Goal: Task Accomplishment & Management: Manage account settings

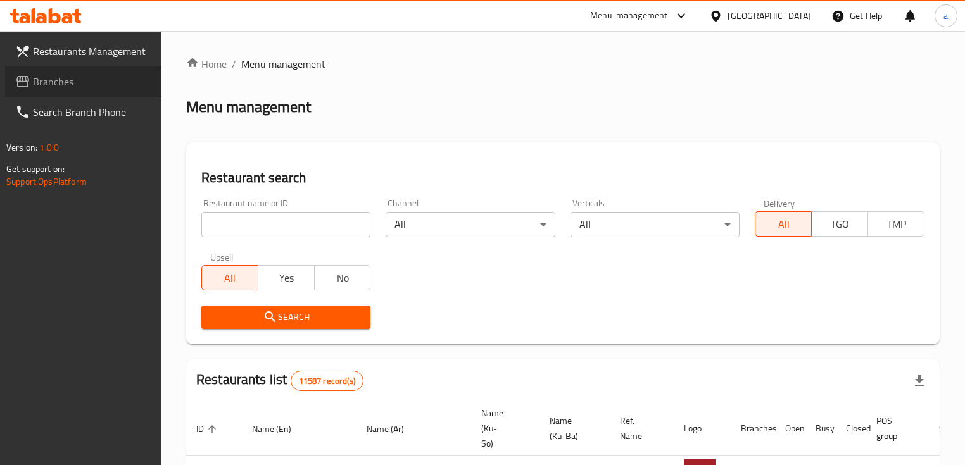
click at [77, 77] on span "Branches" at bounding box center [92, 81] width 118 height 15
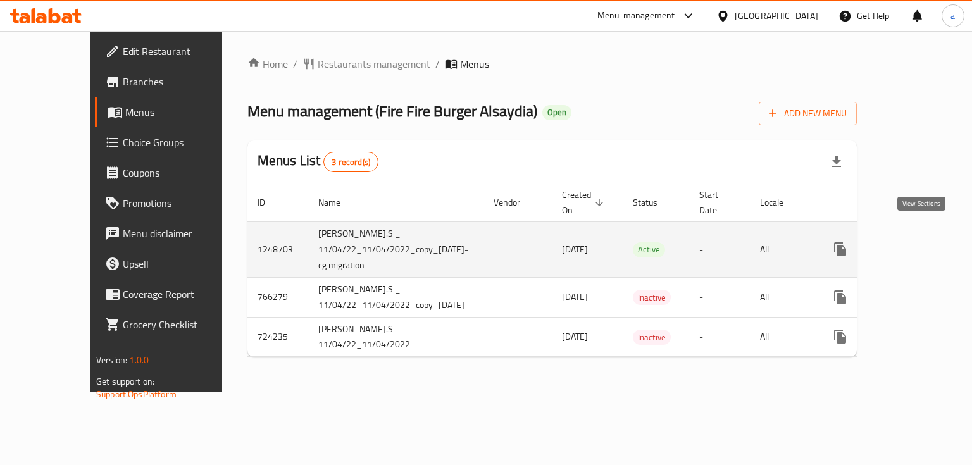
click at [924, 242] on icon "enhanced table" at bounding box center [931, 249] width 15 height 15
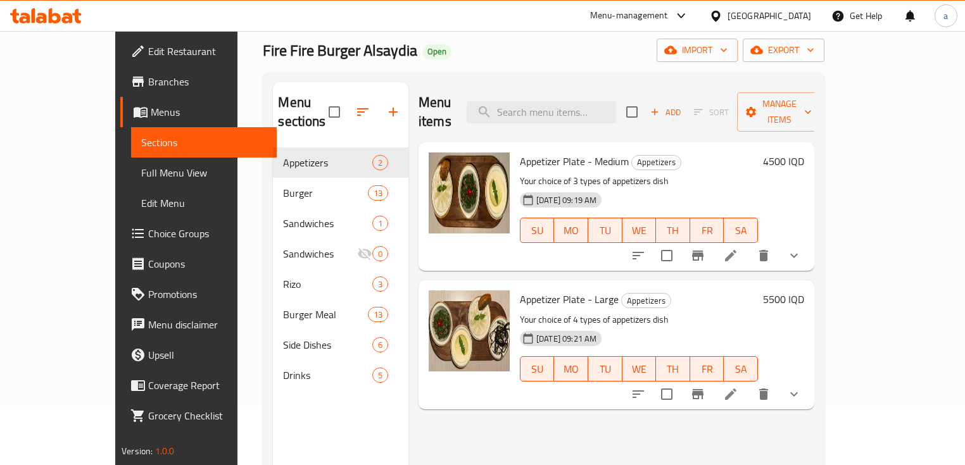
scroll to position [84, 0]
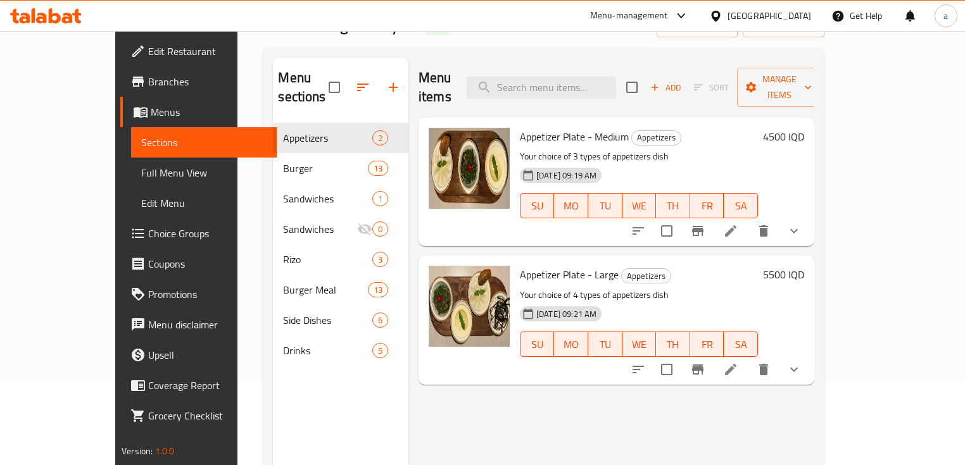
click at [141, 180] on span "Full Menu View" at bounding box center [203, 172] width 125 height 15
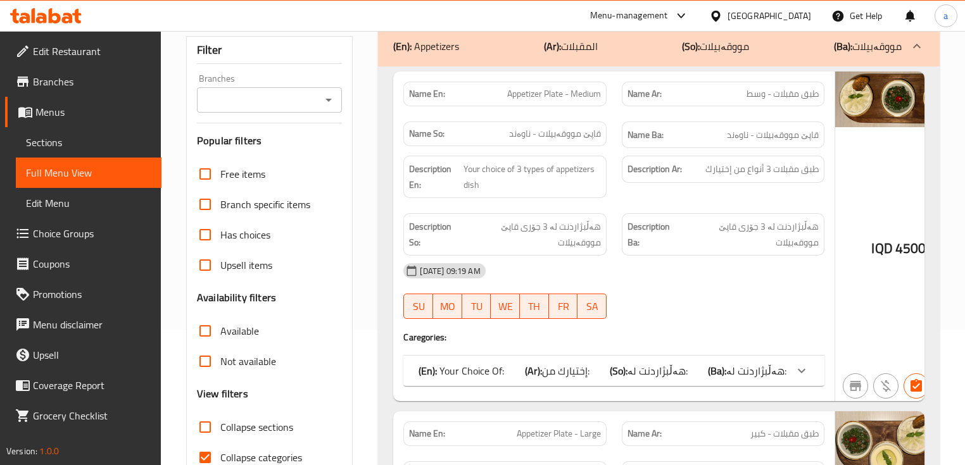
scroll to position [253, 0]
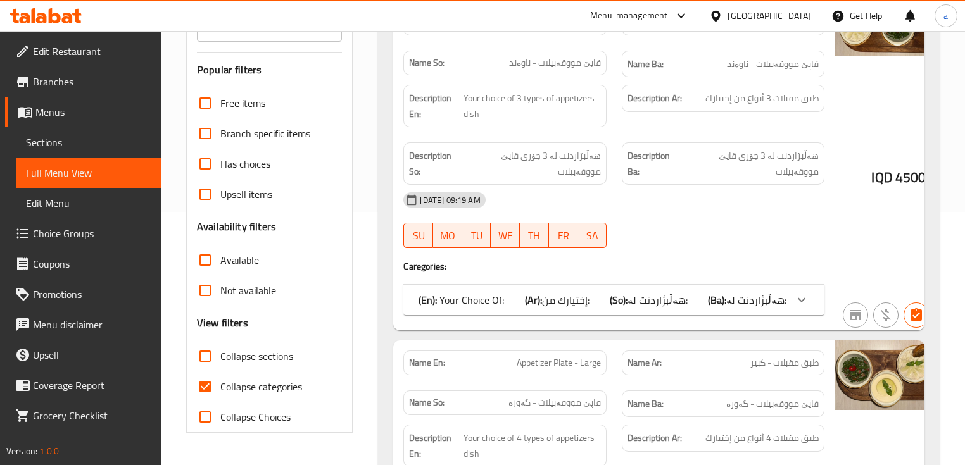
click at [227, 393] on span "Collapse categories" at bounding box center [261, 386] width 82 height 15
click at [220, 393] on input "Collapse categories" at bounding box center [205, 387] width 30 height 30
checkbox input "false"
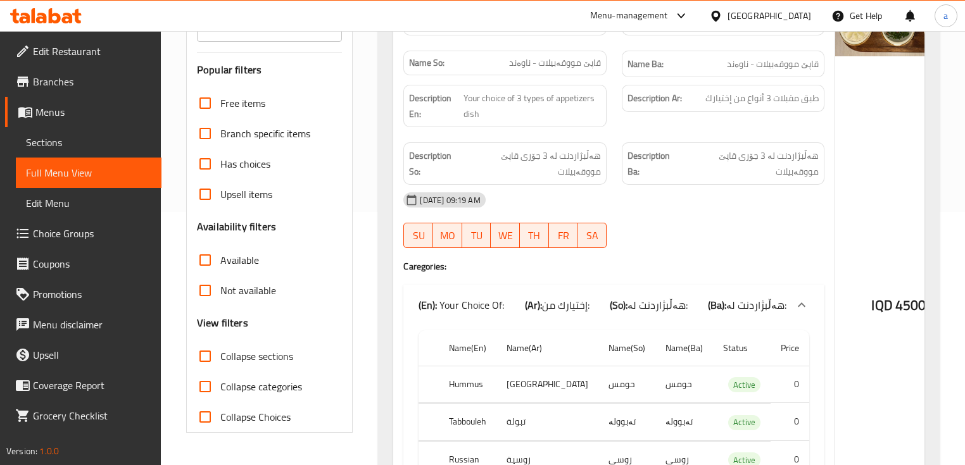
click at [257, 356] on span "Collapse sections" at bounding box center [256, 356] width 73 height 15
click at [220, 356] on input "Collapse sections" at bounding box center [205, 356] width 30 height 30
checkbox input "true"
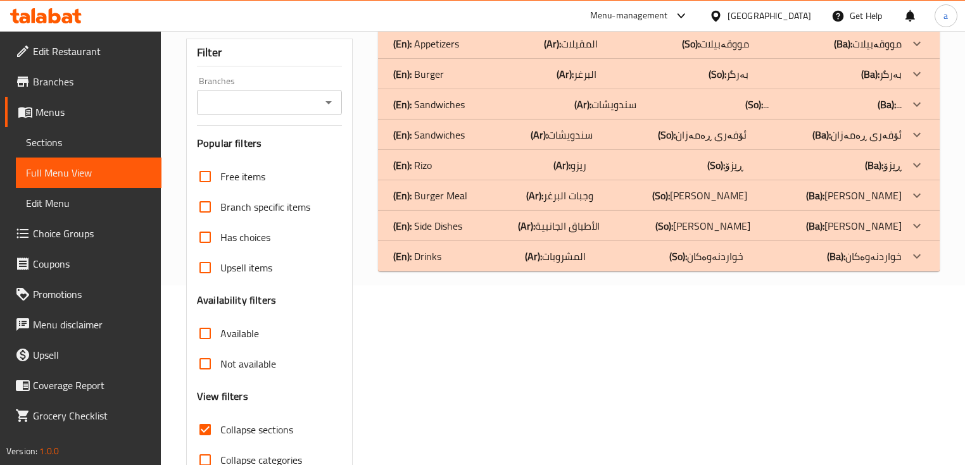
scroll to position [0, 0]
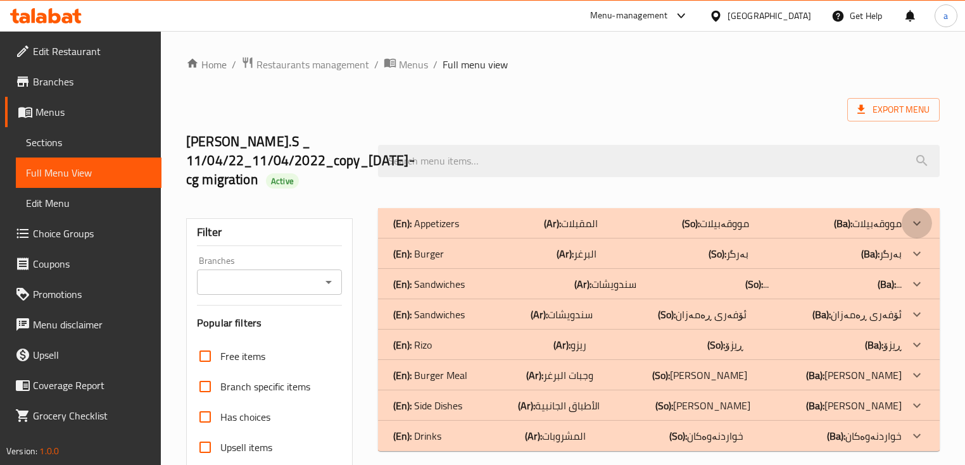
click at [910, 218] on icon at bounding box center [916, 223] width 15 height 15
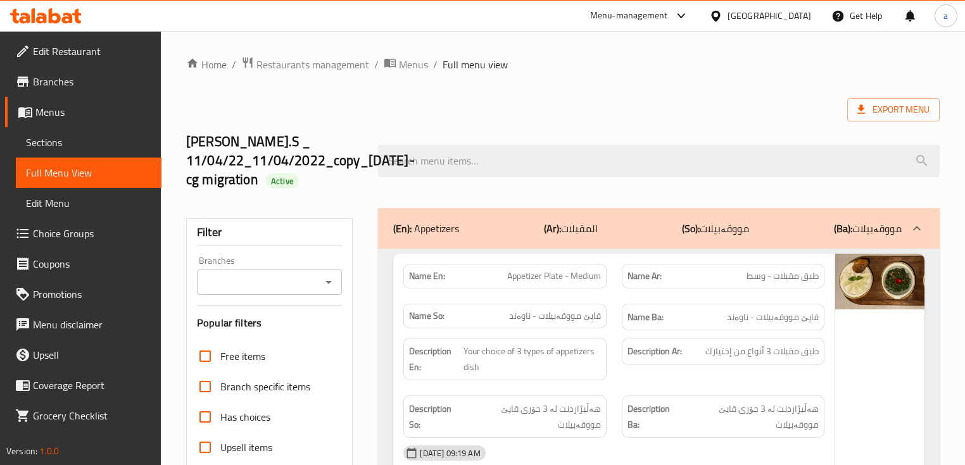
click at [319, 280] on div "Branches" at bounding box center [269, 282] width 145 height 25
click at [334, 281] on icon "Open" at bounding box center [328, 282] width 15 height 15
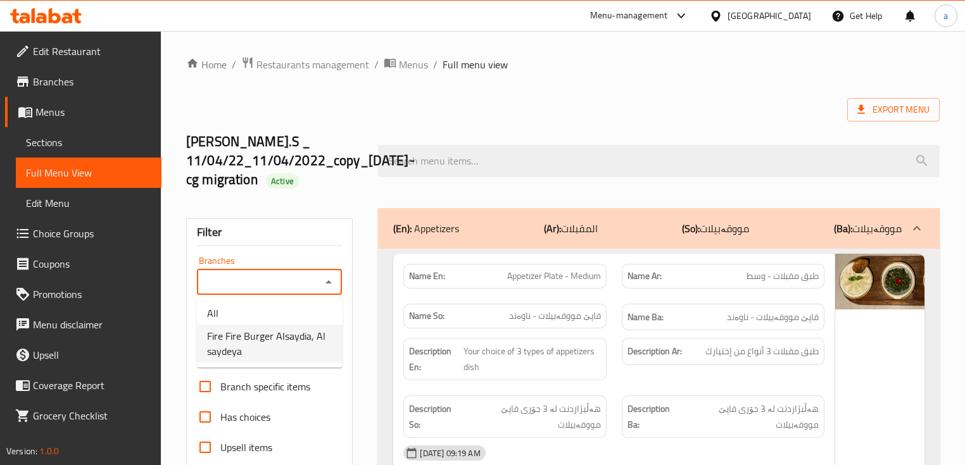
click at [318, 342] on span "Fire Fire Burger Alsaydia, Al saydeya" at bounding box center [269, 344] width 125 height 30
type input "Fire Fire Burger Alsaydia, Al saydeya"
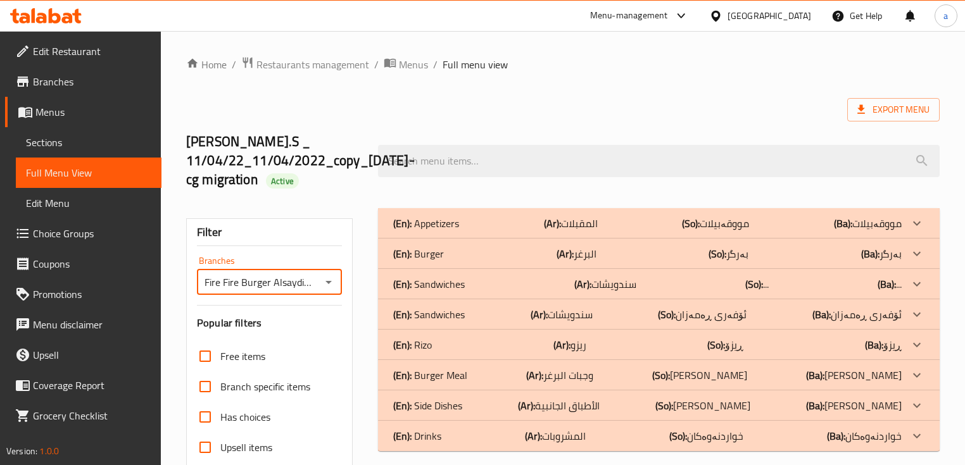
click at [866, 220] on p "(Ba): مووقەبیلات" at bounding box center [868, 223] width 68 height 15
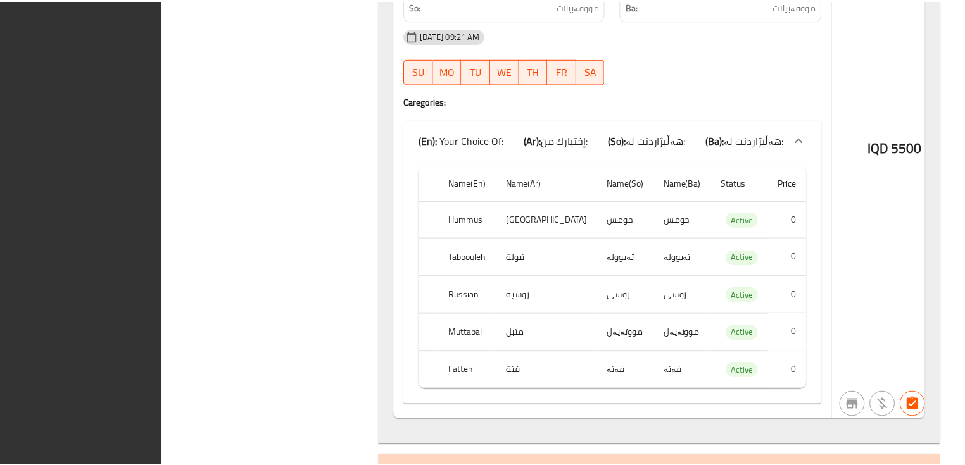
scroll to position [1239, 0]
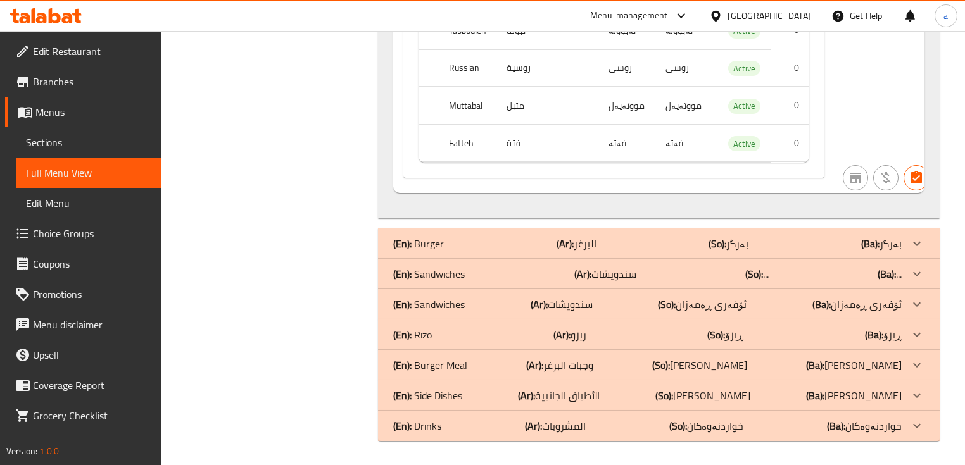
click at [43, 16] on icon at bounding box center [41, 18] width 11 height 11
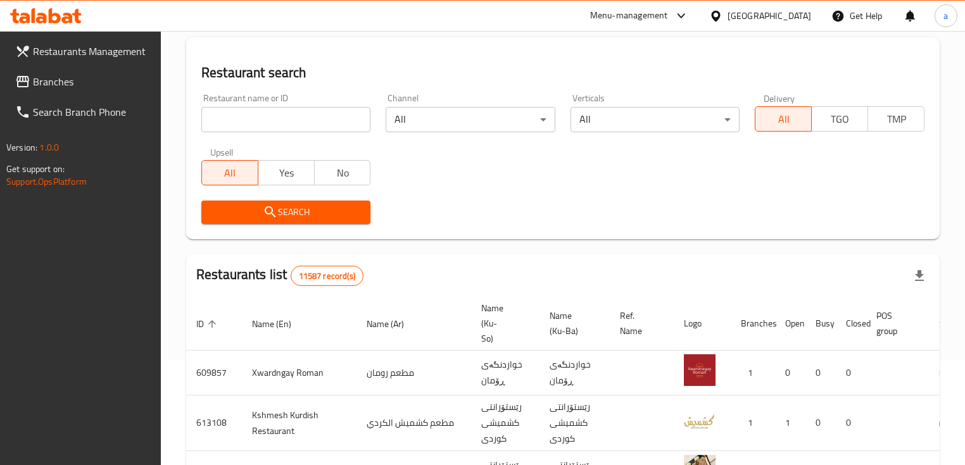
scroll to position [104, 0]
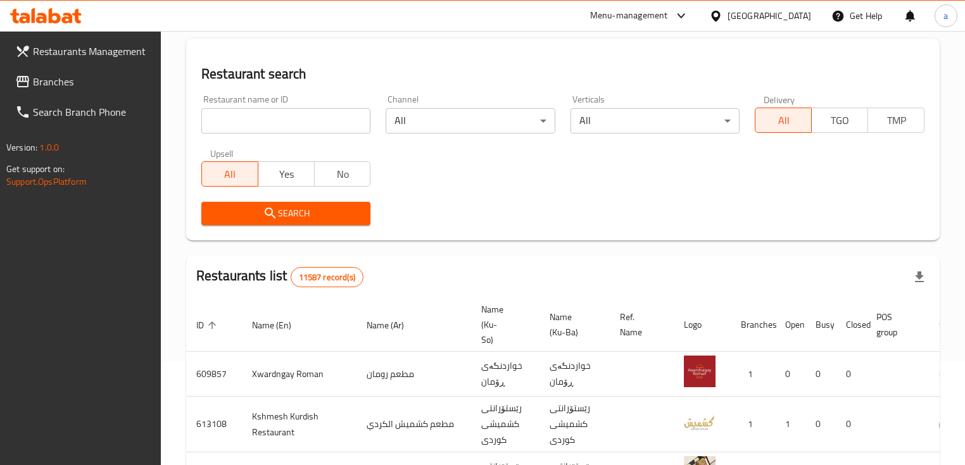
click at [323, 115] on input "search" at bounding box center [285, 120] width 169 height 25
paste input "747696"
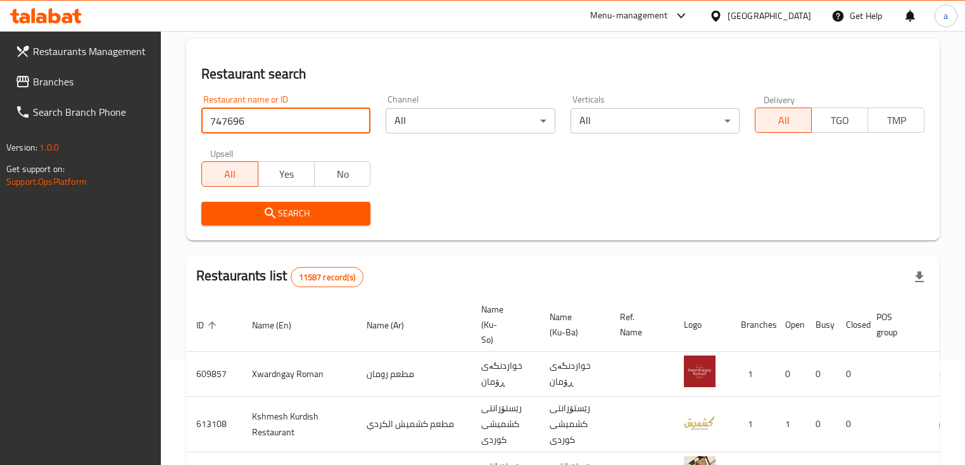
type input "747696"
click at [246, 216] on span "Search" at bounding box center [285, 214] width 149 height 16
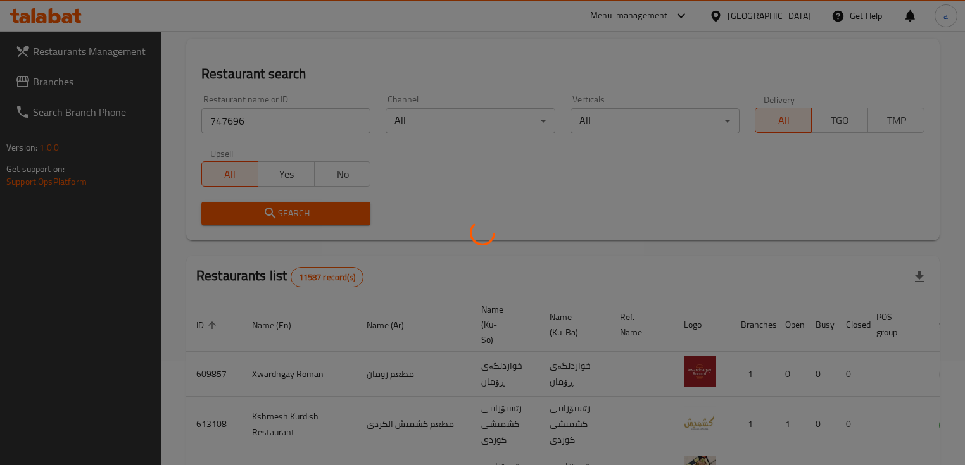
scroll to position [66, 0]
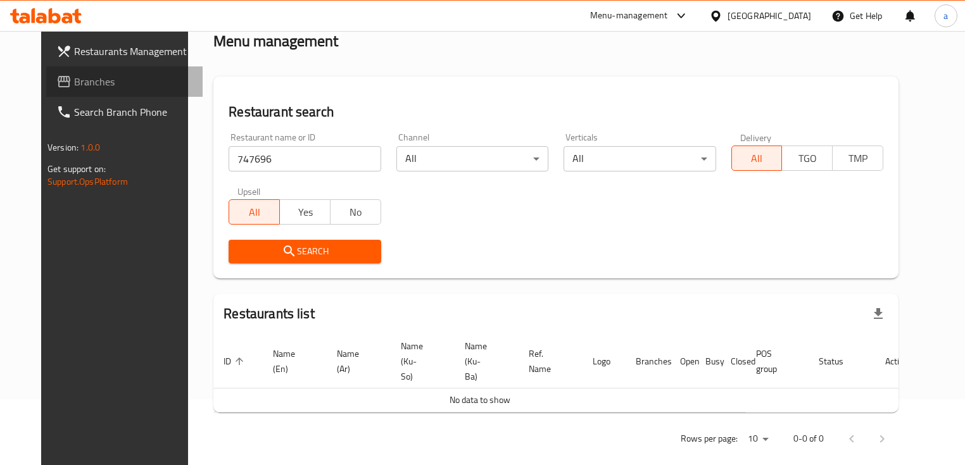
click at [72, 91] on link "Branches" at bounding box center [124, 81] width 156 height 30
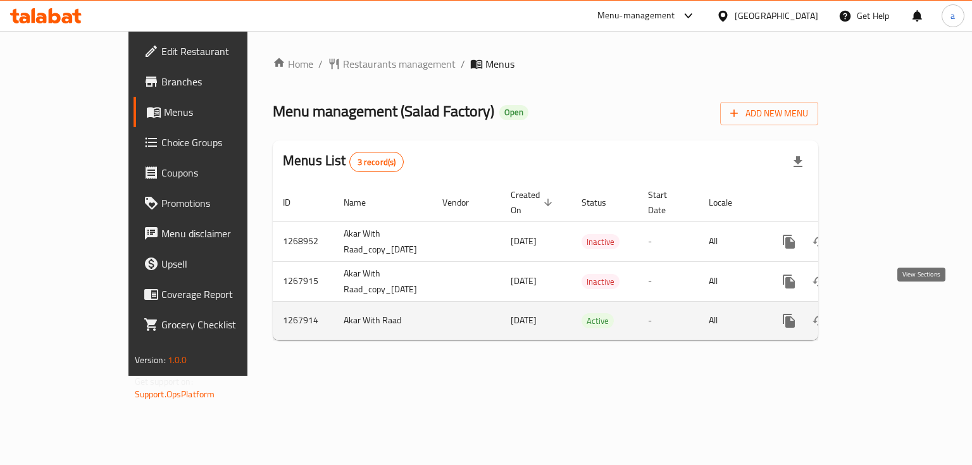
click at [886, 315] on icon "enhanced table" at bounding box center [880, 320] width 11 height 11
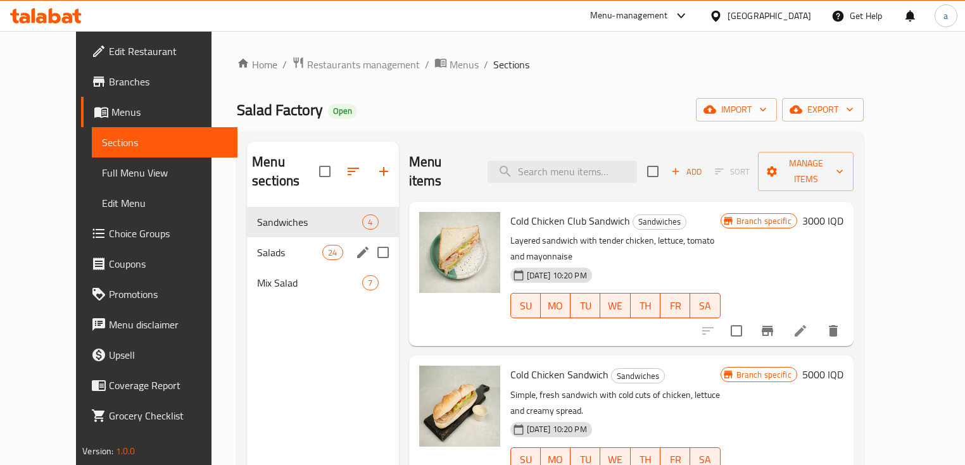
click at [257, 237] on div "Salads 24" at bounding box center [322, 252] width 151 height 30
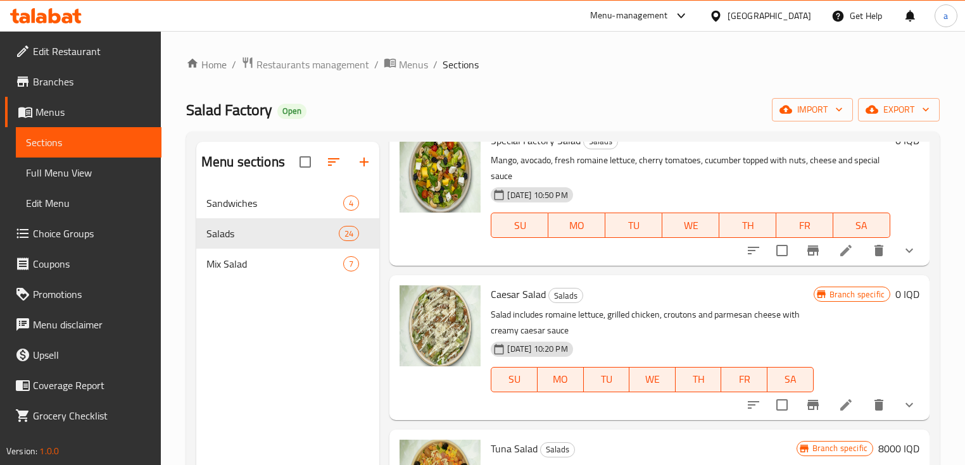
scroll to position [84, 0]
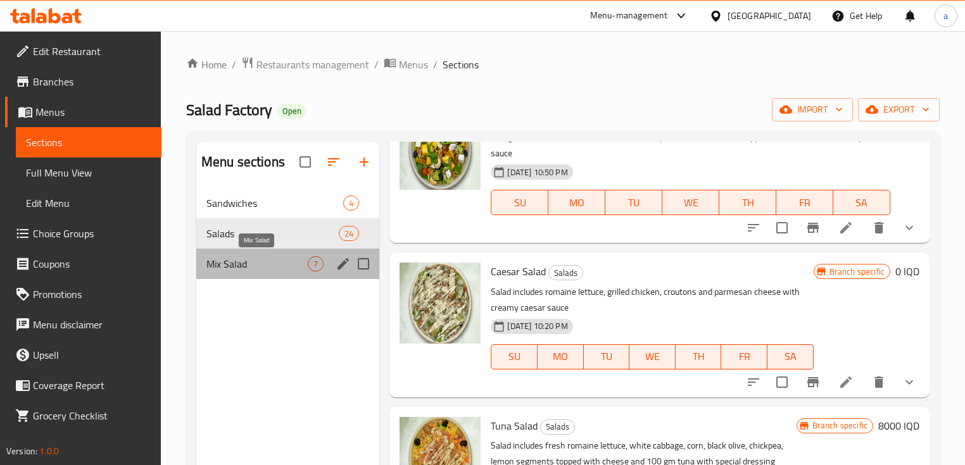
click at [265, 261] on span "Mix Salad" at bounding box center [256, 263] width 101 height 15
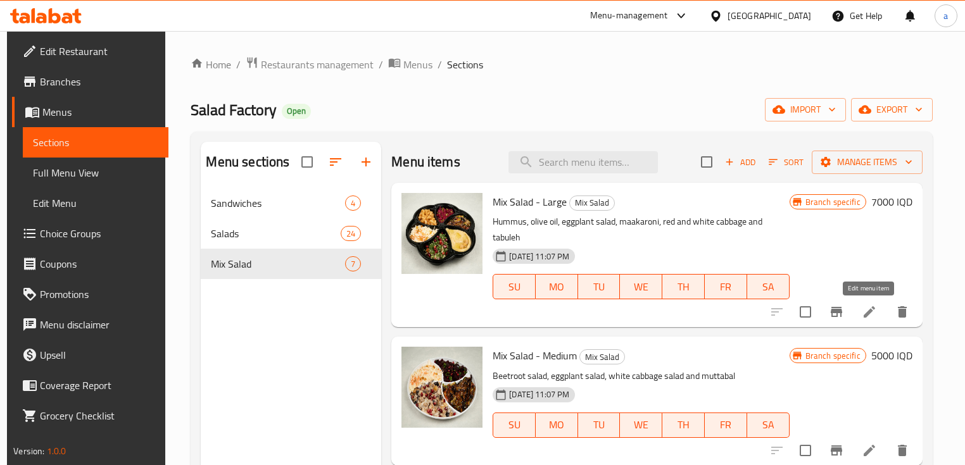
click at [870, 306] on icon at bounding box center [869, 311] width 15 height 15
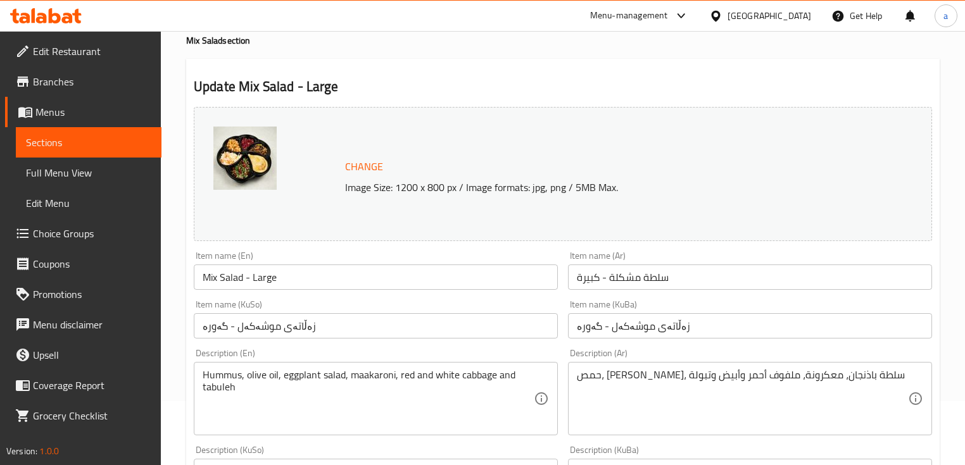
scroll to position [84, 0]
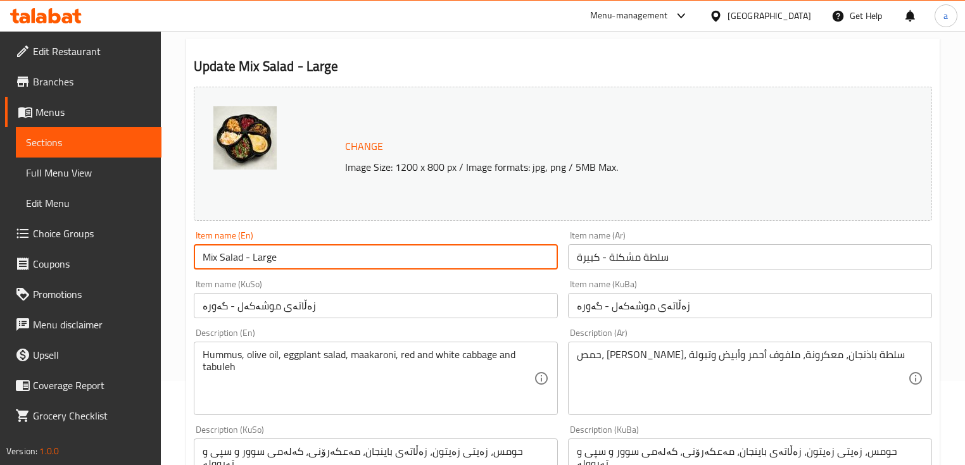
drag, startPoint x: 300, startPoint y: 261, endPoint x: 113, endPoint y: 257, distance: 187.4
click at [113, 257] on div "Edit Restaurant Branches Menus Sections Full Menu View Edit Menu Choice Groups …" at bounding box center [482, 460] width 965 height 1027
paste input "ed salad 2"
click at [235, 257] on input "Mixed salad 2" at bounding box center [376, 256] width 364 height 25
drag, startPoint x: 287, startPoint y: 268, endPoint x: 163, endPoint y: 282, distance: 124.8
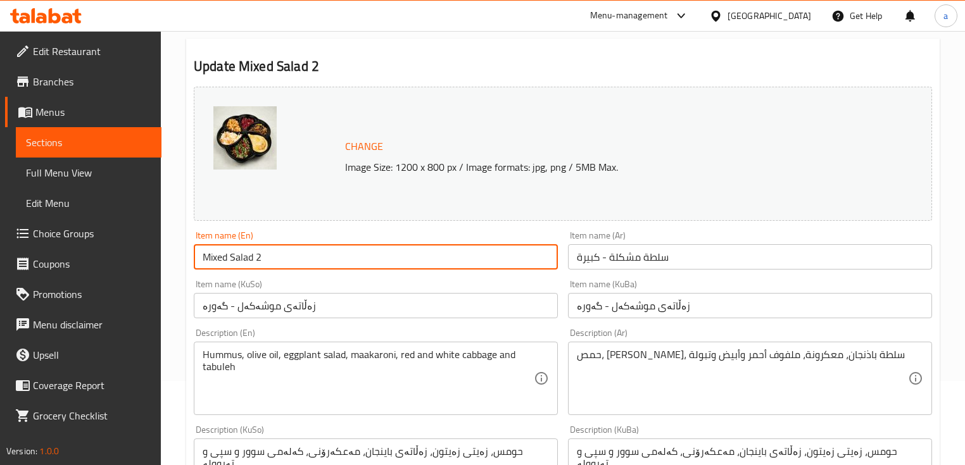
click at [163, 282] on div "Home / Restaurants management / Menus / Sections / item / update Mix Salad sect…" at bounding box center [563, 460] width 804 height 1027
type input "Mixed Salad 2"
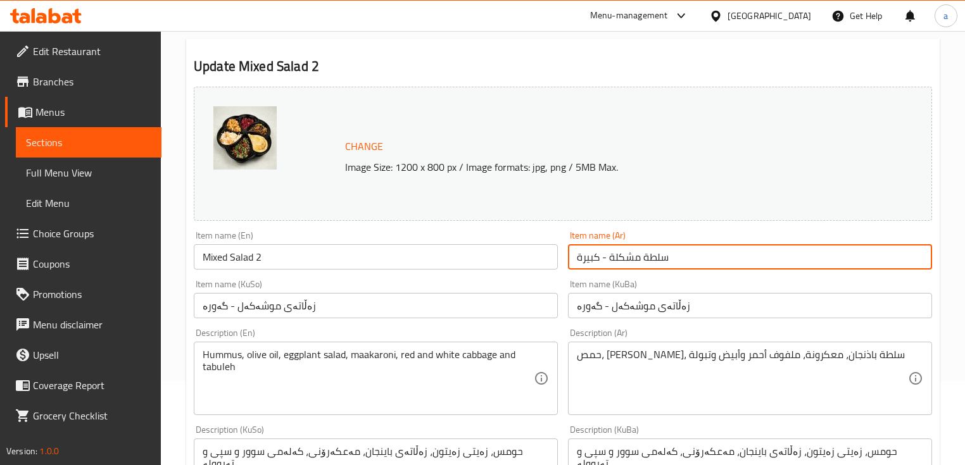
drag, startPoint x: 773, startPoint y: 262, endPoint x: 487, endPoint y: 285, distance: 286.4
click at [487, 285] on div "Change Image Size: 1200 x 800 px / Image formats: jpg, png / 5MB Max. Item name…" at bounding box center [563, 437] width 748 height 710
paste input "2"
type input "سلطة مشكلة 2"
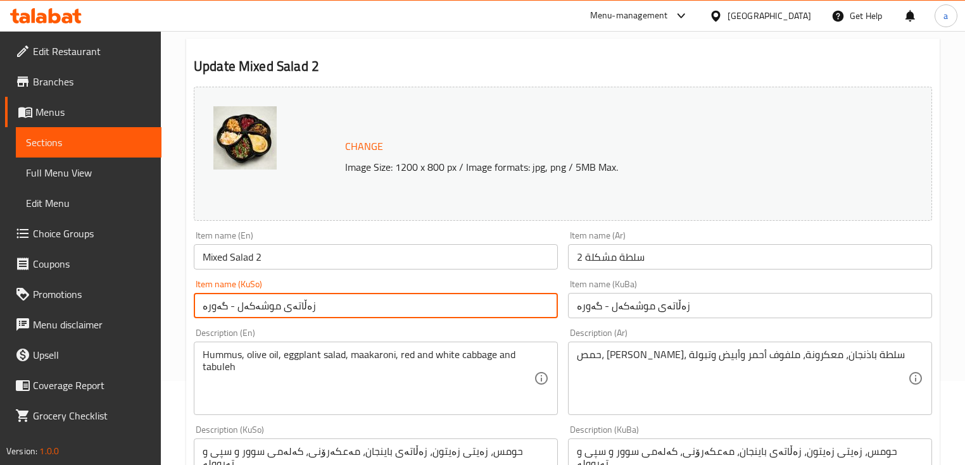
drag, startPoint x: 415, startPoint y: 311, endPoint x: 180, endPoint y: 327, distance: 235.3
click at [180, 327] on div "Home / Restaurants management / Menus / Sections / item / update Mix Salad sect…" at bounding box center [563, 460] width 804 height 1027
click at [211, 306] on input "زەڵاتەی موشەکەل - گەورە" at bounding box center [376, 305] width 364 height 25
click at [225, 308] on input "زەڵاتەی موشەکەل - گەورە" at bounding box center [376, 305] width 364 height 25
drag, startPoint x: 220, startPoint y: 308, endPoint x: 203, endPoint y: 309, distance: 16.5
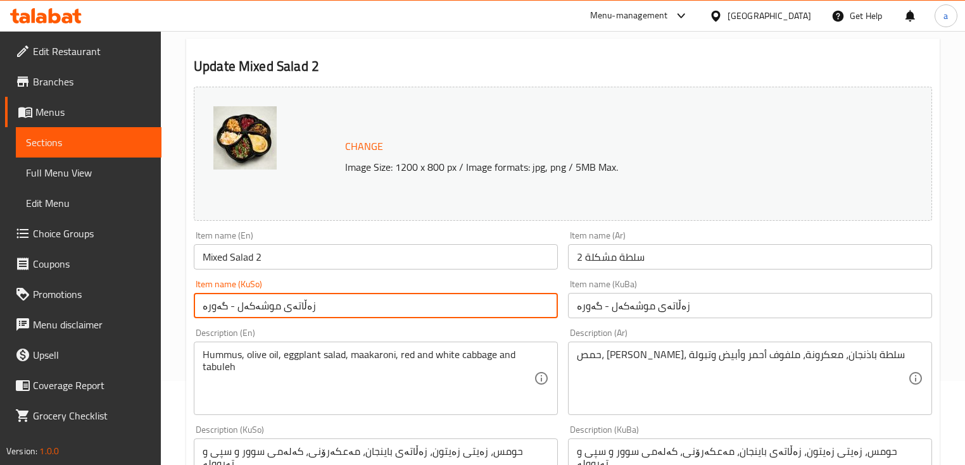
click at [203, 309] on input "زەڵاتەی موشەکەل - گەورە" at bounding box center [376, 305] width 364 height 25
click at [496, 315] on input "زەڵاتەی موشەکەل 2" at bounding box center [376, 305] width 364 height 25
type input "زەڵاتەی موشەکەل 2"
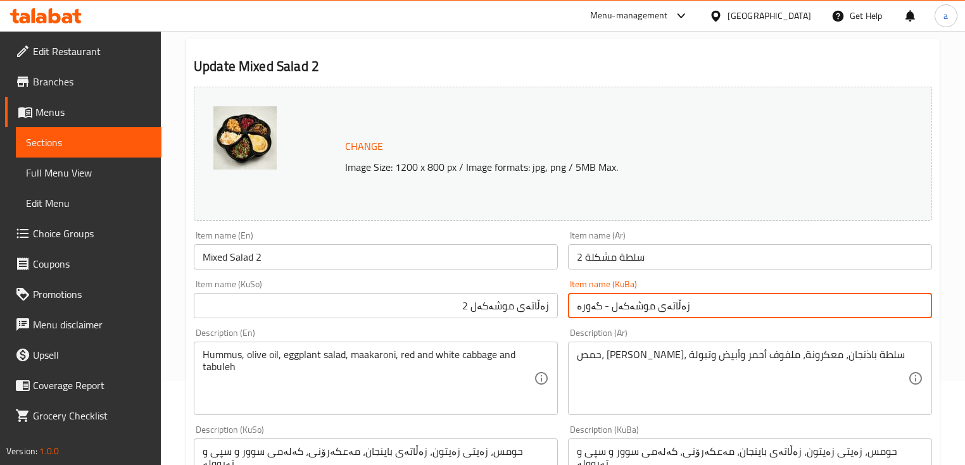
drag, startPoint x: 688, startPoint y: 307, endPoint x: 542, endPoint y: 313, distance: 146.4
click at [542, 313] on div "Change Image Size: 1200 x 800 px / Image formats: jpg, png / 5MB Max. Item name…" at bounding box center [563, 437] width 748 height 710
paste input "2"
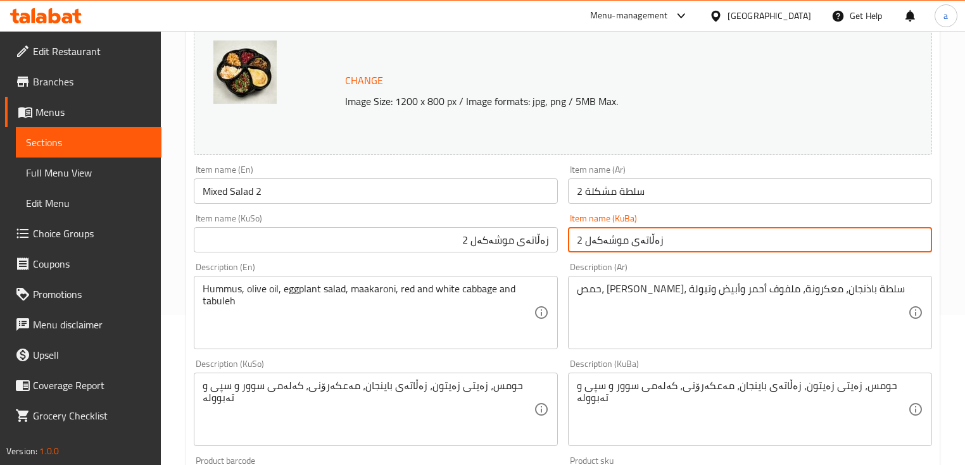
scroll to position [253, 0]
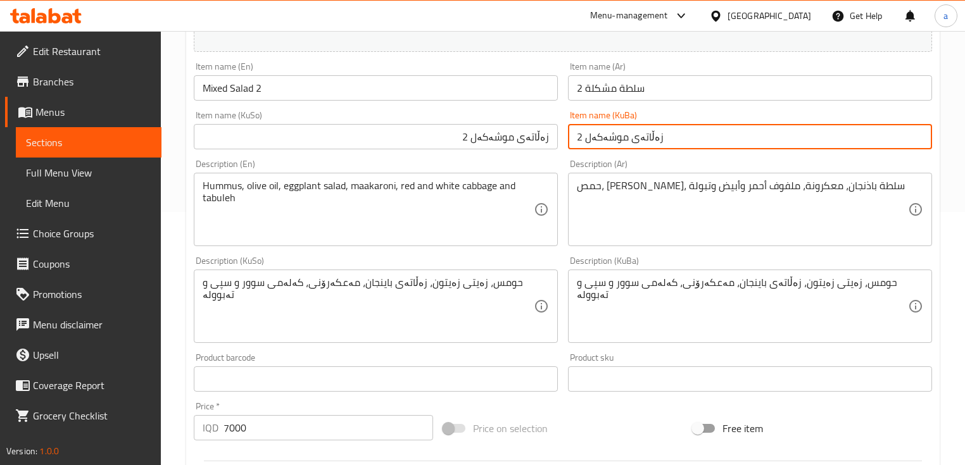
type input "زەڵاتەی موشەکەل 2"
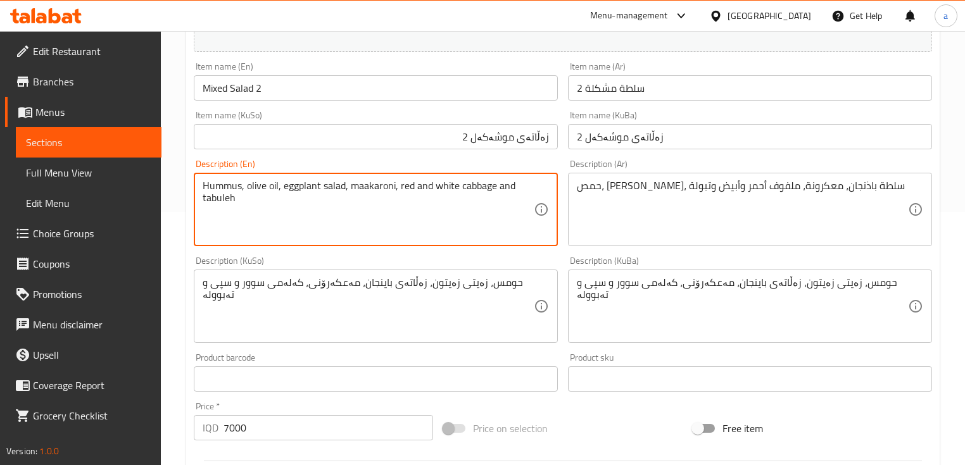
drag, startPoint x: 252, startPoint y: 213, endPoint x: 184, endPoint y: 175, distance: 77.9
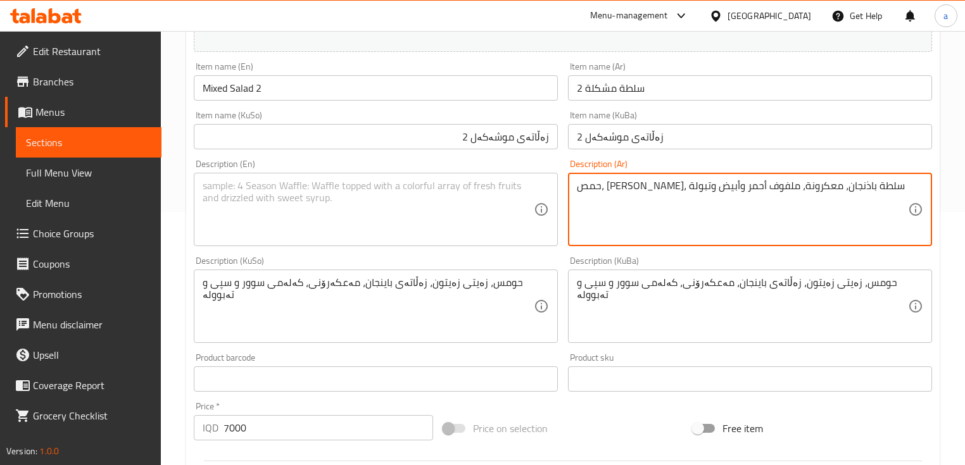
drag, startPoint x: 875, startPoint y: 192, endPoint x: 481, endPoint y: 208, distance: 394.7
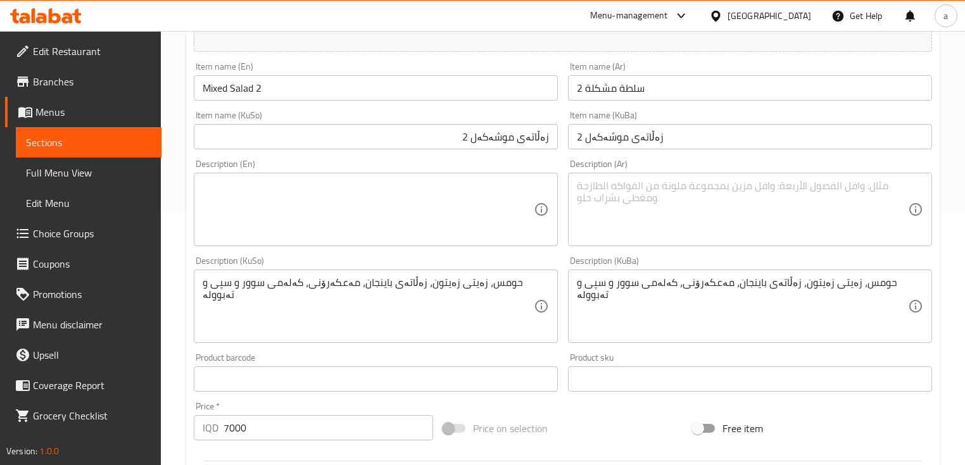
drag, startPoint x: 542, startPoint y: 285, endPoint x: 311, endPoint y: 297, distance: 230.7
click at [317, 298] on div "حومس، زەیتی زەیتون، زەڵاتەی باینجان، مەعکەرۆنی، کەلەمی سوور و سپی و تەبوولە Des…" at bounding box center [376, 306] width 364 height 73
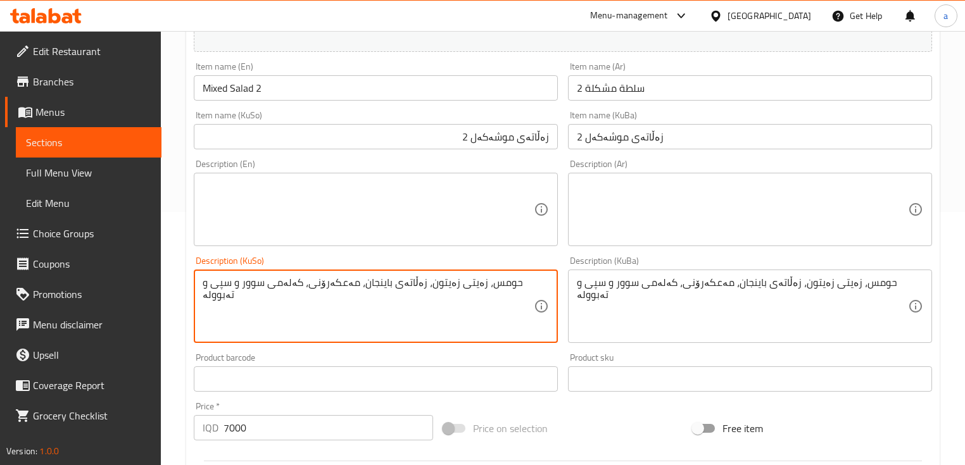
click at [310, 289] on textarea "حومس، زەیتی زەیتون، زەڵاتەی باینجان، مەعکەرۆنی، کەلەمی سوور و سپی و تەبوولە" at bounding box center [368, 307] width 331 height 60
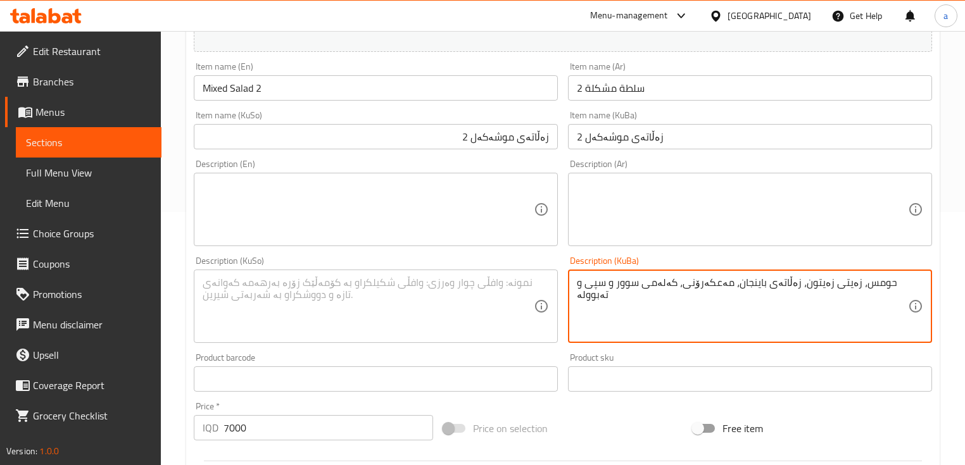
click at [724, 288] on textarea "حومس، زەیتی زەیتون، زەڵاتەی باینجان، مەعکەرۆنی، کەلەمی سوور و سپی و تەبوولە" at bounding box center [742, 307] width 331 height 60
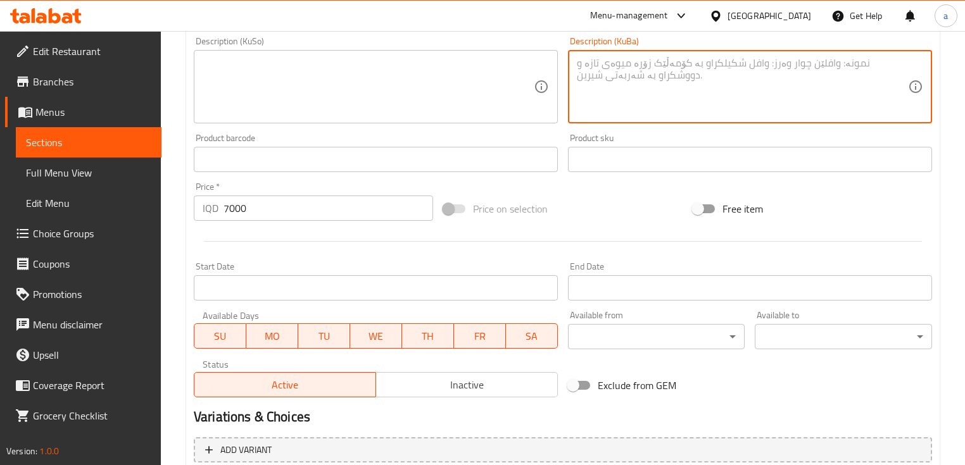
scroll to position [591, 0]
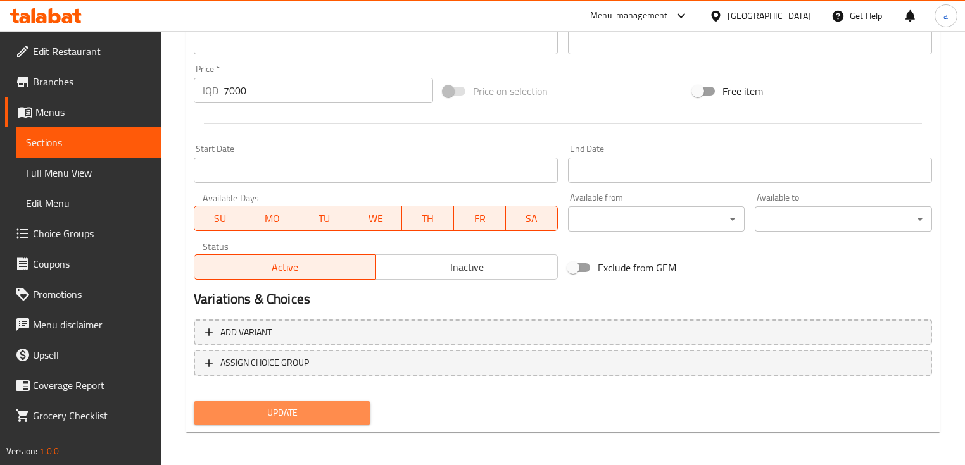
click at [352, 408] on span "Update" at bounding box center [282, 413] width 156 height 16
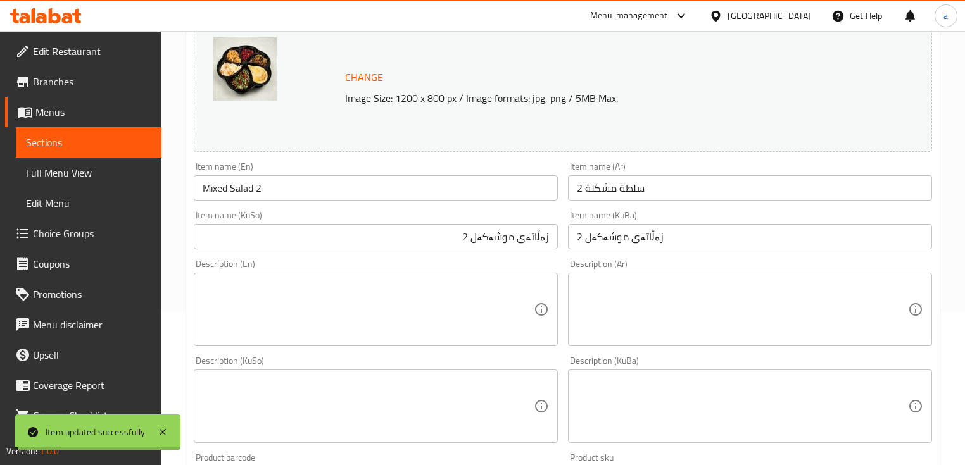
scroll to position [84, 0]
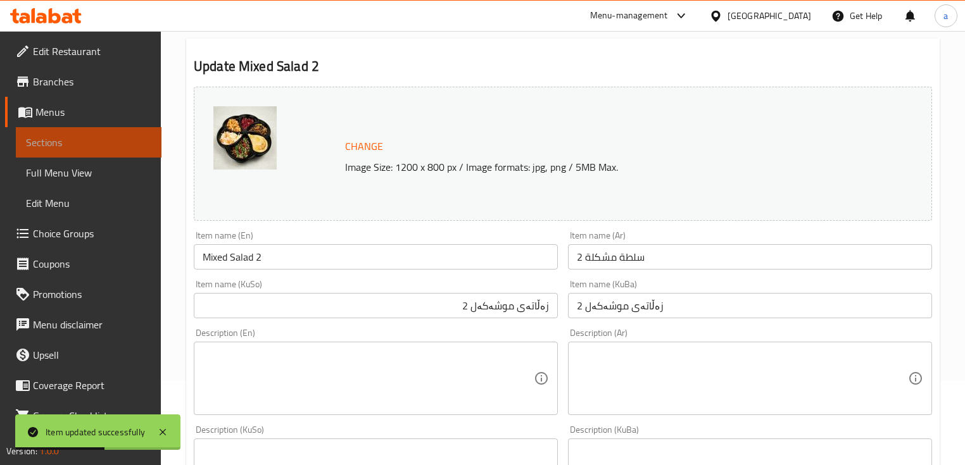
click at [118, 139] on span "Sections" at bounding box center [88, 142] width 125 height 15
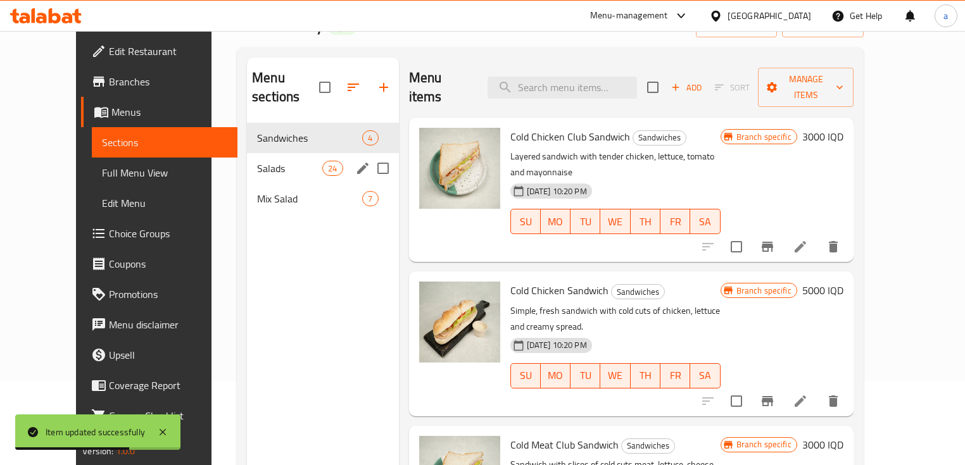
click at [303, 160] on div "Salads 24" at bounding box center [322, 168] width 151 height 30
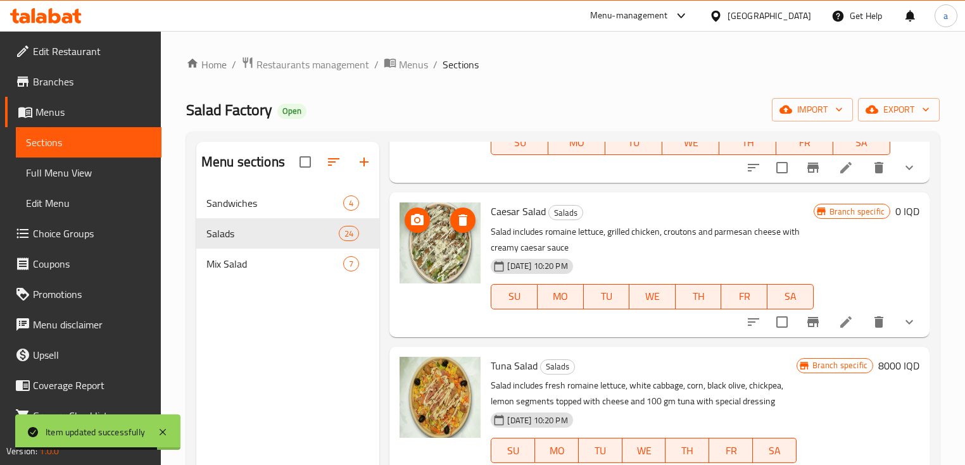
scroll to position [168, 0]
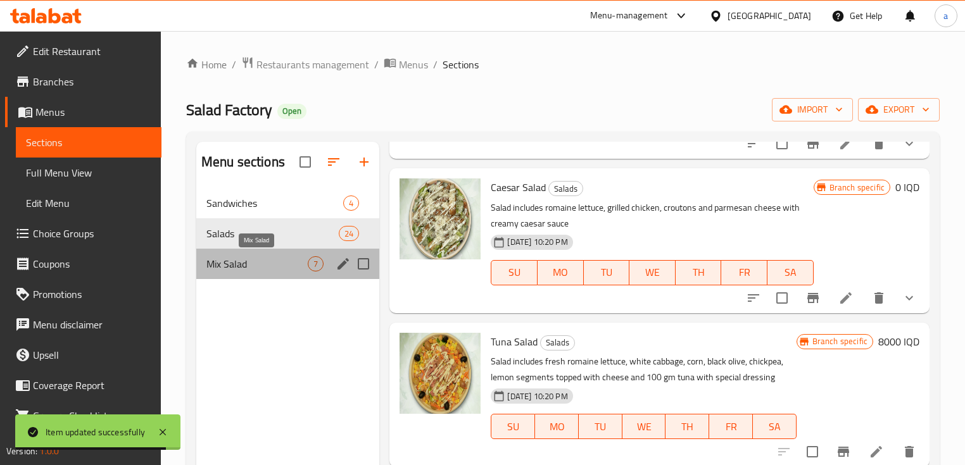
click at [284, 263] on span "Mix Salad" at bounding box center [256, 263] width 101 height 15
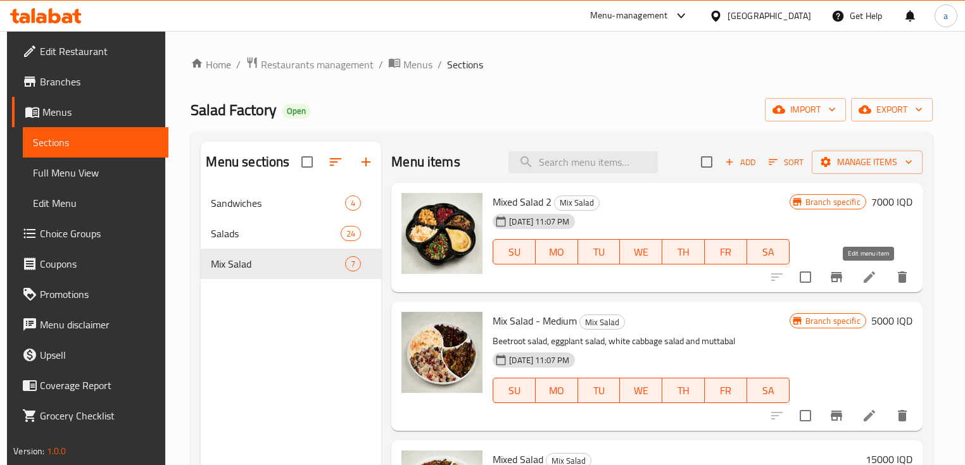
click at [862, 271] on icon at bounding box center [869, 277] width 15 height 15
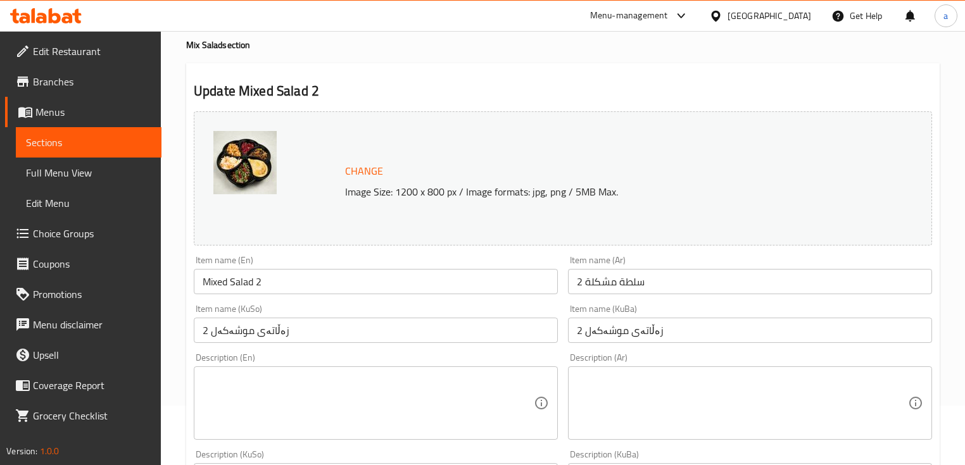
scroll to position [84, 0]
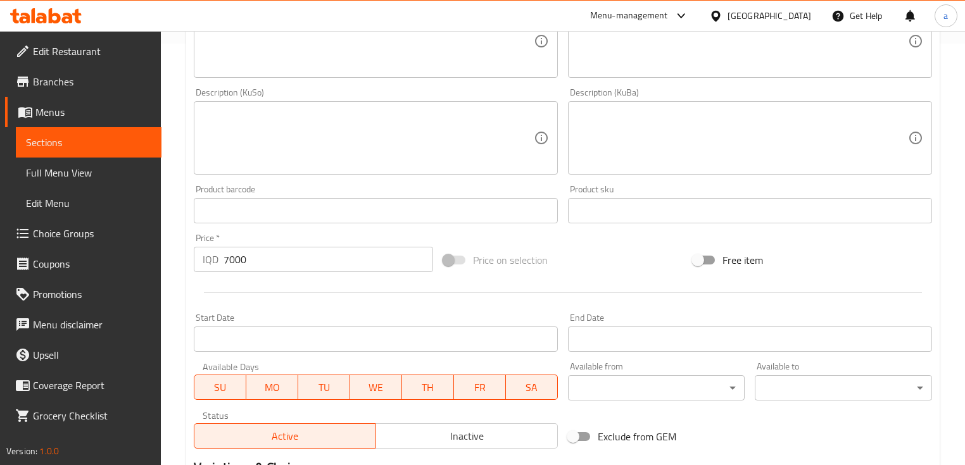
click at [111, 147] on span "Sections" at bounding box center [88, 142] width 125 height 15
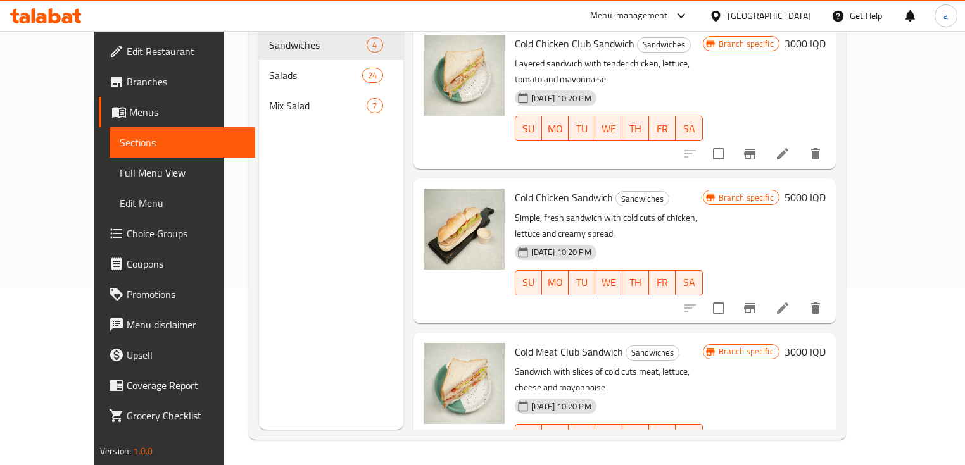
scroll to position [177, 0]
click at [99, 223] on link "Choice Groups" at bounding box center [177, 233] width 156 height 30
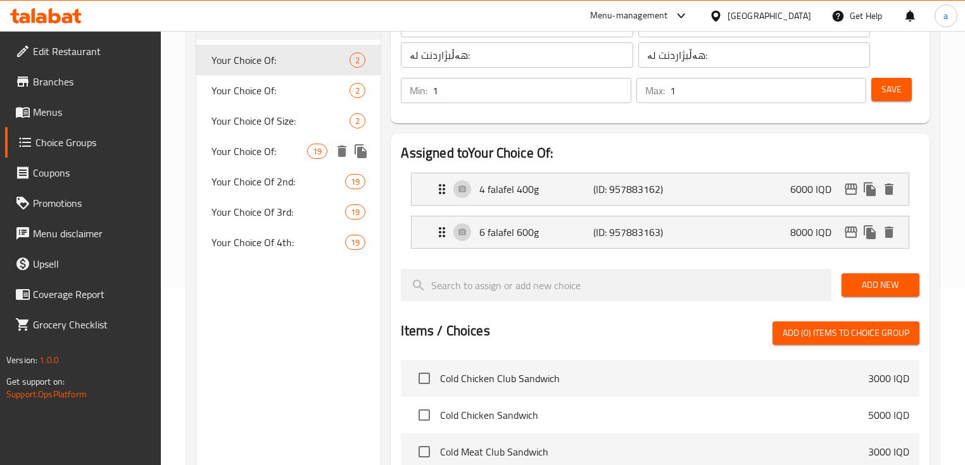
scroll to position [92, 0]
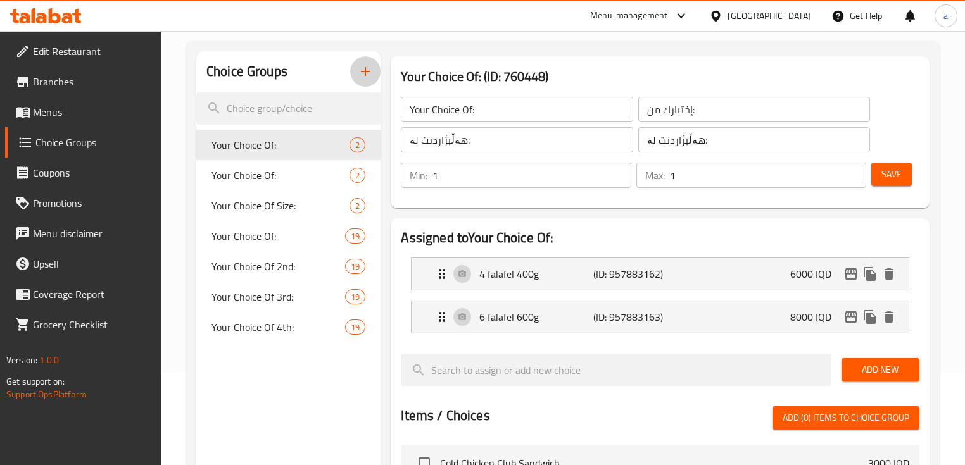
click at [366, 78] on icon "button" at bounding box center [365, 71] width 15 height 15
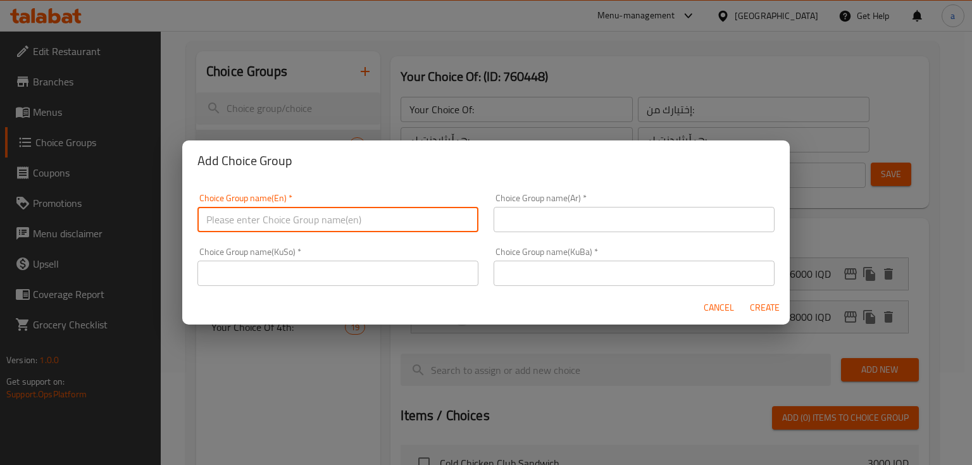
click at [332, 210] on input "text" at bounding box center [338, 219] width 281 height 25
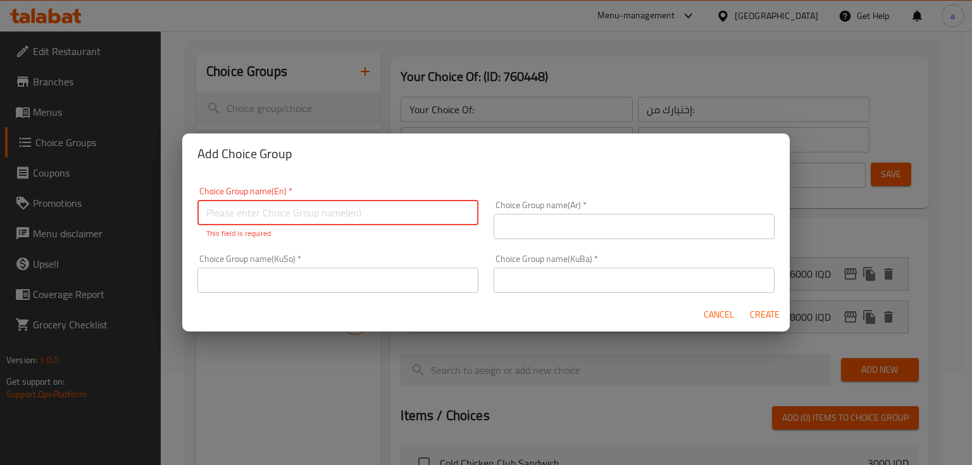
paste input "Your Choice Of:"
type input "Your Choice Of:"
click at [565, 227] on input "text" at bounding box center [634, 226] width 281 height 25
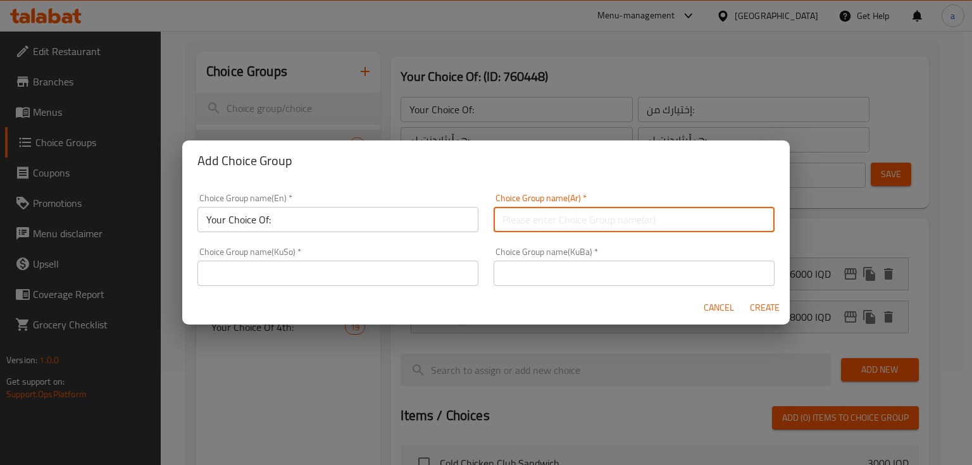
paste input "هەڵبژاردنت لە:"
drag, startPoint x: 596, startPoint y: 213, endPoint x: 473, endPoint y: 226, distance: 122.9
click at [473, 226] on div "Choice Group name(En)   * Your Choice Of: Choice Group name(En) * Choice Group …" at bounding box center [486, 240] width 593 height 108
paste input "إختيارك من"
type input "إختيارك من:"
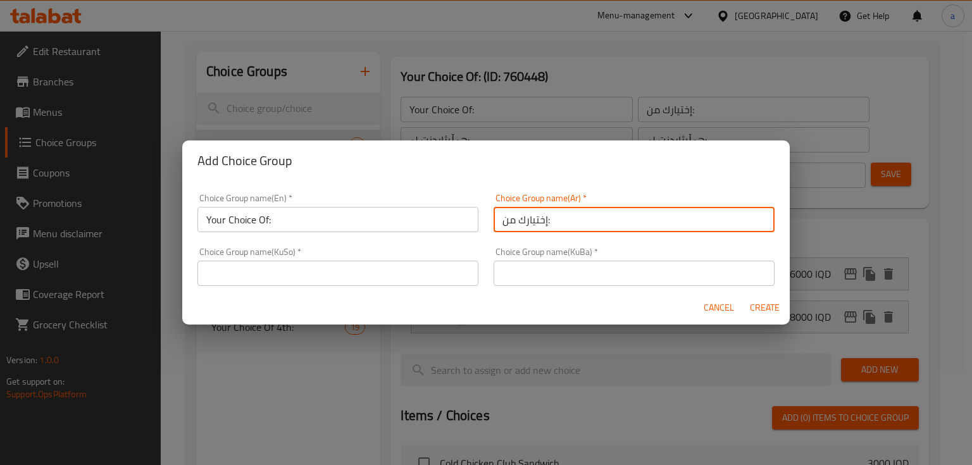
click at [442, 274] on input "text" at bounding box center [338, 273] width 281 height 25
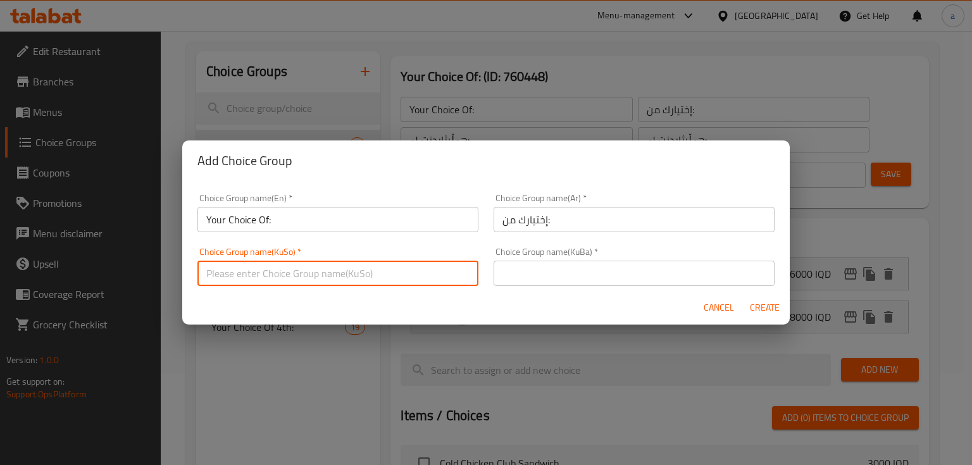
paste input "هەڵبژاردنت لە:"
type input "هەڵبژاردنت لە:"
click at [542, 269] on input "text" at bounding box center [634, 273] width 281 height 25
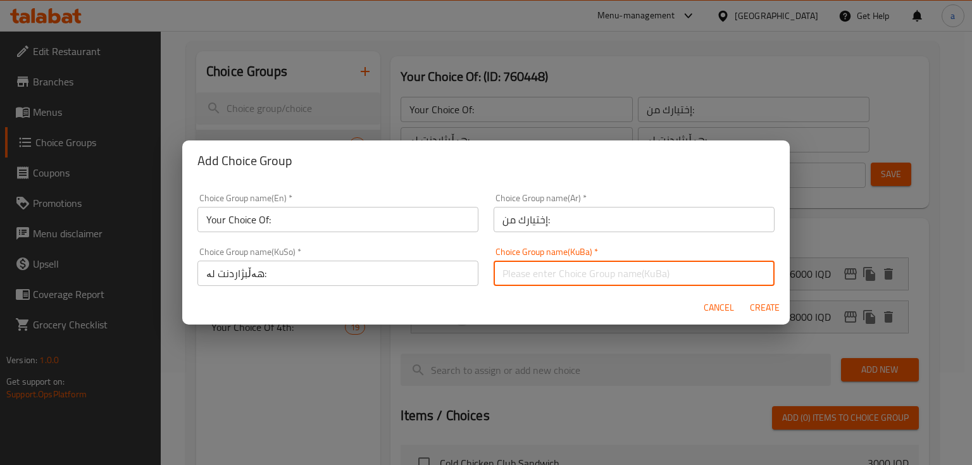
paste input "هەڵبژاردنت لە:"
type input "هەڵبژاردنت لە:"
click at [377, 225] on input "Your Choice Of:" at bounding box center [338, 219] width 281 height 25
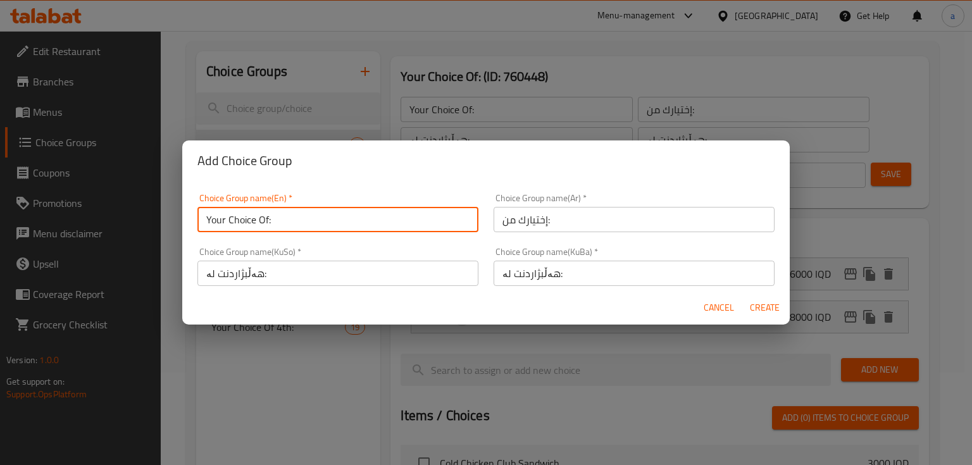
type input "Your Choice Of:"
click at [367, 268] on input "هەڵبژاردنت لە:" at bounding box center [338, 273] width 281 height 25
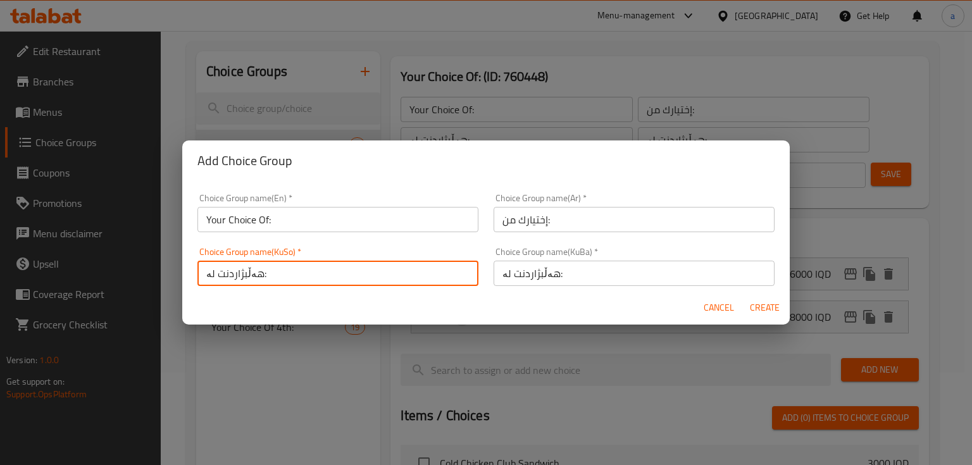
type input "هەڵبژاردنت لە:"
click at [544, 227] on input "إختيارك من :" at bounding box center [634, 219] width 281 height 25
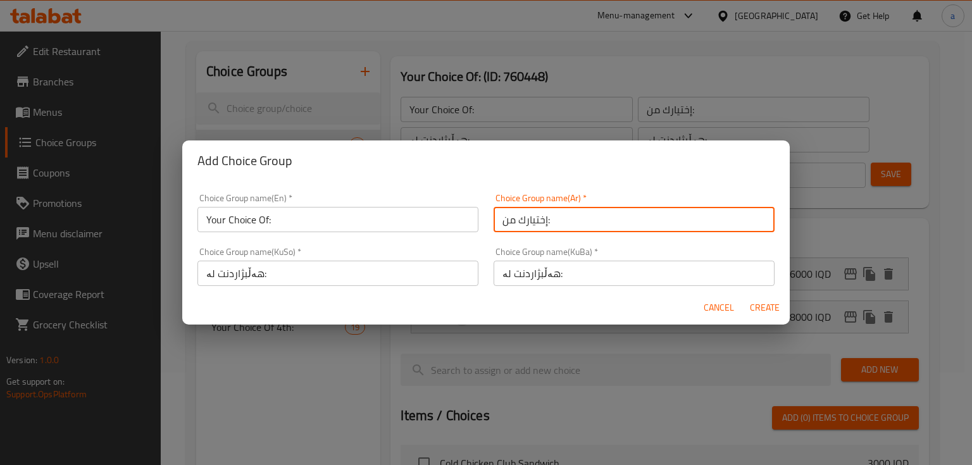
click at [563, 218] on input "إختيارك من:" at bounding box center [634, 219] width 281 height 25
type input "إختيارك من:"
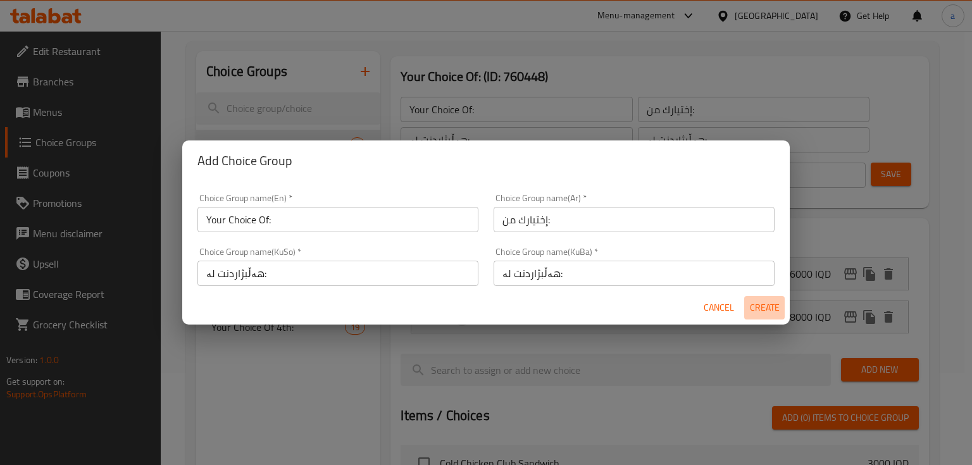
click at [762, 306] on span "Create" at bounding box center [764, 308] width 30 height 16
type input "Your Choice Of:"
type input "إختيارك من:"
type input "هەڵبژاردنت لە:"
type input "0"
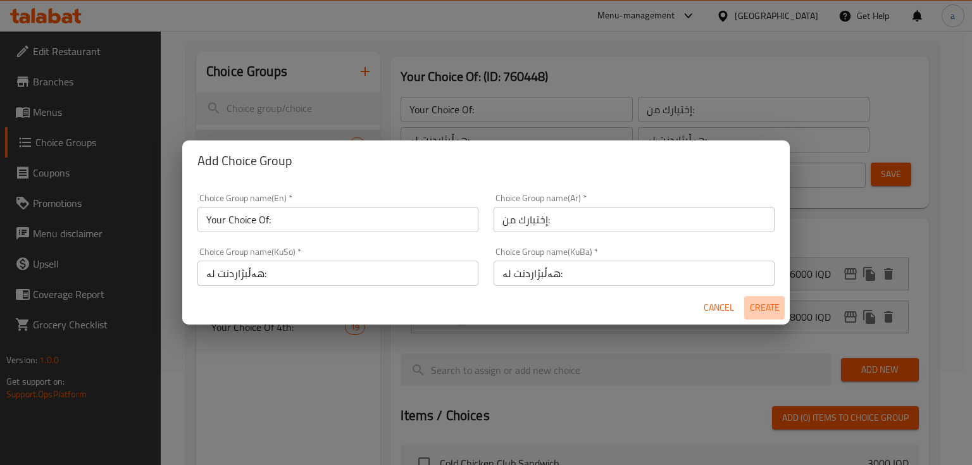
type input "0"
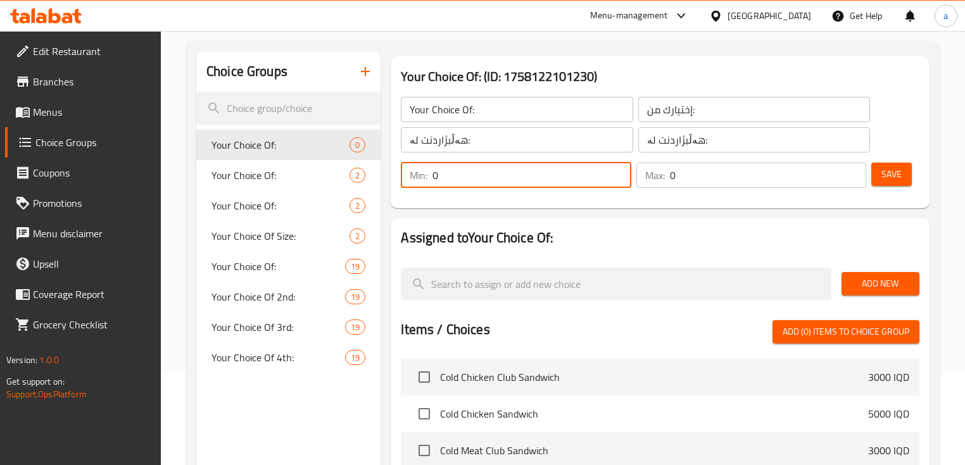
drag, startPoint x: 484, startPoint y: 175, endPoint x: 415, endPoint y: 188, distance: 70.2
click at [415, 187] on div "Min: 0 ​" at bounding box center [516, 175] width 230 height 25
type input "1"
drag, startPoint x: 683, startPoint y: 172, endPoint x: 668, endPoint y: 182, distance: 18.3
click at [668, 182] on div "Max: 0 ​" at bounding box center [751, 175] width 230 height 25
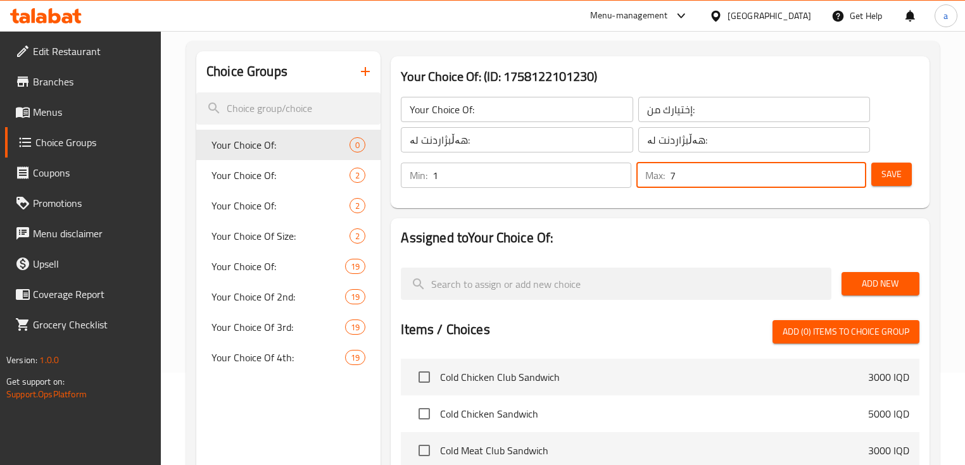
type input "7"
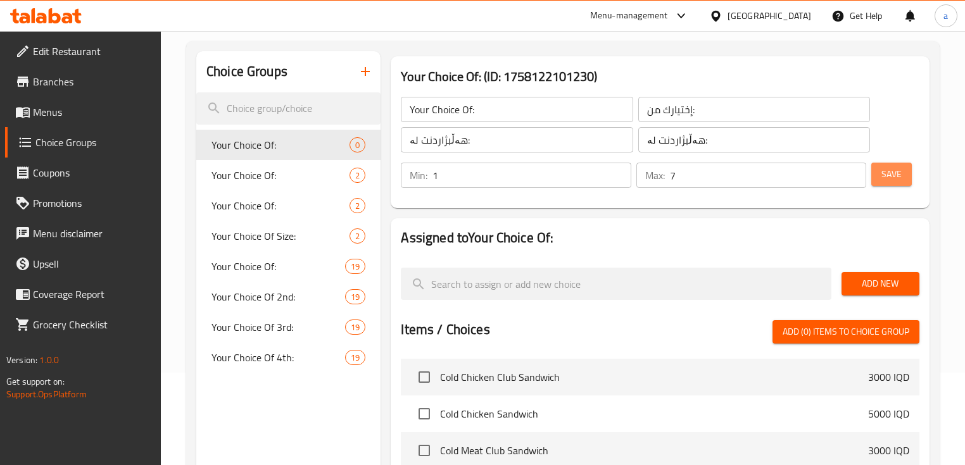
click at [889, 170] on span "Save" at bounding box center [891, 174] width 20 height 16
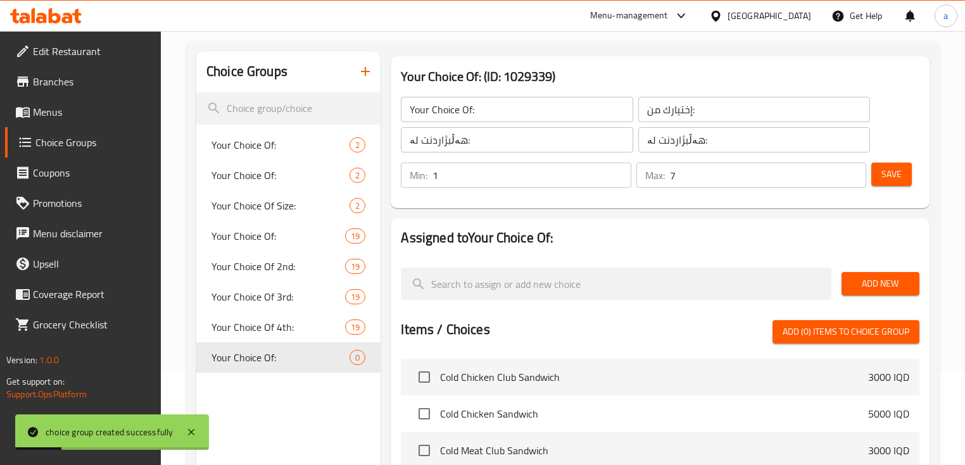
click at [844, 286] on button "Add New" at bounding box center [880, 283] width 78 height 23
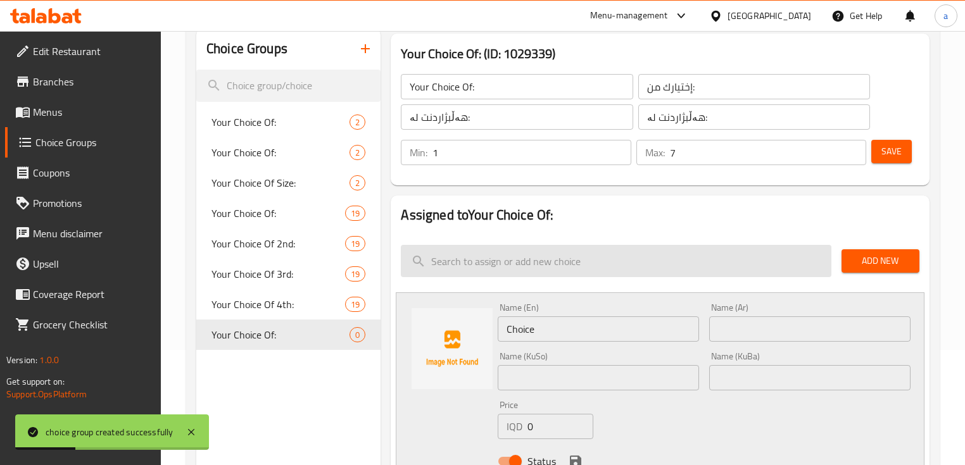
scroll to position [177, 0]
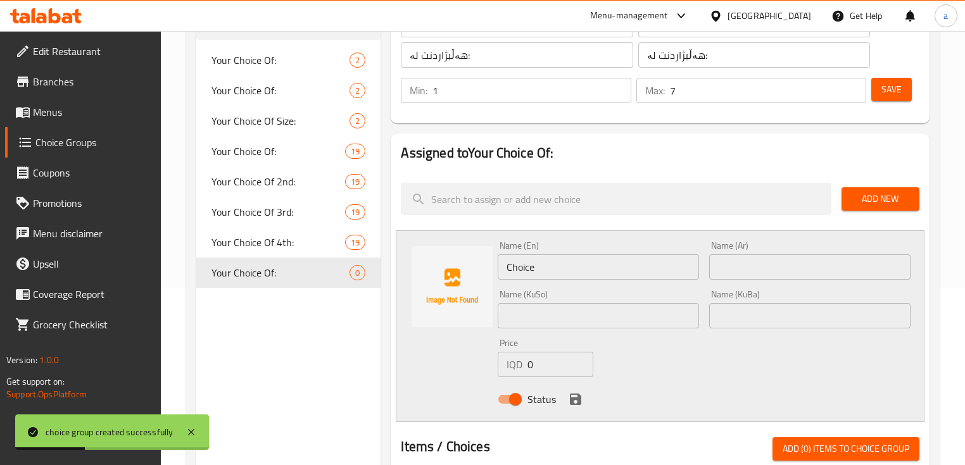
drag, startPoint x: 568, startPoint y: 266, endPoint x: 459, endPoint y: 272, distance: 109.7
click at [475, 272] on div "Name (En) Choice Name (En) Name (Ar) Name (Ar) Name (KuSo) Name (KuSo) Name (Ku…" at bounding box center [660, 326] width 528 height 192
paste input "Hummus"
type input "Hummus"
click at [758, 267] on input "text" at bounding box center [809, 266] width 201 height 25
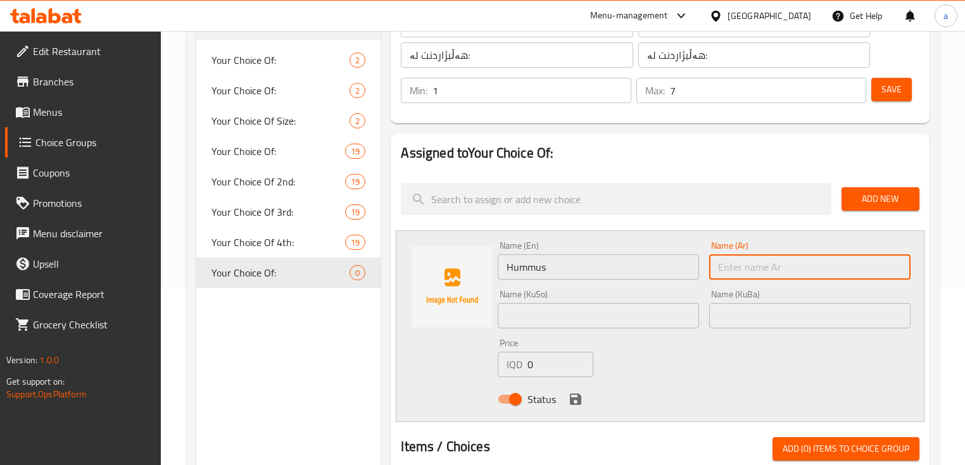
paste input "[GEOGRAPHIC_DATA]"
type input "[GEOGRAPHIC_DATA]"
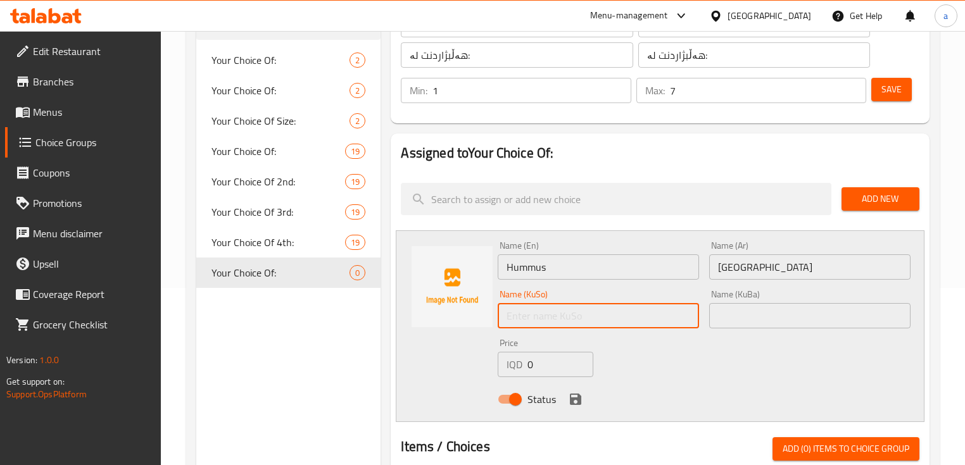
drag, startPoint x: 674, startPoint y: 310, endPoint x: 655, endPoint y: 311, distance: 19.0
click at [674, 310] on input "text" at bounding box center [598, 315] width 201 height 25
paste input "حومس"
type input "حومس"
click at [733, 313] on input "text" at bounding box center [809, 315] width 201 height 25
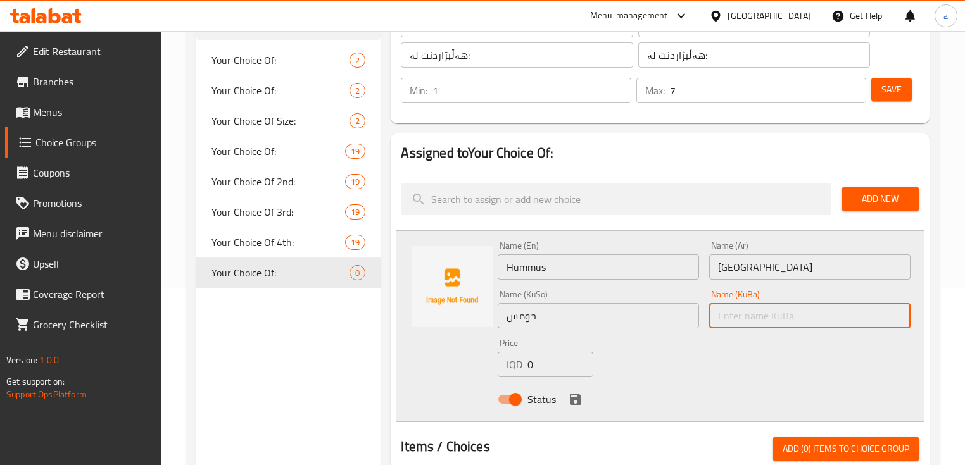
paste input "حومس"
type input "حومس"
click at [506, 268] on input "Hummus" at bounding box center [598, 266] width 201 height 25
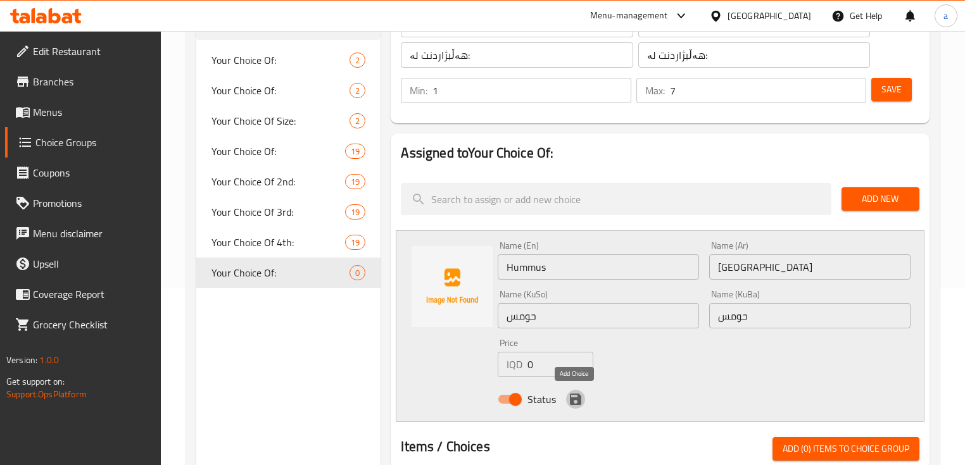
drag, startPoint x: 580, startPoint y: 399, endPoint x: 529, endPoint y: 364, distance: 61.5
click at [580, 399] on icon "save" at bounding box center [575, 399] width 11 height 11
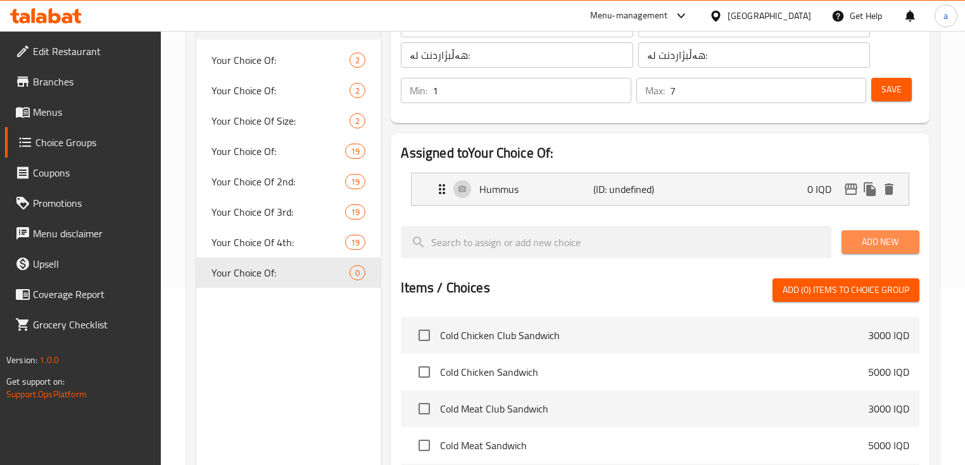
click at [866, 242] on span "Add New" at bounding box center [880, 242] width 58 height 16
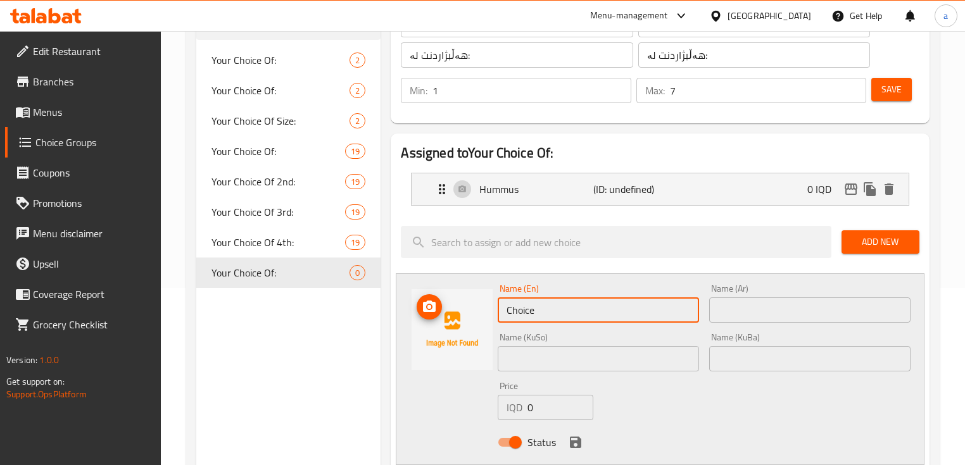
drag, startPoint x: 496, startPoint y: 319, endPoint x: 485, endPoint y: 320, distance: 10.8
click at [485, 320] on div "Name (En) Choice Name (En) Name (Ar) Name (Ar) Name (KuSo) Name (KuSo) Name (Ku…" at bounding box center [660, 369] width 528 height 192
paste input "Avocado hummus"
type input "Avocado hummus"
click at [746, 314] on input "text" at bounding box center [809, 310] width 201 height 25
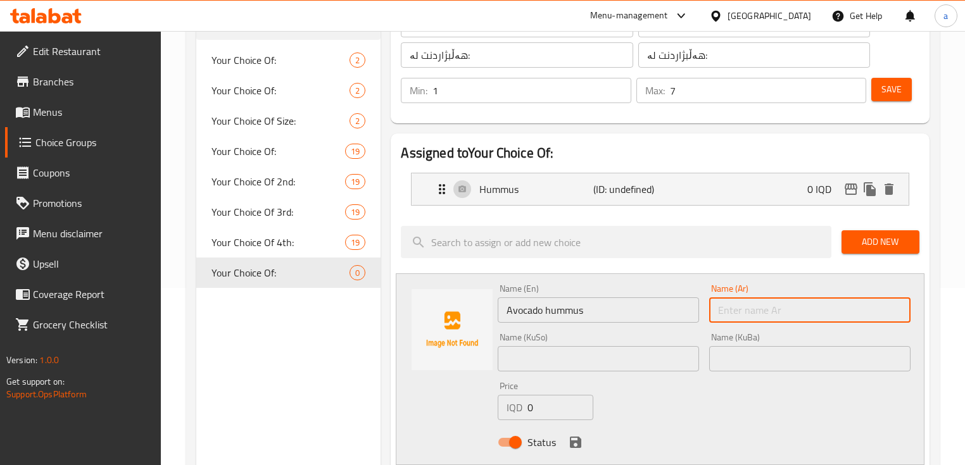
paste input "حمص الأفوكادو"
click at [750, 315] on input "حمص الأفوكادو" at bounding box center [809, 310] width 201 height 25
type input "حمص أفوكادو"
click at [751, 351] on input "text" at bounding box center [809, 358] width 201 height 25
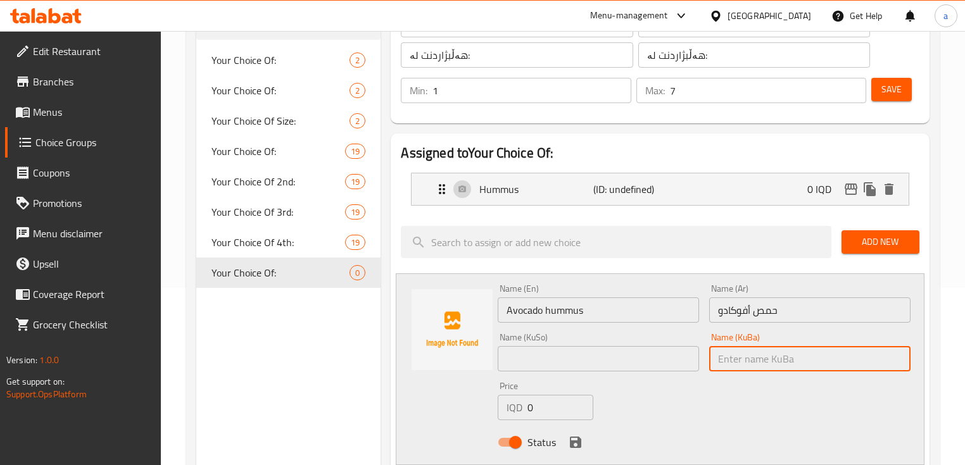
click at [639, 318] on input "Avocado hummus" at bounding box center [598, 310] width 201 height 25
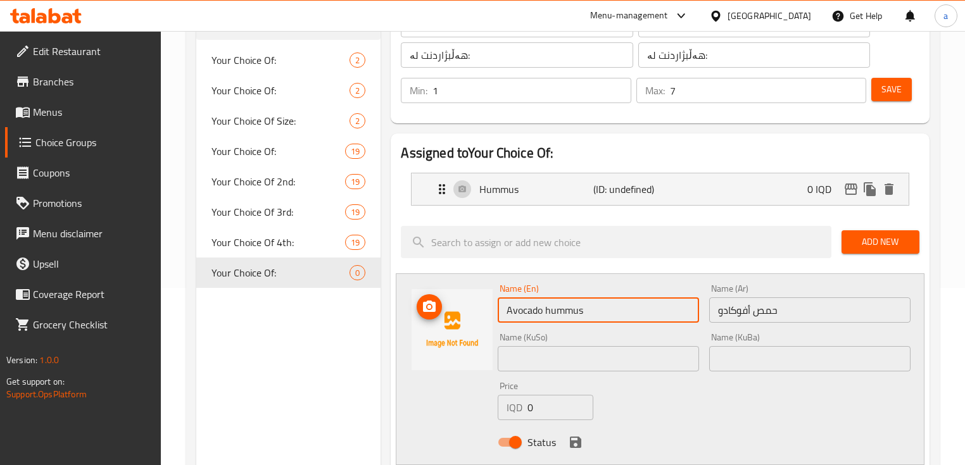
drag, startPoint x: 542, startPoint y: 313, endPoint x: 489, endPoint y: 317, distance: 53.3
click at [489, 317] on div "Name (En) Avocado hummus Name (En) Name (Ar) حمص أفوكادو Name (Ar) Name (KuSo) …" at bounding box center [660, 369] width 528 height 192
click at [613, 359] on input "text" at bounding box center [598, 358] width 201 height 25
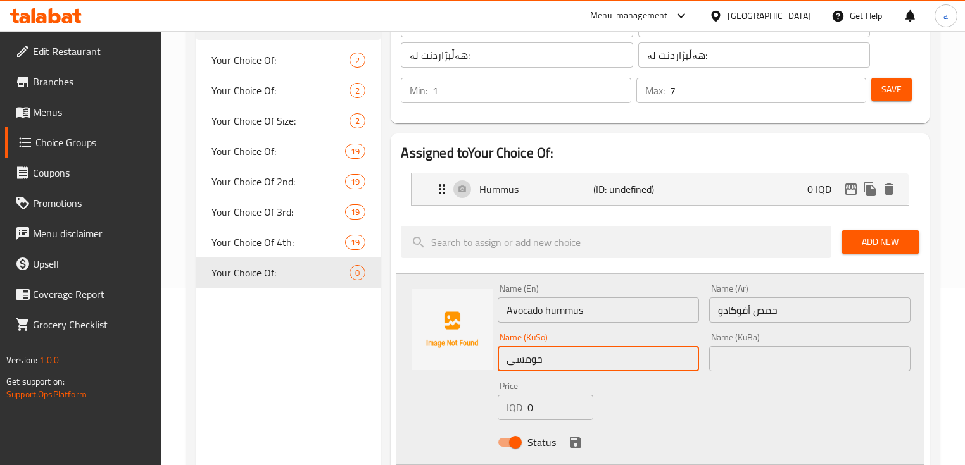
paste input "ئەڤۆگادۆ"
drag, startPoint x: 537, startPoint y: 361, endPoint x: 494, endPoint y: 366, distance: 43.3
click at [494, 366] on div "Name (KuSo) حومسی ئەڤۆگادۆ Name (KuSo)" at bounding box center [597, 352] width 211 height 49
type input "حومسی ئەڤۆگادۆ"
click at [762, 362] on input "text" at bounding box center [809, 358] width 201 height 25
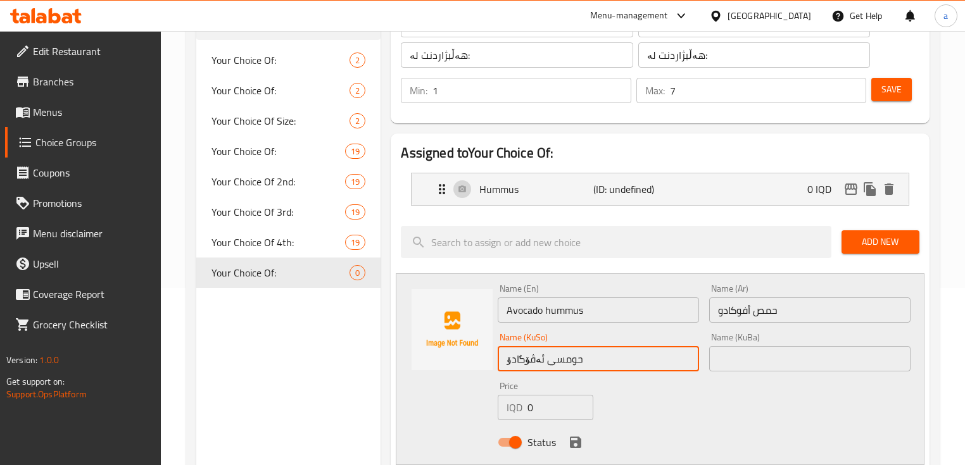
paste input "حومسی ئەڤۆگادۆ"
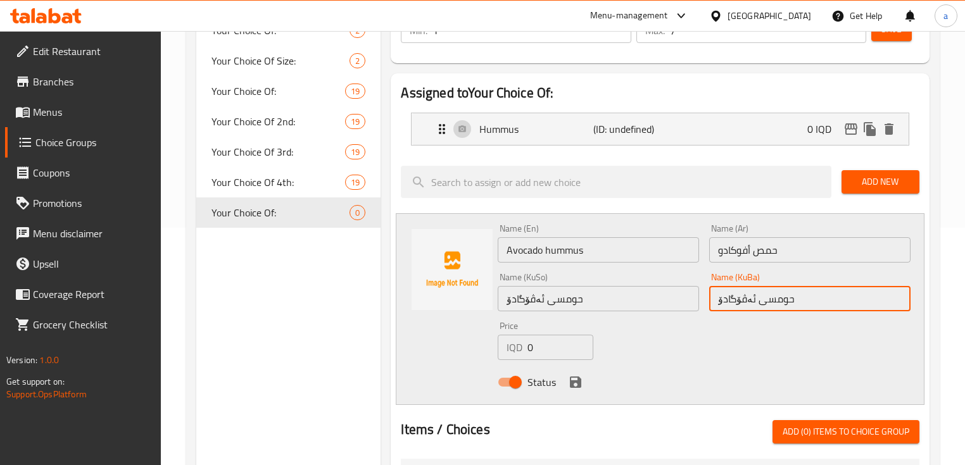
scroll to position [261, 0]
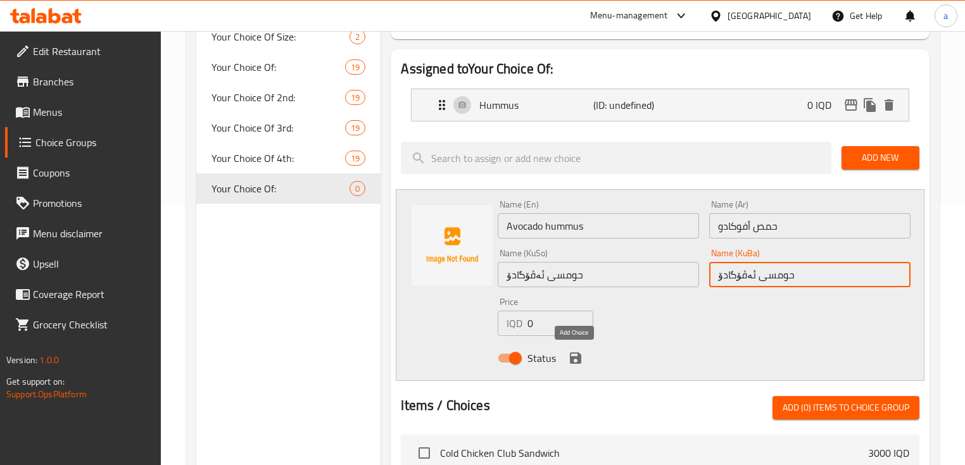
type input "حومسی ئەڤۆگادۆ"
click at [579, 359] on icon "save" at bounding box center [575, 358] width 11 height 11
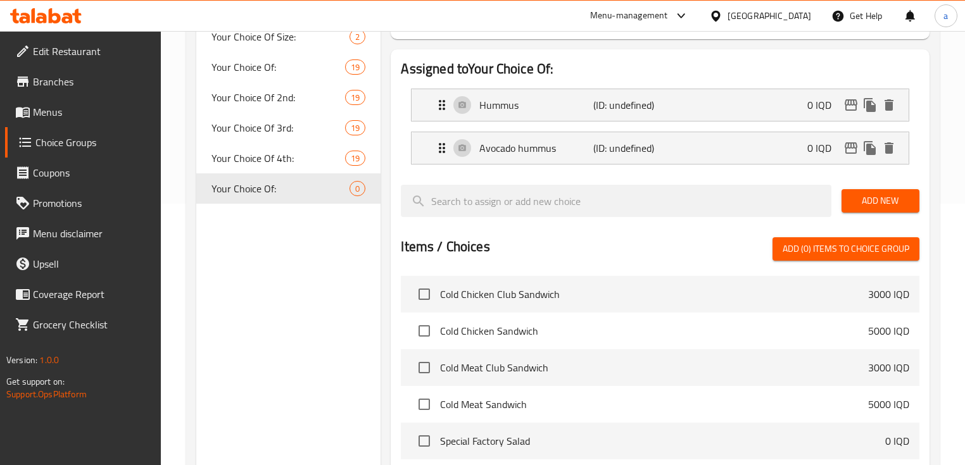
click at [868, 212] on div "Add New" at bounding box center [880, 201] width 88 height 42
click at [874, 200] on span "Add New" at bounding box center [880, 201] width 58 height 16
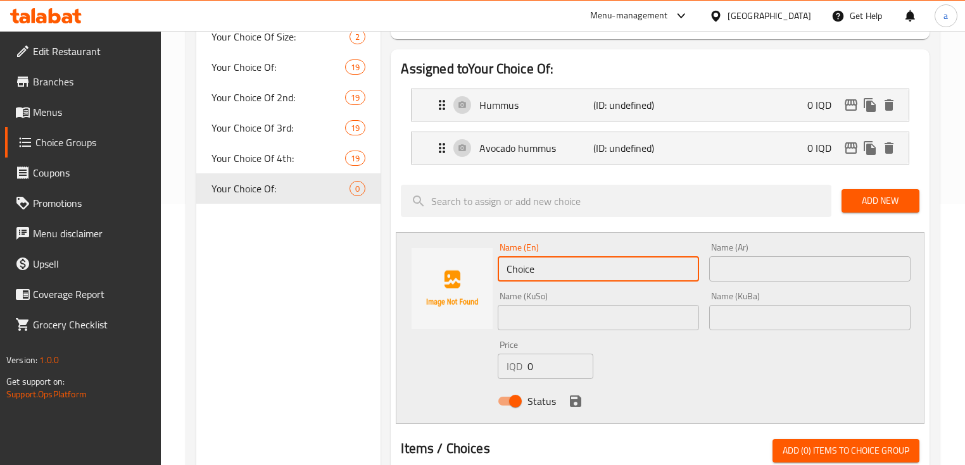
drag, startPoint x: 565, startPoint y: 261, endPoint x: 502, endPoint y: 270, distance: 63.3
click at [502, 270] on input "Choice" at bounding box center [598, 268] width 201 height 25
paste input "Eggplant Salad"
type input "Eggplant Salad"
click at [772, 263] on input "text" at bounding box center [809, 268] width 201 height 25
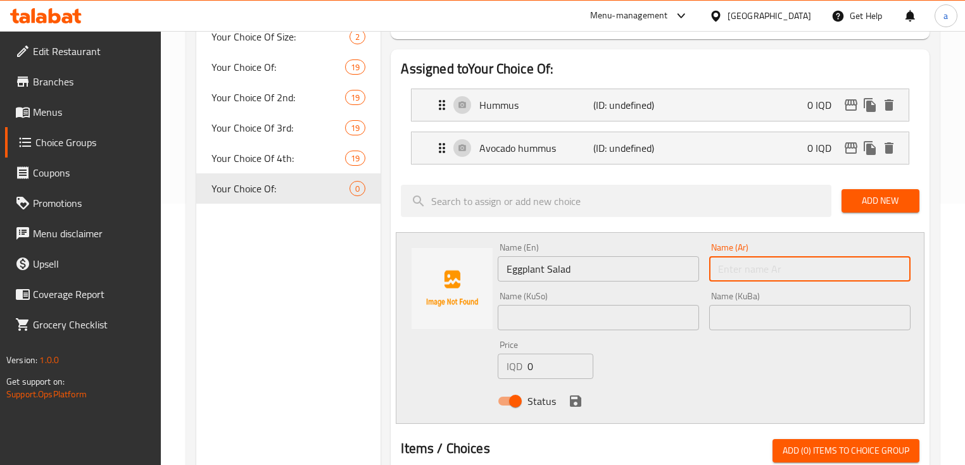
paste input "باذنجانية"
type input "باذنجانية"
drag, startPoint x: 638, startPoint y: 298, endPoint x: 634, endPoint y: 310, distance: 13.2
click at [638, 298] on div "Name (KuSo) Name (KuSo)" at bounding box center [598, 311] width 201 height 39
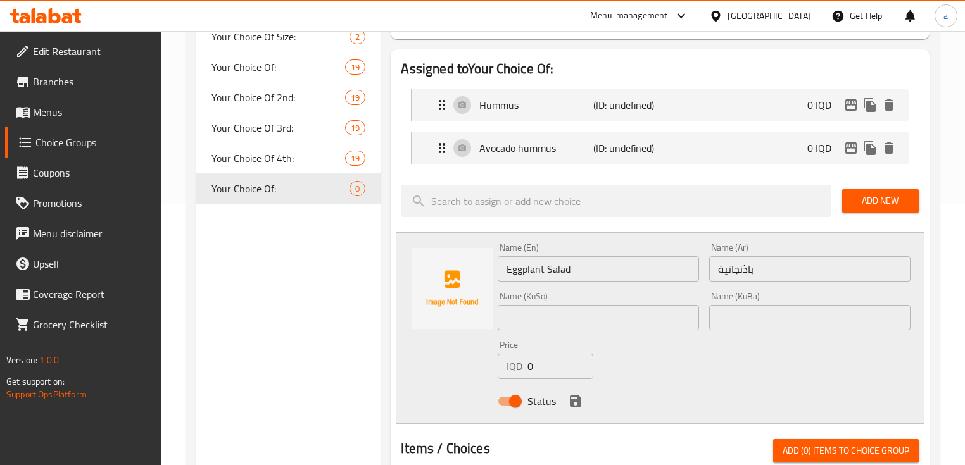
click at [634, 311] on input "text" at bounding box center [598, 317] width 201 height 25
paste input "باینجانیە"
type input "باینجانیە"
click at [748, 308] on input "text" at bounding box center [809, 317] width 201 height 25
paste input "باینجانیە"
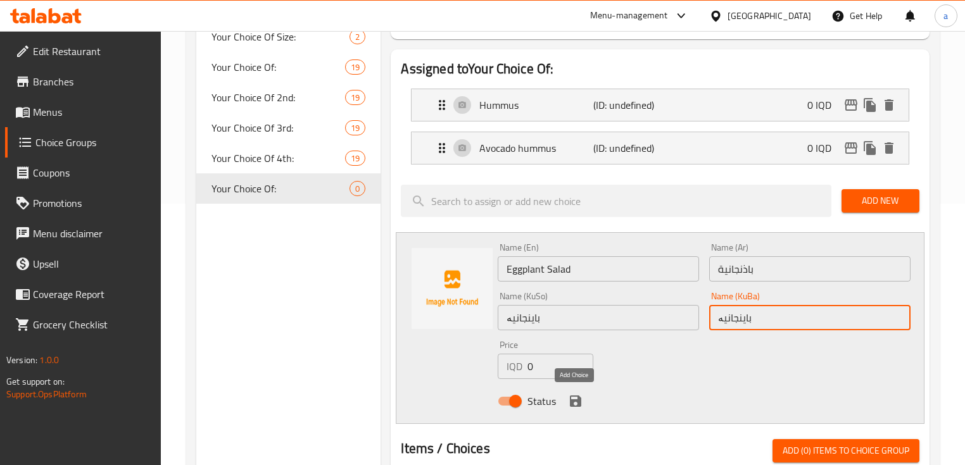
type input "باینجانیە"
click at [584, 403] on button "save" at bounding box center [575, 401] width 19 height 19
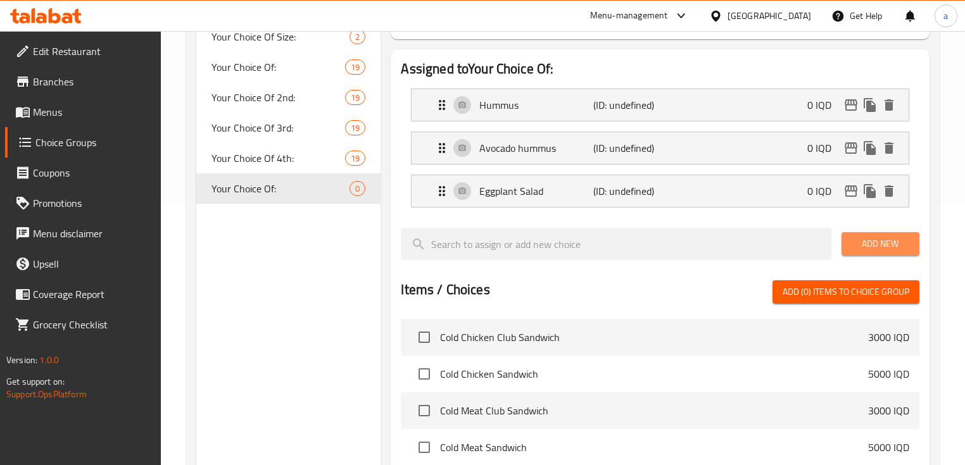
click at [862, 240] on span "Add New" at bounding box center [880, 244] width 58 height 16
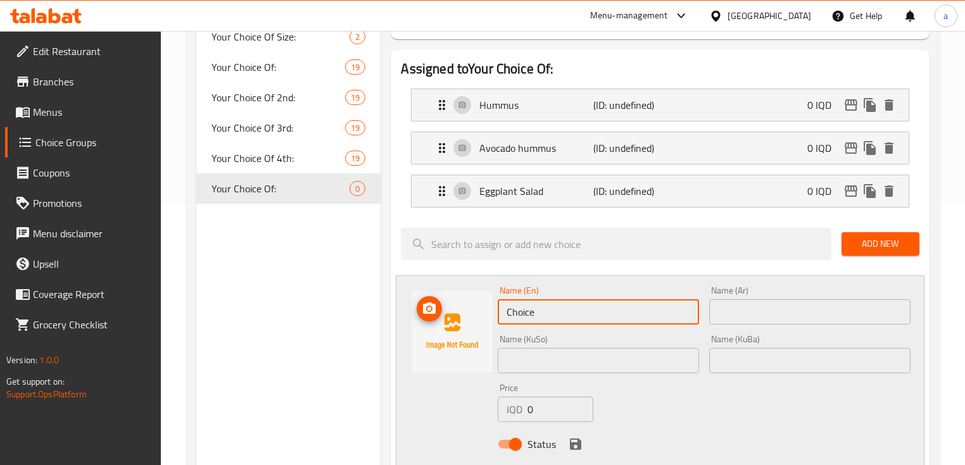
drag, startPoint x: 516, startPoint y: 311, endPoint x: 446, endPoint y: 316, distance: 70.4
click at [446, 315] on div "Name (En) Choice Name (En) Name (Ar) Name (Ar) Name (KuSo) Name (KuSo) Name (Ku…" at bounding box center [660, 371] width 528 height 192
paste input "Fatteh salad"
click at [542, 311] on input "Fatteh salad" at bounding box center [598, 311] width 201 height 25
type input "Fatteh Salad"
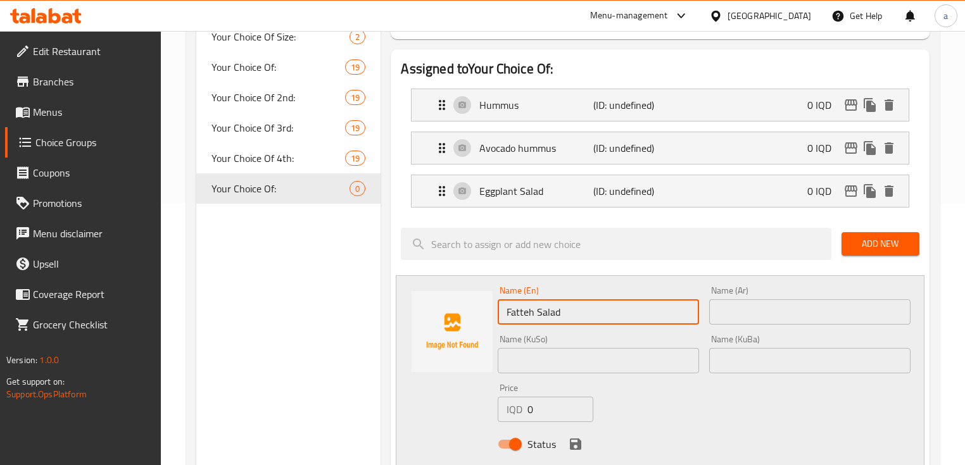
click at [758, 310] on input "text" at bounding box center [809, 311] width 201 height 25
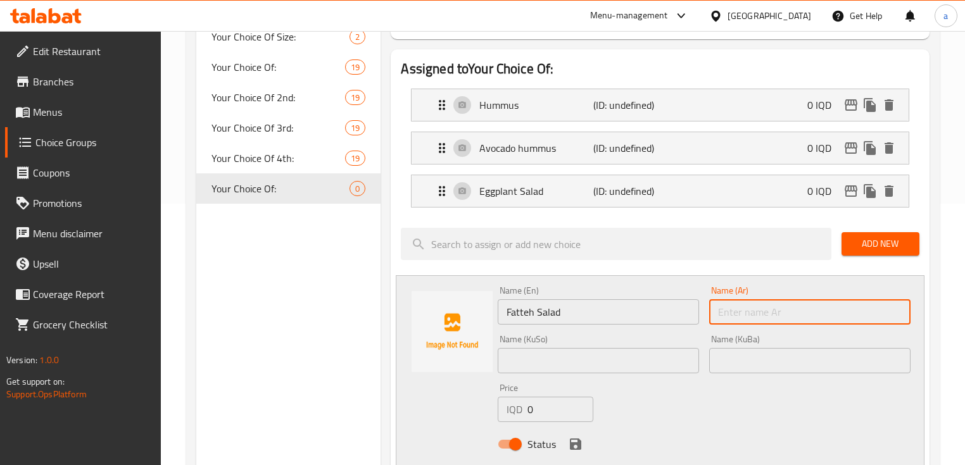
paste input "فتة"
paste input "السلطة"
click at [894, 311] on input "السلطة فتة" at bounding box center [809, 311] width 201 height 25
type input "سلطة فتة"
click at [620, 367] on input "text" at bounding box center [598, 360] width 201 height 25
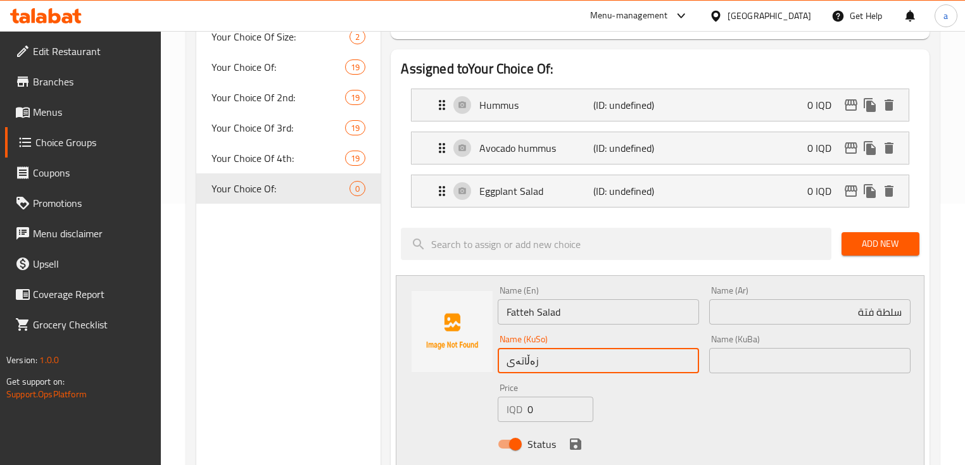
paste input "فەتە"
drag, startPoint x: 561, startPoint y: 349, endPoint x: 503, endPoint y: 369, distance: 62.1
click at [503, 369] on input "زەڵاتەی فەتە" at bounding box center [598, 360] width 201 height 25
type input "زەڵاتەی فەتە"
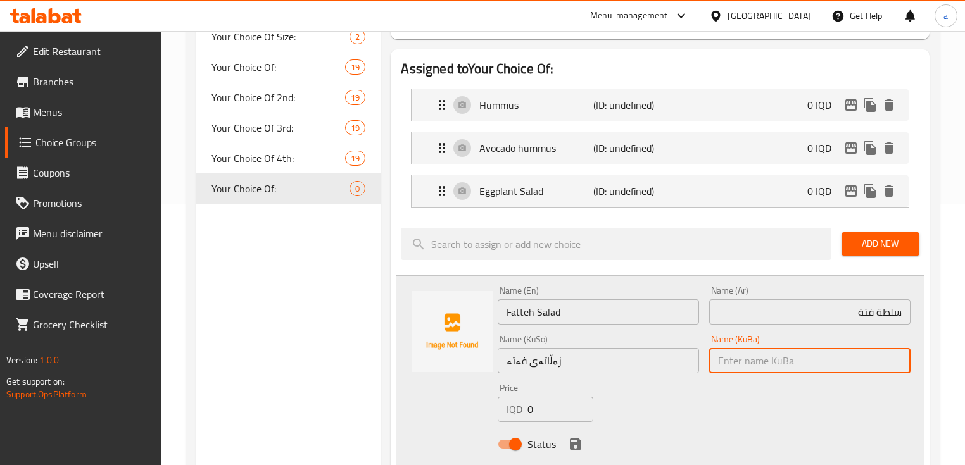
click at [737, 360] on input "text" at bounding box center [809, 360] width 201 height 25
paste input "زەڵاتەی فەتە"
type input "زەڵاتەی فەتە"
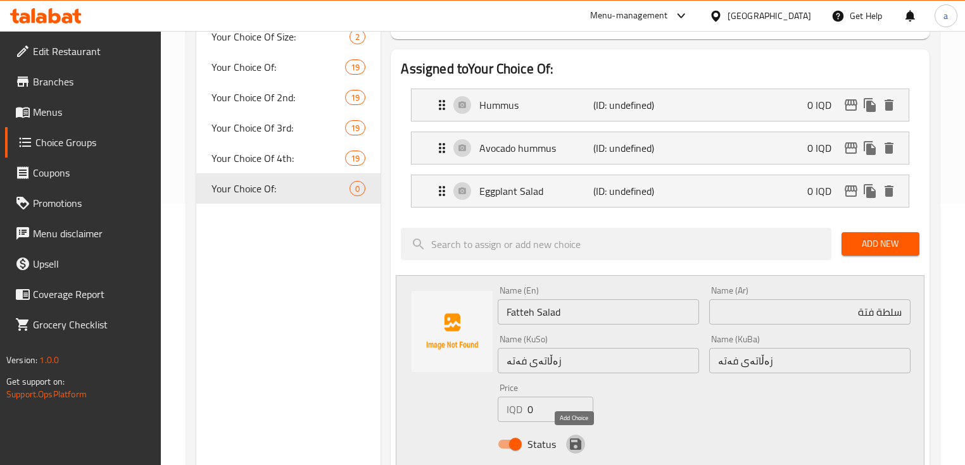
click at [575, 443] on icon "save" at bounding box center [575, 444] width 11 height 11
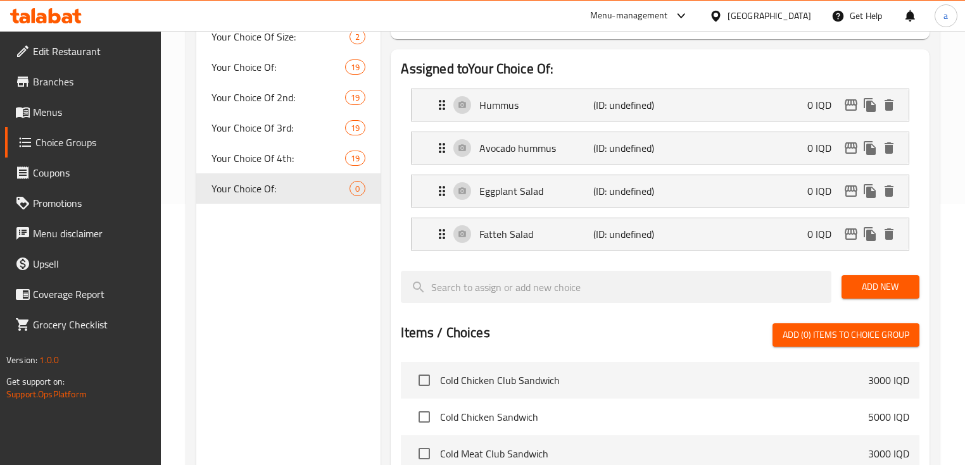
click at [865, 287] on span "Add New" at bounding box center [880, 287] width 58 height 16
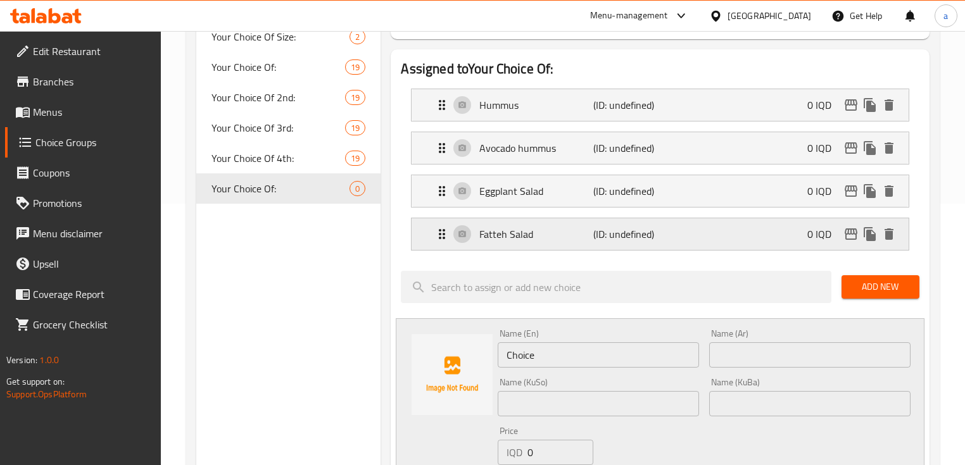
click at [446, 237] on icon "Expand" at bounding box center [441, 234] width 15 height 15
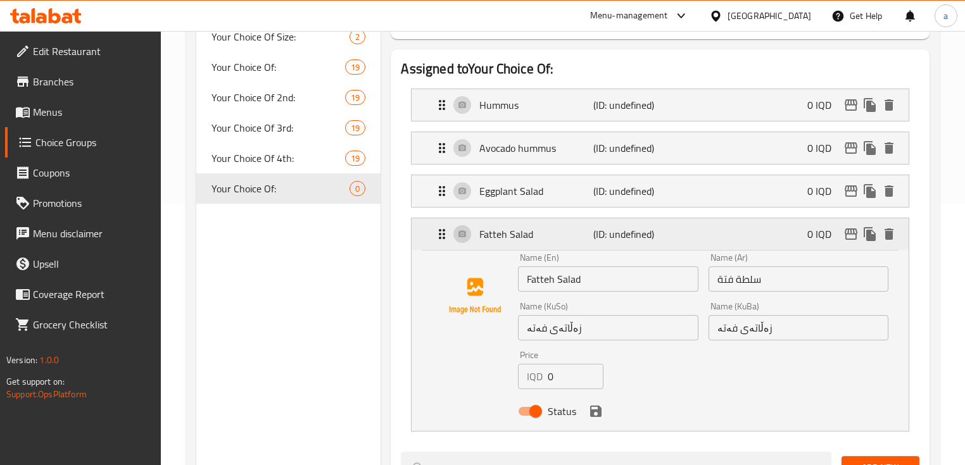
click at [446, 237] on icon "Expand" at bounding box center [441, 234] width 15 height 15
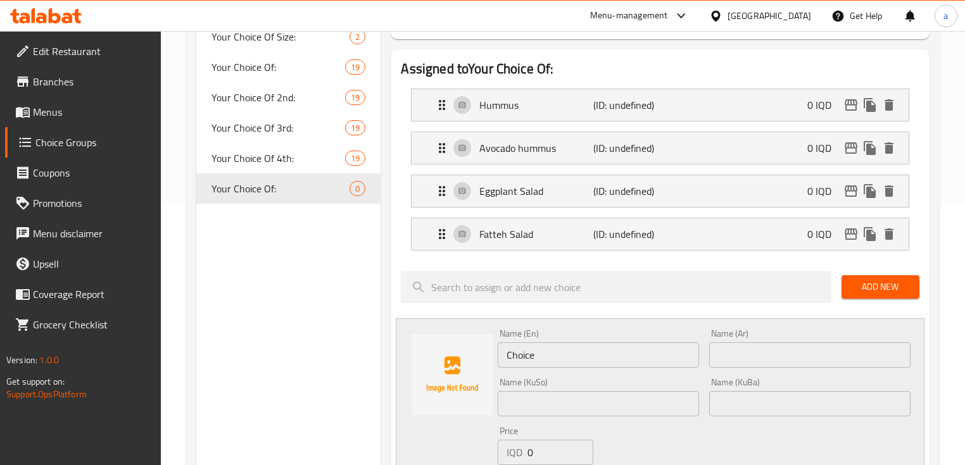
click at [863, 285] on span "Add New" at bounding box center [880, 287] width 58 height 16
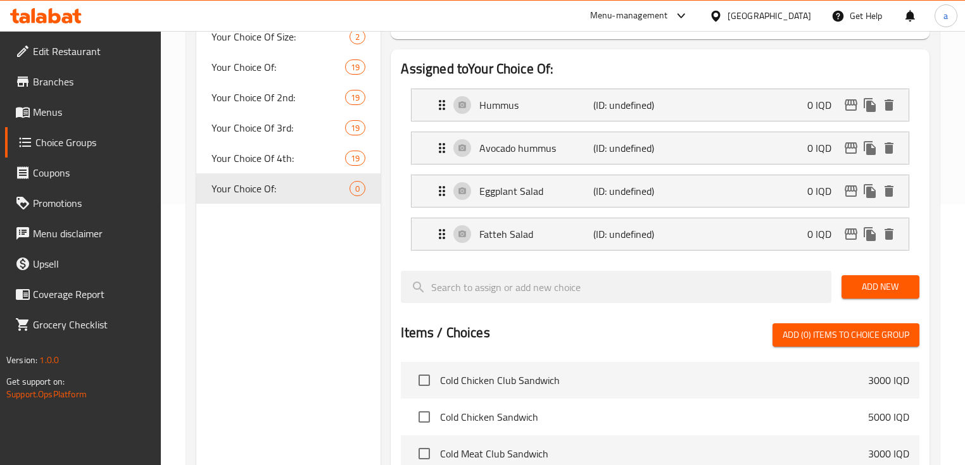
scroll to position [346, 0]
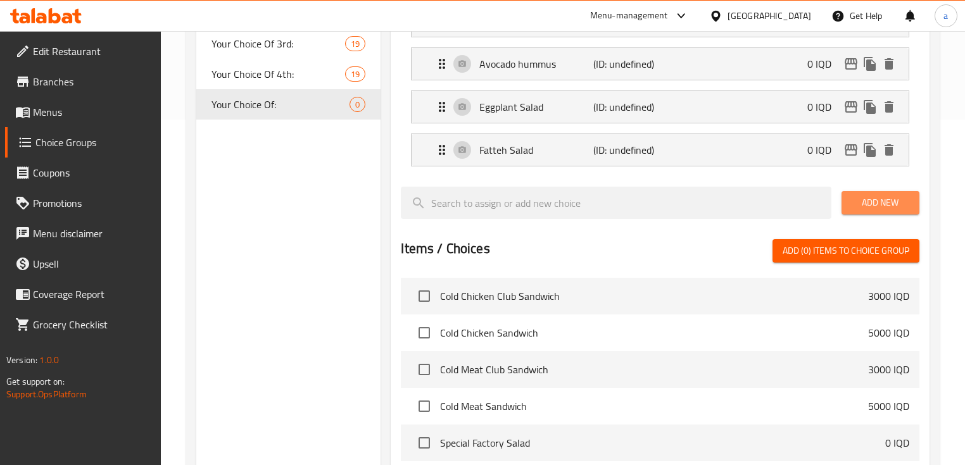
click at [870, 205] on span "Add New" at bounding box center [880, 203] width 58 height 16
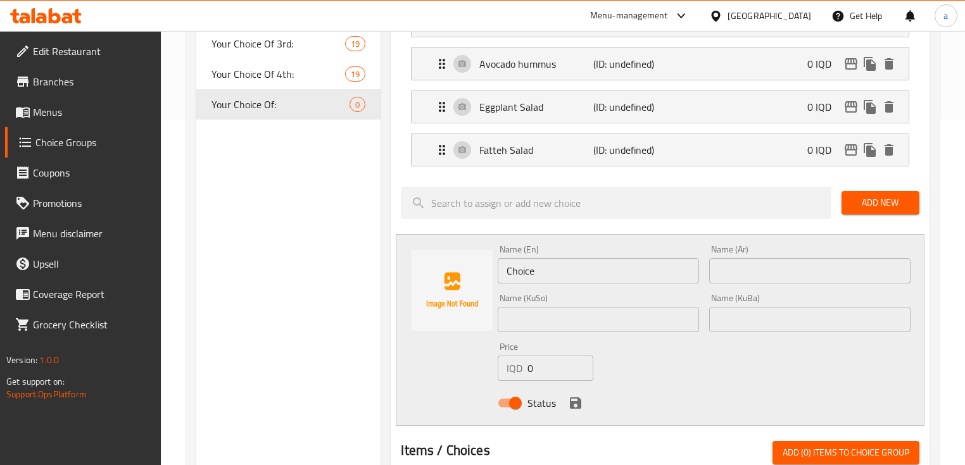
click at [565, 318] on input "text" at bounding box center [598, 319] width 201 height 25
paste input "زەڵاتەی فەتوش"
type input "زەڵاتەی فەتوش"
drag, startPoint x: 740, startPoint y: 312, endPoint x: 727, endPoint y: 312, distance: 12.7
click at [740, 312] on input "text" at bounding box center [809, 319] width 201 height 25
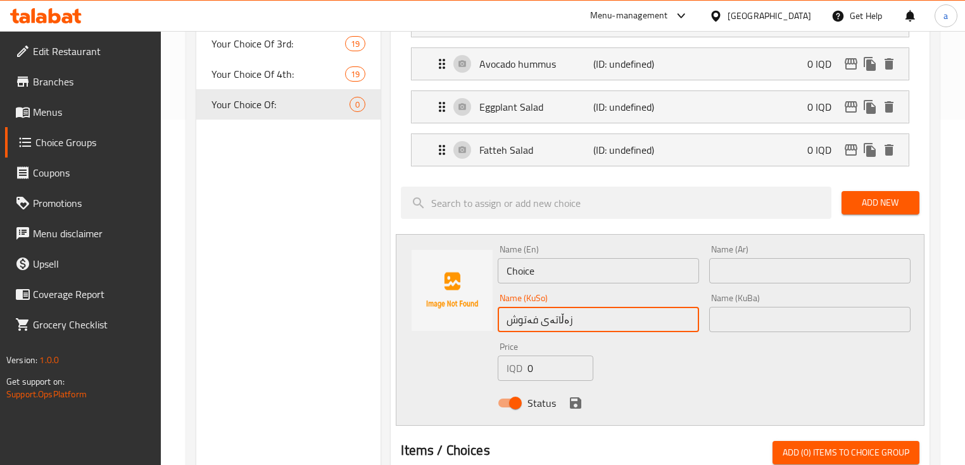
paste input "زەڵاتەی فەتوش"
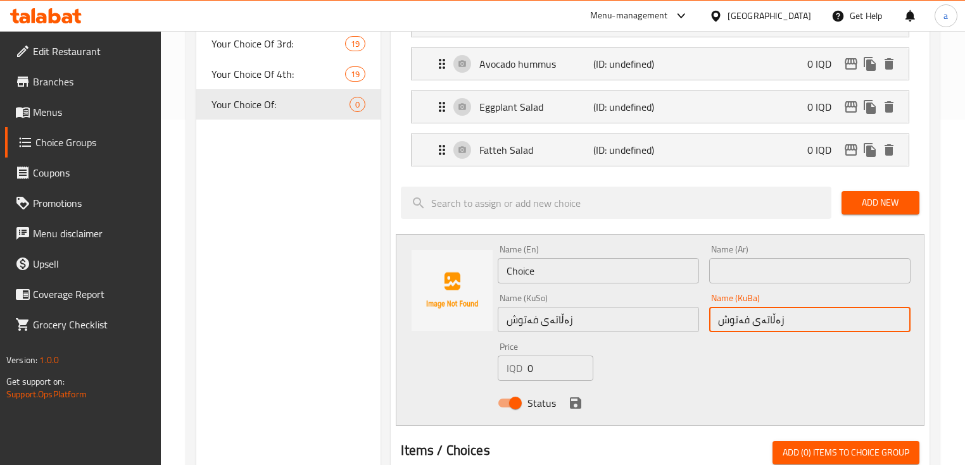
type input "زەڵاتەی فەتوش"
click at [749, 262] on input "text" at bounding box center [809, 270] width 201 height 25
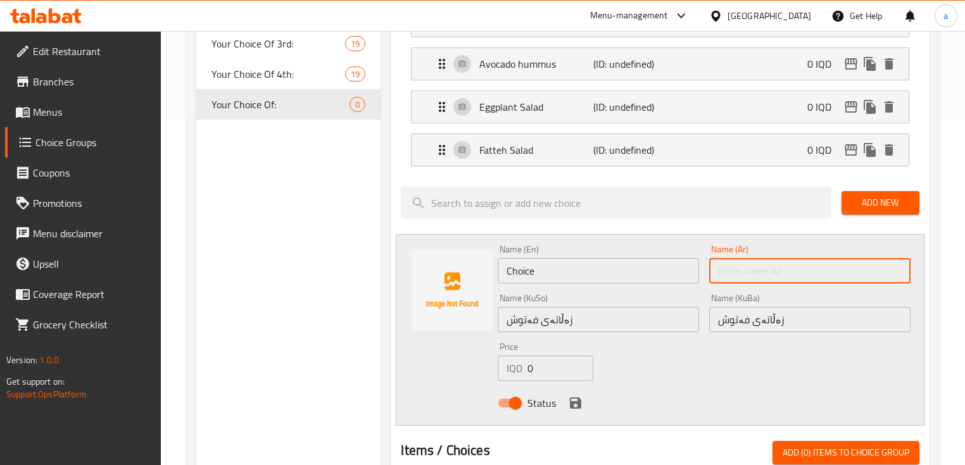
paste input "سلطة فتوش"
type input "سلطة فتوش"
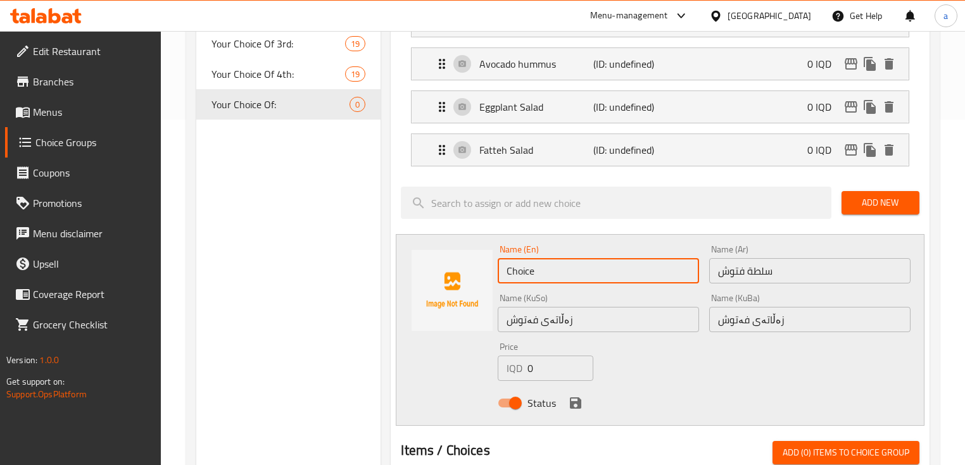
drag, startPoint x: 550, startPoint y: 268, endPoint x: 460, endPoint y: 272, distance: 90.0
click at [460, 272] on div "Name (En) Choice Name (En) Name (Ar) سلطة فتوش Name (Ar) Name (KuSo) زەڵاتەی فە…" at bounding box center [660, 330] width 528 height 192
paste input "Fattoush salad"
type input "Fattoush salad"
click at [572, 398] on icon "save" at bounding box center [575, 403] width 15 height 15
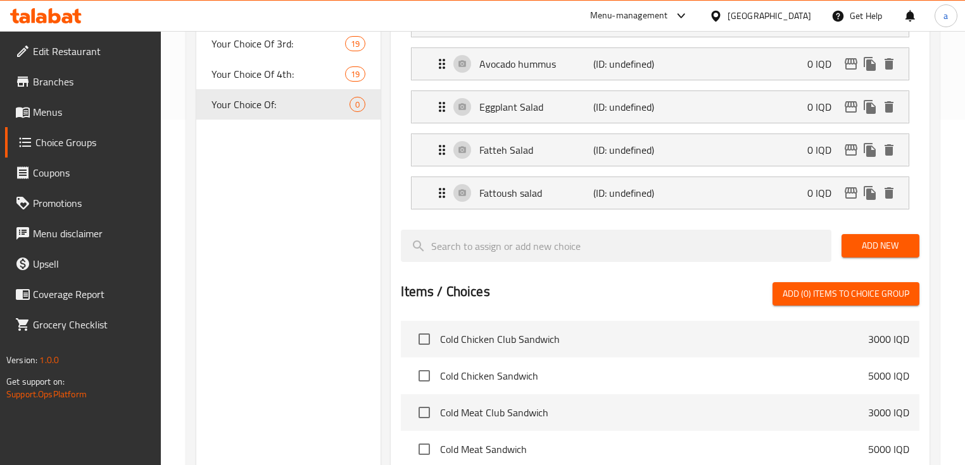
click at [861, 239] on span "Add New" at bounding box center [880, 246] width 58 height 16
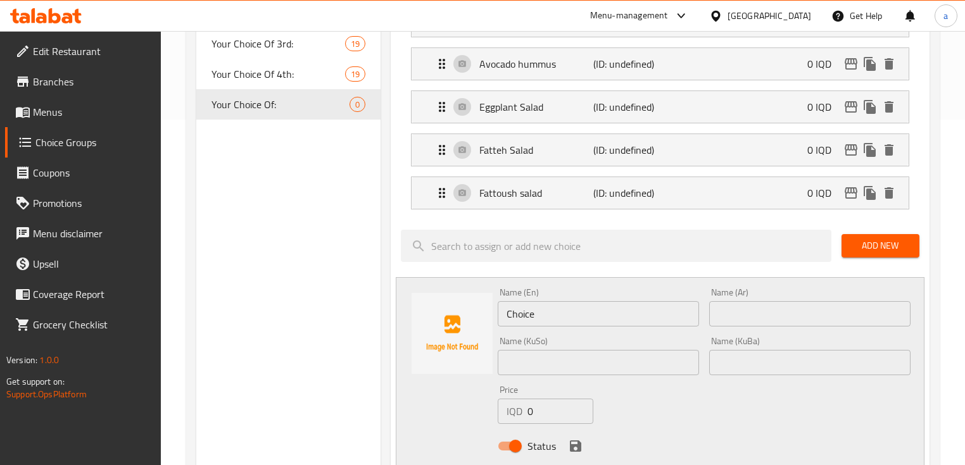
click at [565, 360] on input "text" at bounding box center [598, 362] width 201 height 25
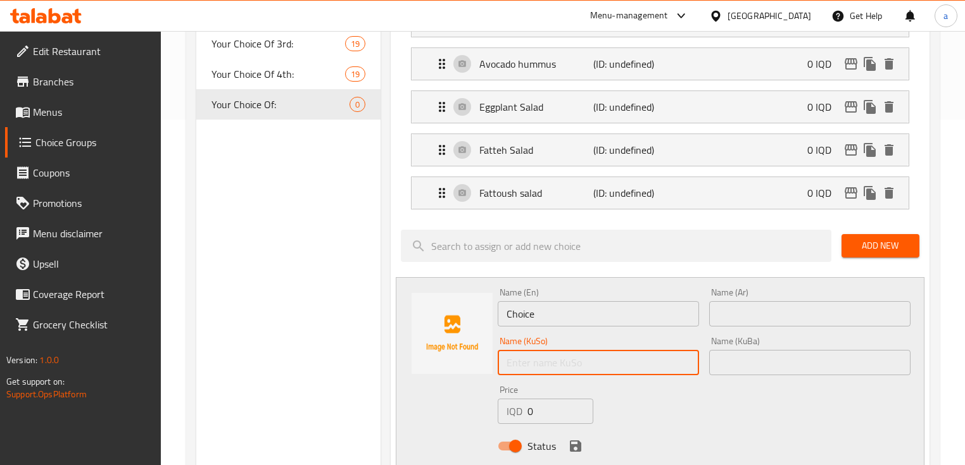
paste input "زەڵاتەی بەغدای"
type input "زەڵاتەی بەغدای"
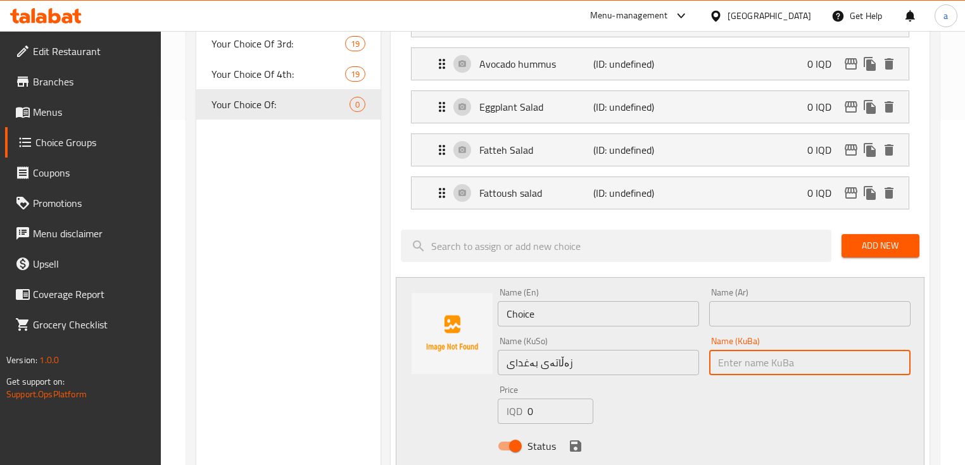
click at [766, 361] on input "text" at bounding box center [809, 362] width 201 height 25
paste input "زەڵاتەی بەغدای"
type input "زەڵاتەی بەغدای"
click at [774, 317] on input "text" at bounding box center [809, 313] width 201 height 25
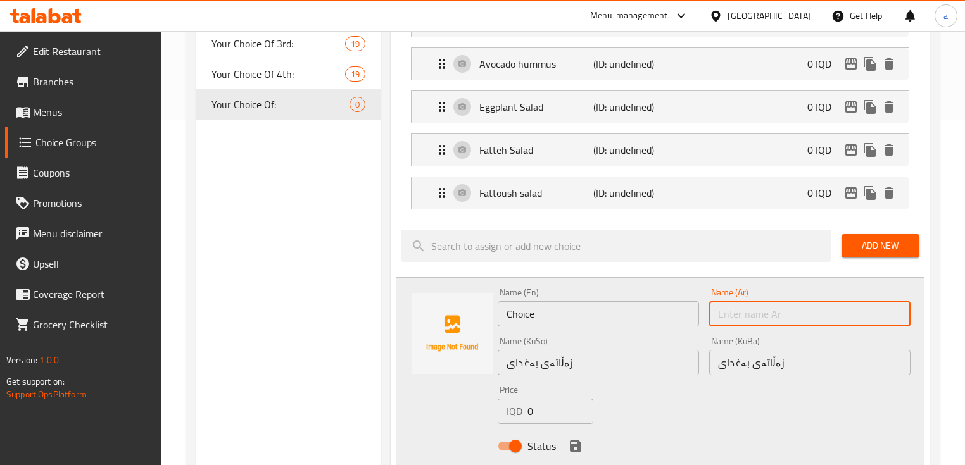
paste input "سلطة بغدادية"
type input "سلطة بغدادية"
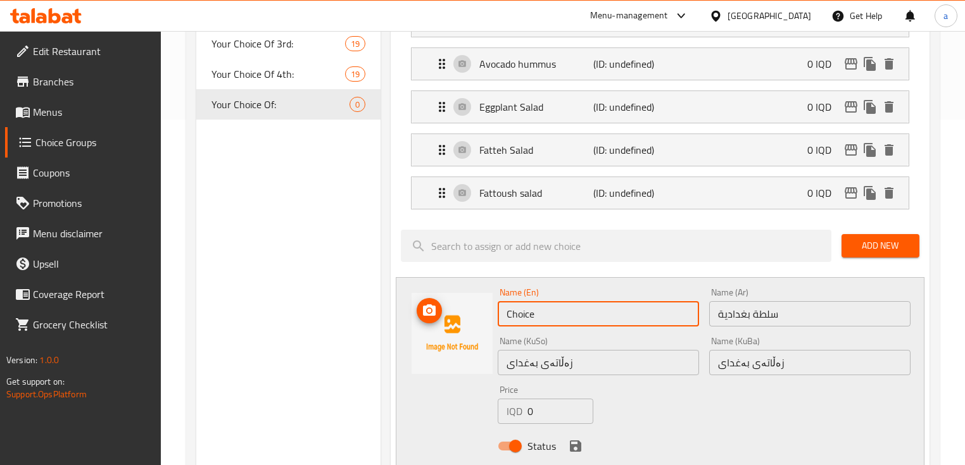
drag, startPoint x: 562, startPoint y: 313, endPoint x: 460, endPoint y: 323, distance: 103.0
click at [486, 327] on div "Name (En) Choice Name (En) Name (Ar) سلطة بغدادية Name (Ar) Name (KuSo) زەڵاتەی…" at bounding box center [660, 373] width 528 height 192
paste input "Baghdadi Salad"
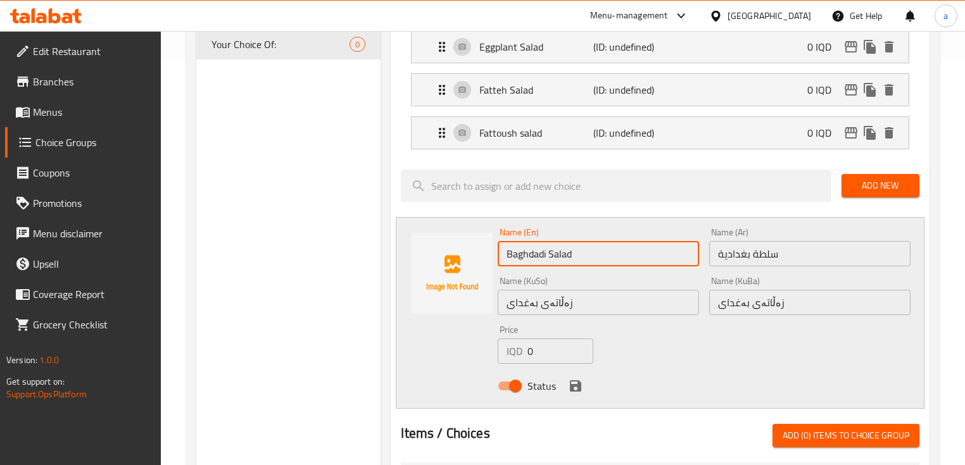
scroll to position [430, 0]
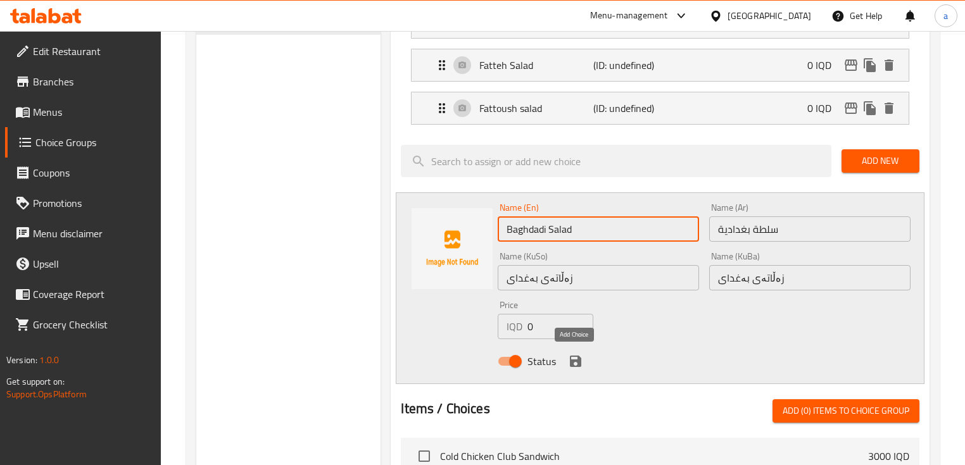
type input "Baghdadi Salad"
click at [580, 360] on icon "save" at bounding box center [575, 361] width 11 height 11
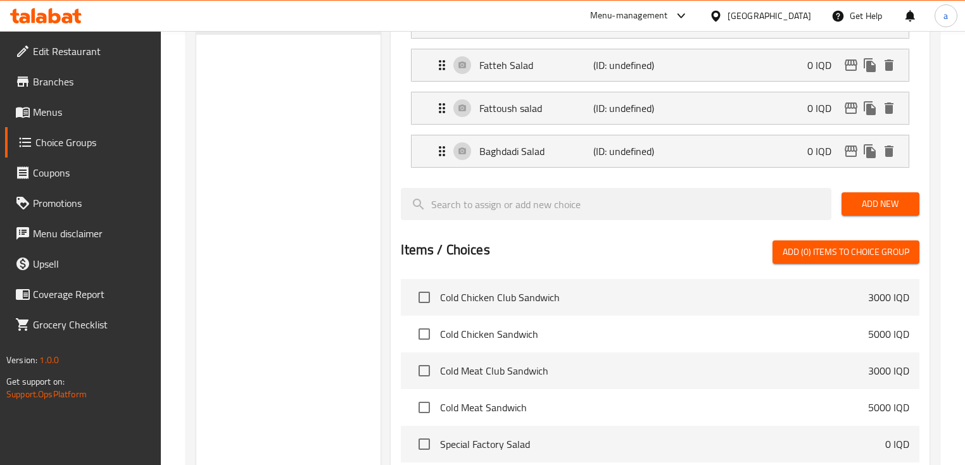
click at [871, 200] on span "Add New" at bounding box center [880, 204] width 58 height 16
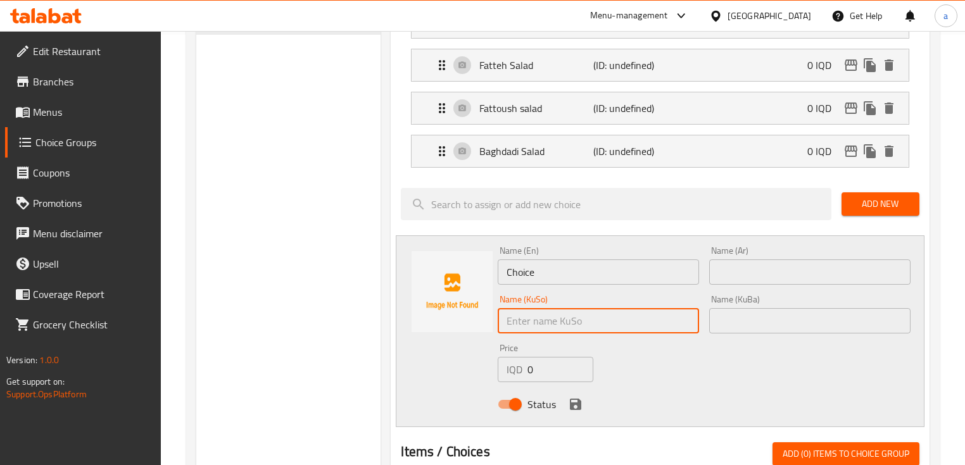
click at [612, 316] on input "text" at bounding box center [598, 320] width 201 height 25
paste input "زەڵاتەی کۆل سلۆ"
type input "زەڵاتەی کۆل سلۆ"
click at [762, 324] on input "text" at bounding box center [809, 320] width 201 height 25
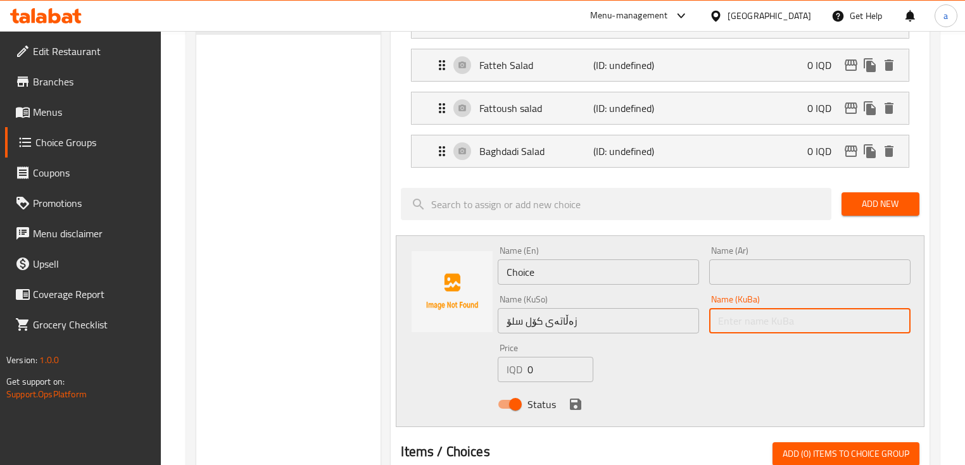
paste input "زەڵاتەی کۆل سلۆ"
type input "زەڵاتەی کۆل سلۆ"
click at [766, 273] on input "text" at bounding box center [809, 272] width 201 height 25
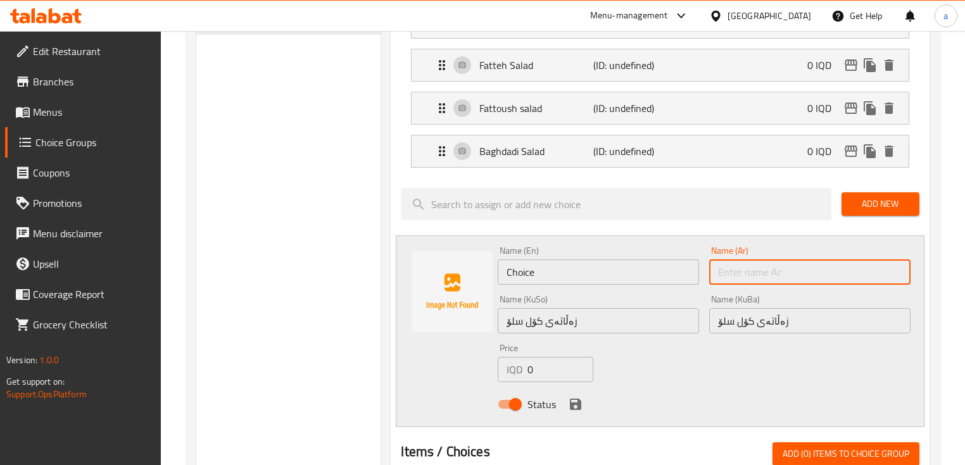
paste input "سلطة كول سلو"
type input "سلطة كول سلو"
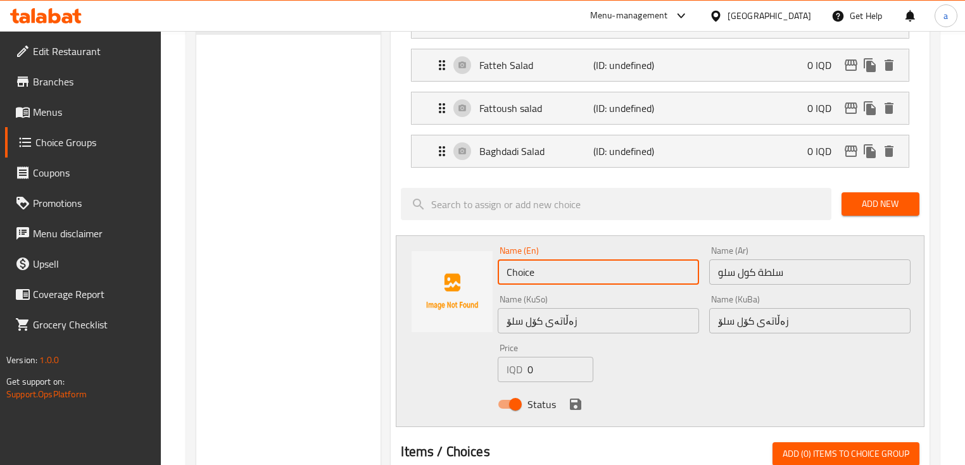
click at [658, 273] on input "Choice" at bounding box center [598, 272] width 201 height 25
drag, startPoint x: 539, startPoint y: 278, endPoint x: 512, endPoint y: 282, distance: 27.6
click at [512, 282] on input "Choice" at bounding box center [598, 272] width 201 height 25
paste input "Coleslaw Salad"
click at [515, 275] on input "CColeslaw Salad" at bounding box center [598, 272] width 201 height 25
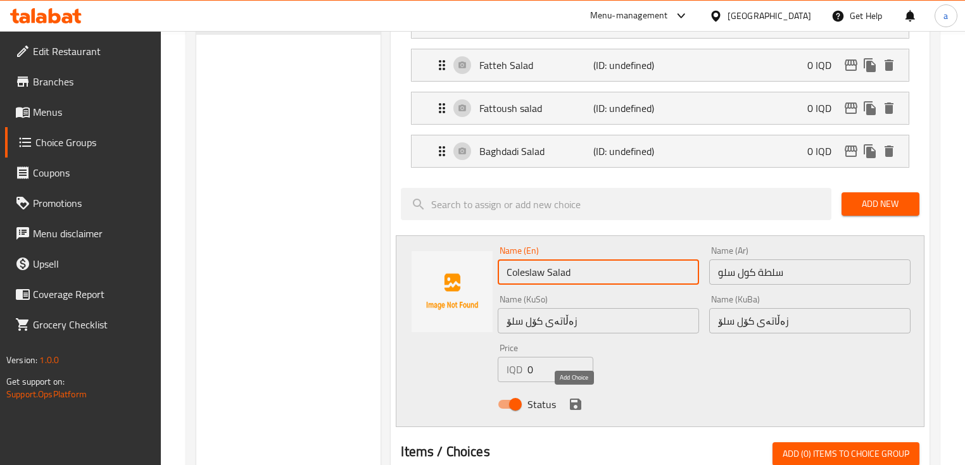
type input "Coleslaw Salad"
click at [568, 408] on icon "save" at bounding box center [575, 404] width 15 height 15
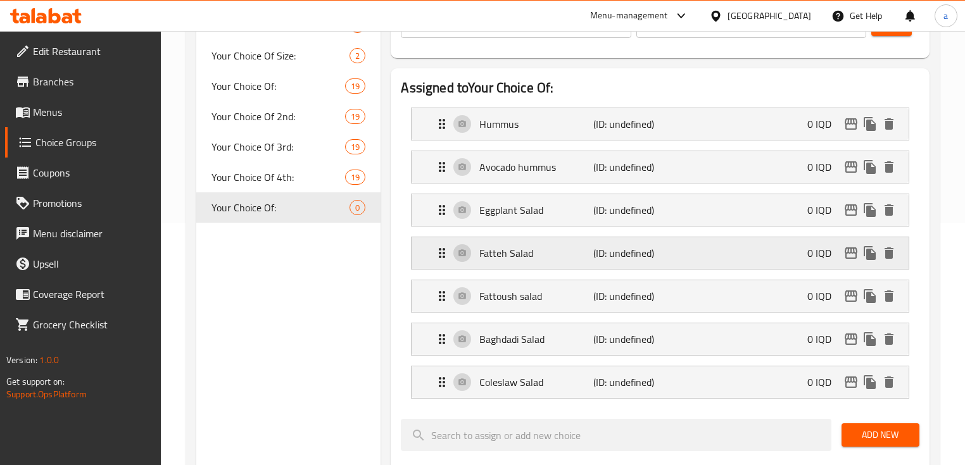
scroll to position [346, 0]
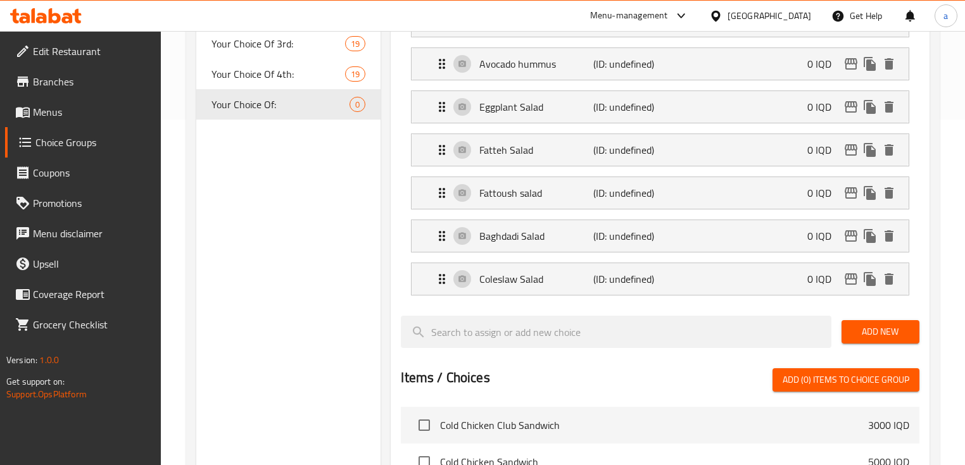
drag, startPoint x: 911, startPoint y: 327, endPoint x: 608, endPoint y: 342, distance: 303.6
click at [910, 327] on button "Add New" at bounding box center [880, 331] width 78 height 23
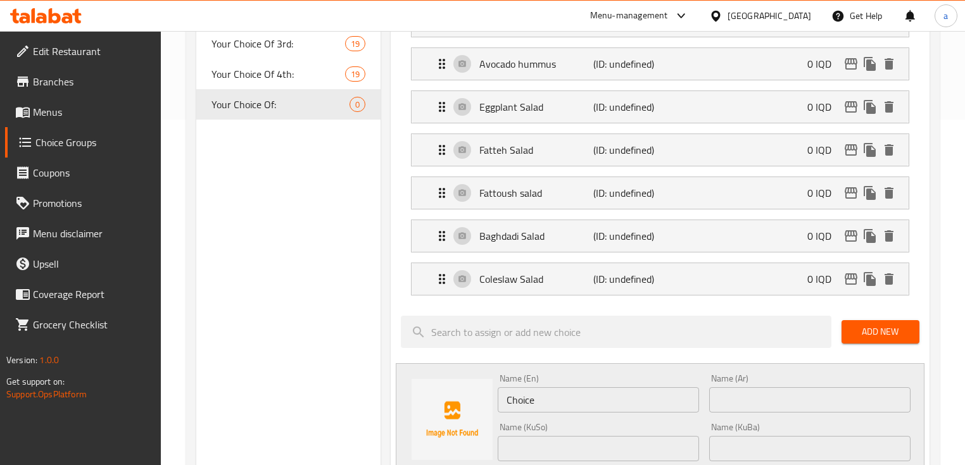
scroll to position [515, 0]
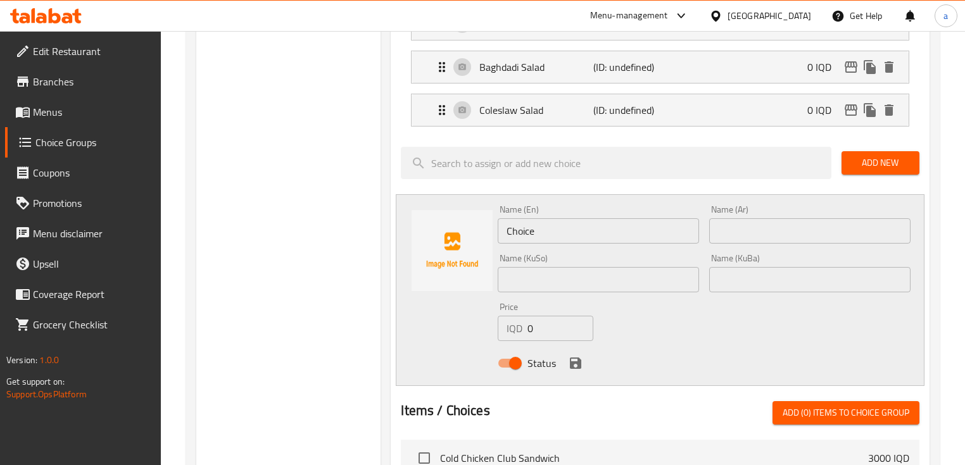
click at [587, 283] on input "text" at bounding box center [598, 279] width 201 height 25
paste input "زەڵاتەی تەپولە"
type input "زەڵاتەی تەپولە"
click at [708, 284] on div "Name (KuBa) Name (KuBa)" at bounding box center [809, 273] width 211 height 49
click at [748, 282] on input "text" at bounding box center [809, 279] width 201 height 25
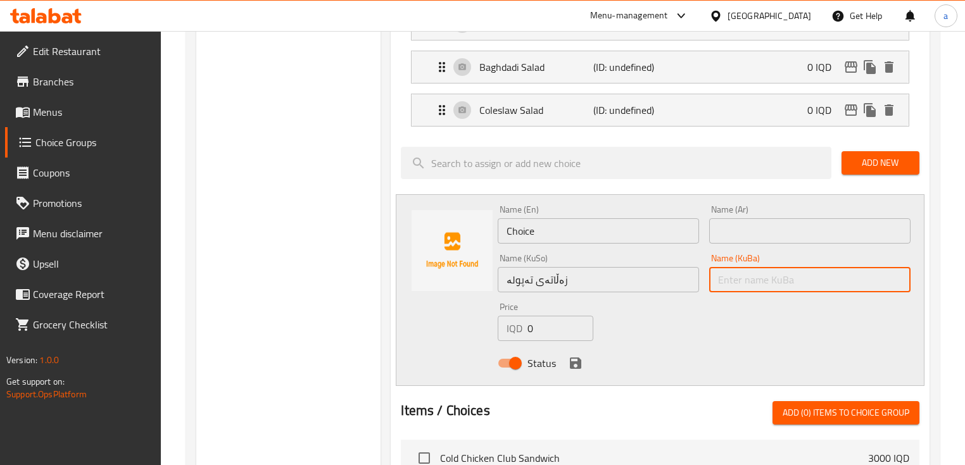
paste input "زەڵاتەی تەپولە"
type input "زەڵاتەی تەپولە"
click at [513, 282] on input "زەڵاتەی تەپولە" at bounding box center [598, 279] width 201 height 25
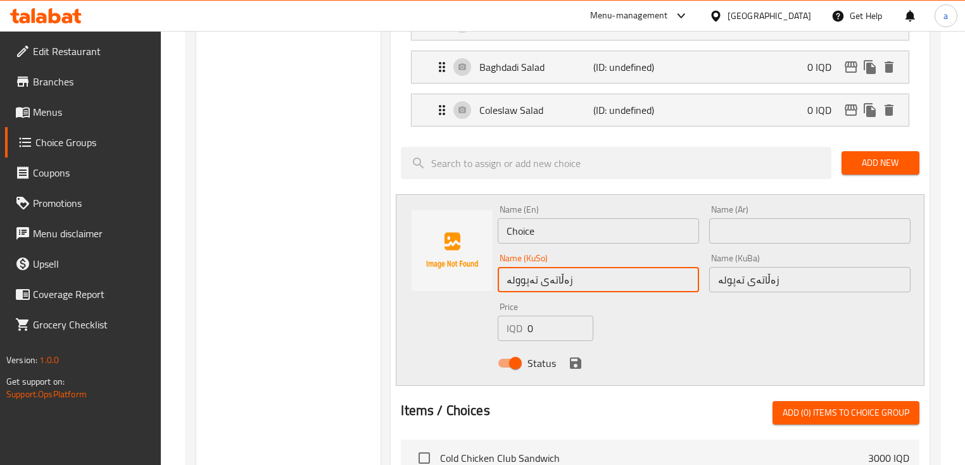
type input "زەڵاتەی تەپوولە"
click at [725, 281] on input "زەڵاتەی تەپولە" at bounding box center [809, 279] width 201 height 25
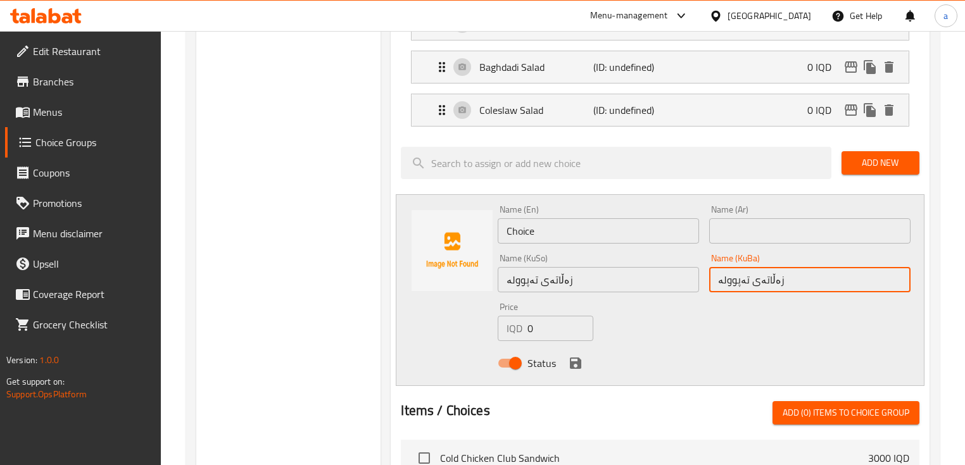
type input "زەڵاتەی تەپوولە"
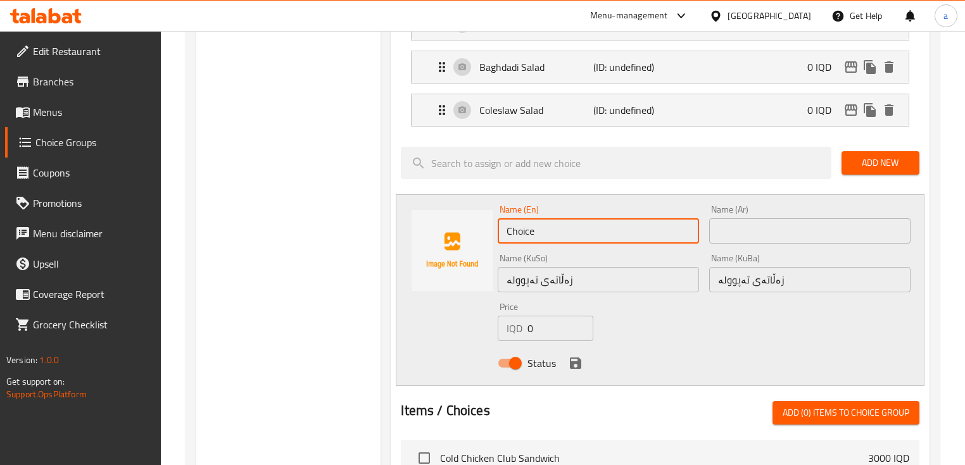
drag, startPoint x: 599, startPoint y: 235, endPoint x: 501, endPoint y: 240, distance: 97.6
click at [501, 240] on input "Choice" at bounding box center [598, 230] width 201 height 25
paste input "Tabbouleh Salad"
type input "Tabbouleh Salad"
click at [737, 228] on input "text" at bounding box center [809, 230] width 201 height 25
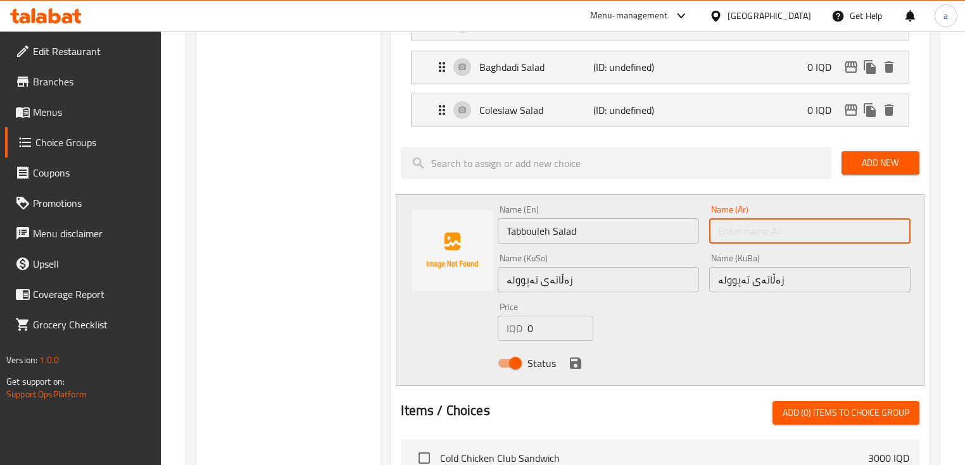
paste input "سلطة تبولة"
type input "سلطة تبولة"
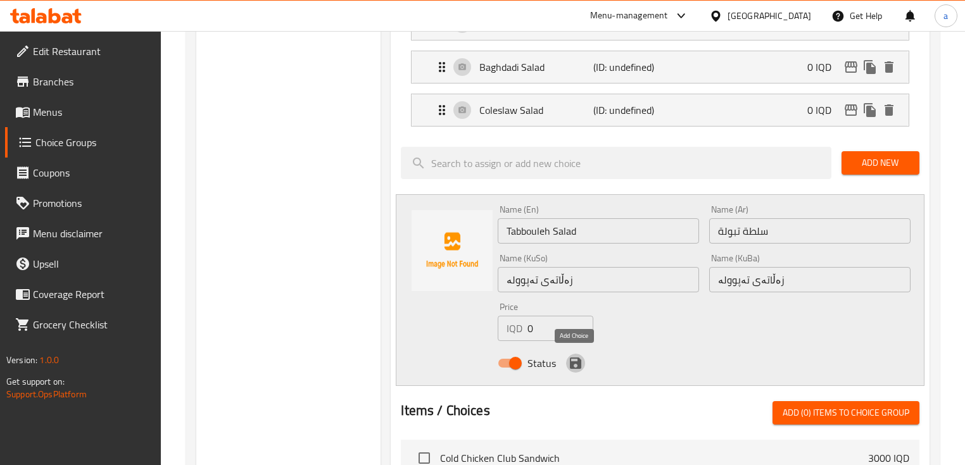
click at [572, 357] on icon "save" at bounding box center [575, 363] width 15 height 15
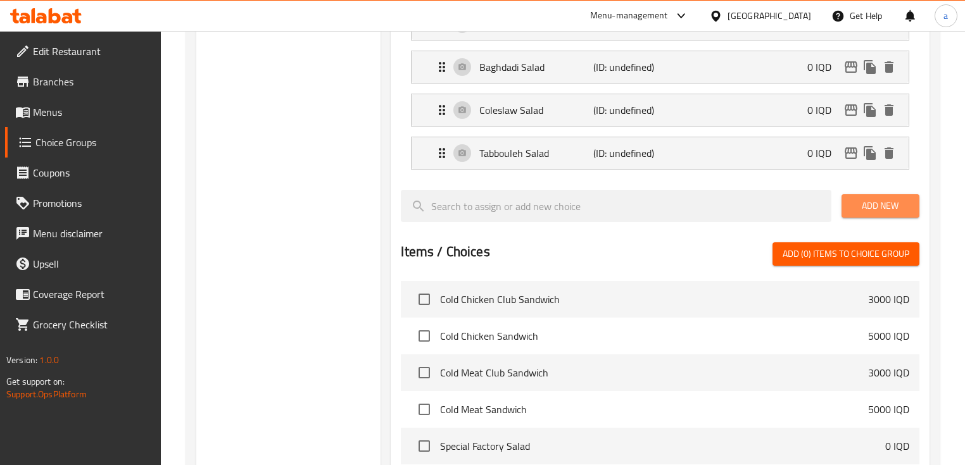
click at [853, 208] on span "Add New" at bounding box center [880, 206] width 58 height 16
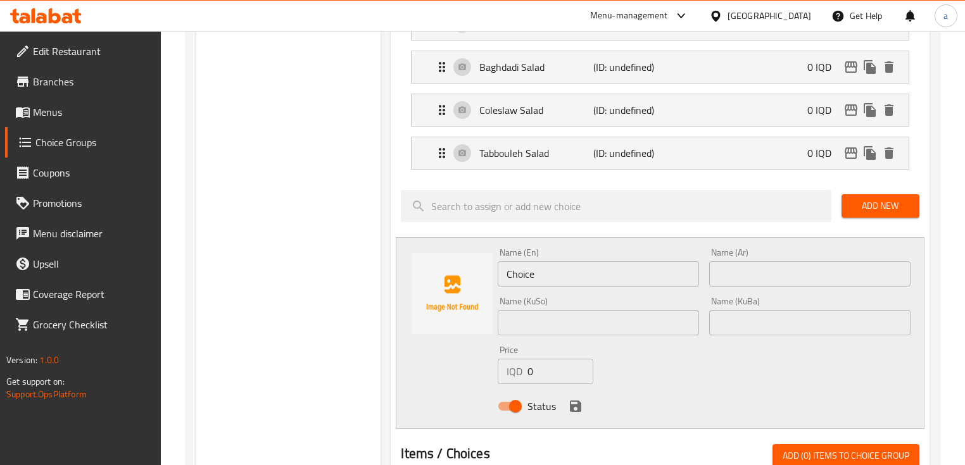
click at [642, 319] on input "text" at bounding box center [598, 322] width 201 height 25
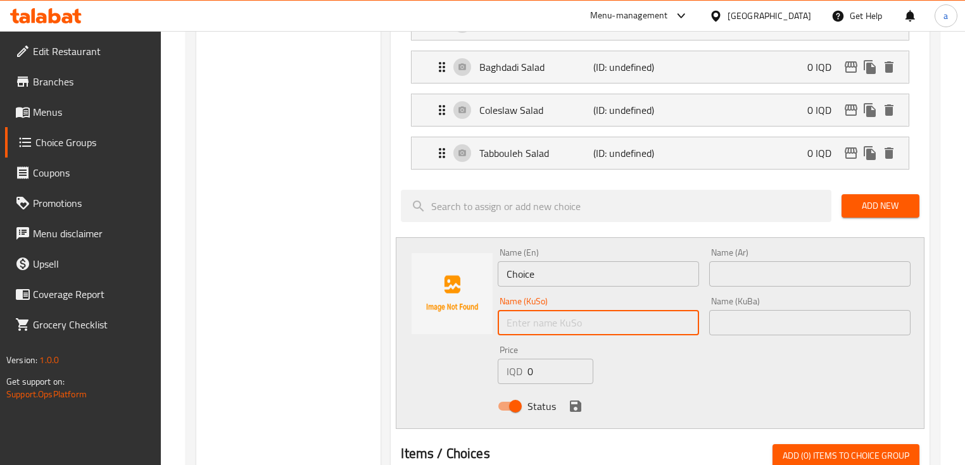
paste input "زەڵاتەی یۆنانی"
type input "زەڵاتەی یۆنانی"
click at [789, 334] on div "Name (KuBa) Name (KuBa)" at bounding box center [809, 316] width 211 height 49
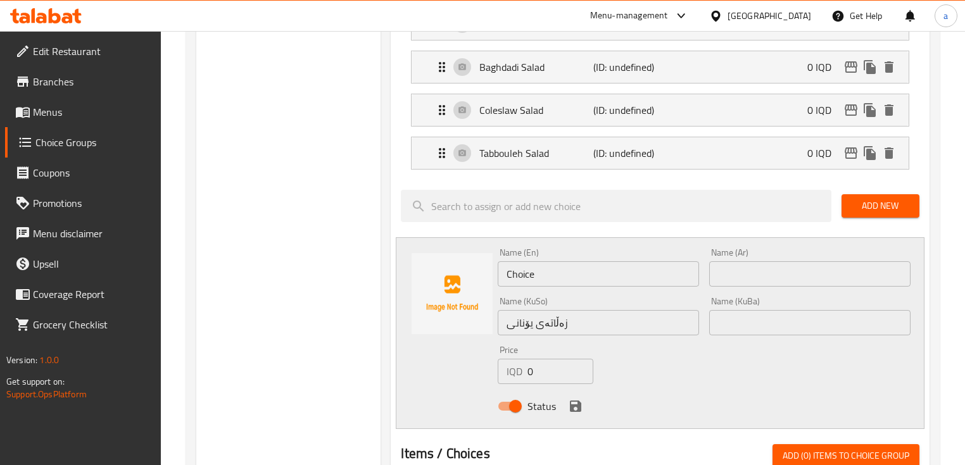
click at [793, 322] on input "text" at bounding box center [809, 322] width 201 height 25
paste input "زەڵاتەی یۆنانی"
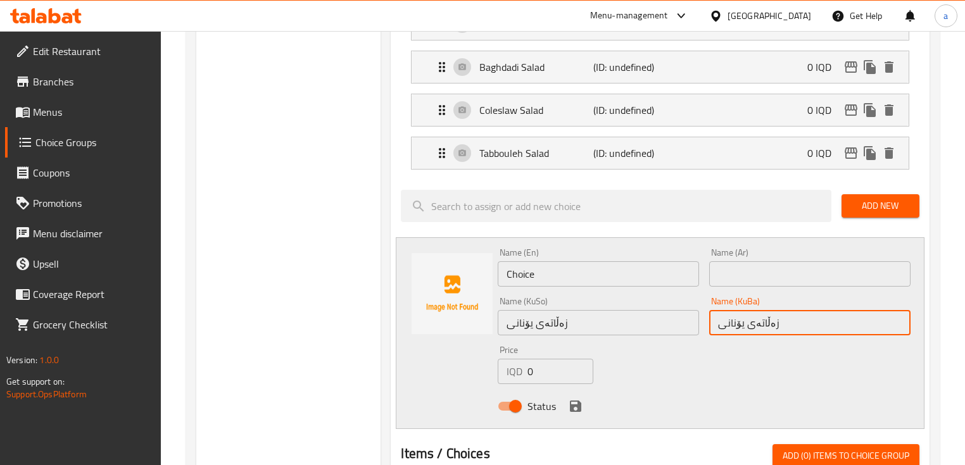
type input "زەڵاتەی یۆنانی"
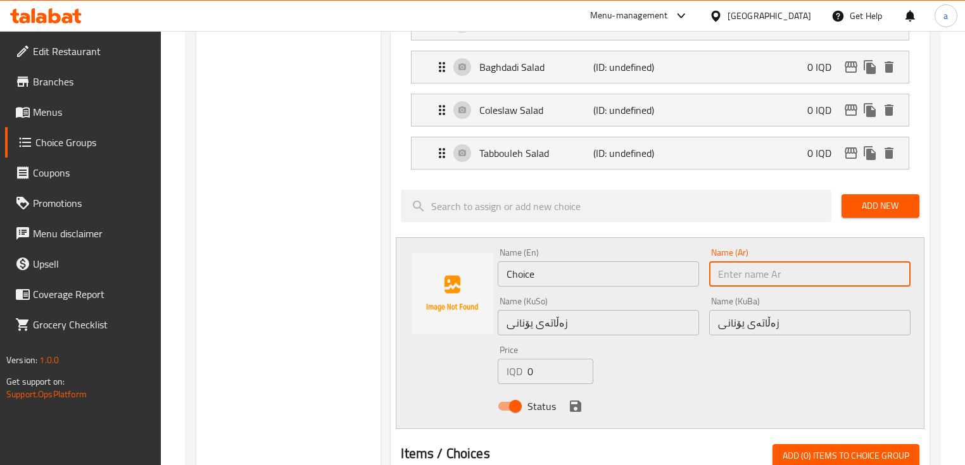
click at [813, 266] on input "text" at bounding box center [809, 273] width 201 height 25
paste input "سلطة يوناني"
type input "سلطة يوناني"
drag, startPoint x: 544, startPoint y: 276, endPoint x: 527, endPoint y: 277, distance: 17.8
click at [537, 278] on input "Choice" at bounding box center [598, 273] width 201 height 25
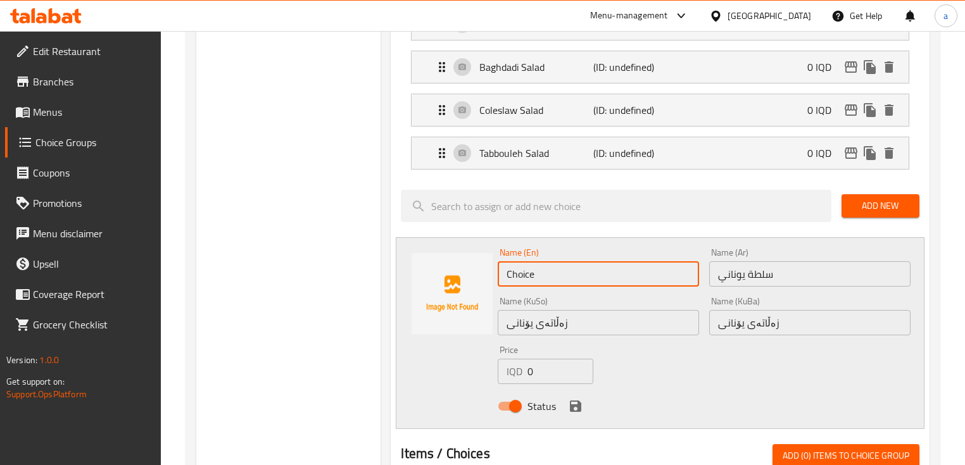
drag, startPoint x: 527, startPoint y: 277, endPoint x: 479, endPoint y: 282, distance: 47.7
click at [479, 282] on div "Name (En) Choice Name (En) Name (Ar) سلطة يوناني Name (Ar) Name (KuSo) زەڵاتەی …" at bounding box center [660, 333] width 528 height 192
paste input "Greek Salad"
click at [574, 267] on input "Greek Saladce" at bounding box center [598, 273] width 201 height 25
type input "Greek Salad"
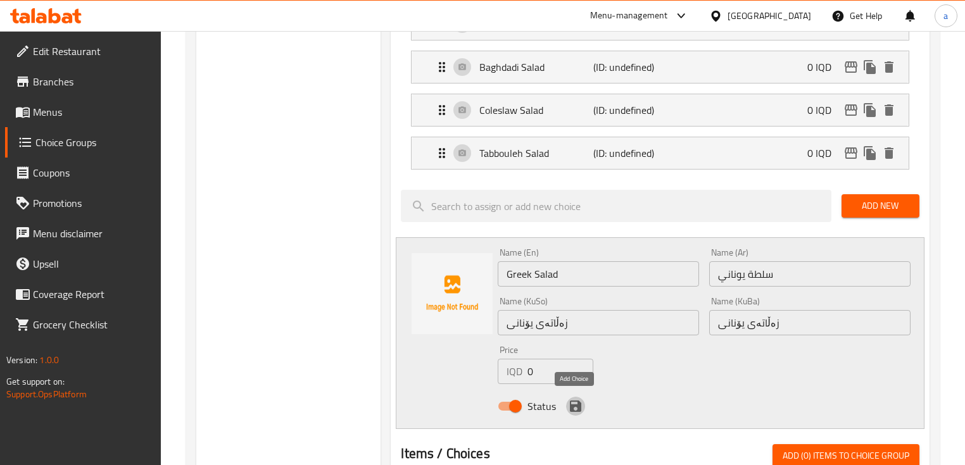
click at [576, 406] on icon "save" at bounding box center [575, 406] width 15 height 15
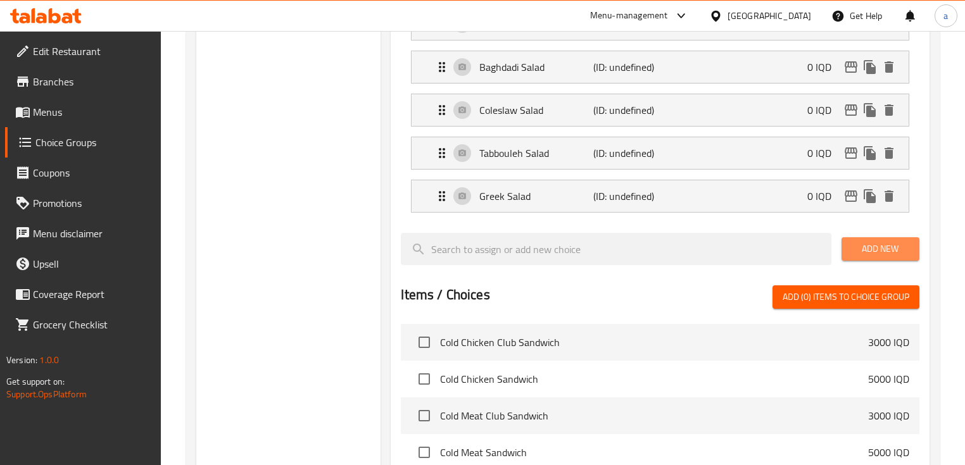
click at [875, 244] on span "Add New" at bounding box center [880, 249] width 58 height 16
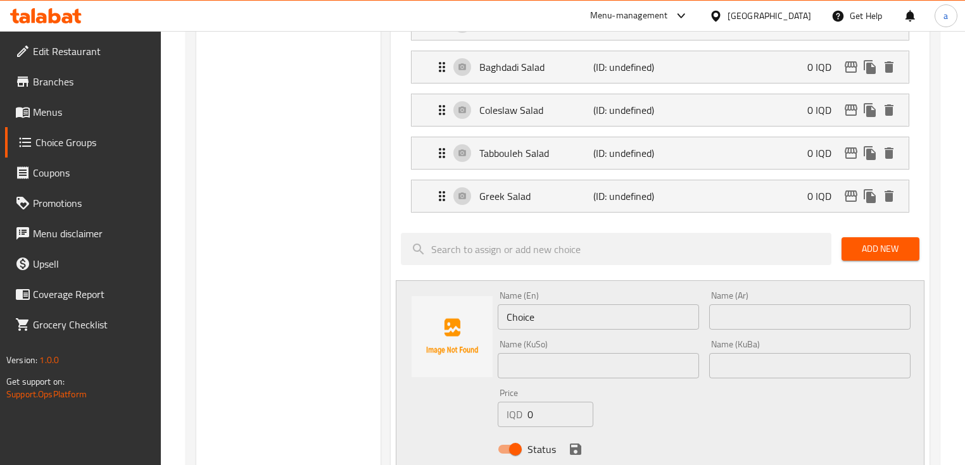
click at [874, 241] on span "Add New" at bounding box center [880, 249] width 58 height 16
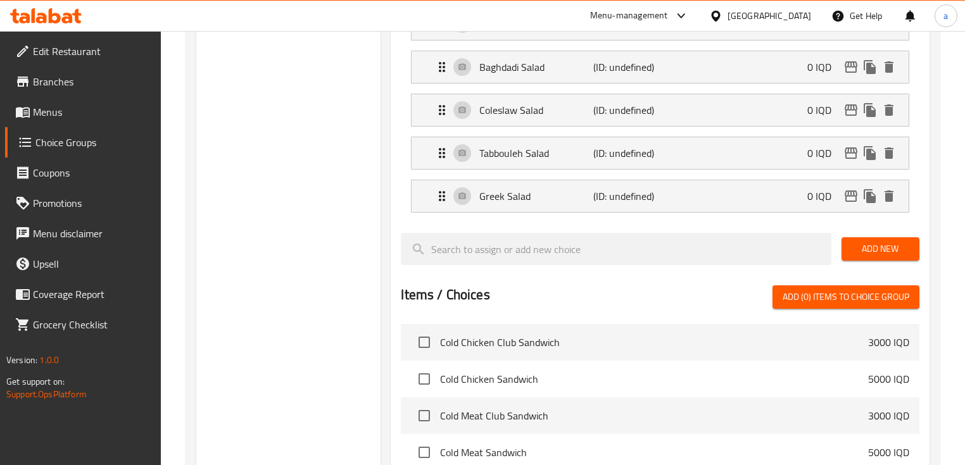
click at [850, 246] on button "Add New" at bounding box center [880, 248] width 78 height 23
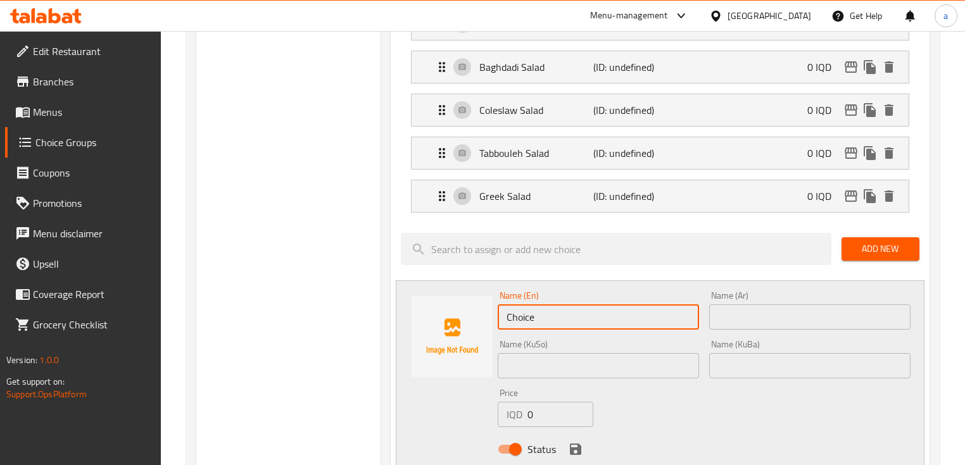
drag, startPoint x: 557, startPoint y: 317, endPoint x: 482, endPoint y: 322, distance: 74.8
click at [482, 322] on div "Name (En) Choice Name (En) Name (Ar) Name (Ar) Name (KuSo) Name (KuSo) Name (Ku…" at bounding box center [660, 376] width 528 height 192
paste input "Beetroot salad"
type input "Beetroot salad"
drag, startPoint x: 729, startPoint y: 303, endPoint x: 718, endPoint y: 306, distance: 11.7
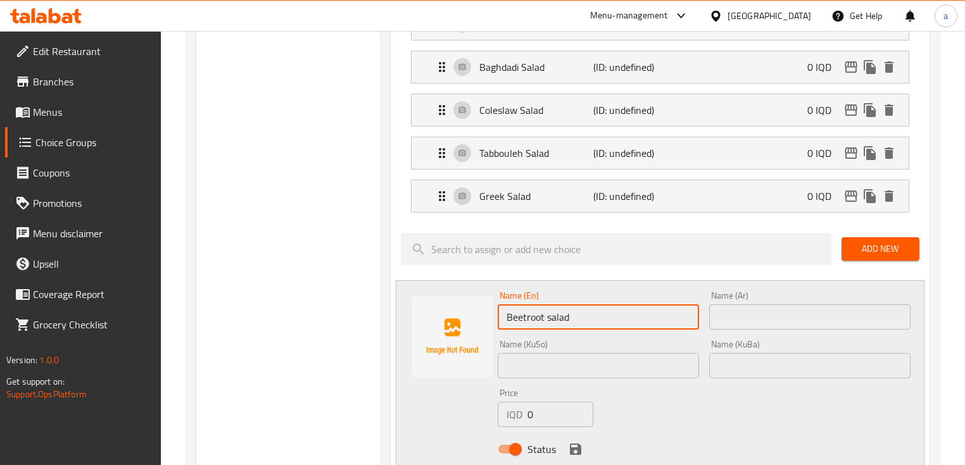
click at [729, 304] on input "text" at bounding box center [809, 316] width 201 height 25
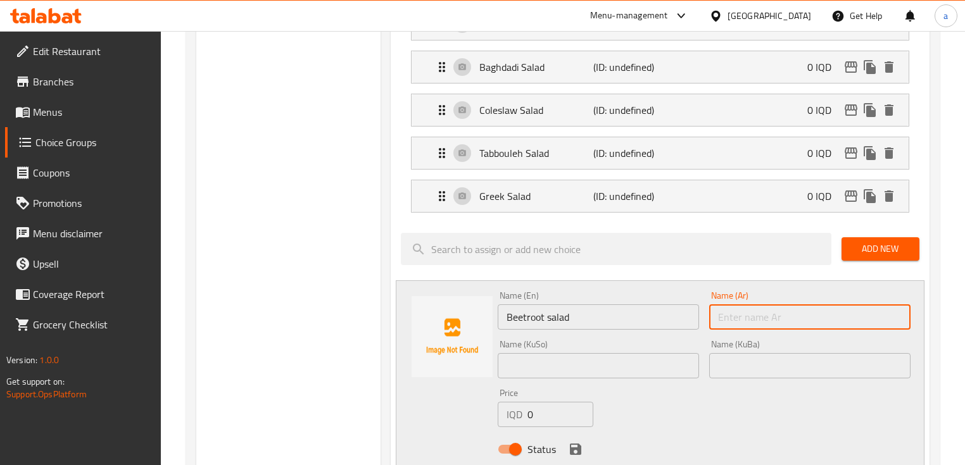
paste input "سلطة شمندر"
type input "سلطة شمندر"
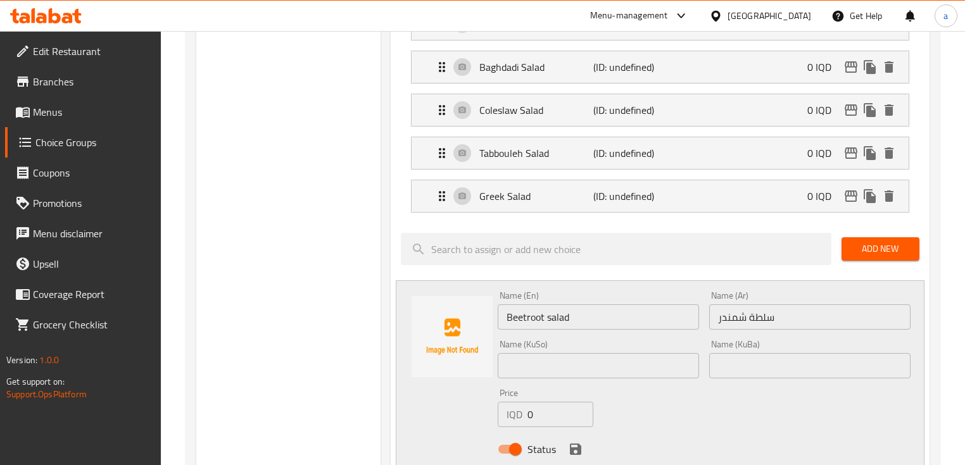
click at [625, 378] on div "Name (KuSo) Name (KuSo)" at bounding box center [597, 359] width 211 height 49
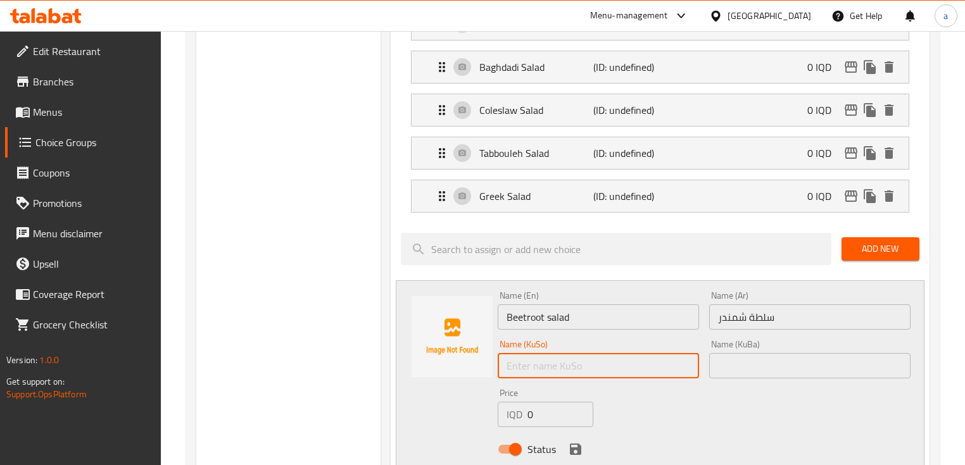
click at [623, 368] on input "text" at bounding box center [598, 365] width 201 height 25
click at [589, 372] on input "text" at bounding box center [598, 365] width 201 height 25
paste input "زەڵاتەی چەوەندەر"
type input "زەڵاتەی چەوەندەر"
click at [775, 367] on input "text" at bounding box center [809, 365] width 201 height 25
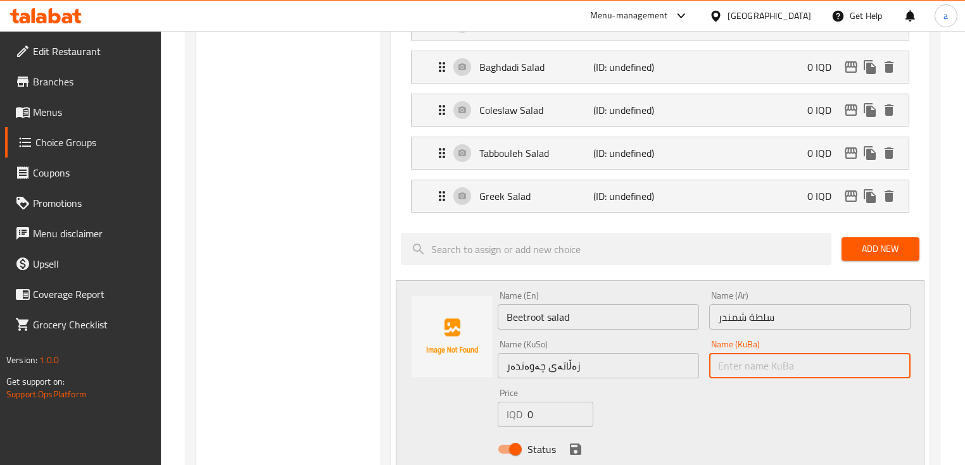
paste input "زەڵاتەی چەوەندەر"
type input "زەڵاتەی چەوەندەر"
click at [581, 448] on icon "save" at bounding box center [575, 449] width 15 height 15
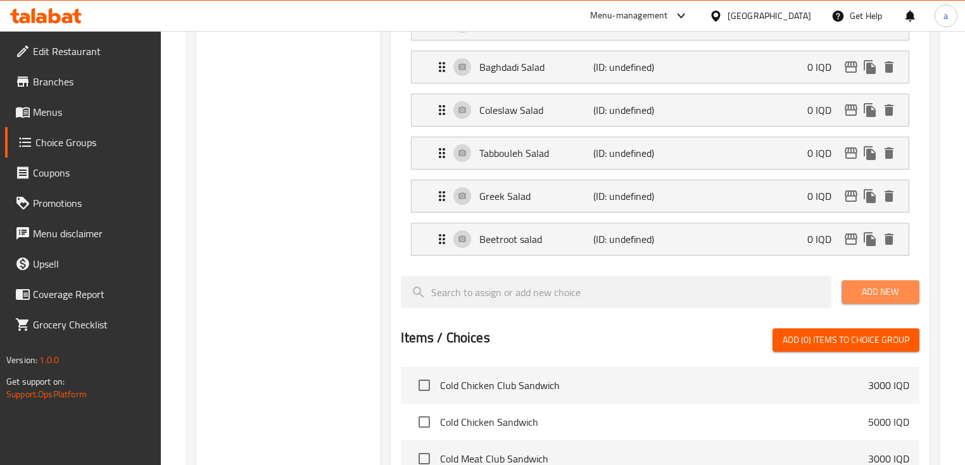
click at [884, 296] on span "Add New" at bounding box center [880, 292] width 58 height 16
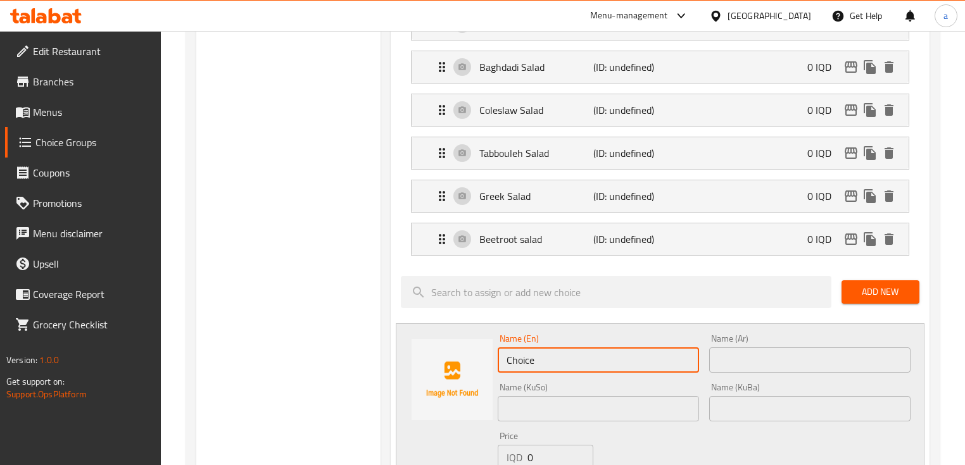
drag, startPoint x: 584, startPoint y: 351, endPoint x: 453, endPoint y: 362, distance: 130.9
click at [453, 362] on div "Name (En) Choice Name (En) Name (Ar) Name (Ar) Name (KuSo) Name (KuSo) Name (Ku…" at bounding box center [660, 419] width 528 height 192
paste input "arrot and beetroot salad"
type input "Carrot and beetroot salad"
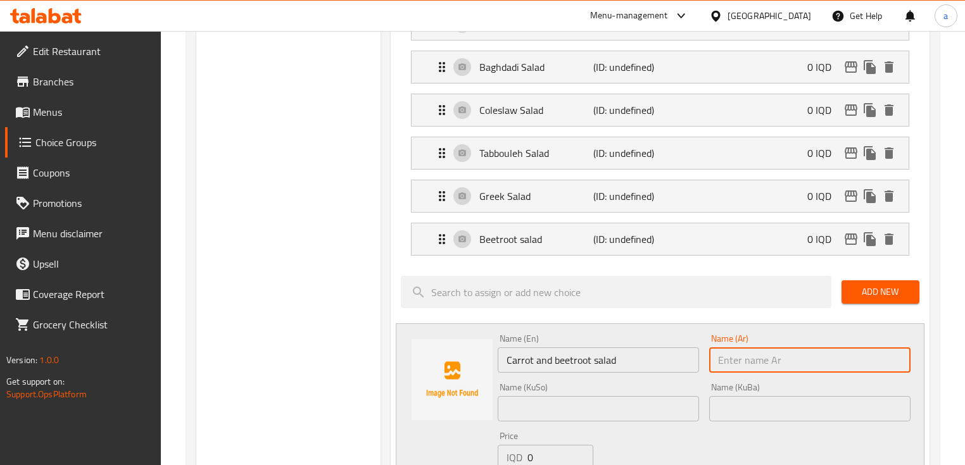
click at [760, 356] on input "text" at bounding box center [809, 360] width 201 height 25
paste input "سلطة الجزر والشمندر"
click at [773, 361] on input "سلطة الجزر والشمندر" at bounding box center [809, 360] width 201 height 25
click at [746, 363] on input "سلطة جزر والشمندر" at bounding box center [809, 360] width 201 height 25
type input "سلطة جزر وشمندر"
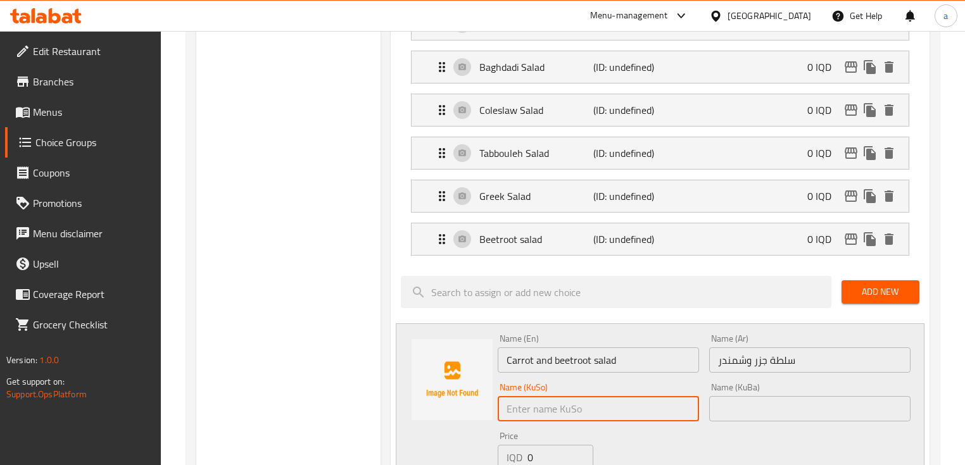
click at [664, 397] on input "text" at bounding box center [598, 408] width 201 height 25
click at [779, 242] on div "Beetroot salad (ID: undefined) 0 IQD" at bounding box center [663, 239] width 458 height 32
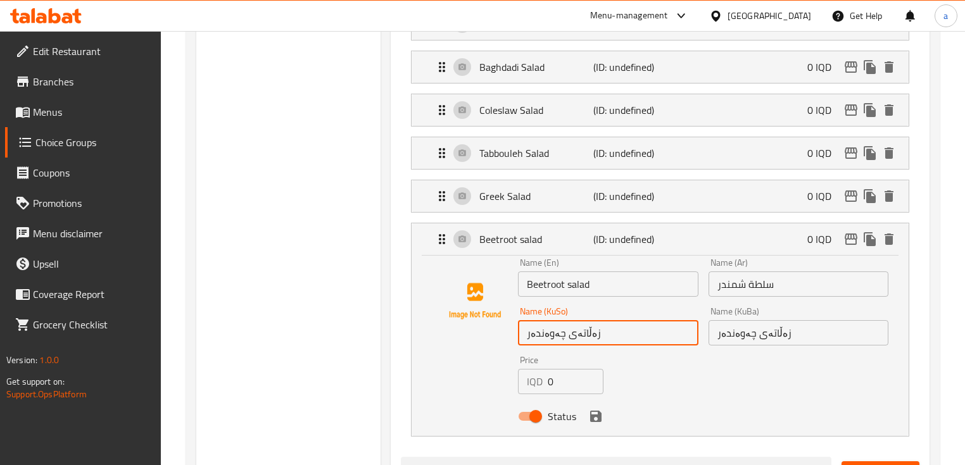
drag, startPoint x: 560, startPoint y: 334, endPoint x: 511, endPoint y: 339, distance: 49.0
click at [511, 339] on div "Name (En) Beetroot salad Name (En) Name (Ar) سلطة شمندر Name (Ar) Name (KuSo) ز…" at bounding box center [660, 343] width 456 height 170
click at [639, 239] on p "(ID: undefined)" at bounding box center [631, 239] width 76 height 15
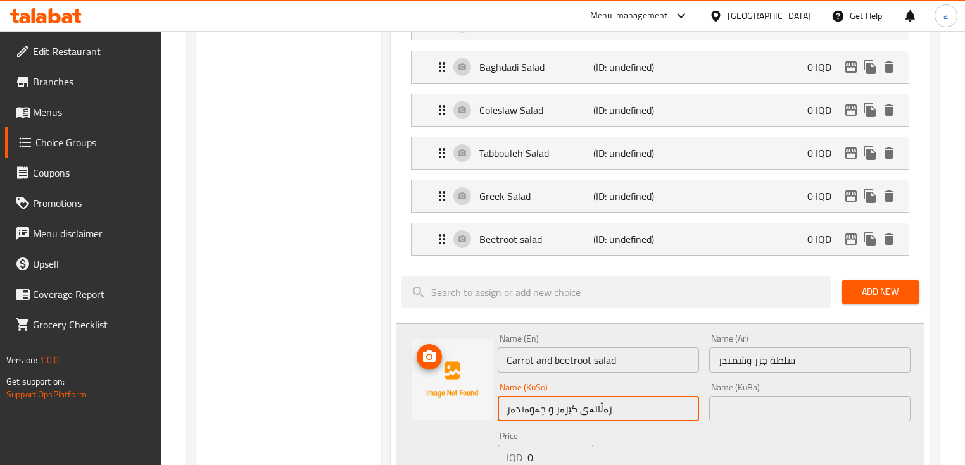
drag, startPoint x: 537, startPoint y: 410, endPoint x: 479, endPoint y: 412, distance: 57.6
click at [479, 412] on div "Name (En) Carrot and beetroot salad Name (En) Name (Ar) سلطة جزر وشمندر Name (A…" at bounding box center [660, 419] width 528 height 192
paste input "text"
click at [592, 410] on input "زەڵاتەی گێزەر و چەوەندەر" at bounding box center [598, 408] width 201 height 25
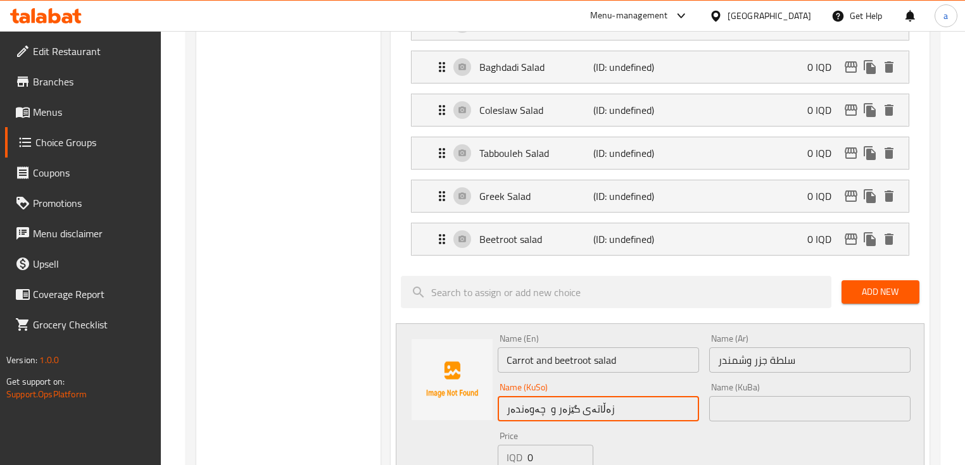
click at [591, 410] on input "زەڵاتەی گێزەر و چەوەندەر" at bounding box center [598, 408] width 201 height 25
type input "زەڵاتەی گێزەر و چەوەندەر"
click at [755, 404] on input "text" at bounding box center [809, 408] width 201 height 25
paste input "زەڵاتەی گێزەر و چەوەندەر"
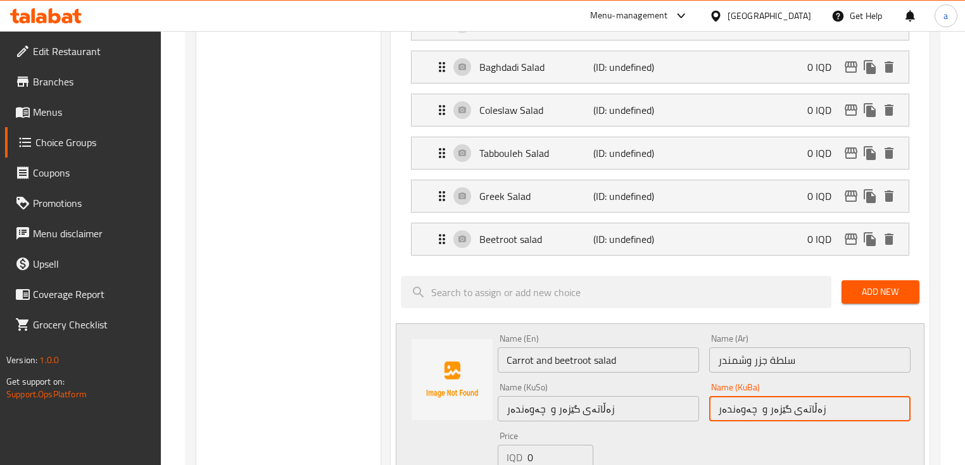
scroll to position [684, 0]
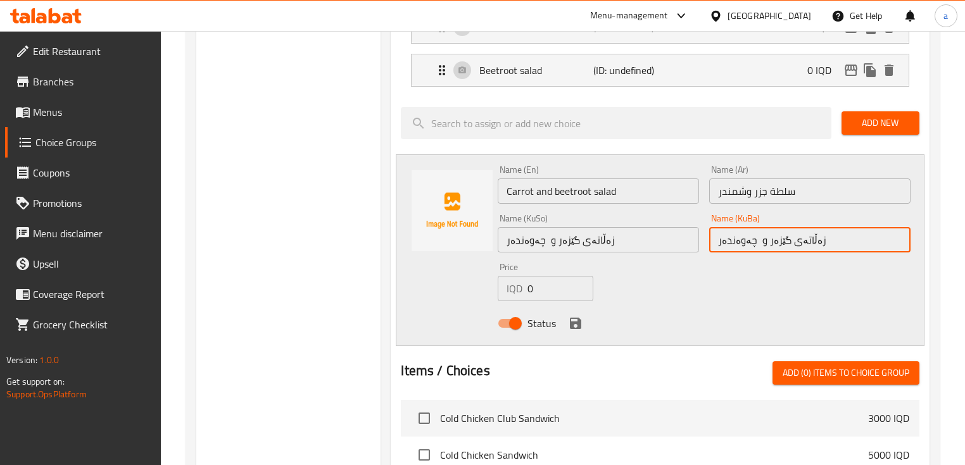
type input "زەڵاتەی گێزەر و چەوەندەر"
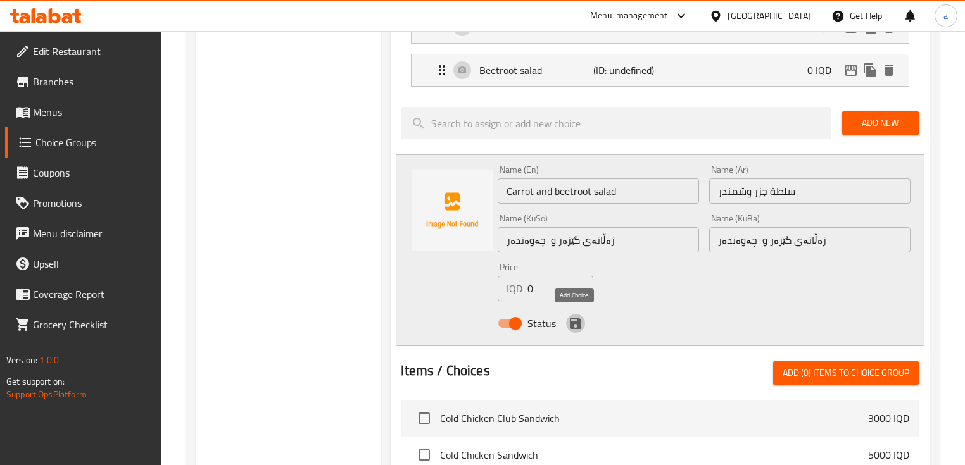
click at [572, 319] on icon "save" at bounding box center [575, 323] width 15 height 15
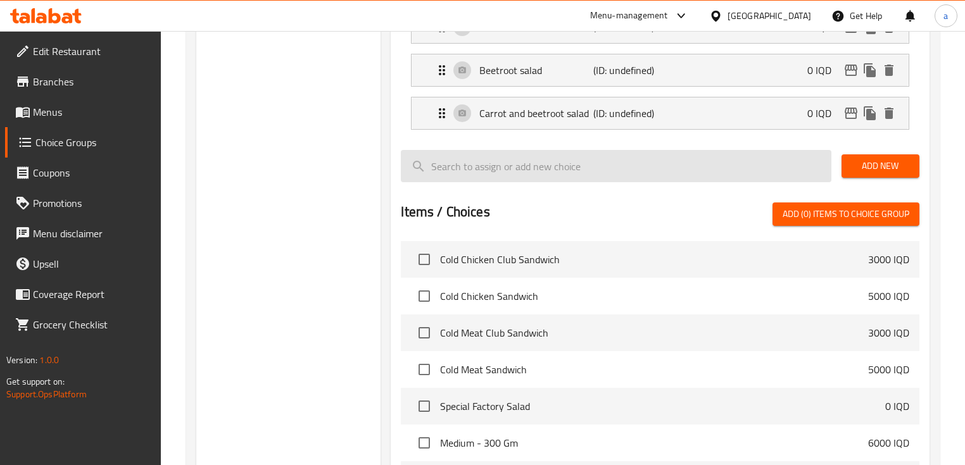
drag, startPoint x: 858, startPoint y: 166, endPoint x: 806, endPoint y: 166, distance: 51.9
click at [858, 166] on span "Add New" at bounding box center [880, 166] width 58 height 16
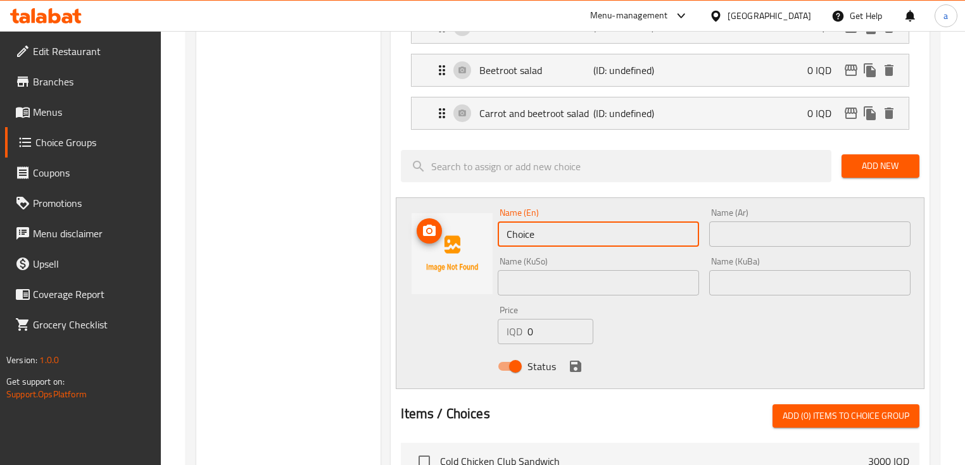
drag, startPoint x: 594, startPoint y: 234, endPoint x: 491, endPoint y: 238, distance: 103.3
click at [491, 238] on div "Name (En) Choice Name (En) Name (Ar) Name (Ar) Name (KuSo) Name (KuSo) Name (Ku…" at bounding box center [660, 294] width 528 height 192
paste input "arrot and cucumber salad"
type input "Carrot and cucumber salad"
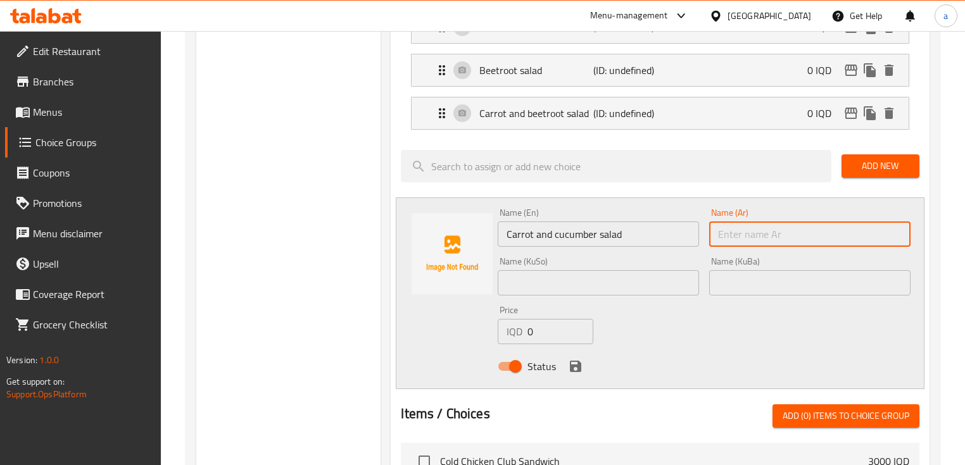
click at [769, 224] on input "text" at bounding box center [809, 234] width 201 height 25
paste input "Carrot and cucumber salad"
drag, startPoint x: 843, startPoint y: 227, endPoint x: 679, endPoint y: 235, distance: 164.8
click at [679, 235] on div "Name (En) Carrot and cucumber salad Name (En) Name (Ar) Carrot and cucumber sal…" at bounding box center [703, 293] width 422 height 180
paste input "سلطة الجزر والخيار"
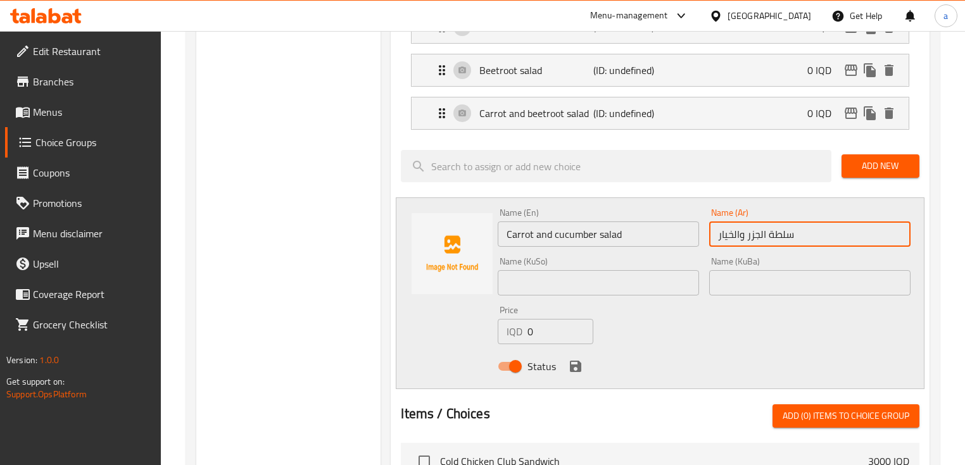
drag, startPoint x: 760, startPoint y: 234, endPoint x: 762, endPoint y: 276, distance: 42.5
click at [761, 233] on input "سلطة الجزر والخيار" at bounding box center [809, 234] width 201 height 25
click at [734, 232] on input "سلطة جزر والخيار" at bounding box center [809, 234] width 201 height 25
type input "سلطة جزر وخيار"
click at [687, 266] on div "Name (KuSo) Name (KuSo)" at bounding box center [598, 276] width 201 height 39
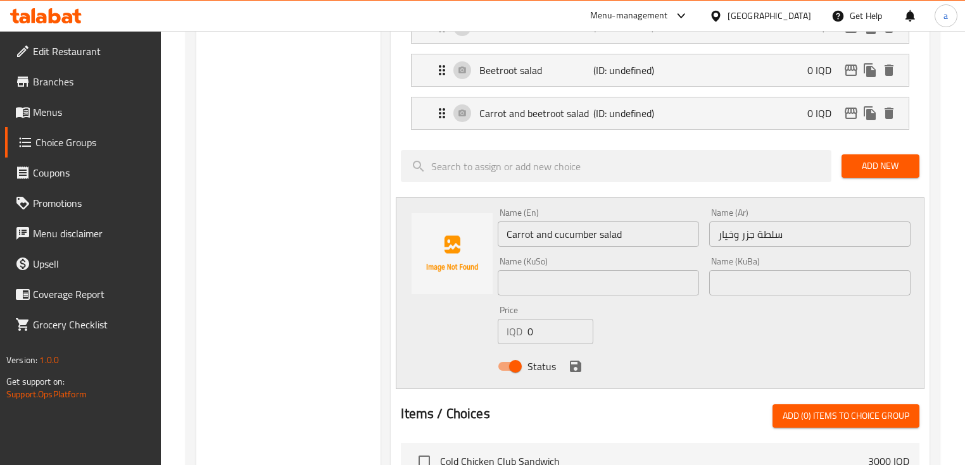
click at [682, 271] on input "text" at bounding box center [598, 282] width 201 height 25
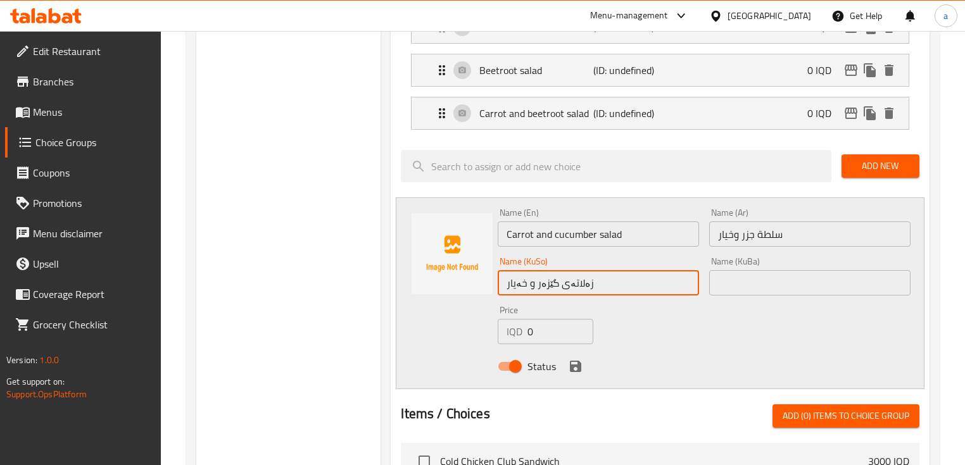
drag, startPoint x: 617, startPoint y: 281, endPoint x: 498, endPoint y: 290, distance: 119.3
click at [498, 290] on input "زەلاتەی گێزەر و خەیار" at bounding box center [598, 282] width 201 height 25
type input "زەلاتەی گێزەر و خەیار"
click at [739, 284] on input "text" at bounding box center [809, 282] width 201 height 25
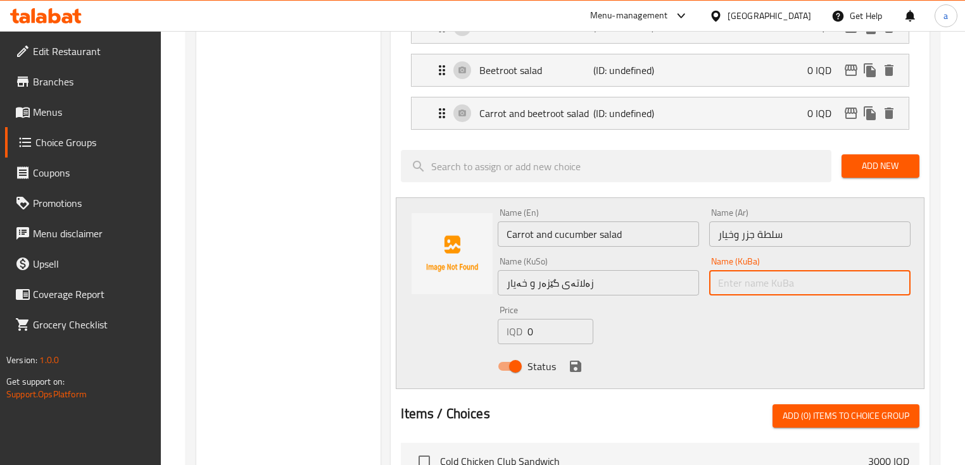
paste input "زەلاتەی گێزەر و خەیار"
type input "زەلاتەی گێزەر و خەیار"
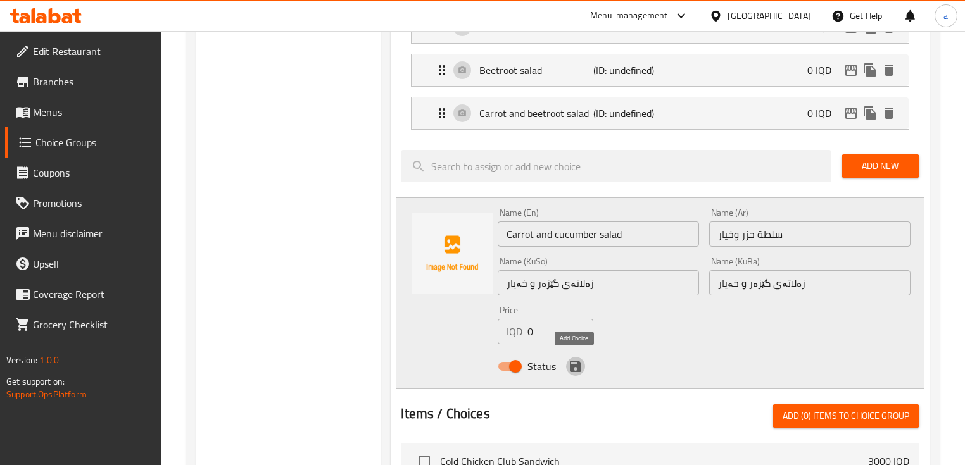
click at [572, 364] on icon "save" at bounding box center [575, 366] width 11 height 11
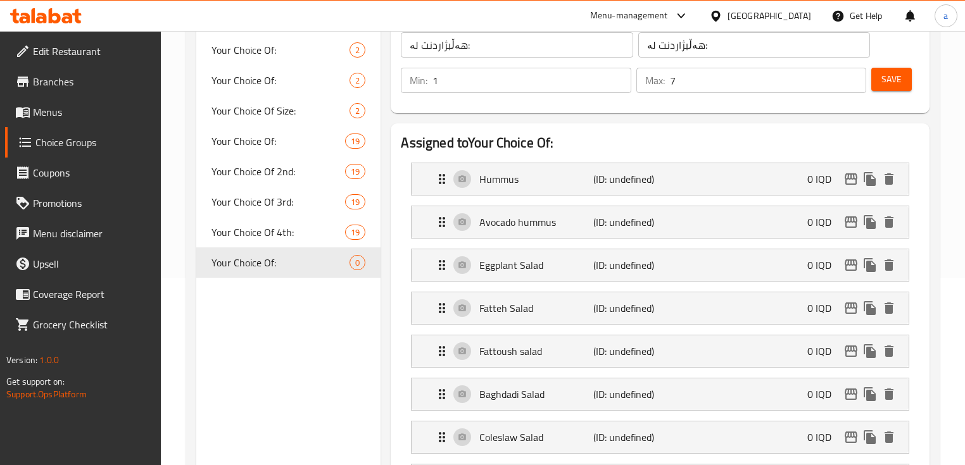
scroll to position [92, 0]
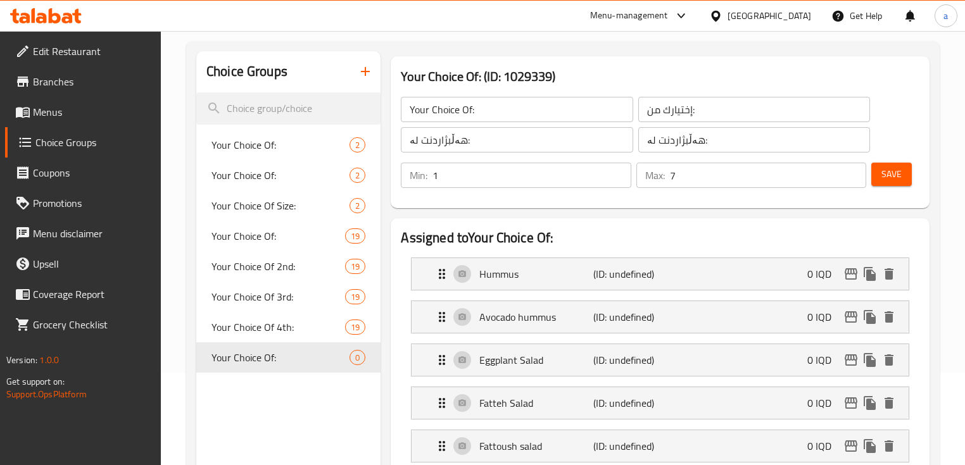
click at [896, 174] on span "Save" at bounding box center [891, 174] width 20 height 16
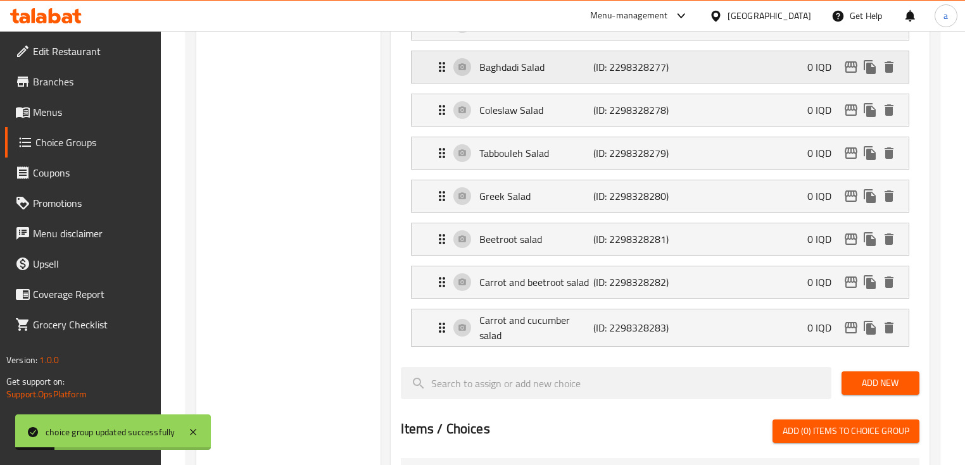
scroll to position [599, 0]
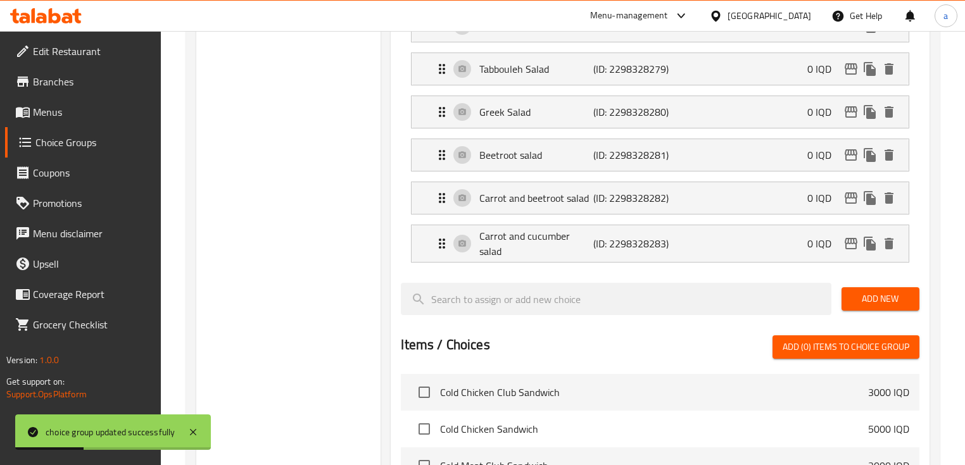
click at [859, 291] on span "Add New" at bounding box center [880, 299] width 58 height 16
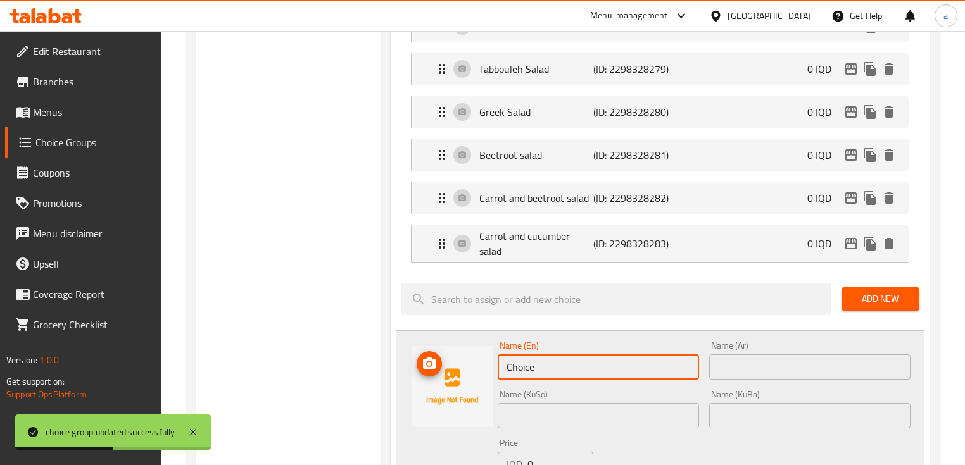
drag, startPoint x: 551, startPoint y: 356, endPoint x: 479, endPoint y: 368, distance: 73.7
click at [479, 368] on div "Name (En) Choice Name (En) Name (Ar) Name (Ar) Name (KuSo) Name (KuSo) Name (Ku…" at bounding box center [660, 426] width 528 height 192
paste input "Fruit salad"
type input "Fruit salad"
click at [579, 354] on input "Fruit salad" at bounding box center [598, 366] width 201 height 25
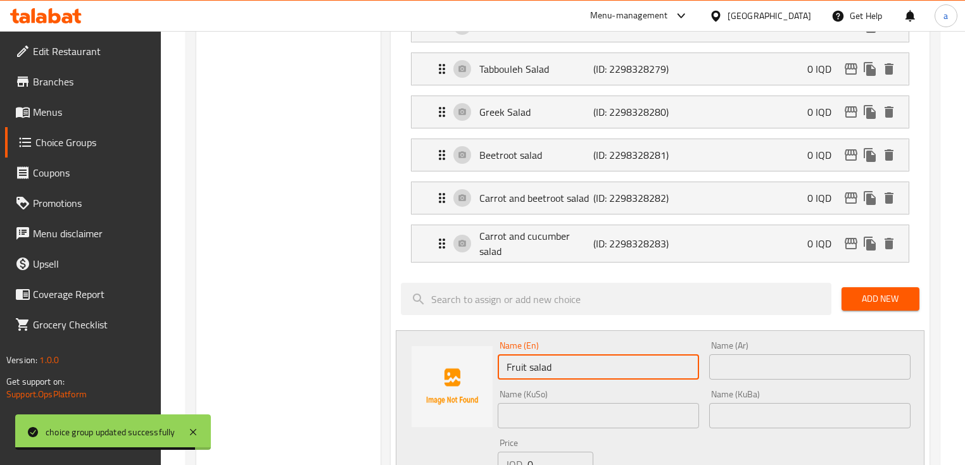
click at [559, 403] on input "text" at bounding box center [598, 415] width 201 height 25
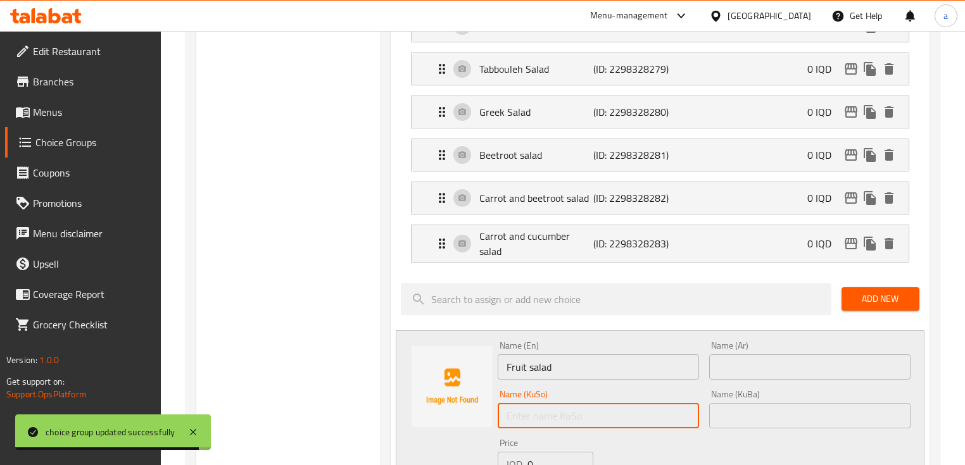
paste input "زەڵاتەی میوە"
type input "زەڵاتەی میوە"
click at [729, 404] on input "text" at bounding box center [809, 415] width 201 height 25
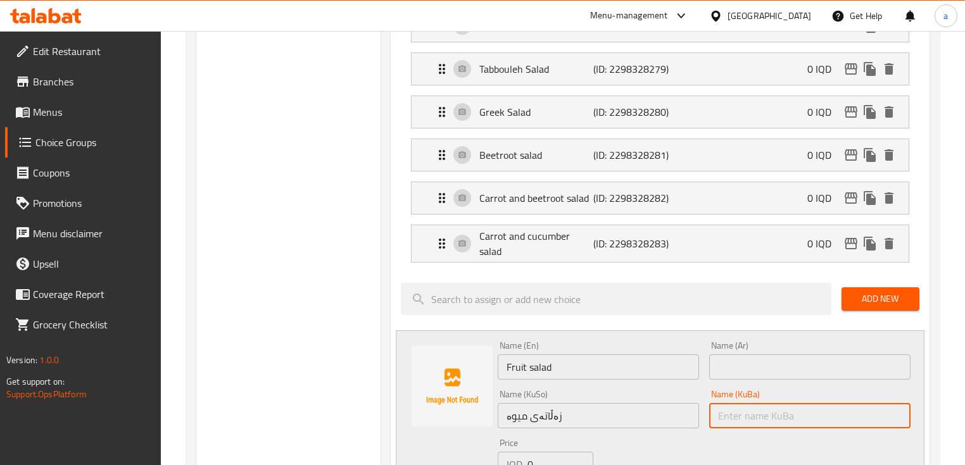
paste input "زەڵاتەی میوە"
type input "زەڵاتەی میوە"
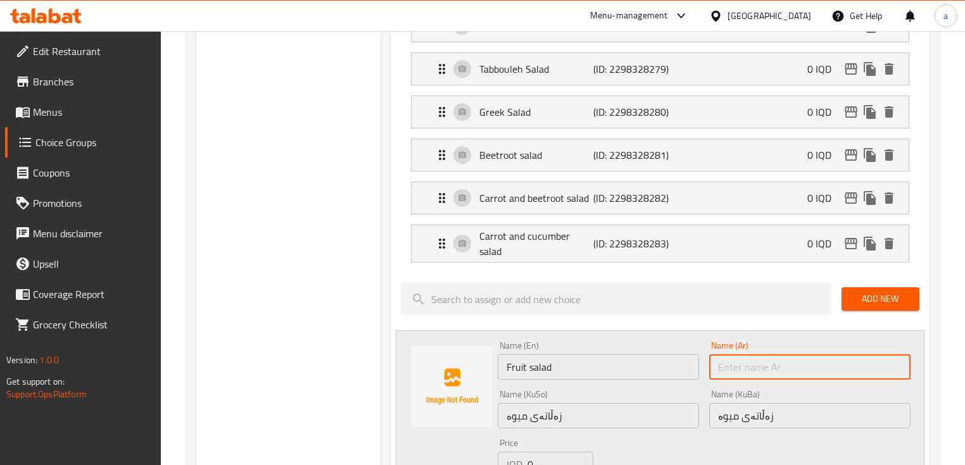
click at [755, 367] on input "text" at bounding box center [809, 366] width 201 height 25
paste input "سلطة فواكه"
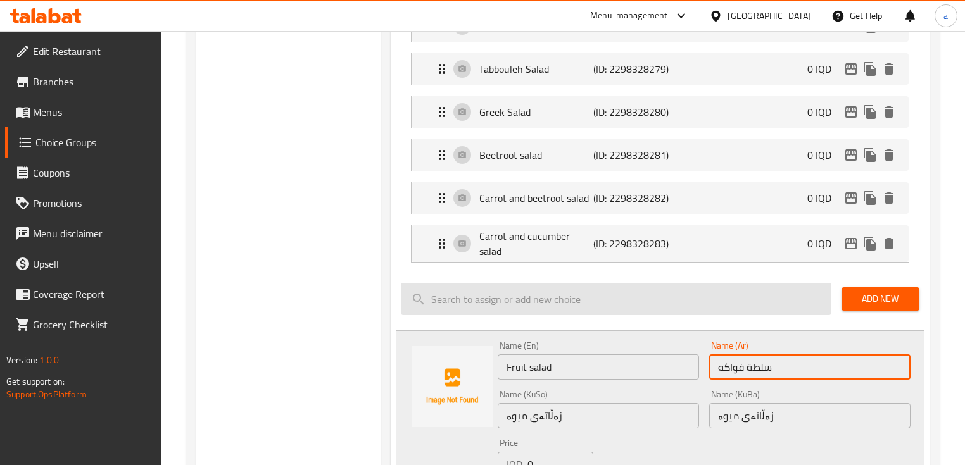
scroll to position [768, 0]
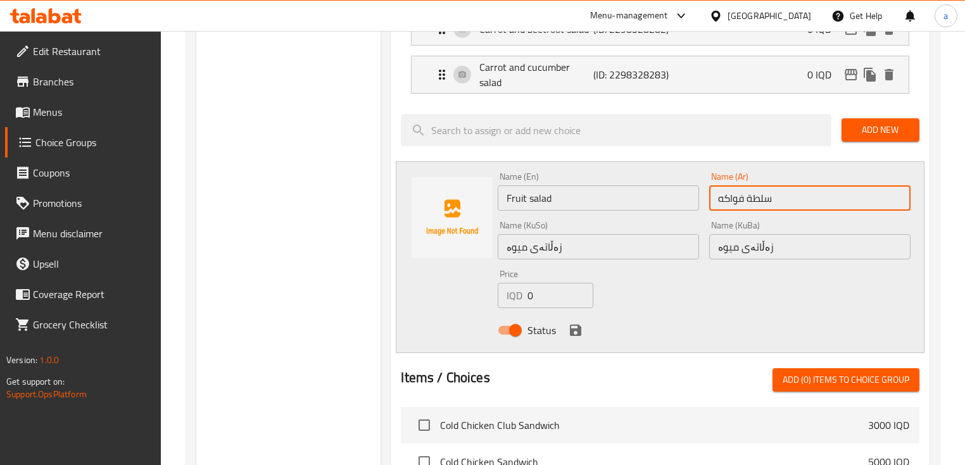
type input "سلطة فواكه"
click at [574, 327] on icon "save" at bounding box center [575, 330] width 11 height 11
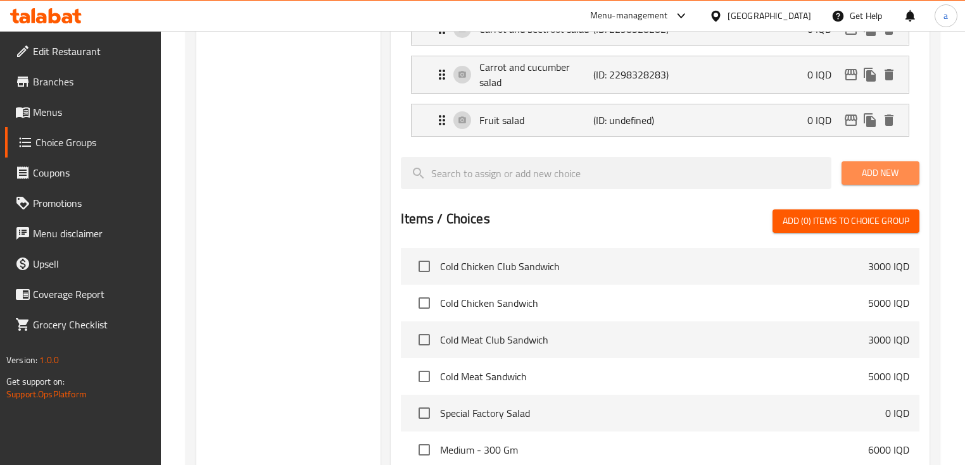
drag, startPoint x: 889, startPoint y: 163, endPoint x: 778, endPoint y: 182, distance: 112.5
click at [889, 165] on span "Add New" at bounding box center [880, 173] width 58 height 16
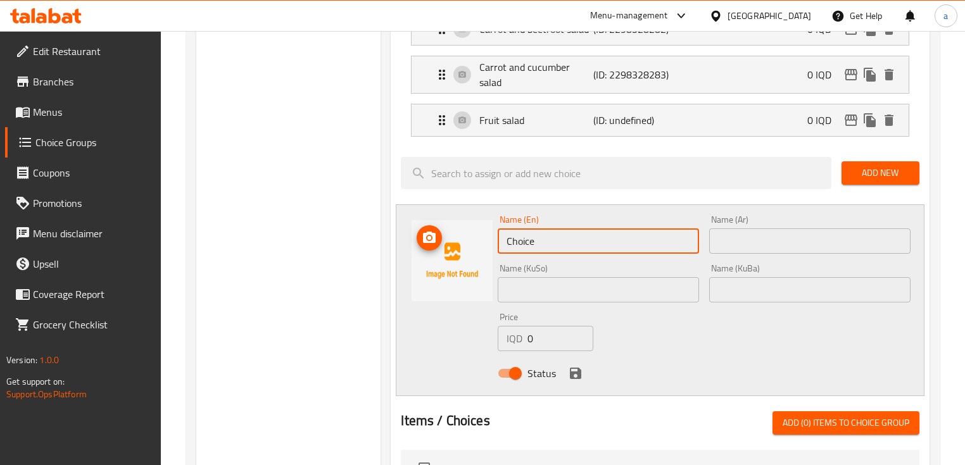
drag, startPoint x: 562, startPoint y: 235, endPoint x: 458, endPoint y: 252, distance: 105.2
click at [458, 252] on div "Name (En) Choice Name (En) Name (Ar) Name (Ar) Name (KuSo) Name (KuSo) Name (Ku…" at bounding box center [660, 300] width 528 height 192
paste input "ips salad"
type input "Chips salad"
click at [744, 230] on input "text" at bounding box center [809, 241] width 201 height 25
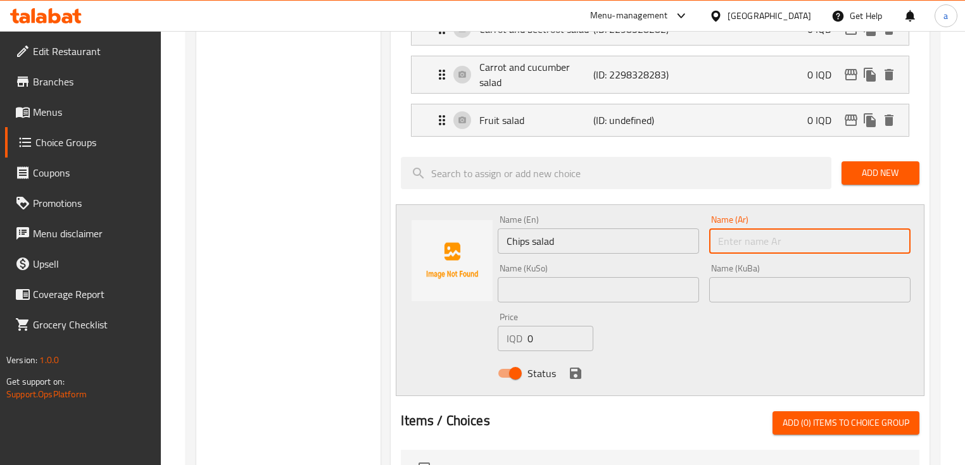
paste input "رقائق بطاطا"
click at [668, 116] on p "(ID: undefined)" at bounding box center [631, 120] width 76 height 15
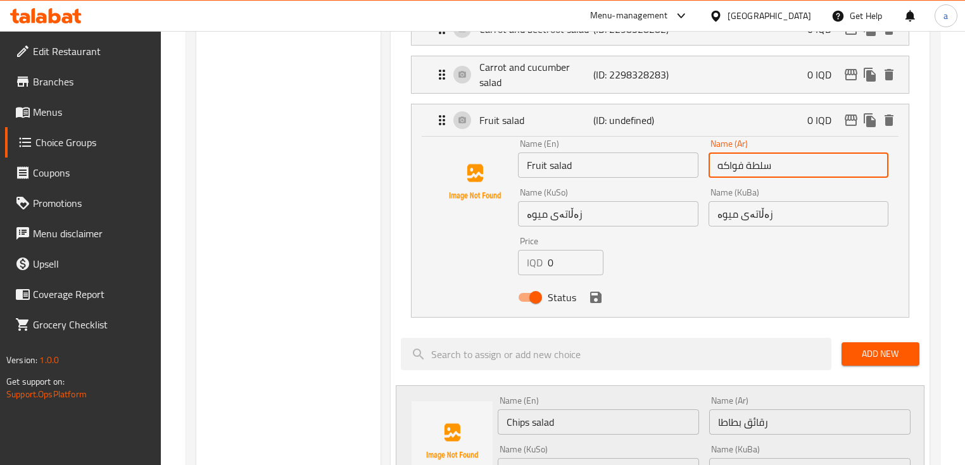
drag, startPoint x: 747, startPoint y: 161, endPoint x: 773, endPoint y: 161, distance: 26.0
click at [773, 161] on input "سلطة فواكه" at bounding box center [798, 165] width 180 height 25
click at [656, 118] on p "(ID: undefined)" at bounding box center [631, 120] width 76 height 15
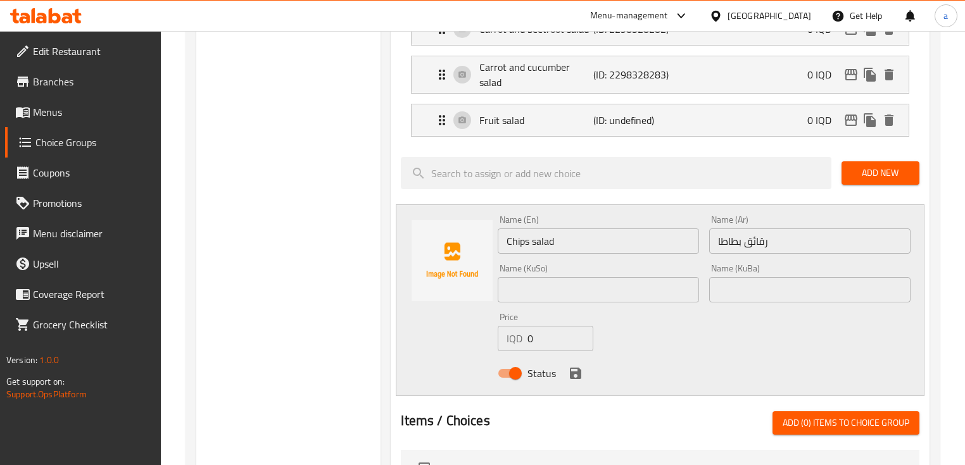
click at [779, 241] on input "رقائق بطاطا" at bounding box center [809, 241] width 201 height 25
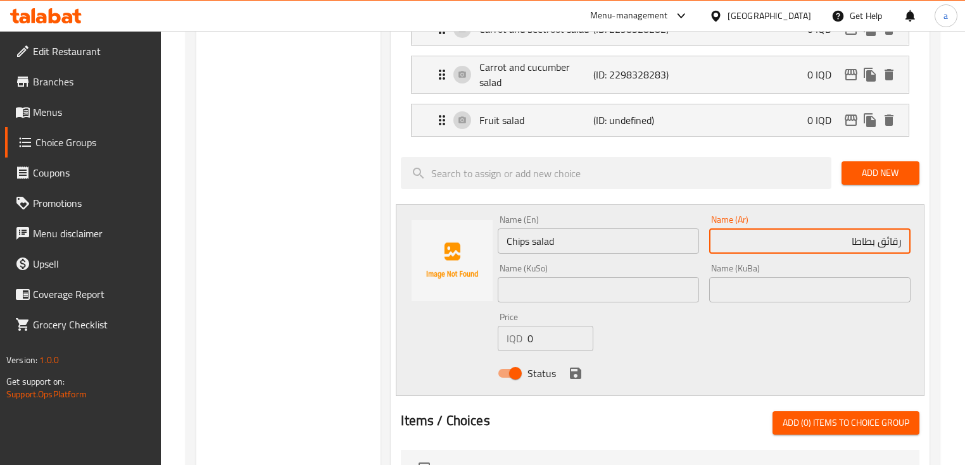
paste input "سلطة"
type input "سلطة رقائق بطاطا"
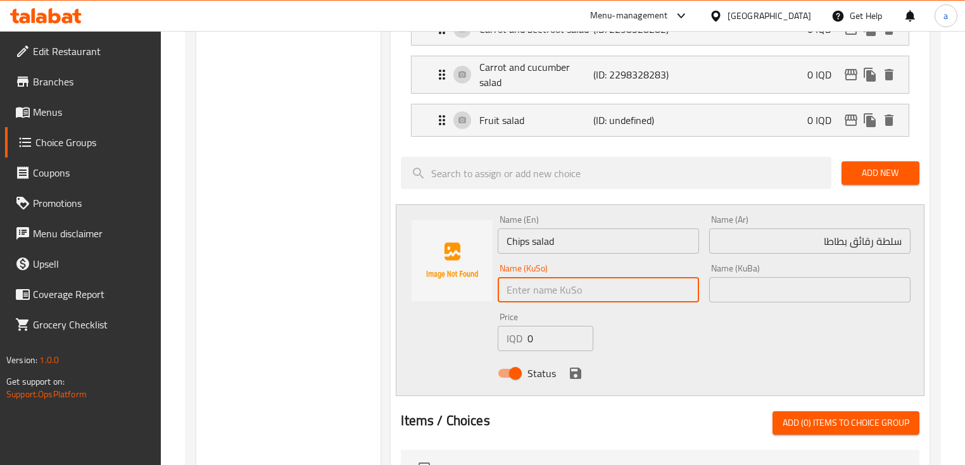
click at [670, 287] on input "text" at bounding box center [598, 289] width 201 height 25
paste input "چپسی پەتاتە"
click at [681, 281] on input "زەلاتەی چپسی پەتاتە" at bounding box center [598, 289] width 201 height 25
type input "زەڵاتەی چپسی پەتاتە"
click at [770, 279] on input "text" at bounding box center [809, 289] width 201 height 25
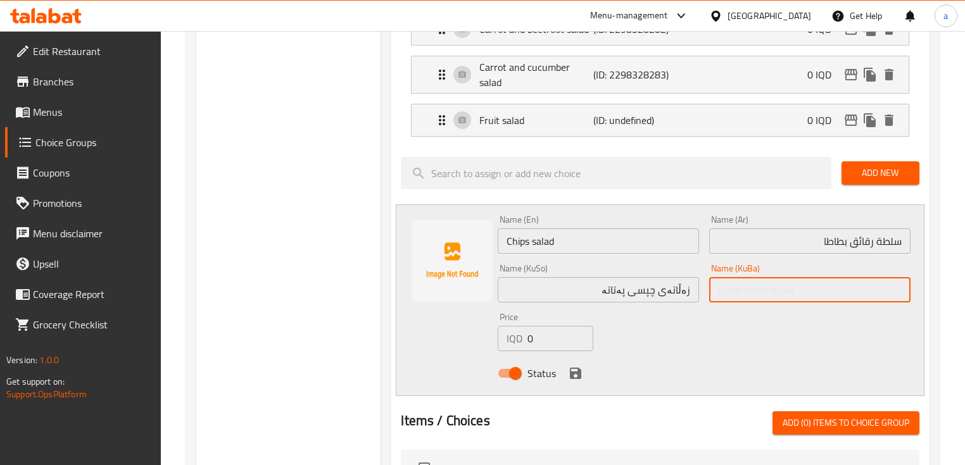
paste input "زەڵاتەی چپسی پەتاتە"
type input "زەڵاتەی چپسی پەتاتە"
click at [575, 368] on icon "save" at bounding box center [575, 373] width 11 height 11
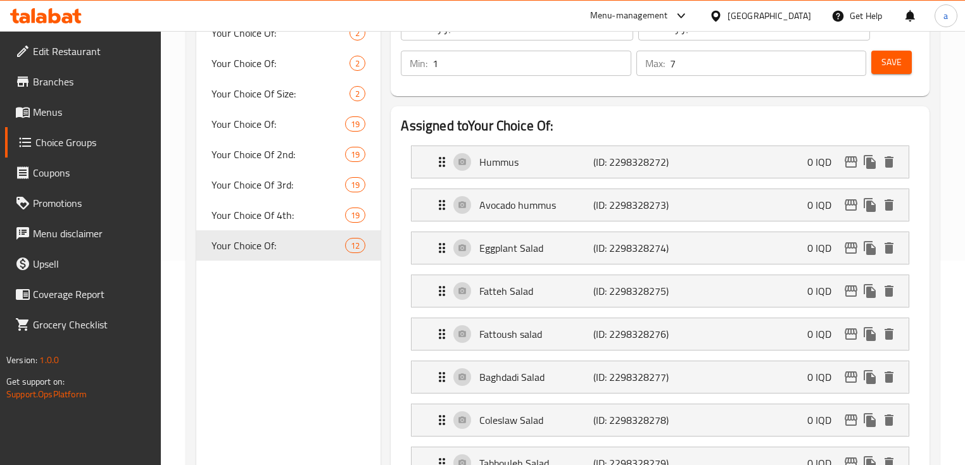
scroll to position [8, 0]
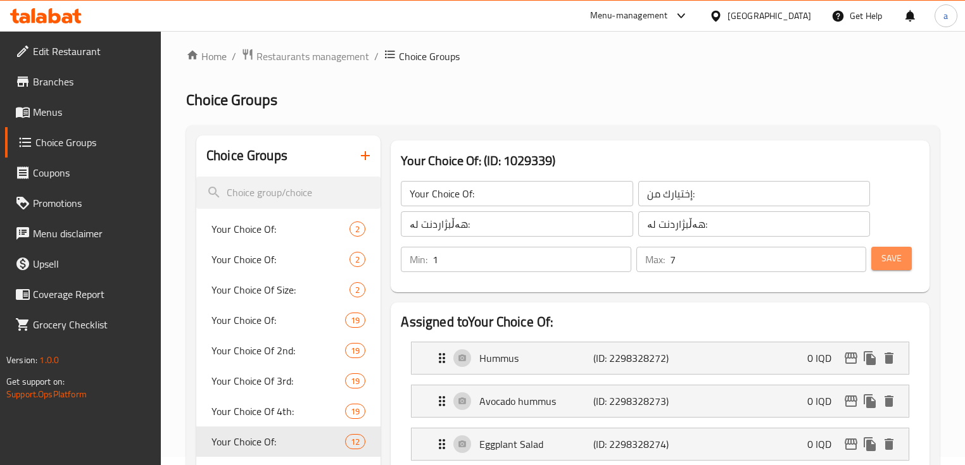
click at [900, 256] on span "Save" at bounding box center [891, 259] width 20 height 16
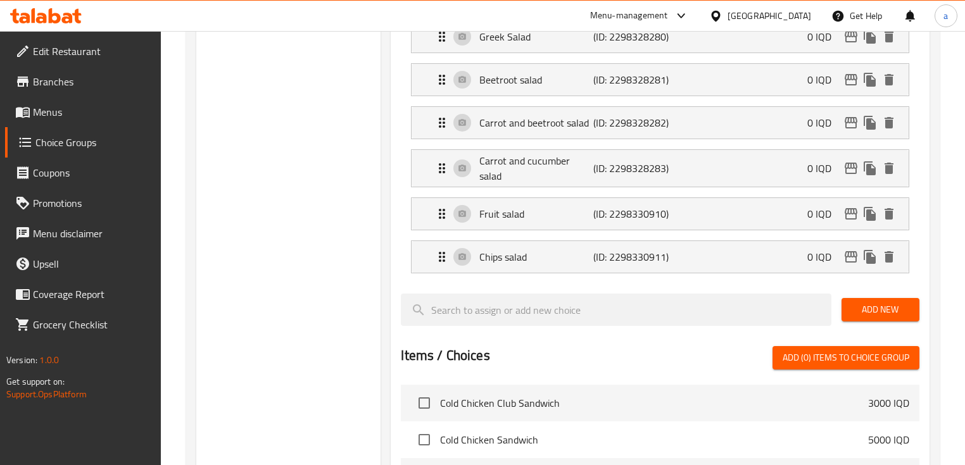
scroll to position [768, 0]
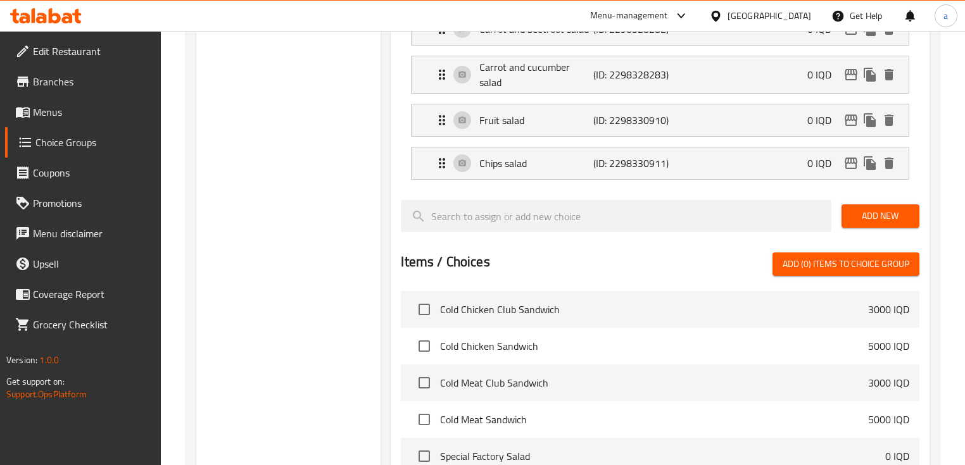
drag, startPoint x: 900, startPoint y: 207, endPoint x: 843, endPoint y: 220, distance: 58.5
click at [900, 208] on span "Add New" at bounding box center [880, 216] width 58 height 16
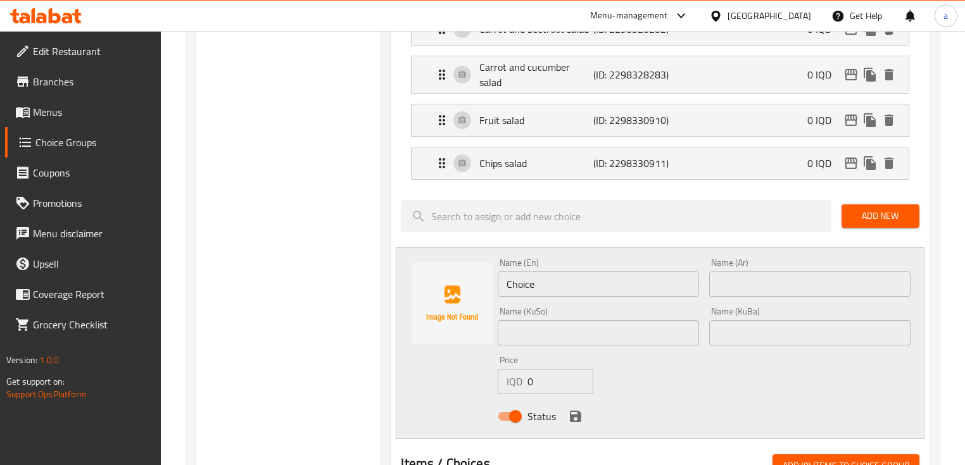
click at [579, 326] on input "text" at bounding box center [598, 332] width 201 height 25
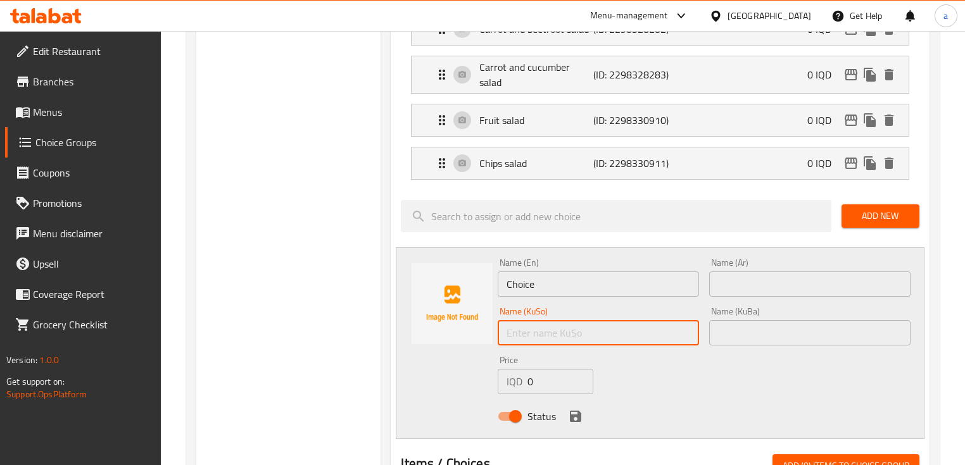
paste input "سالاد ماکارونی"
type input "سالاد ماکارونی"
click at [721, 324] on input "text" at bounding box center [809, 332] width 201 height 25
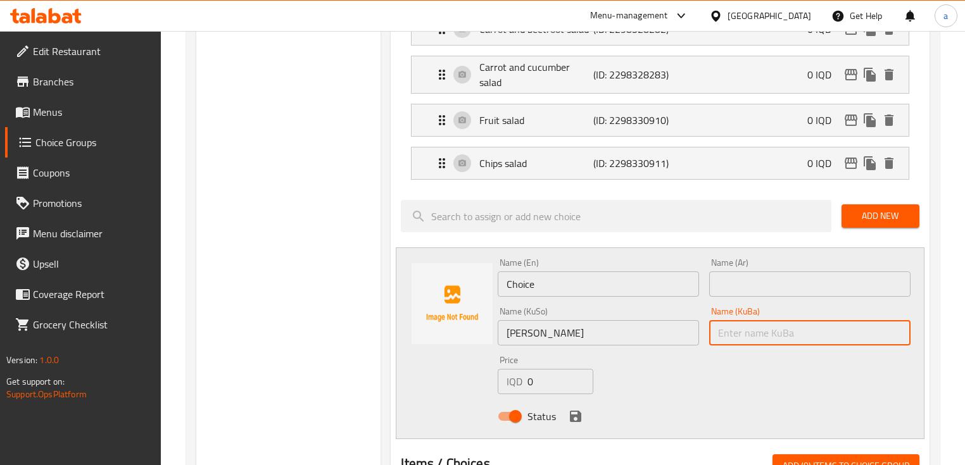
paste input "سالاد ماکارونی"
type input "سالاد ماکارونی"
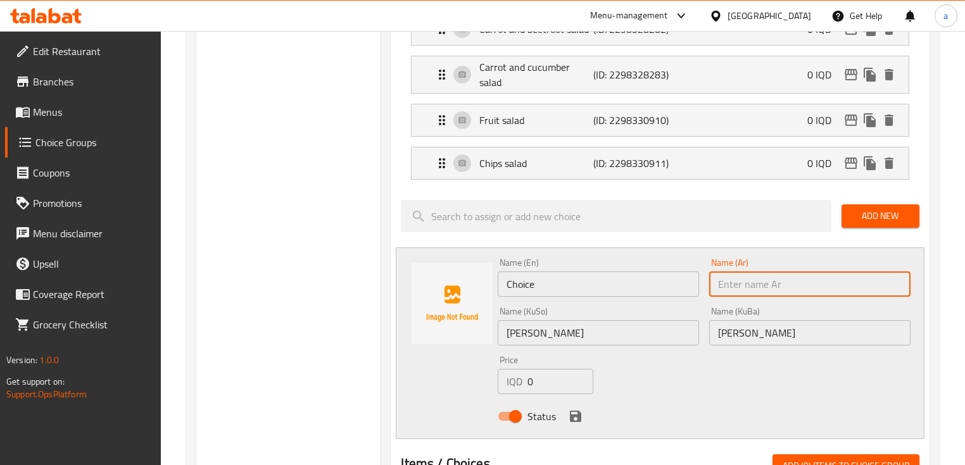
click at [710, 272] on input "text" at bounding box center [809, 284] width 201 height 25
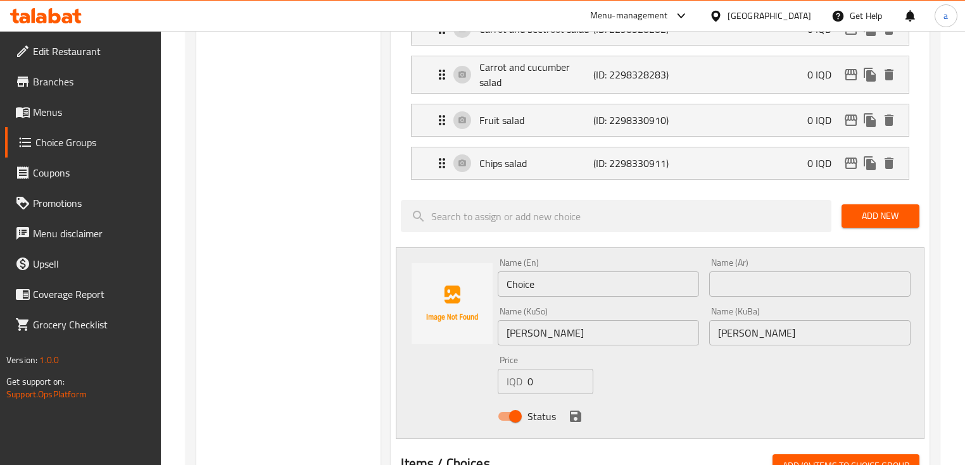
click at [744, 278] on input "text" at bounding box center [809, 284] width 201 height 25
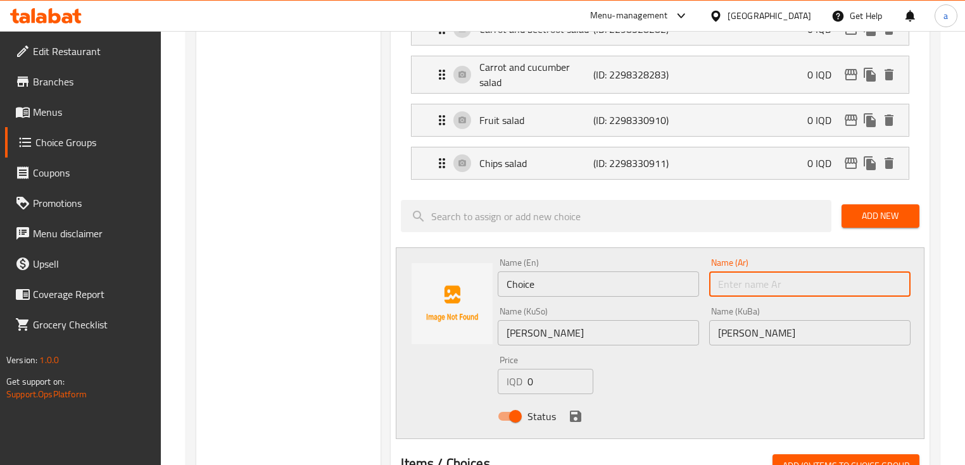
paste input "سلطة مكرونة"
type input "سلطة مكرونة"
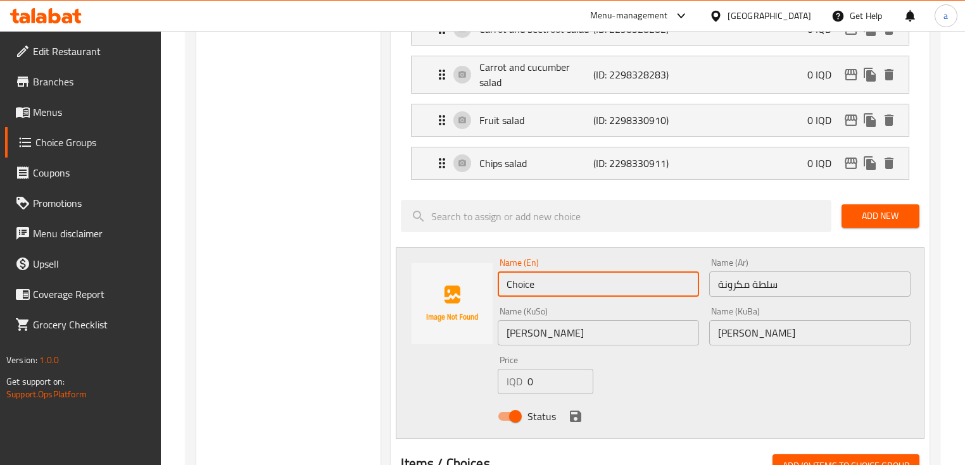
drag, startPoint x: 537, startPoint y: 277, endPoint x: 491, endPoint y: 289, distance: 47.7
click at [491, 289] on div "Name (En) Choice Name (En) Name (Ar) سلطة مكرونة Name (Ar) Name (KuSo) سالاد ما…" at bounding box center [660, 344] width 528 height 192
paste input "Macaroni Salad"
type input "Macaroni Salad"
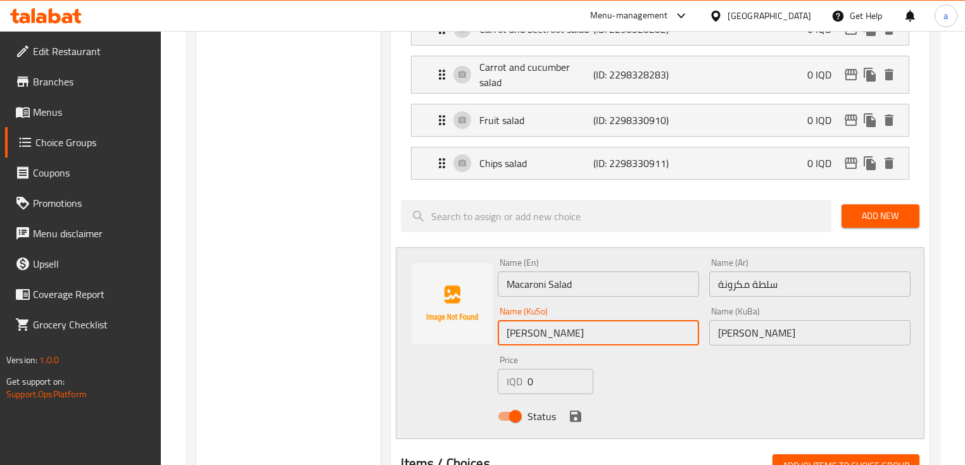
drag, startPoint x: 561, startPoint y: 327, endPoint x: 515, endPoint y: 332, distance: 46.5
click at [515, 332] on input "سالاد ماکارونی" at bounding box center [598, 332] width 201 height 25
click at [577, 332] on input "سالاد ماکارونی" at bounding box center [598, 332] width 201 height 25
drag, startPoint x: 579, startPoint y: 324, endPoint x: 481, endPoint y: 330, distance: 98.3
click at [481, 330] on div "Name (En) Macaroni Salad Name (En) Name (Ar) سلطة مكرونة Name (Ar) Name (KuSo) …" at bounding box center [660, 344] width 528 height 192
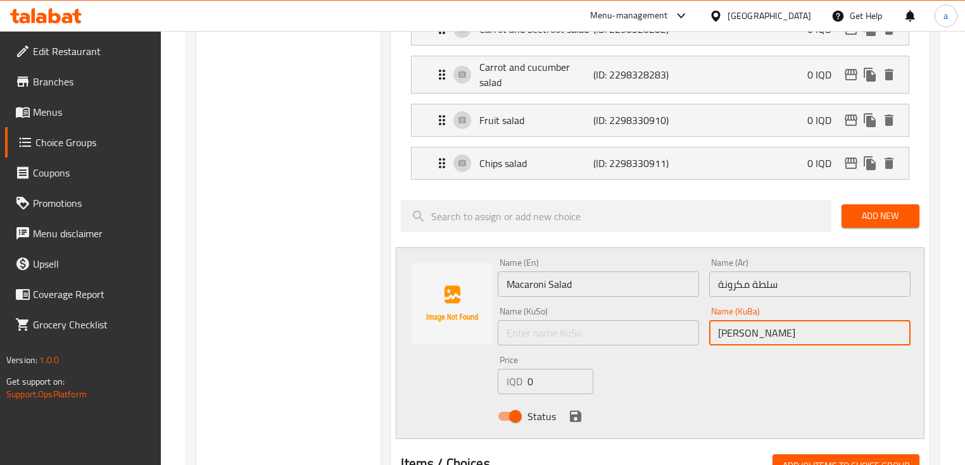
drag, startPoint x: 801, startPoint y: 324, endPoint x: 681, endPoint y: 339, distance: 121.2
click at [681, 339] on div "Name (En) Macaroni Salad Name (En) Name (Ar) سلطة مكرونة Name (Ar) Name (KuSo) …" at bounding box center [703, 343] width 422 height 180
click at [553, 272] on input "Macaroni Salad" at bounding box center [598, 284] width 201 height 25
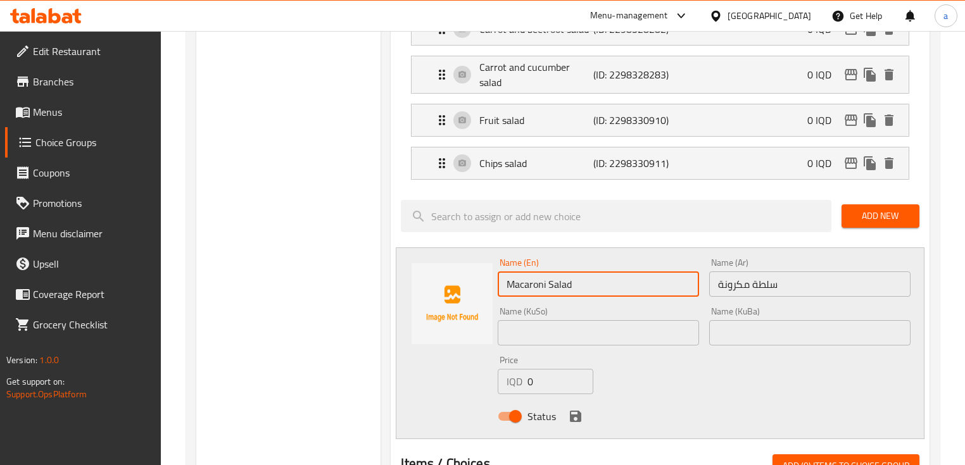
click at [553, 272] on input "Macaroni Salad" at bounding box center [598, 284] width 201 height 25
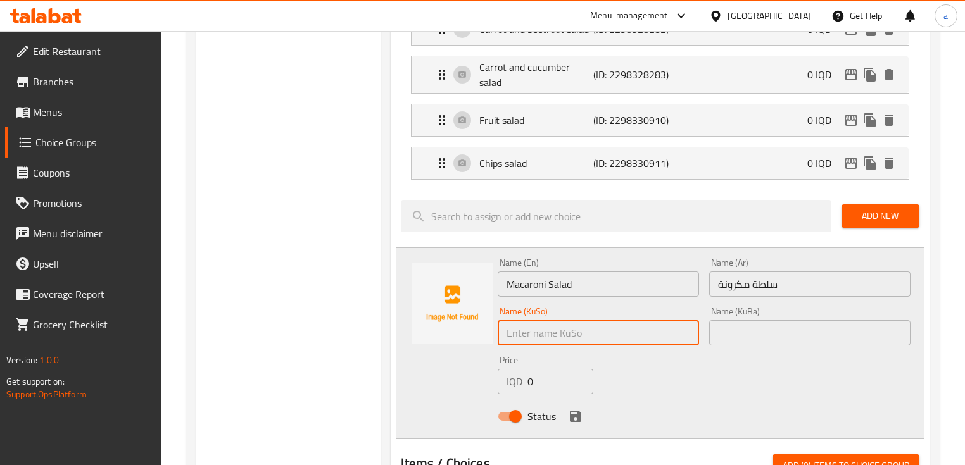
click at [567, 334] on input "text" at bounding box center [598, 332] width 201 height 25
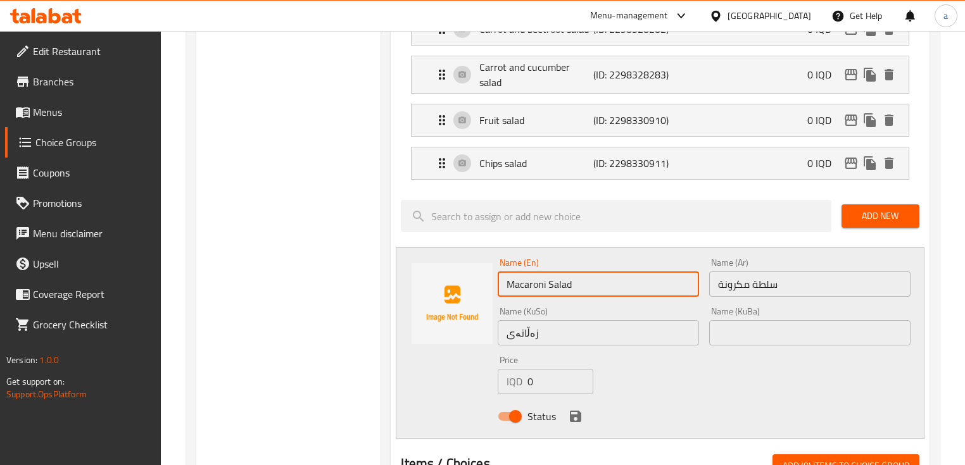
click at [518, 280] on input "Macaroni Salad" at bounding box center [598, 284] width 201 height 25
drag, startPoint x: 544, startPoint y: 276, endPoint x: 499, endPoint y: 279, distance: 45.6
click at [499, 279] on input "Macaroni Salad" at bounding box center [598, 284] width 201 height 25
drag, startPoint x: 545, startPoint y: 275, endPoint x: 507, endPoint y: 279, distance: 38.1
click at [507, 279] on input "Macaroni Salad" at bounding box center [598, 284] width 201 height 25
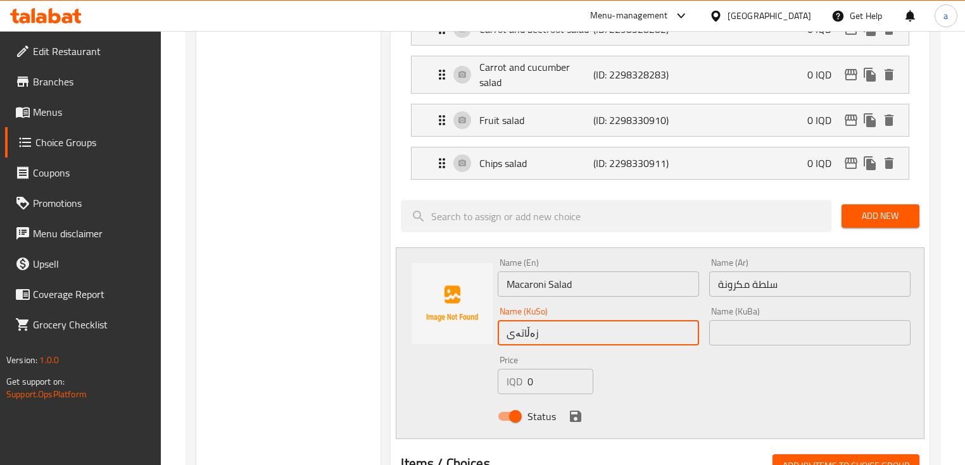
click at [620, 331] on input "زەڵاتەی" at bounding box center [598, 332] width 201 height 25
paste input "ماکەڕۆنی"
drag, startPoint x: 610, startPoint y: 315, endPoint x: 696, endPoint y: 329, distance: 87.2
click at [696, 329] on input "زەڵاتەی ماکەڕۆنی" at bounding box center [598, 332] width 201 height 25
type input "زەڵاتەی ماکەڕۆنی"
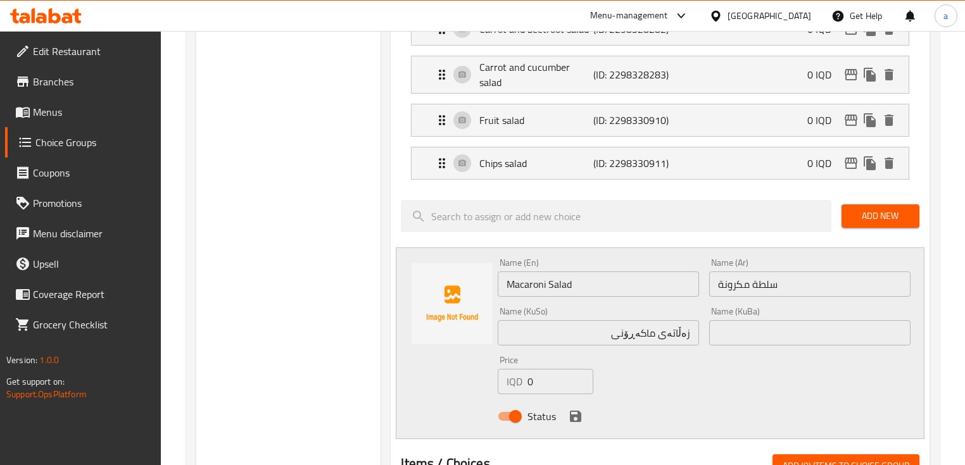
click at [776, 338] on div "Name (KuBa) Name (KuBa)" at bounding box center [809, 326] width 211 height 49
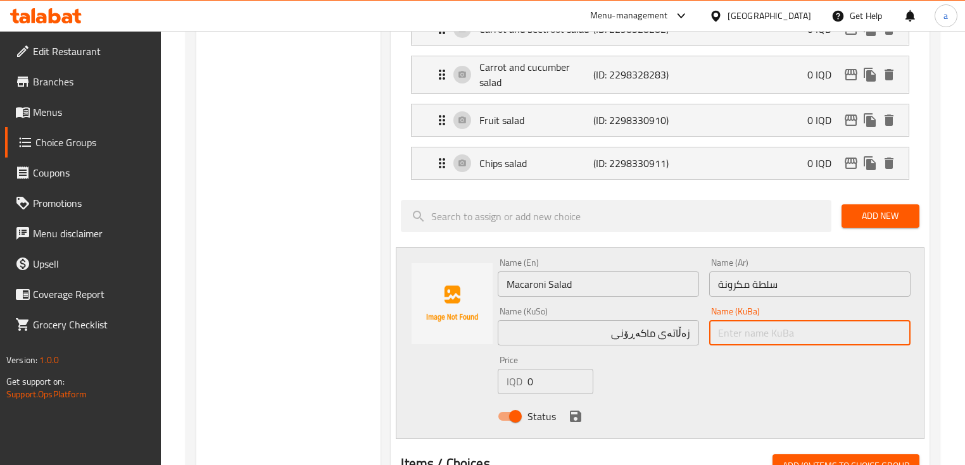
click at [775, 325] on input "text" at bounding box center [809, 332] width 201 height 25
paste input "زەڵاتەی ماکەڕۆنی"
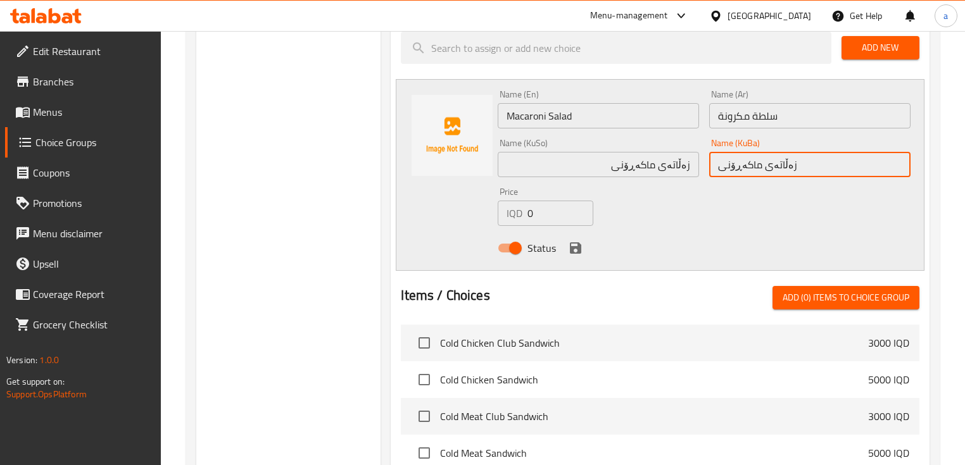
scroll to position [937, 0]
type input "زەڵاتەی ماکەڕۆنی"
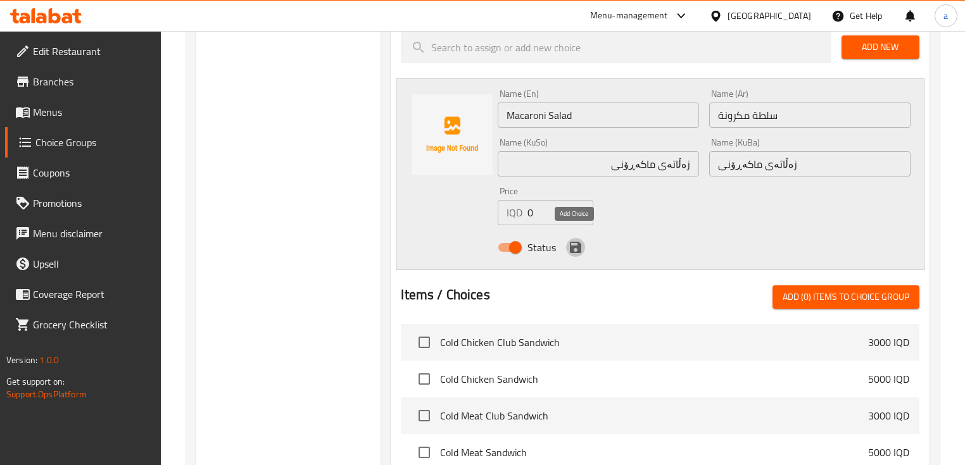
click at [577, 245] on icon "save" at bounding box center [575, 247] width 15 height 15
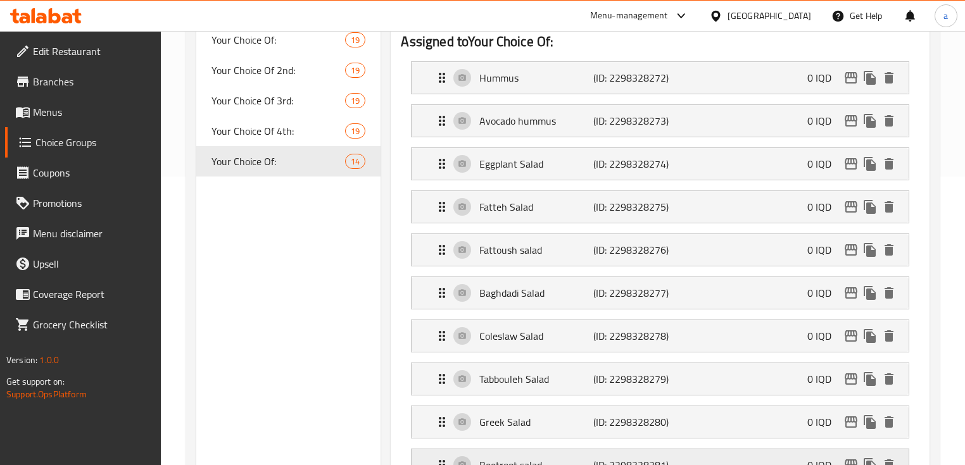
scroll to position [177, 0]
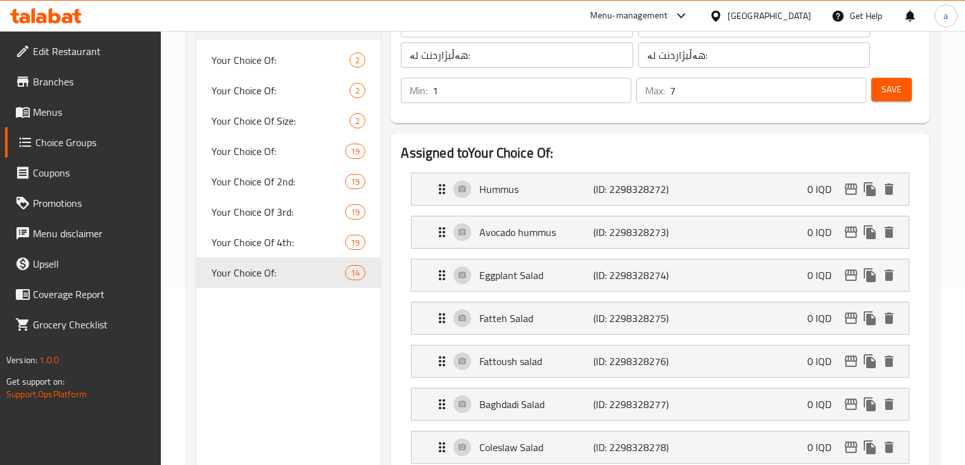
click at [887, 94] on span "Save" at bounding box center [891, 90] width 20 height 16
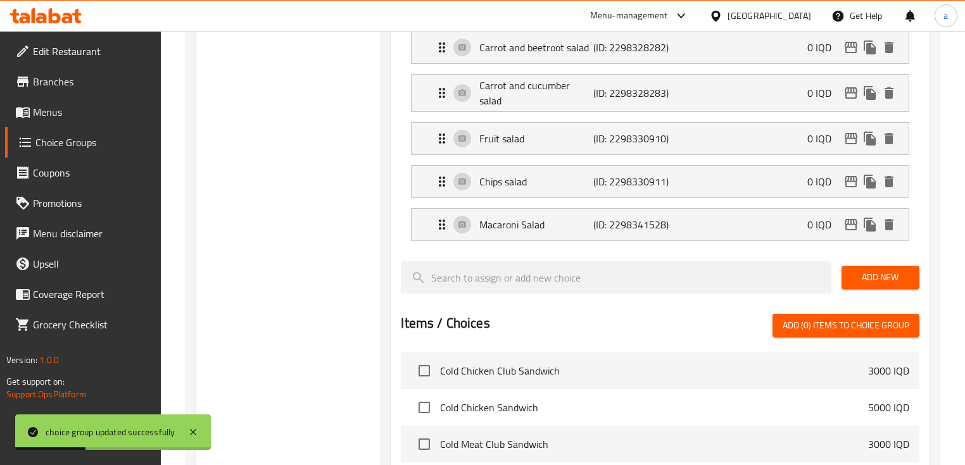
scroll to position [852, 0]
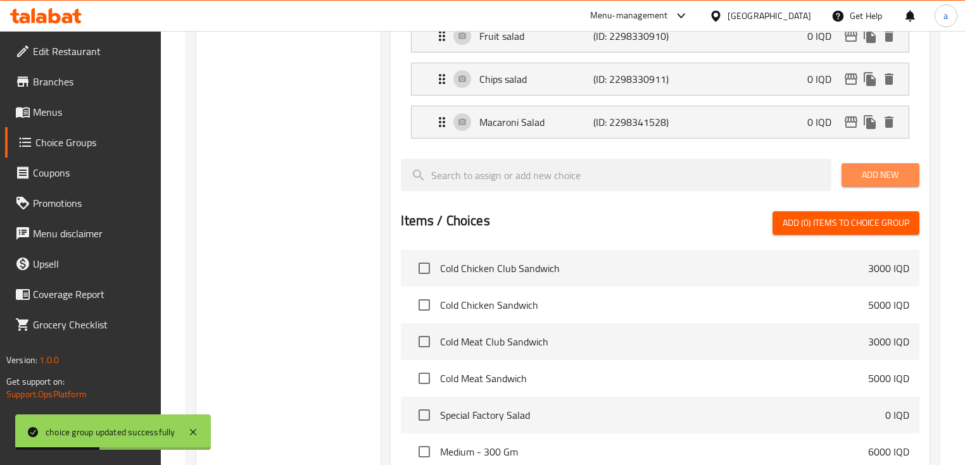
drag, startPoint x: 865, startPoint y: 163, endPoint x: 834, endPoint y: 166, distance: 30.6
click at [865, 167] on span "Add New" at bounding box center [880, 175] width 58 height 16
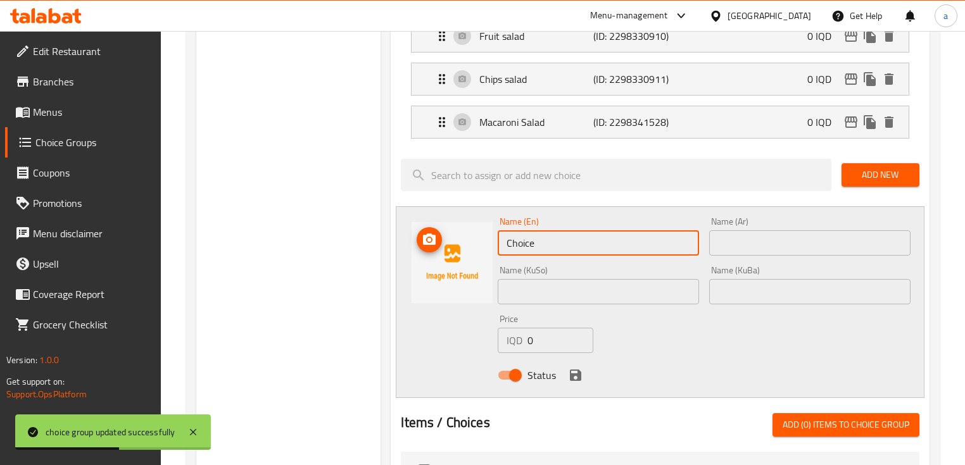
drag, startPoint x: 588, startPoint y: 244, endPoint x: 460, endPoint y: 248, distance: 127.9
click at [460, 248] on div "Name (En) Choice Name (En) Name (Ar) Name (Ar) Name (KuSo) Name (KuSo) Name (Ku…" at bounding box center [660, 302] width 528 height 192
paste input "Halloumi Salad"
type input "Halloumi Salad"
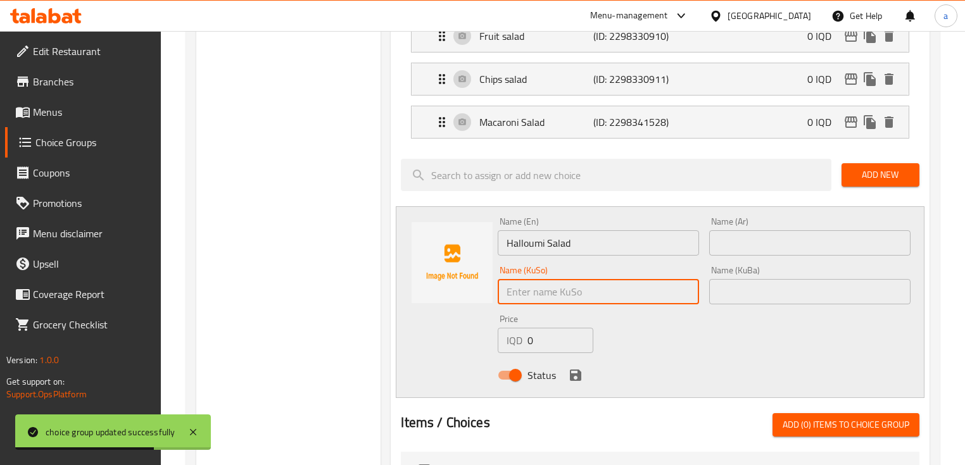
click at [583, 286] on input "text" at bounding box center [598, 291] width 201 height 25
paste input "Halloumi Salad"
drag, startPoint x: 522, startPoint y: 283, endPoint x: 486, endPoint y: 285, distance: 35.5
click at [486, 285] on div "Name (En) Halloumi Salad Name (En) Name (Ar) Name (Ar) Name (KuSo) Halloumi Sal…" at bounding box center [660, 302] width 528 height 192
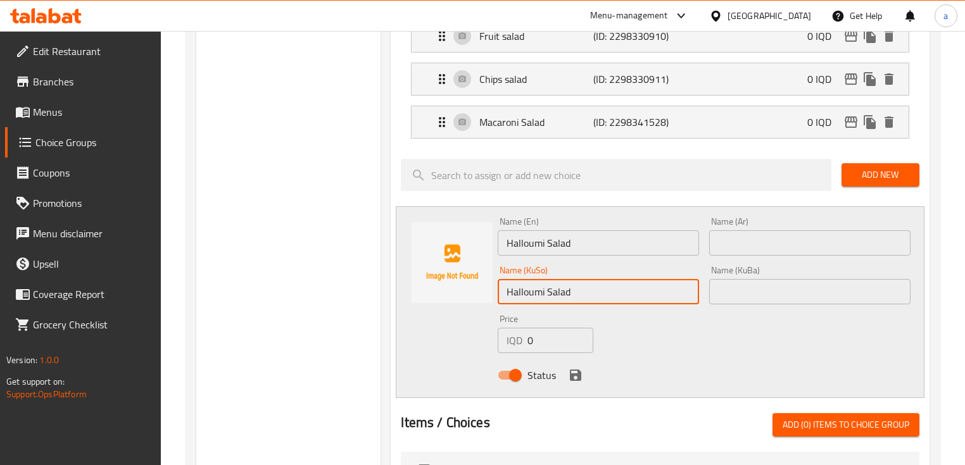
paste input "زەڵاتەی حەللومی"
type input "زەڵاتەی حەللومی"
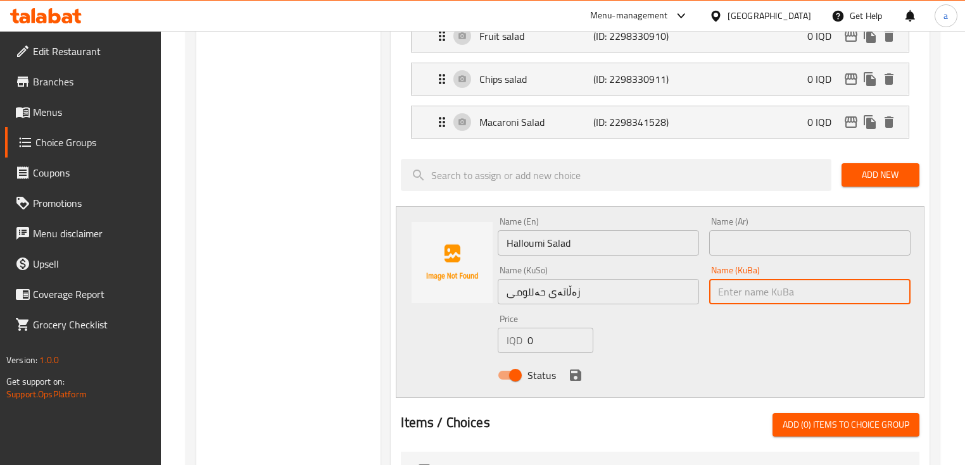
click at [735, 284] on input "text" at bounding box center [809, 291] width 201 height 25
paste input "زەڵاتەی حەللومی"
type input "زەڵاتەی حەللومی"
drag, startPoint x: 708, startPoint y: 219, endPoint x: 727, endPoint y: 222, distance: 19.2
click at [709, 219] on div "Name (Ar) Name (Ar)" at bounding box center [809, 236] width 211 height 49
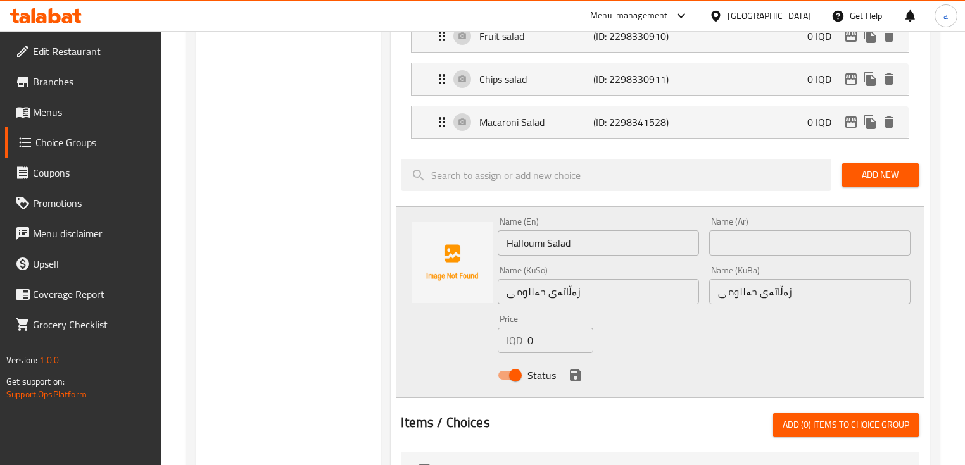
click at [737, 230] on input "text" at bounding box center [809, 242] width 201 height 25
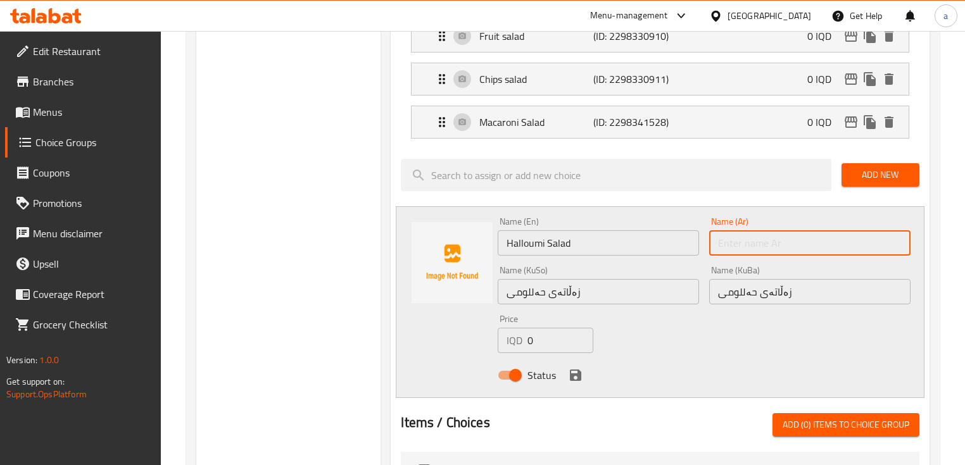
paste input "سلطة حلومي"
type input "سلطة حلومي"
click at [577, 368] on icon "save" at bounding box center [575, 375] width 15 height 15
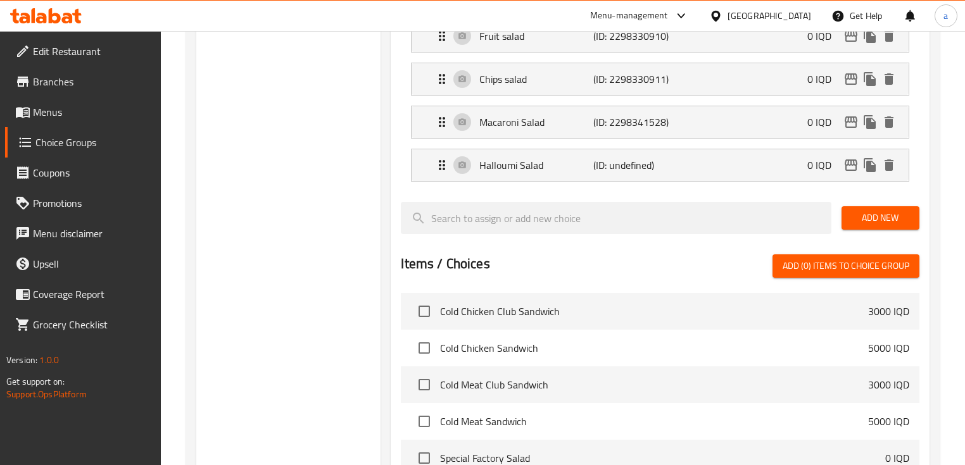
click at [914, 210] on button "Add New" at bounding box center [880, 217] width 78 height 23
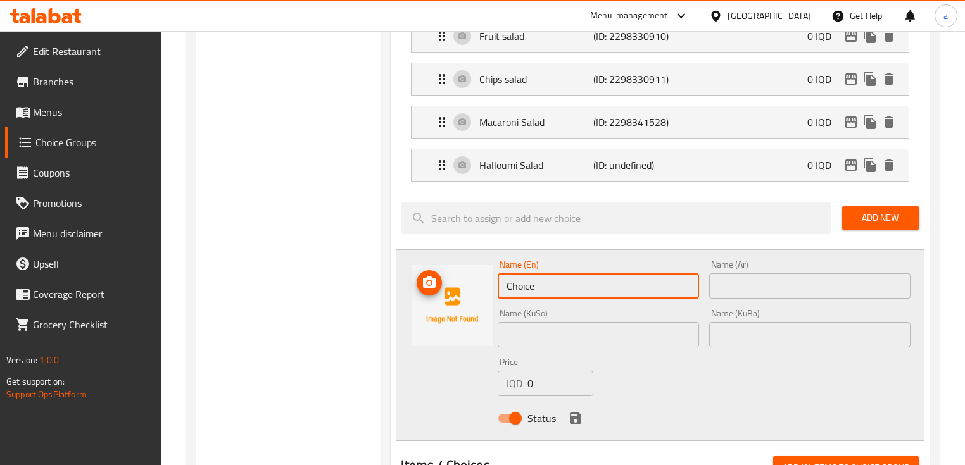
drag, startPoint x: 592, startPoint y: 284, endPoint x: 444, endPoint y: 291, distance: 148.3
click at [444, 291] on div "Name (En) Choice Name (En) Name (Ar) Name (Ar) Name (KuSo) Name (KuSo) Name (Ku…" at bounding box center [660, 345] width 528 height 192
paste input "Salad factory special salad"
drag, startPoint x: 623, startPoint y: 277, endPoint x: 598, endPoint y: 279, distance: 25.4
click at [598, 279] on input "Salad factory special salad" at bounding box center [598, 285] width 201 height 25
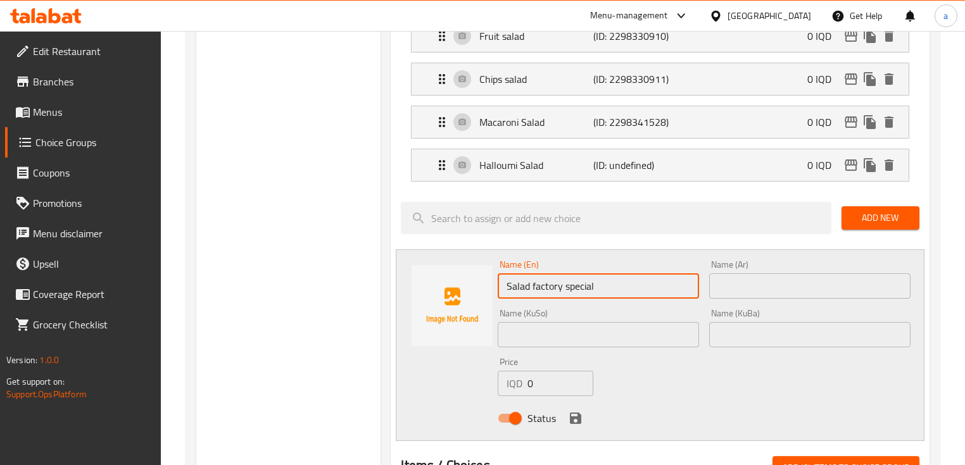
click at [561, 279] on input "Salad factory special" at bounding box center [598, 285] width 201 height 25
click at [601, 278] on input "Salad factory special" at bounding box center [598, 285] width 201 height 25
click at [565, 279] on input "Salad factory special" at bounding box center [598, 285] width 201 height 25
drag, startPoint x: 643, startPoint y: 281, endPoint x: 605, endPoint y: 284, distance: 37.4
click at [605, 284] on input "Salad factory - Special Salad" at bounding box center [598, 285] width 201 height 25
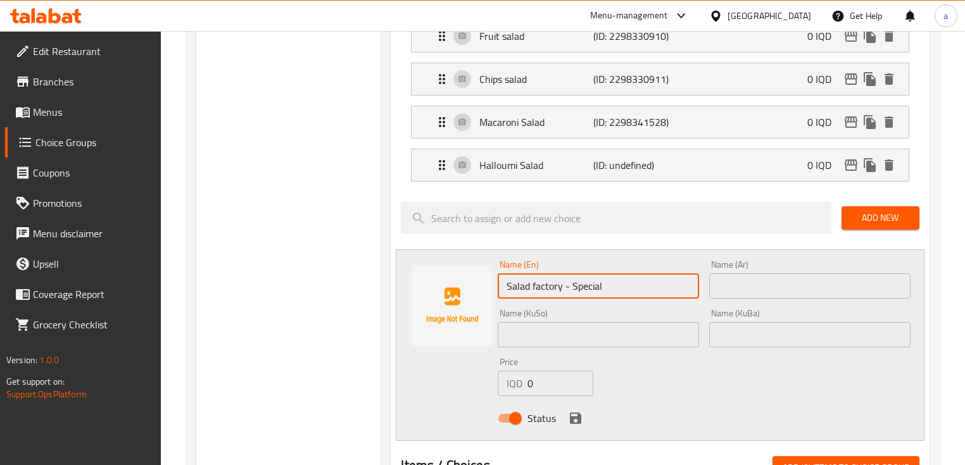
drag, startPoint x: 571, startPoint y: 279, endPoint x: 561, endPoint y: 278, distance: 10.1
click at [561, 278] on input "Salad factory - Special" at bounding box center [598, 285] width 201 height 25
click at [630, 277] on input "Salad factory - Special" at bounding box center [598, 285] width 201 height 25
type input "Salad factory Special Salad"
click at [810, 282] on input "text" at bounding box center [809, 285] width 201 height 25
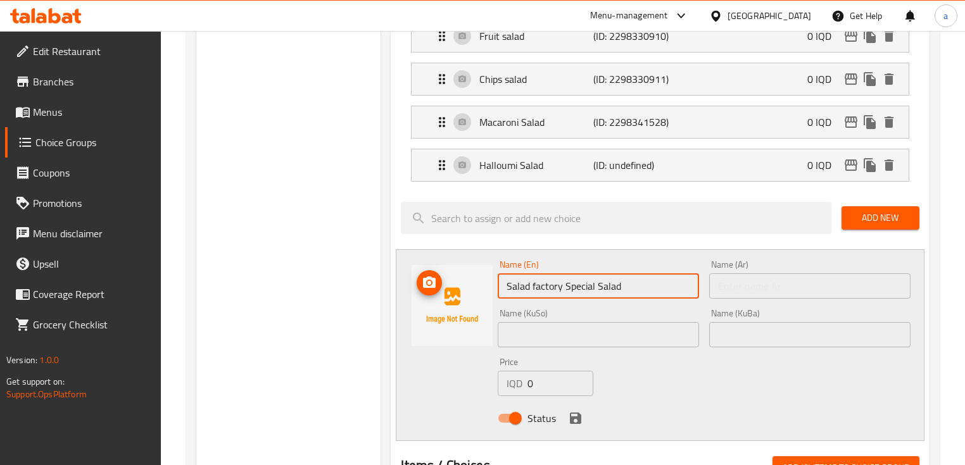
drag, startPoint x: 637, startPoint y: 284, endPoint x: 489, endPoint y: 292, distance: 148.3
click at [489, 292] on div "Name (En) Salad factory Special Salad Name (En) Name (Ar) Name (Ar) Name (KuSo)…" at bounding box center [660, 345] width 528 height 192
click at [790, 276] on input "text" at bounding box center [809, 285] width 201 height 25
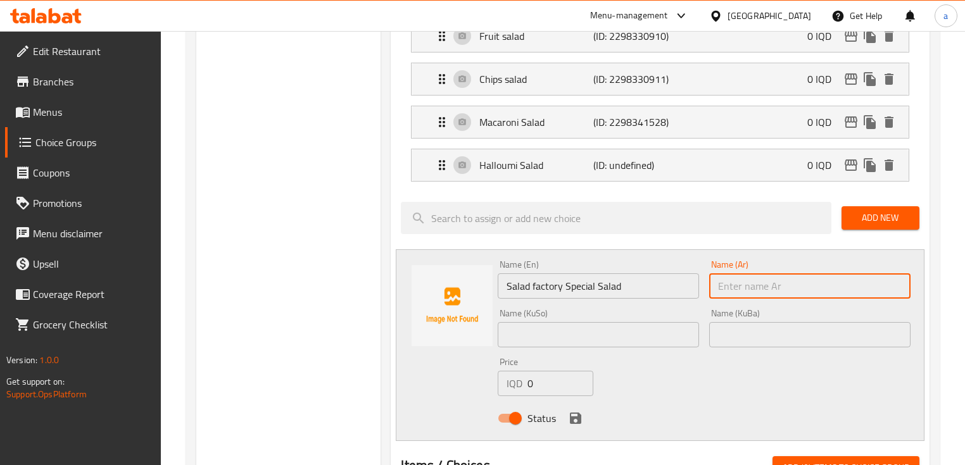
paste input "سلطة [PERSON_NAME]"
type input "سلطة [PERSON_NAME]"
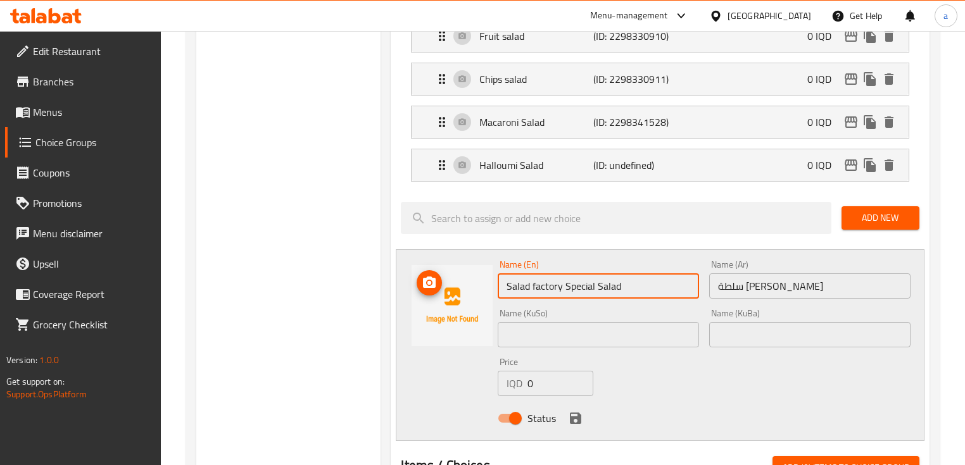
drag, startPoint x: 637, startPoint y: 273, endPoint x: 415, endPoint y: 308, distance: 224.3
click at [415, 308] on div "Name (En) Salad factory Special Salad Name (En) Name (Ar) سلطة جرجير وجبن Name …" at bounding box center [660, 345] width 528 height 192
paste input "Rocca and cheese s"
type input "Rocca and cheese salad"
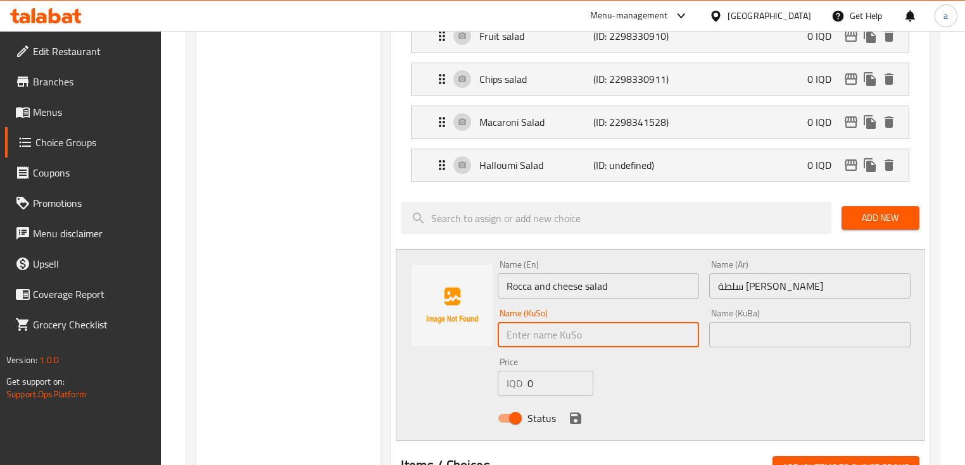
click at [605, 327] on input "text" at bounding box center [598, 334] width 201 height 25
click at [606, 327] on input "text" at bounding box center [598, 334] width 201 height 25
drag, startPoint x: 638, startPoint y: 334, endPoint x: 486, endPoint y: 339, distance: 152.6
click at [486, 339] on div "Name (En) Rocca and cheese salad Name (En) Name (Ar) سلطة جرجير وجبن Name (Ar) …" at bounding box center [660, 345] width 528 height 192
type input "زەڵاتەی جەرجیر و پەنیر"
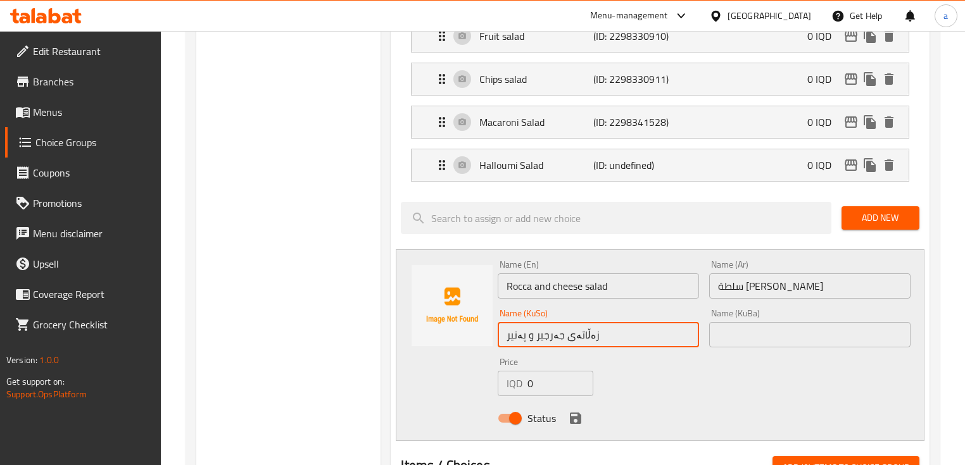
click at [772, 327] on input "text" at bounding box center [809, 334] width 201 height 25
paste input "زەڵاتەی جەرجیر و پەنیر"
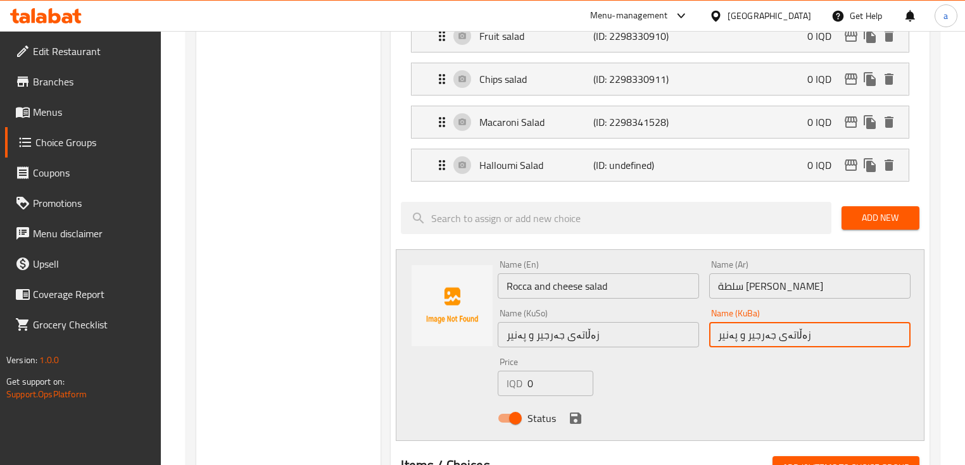
type input "زەڵاتەی جەرجیر و پەنیر"
click at [570, 413] on icon "save" at bounding box center [575, 418] width 11 height 11
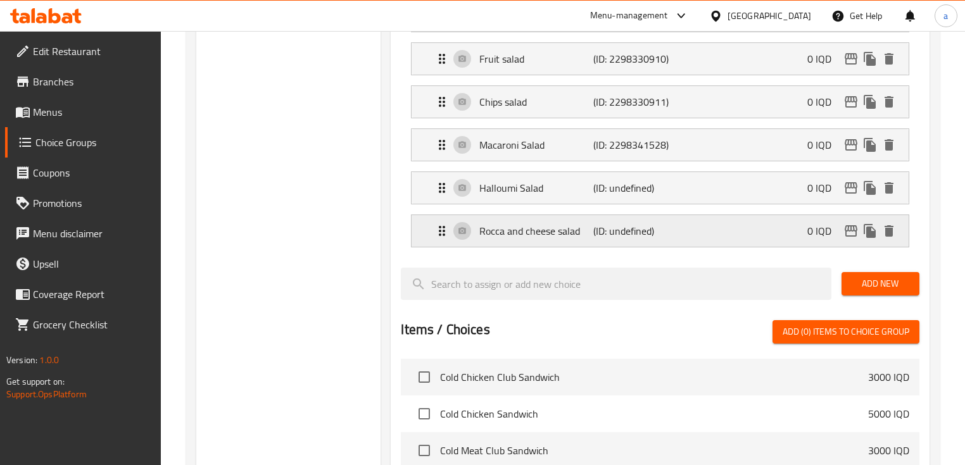
scroll to position [684, 0]
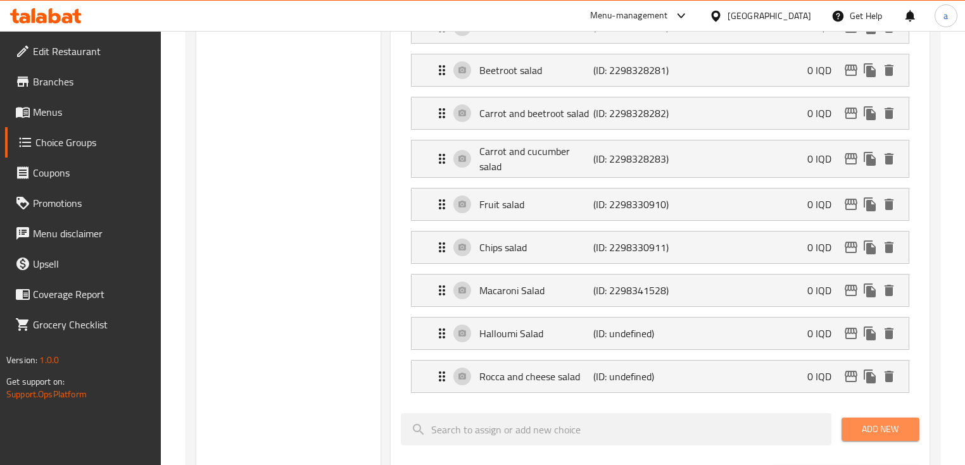
click at [867, 422] on span "Add New" at bounding box center [880, 430] width 58 height 16
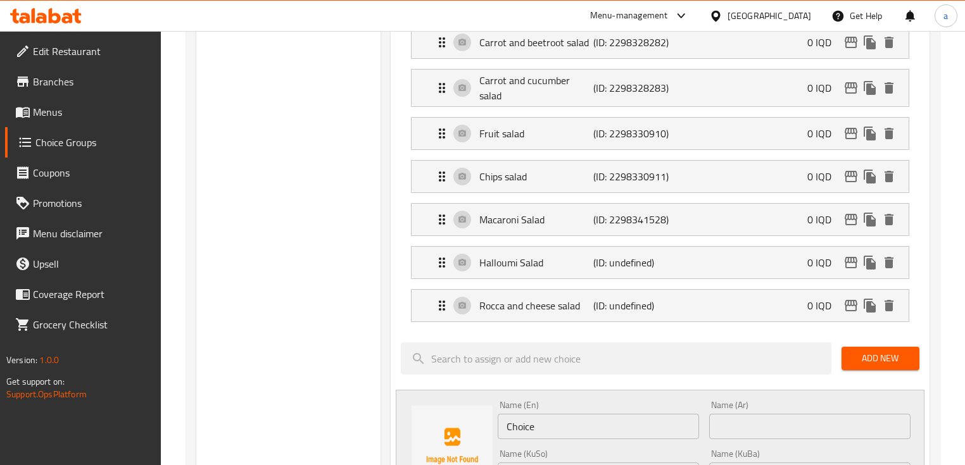
scroll to position [768, 0]
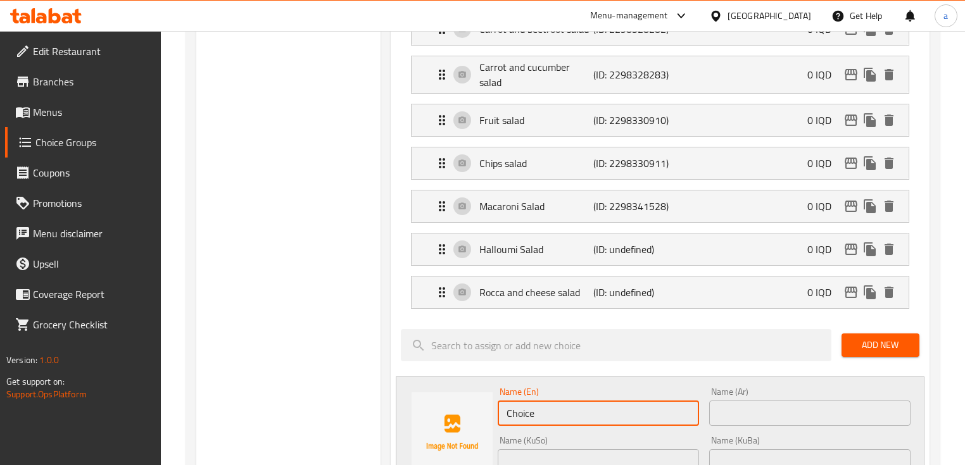
drag, startPoint x: 574, startPoint y: 409, endPoint x: 491, endPoint y: 413, distance: 82.4
click at [491, 413] on div "Name (En) Choice Name (En) Name (Ar) Name (Ar) Name (KuSo) Name (KuSo) Name (Ku…" at bounding box center [660, 473] width 528 height 192
paste input "Salad factory Special Salad"
type input "Salad factory Special Salad"
click at [739, 401] on input "text" at bounding box center [809, 413] width 201 height 25
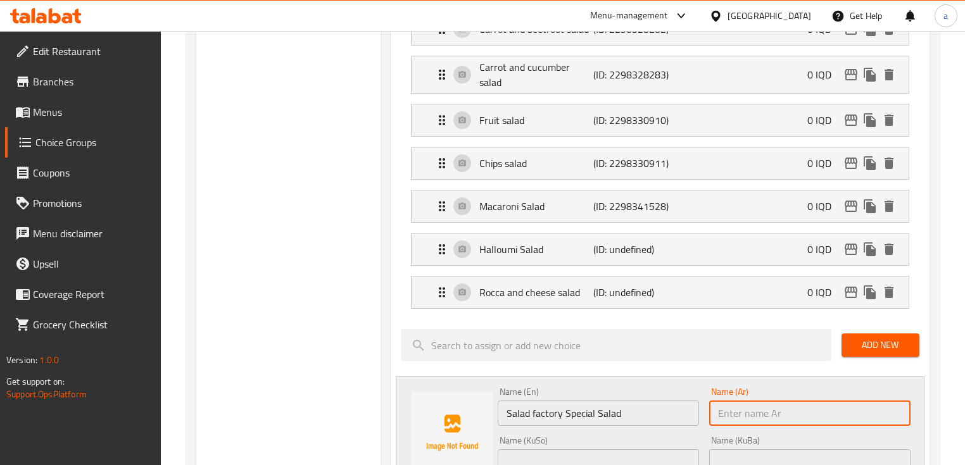
paste input "سلطة فاكتوري سلطة سبيشيال"
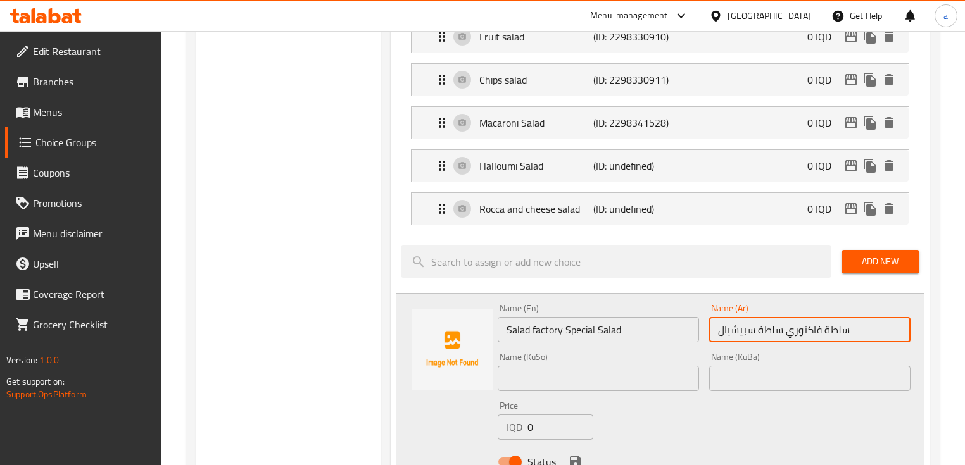
scroll to position [937, 0]
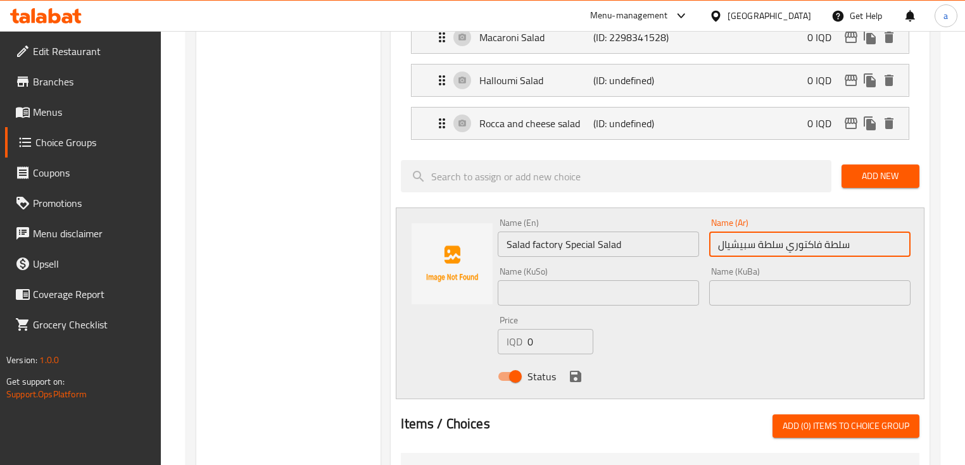
type input "سلطة فاكتوري سلطة سبيشيال"
click at [662, 287] on input "text" at bounding box center [598, 292] width 201 height 25
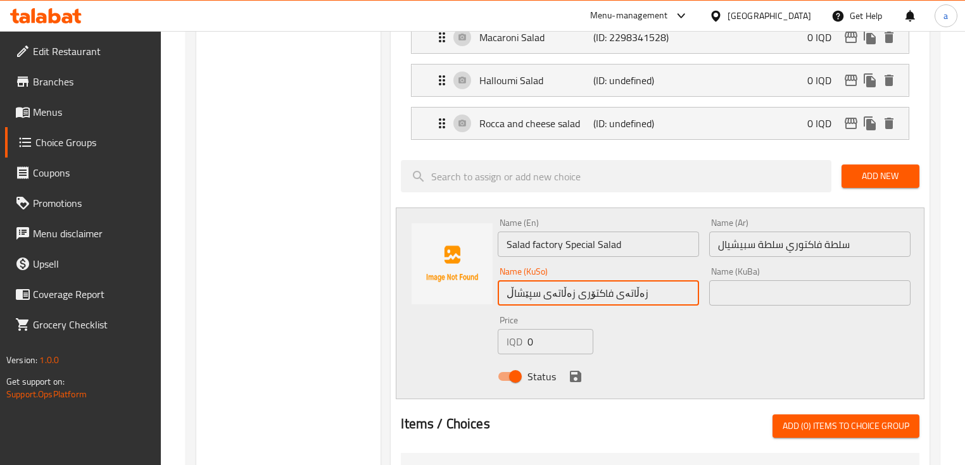
click at [506, 285] on input "زەڵاتەی فاکتۆری زەڵاتەی سپێشاڵ" at bounding box center [598, 292] width 201 height 25
click at [552, 284] on input "زەڵاتەی فاکتۆری زەڵاتەی سپێشاڵ" at bounding box center [598, 292] width 201 height 25
drag, startPoint x: 634, startPoint y: 285, endPoint x: 712, endPoint y: 289, distance: 77.3
click at [712, 289] on div "Name (En) Salad factory Special Salad Name (En) Name (Ar) سلطة فاكتوري سلطة سبي…" at bounding box center [703, 303] width 422 height 180
drag, startPoint x: 629, startPoint y: 287, endPoint x: 691, endPoint y: 291, distance: 62.1
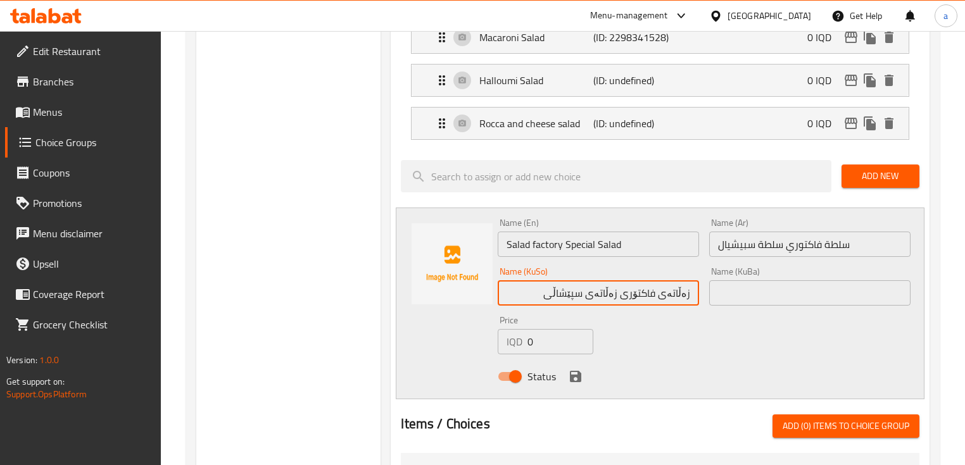
click at [693, 289] on input "زەڵاتەی فاکتۆری زەڵاتەی سپێشاڵی" at bounding box center [598, 292] width 201 height 25
click at [605, 287] on input "زەڵاتەی سپێشاڵی" at bounding box center [598, 292] width 201 height 25
paste input "زەڵاتەی فاکتۆری"
drag, startPoint x: 556, startPoint y: 281, endPoint x: 729, endPoint y: 296, distance: 174.1
click at [729, 296] on div "Name (En) Salad factory Special Salad Name (En) Name (Ar) سلطة فاكتوري سلطة سبي…" at bounding box center [703, 303] width 422 height 180
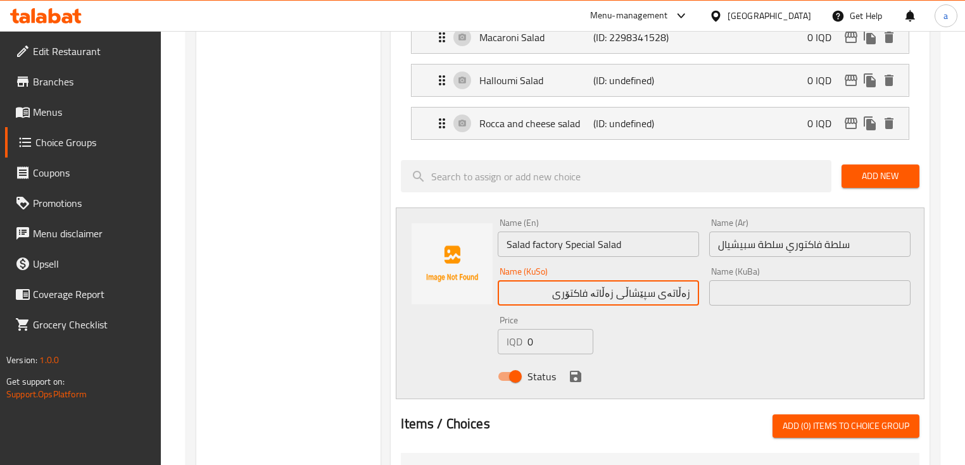
type input "زەڵاتەی سپێشاڵی زەڵاتە فاکتۆری"
click at [762, 283] on input "text" at bounding box center [809, 292] width 201 height 25
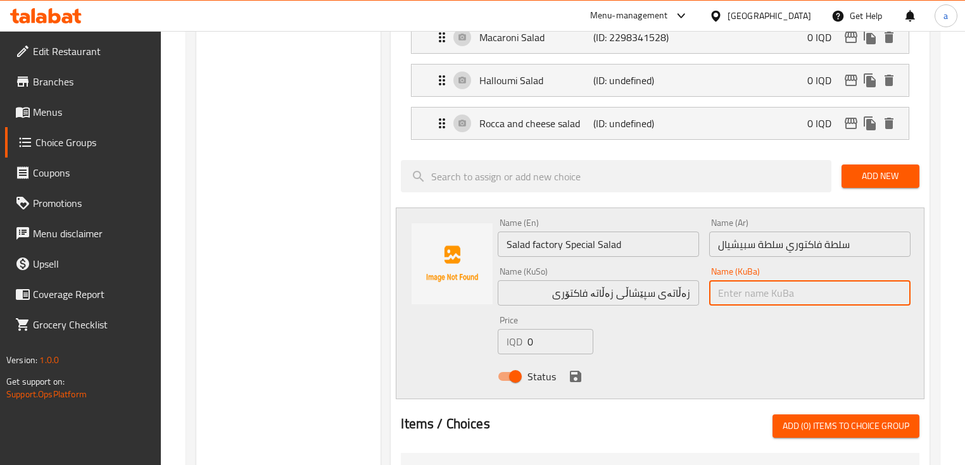
paste input "زەڵاتەی سپێشاڵی زەڵاتە فاکتۆری"
type input "زەڵاتەی سپێشاڵی زەڵاتە فاکتۆری"
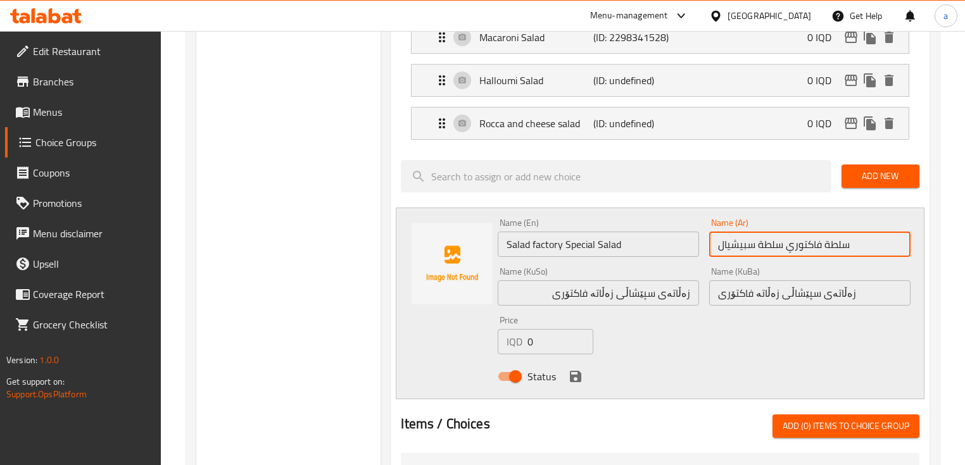
drag, startPoint x: 782, startPoint y: 235, endPoint x: 688, endPoint y: 241, distance: 94.5
click at [688, 241] on div "Name (En) Salad factory Special Salad Name (En) Name (Ar) سلطة فاكتوري سلطة سبي…" at bounding box center [703, 303] width 422 height 180
paste input "سلطة سبيشيال"
type input "سلطة سبيشيال سلطة فاكتوري"
click at [535, 239] on input "Salad factory Special Salad" at bounding box center [598, 244] width 201 height 25
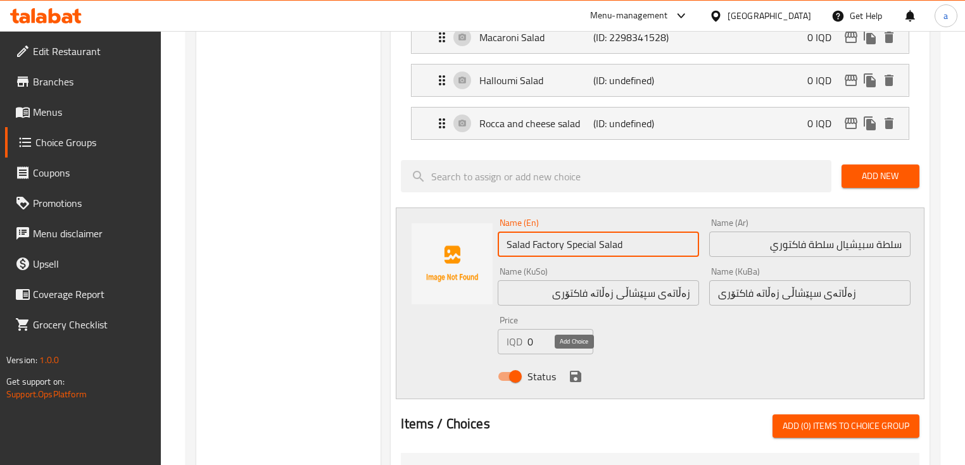
type input "Salad Factory Special Salad"
click at [573, 369] on icon "save" at bounding box center [575, 376] width 15 height 15
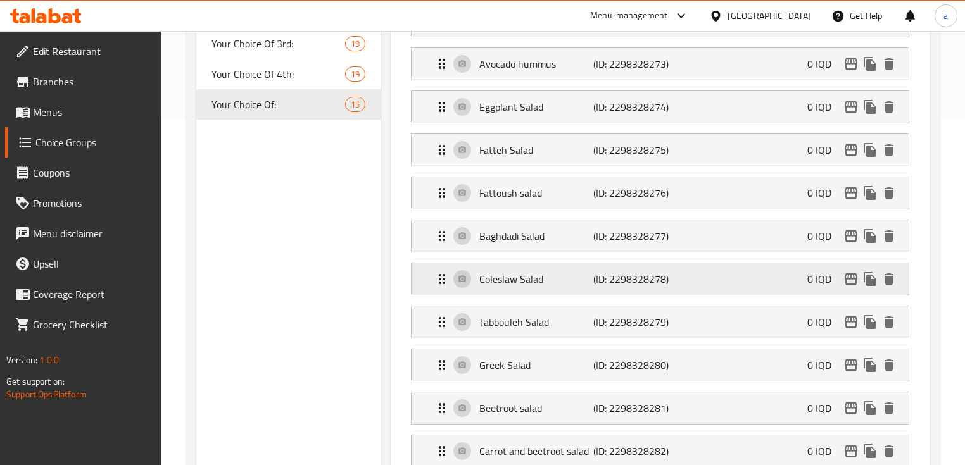
scroll to position [92, 0]
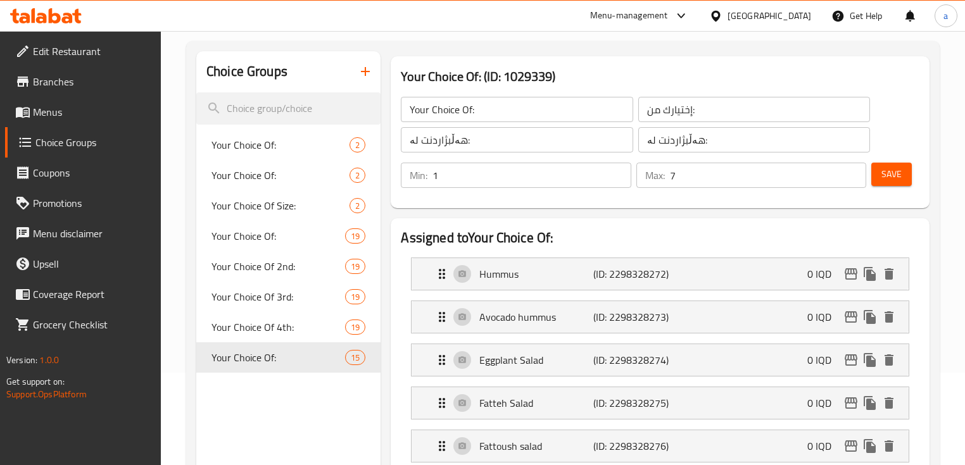
click at [883, 174] on span "Save" at bounding box center [891, 174] width 20 height 16
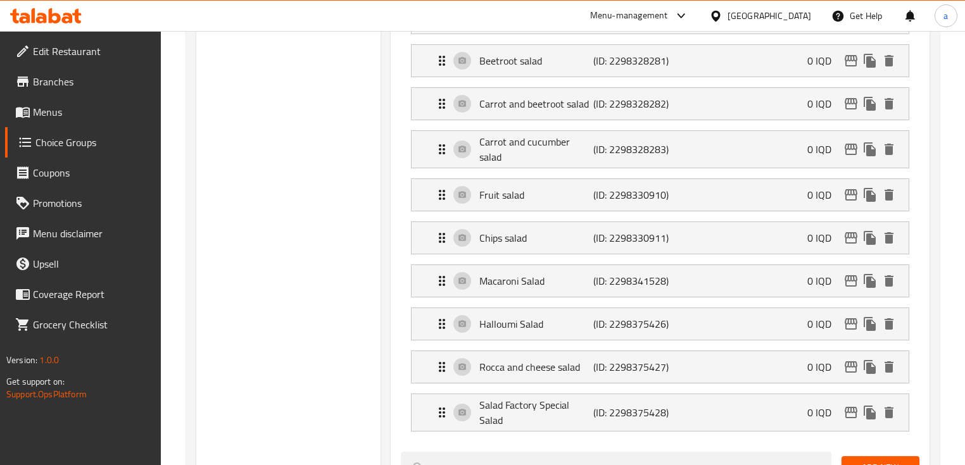
scroll to position [768, 0]
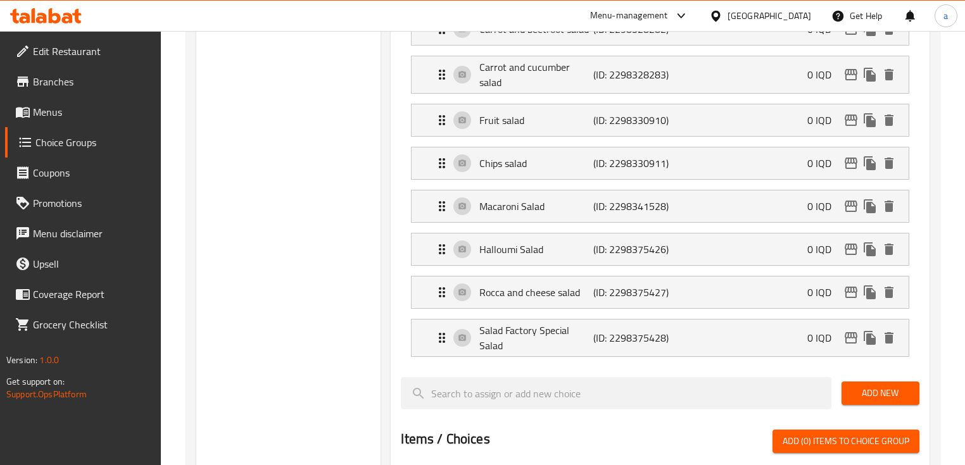
click at [878, 386] on span "Add New" at bounding box center [880, 394] width 58 height 16
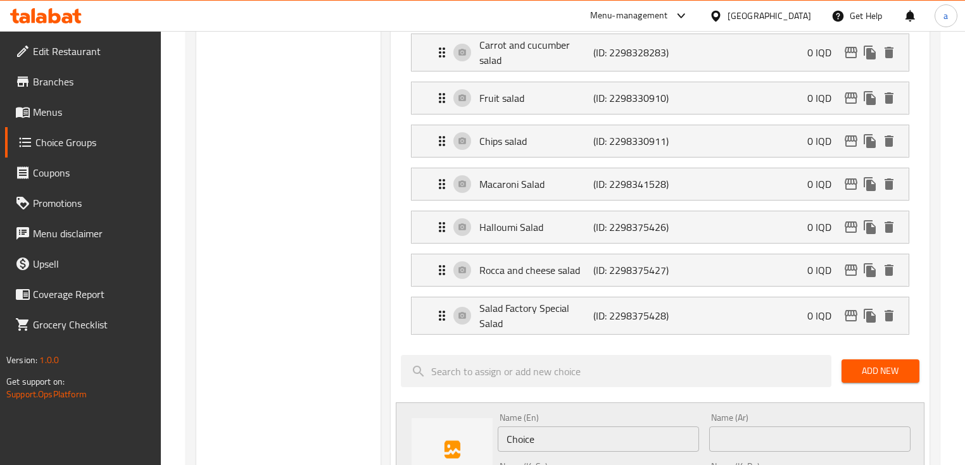
scroll to position [937, 0]
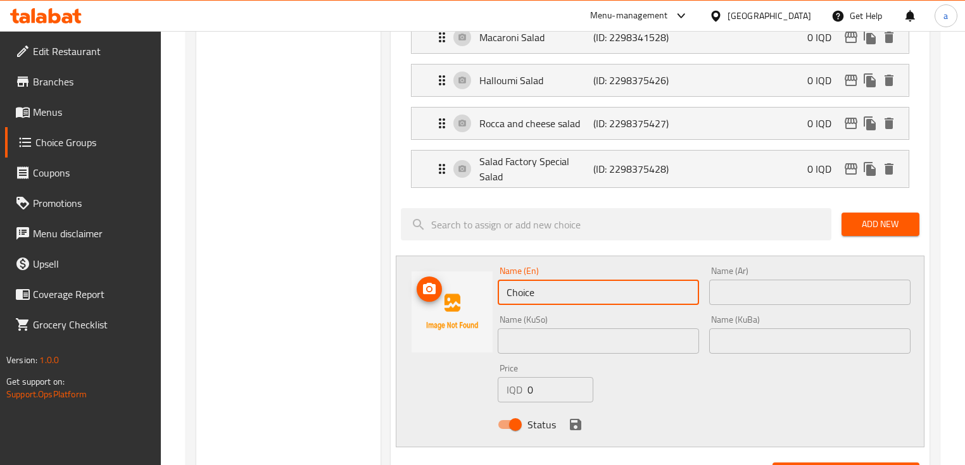
drag, startPoint x: 580, startPoint y: 291, endPoint x: 472, endPoint y: 287, distance: 108.9
click at [472, 287] on div "Name (En) Choice Name (En) Name (Ar) Name (Ar) Name (KuSo) Name (KuSo) Name (Ku…" at bounding box center [660, 352] width 528 height 192
paste input "Red cabbage salad"
type input "Red cabbage salad"
click at [753, 282] on input "text" at bounding box center [809, 292] width 201 height 25
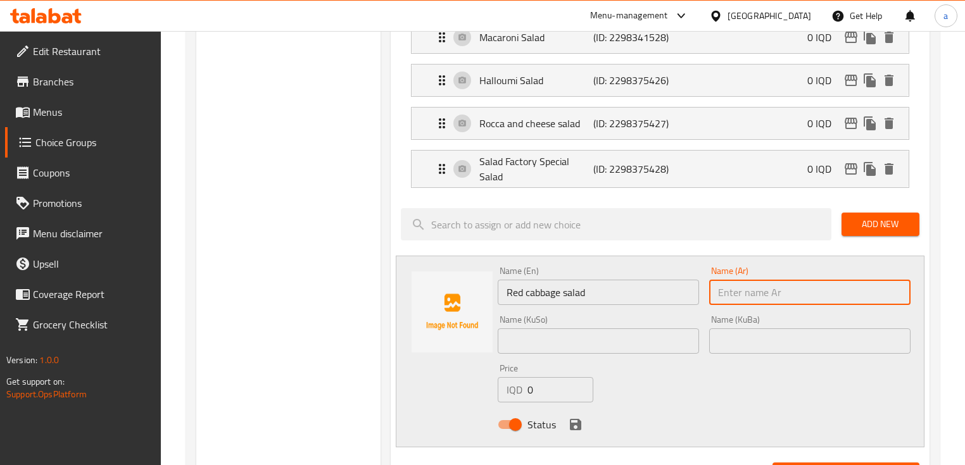
paste input "سلطة ملفوف أحمر"
type input "سلطة ملفوف أحمر"
click at [651, 329] on input "text" at bounding box center [598, 341] width 201 height 25
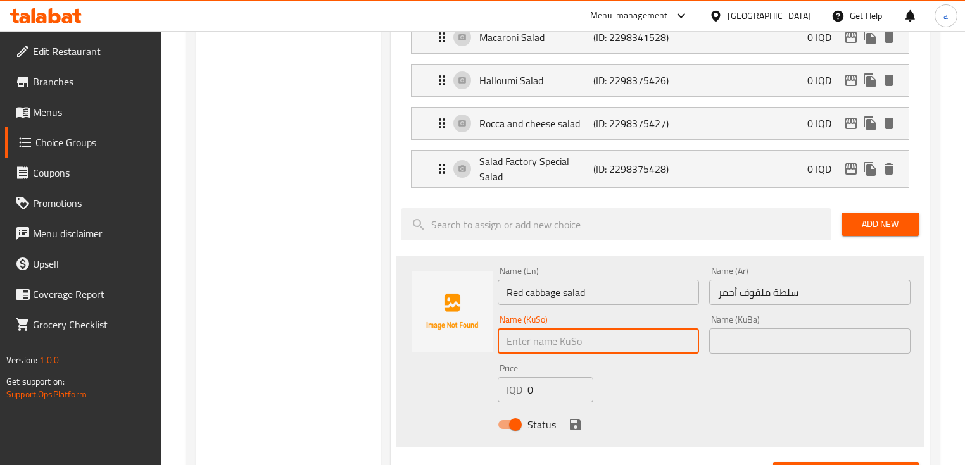
paste input "زەڵاتەی کەلەمی سوور"
type input "زەڵاتەی کەلەمی سوور"
drag, startPoint x: 749, startPoint y: 335, endPoint x: 727, endPoint y: 311, distance: 32.7
click at [749, 335] on input "text" at bounding box center [809, 341] width 201 height 25
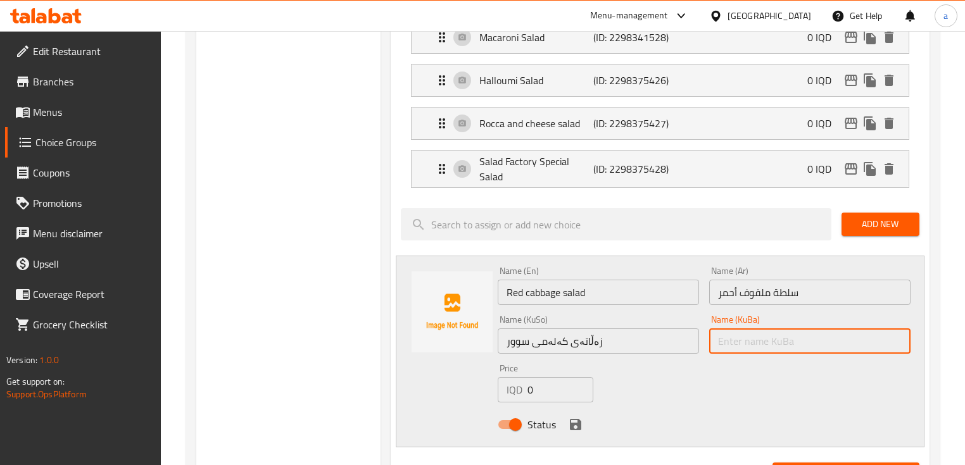
paste input "زەڵاتەی کەلەمی سوور"
type input "زەڵاتەی کەلەمی سوور"
drag, startPoint x: 577, startPoint y: 406, endPoint x: 621, endPoint y: 384, distance: 49.3
click at [577, 415] on button "save" at bounding box center [575, 424] width 19 height 19
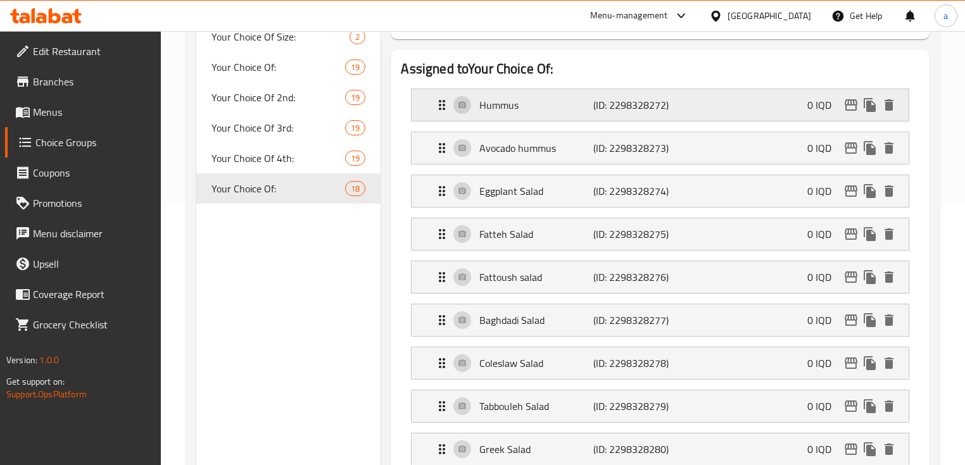
scroll to position [92, 0]
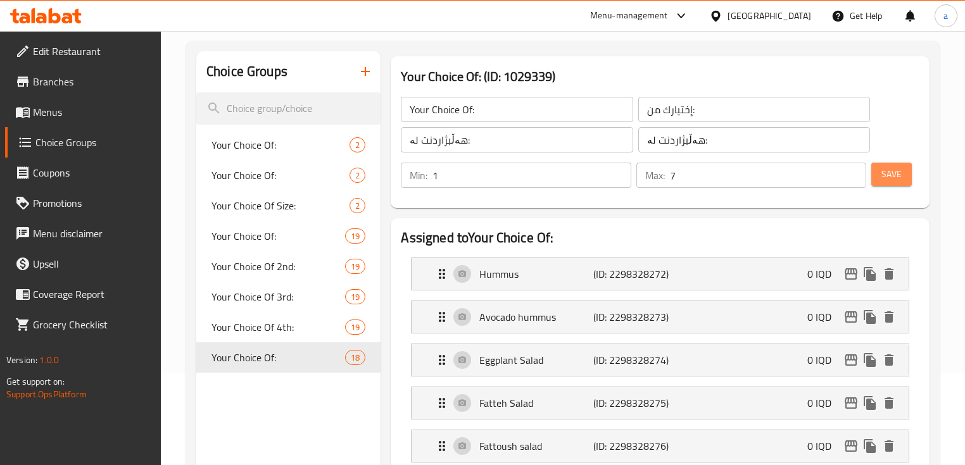
click at [899, 169] on span "Save" at bounding box center [891, 174] width 20 height 16
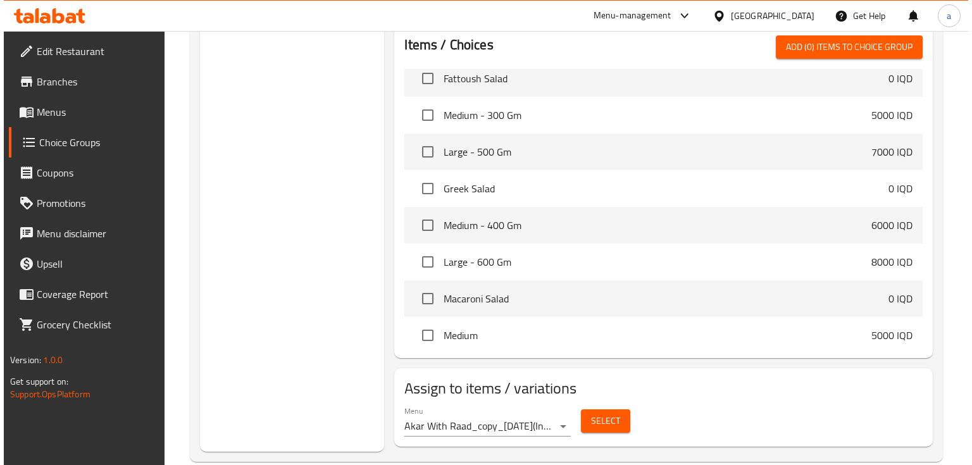
scroll to position [1218, 0]
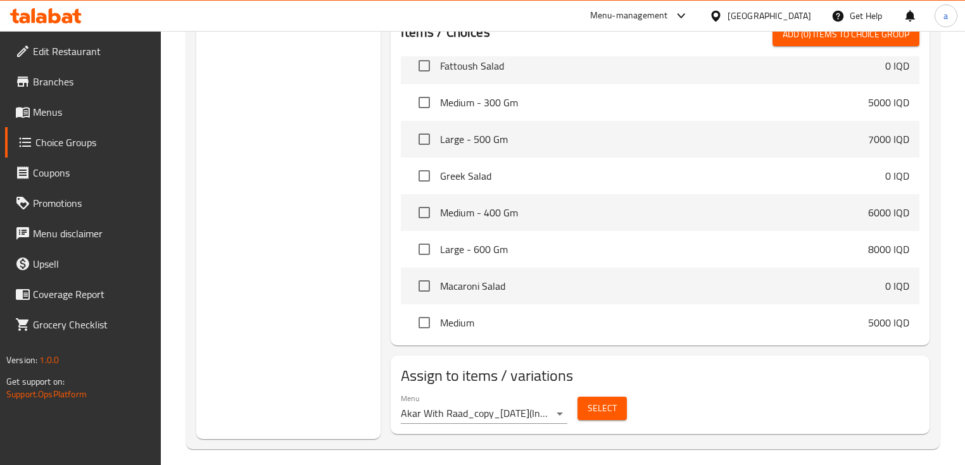
click at [542, 394] on div "Menu Akar With Raad_copy_08/12/2024 ( Inactive )" at bounding box center [484, 409] width 166 height 30
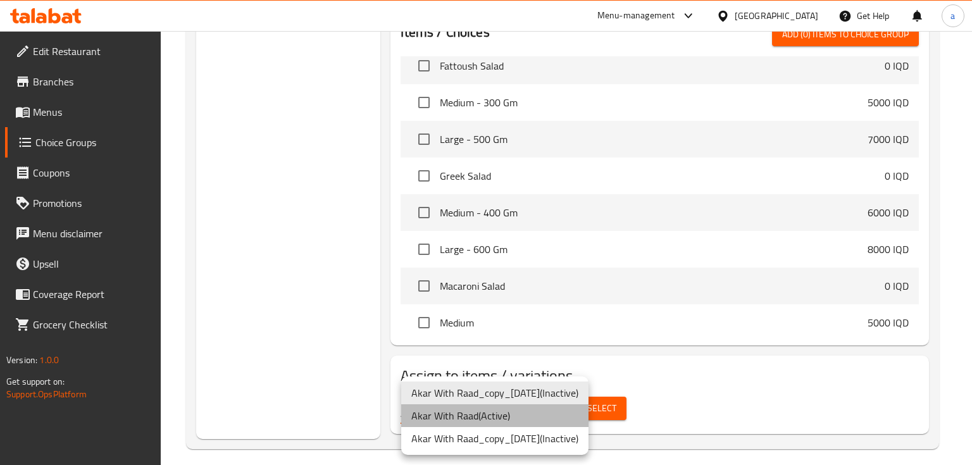
click at [506, 418] on li "Akar With Raad ( Active )" at bounding box center [494, 415] width 187 height 23
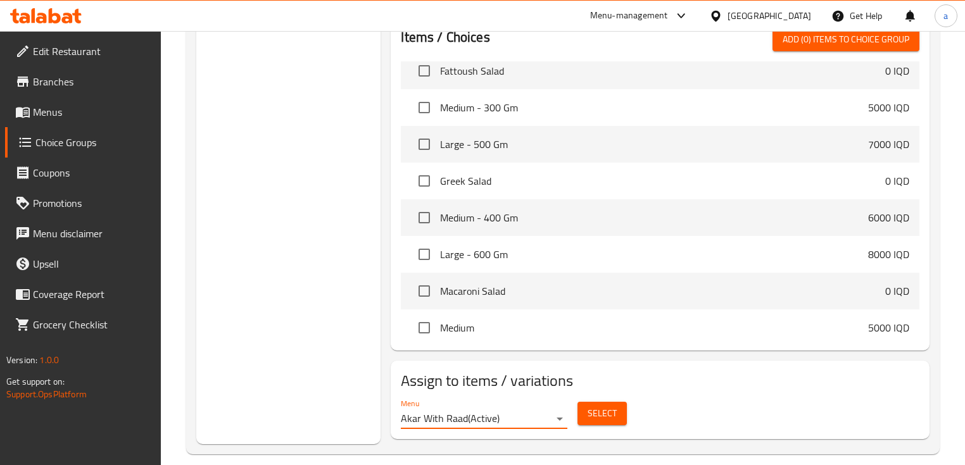
click at [591, 406] on span "Select" at bounding box center [601, 414] width 29 height 16
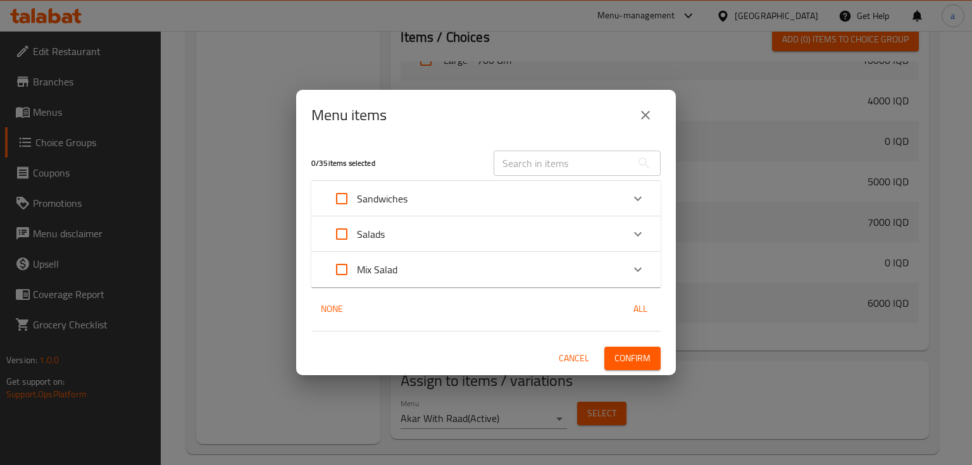
click at [640, 273] on icon "Expand" at bounding box center [637, 269] width 15 height 15
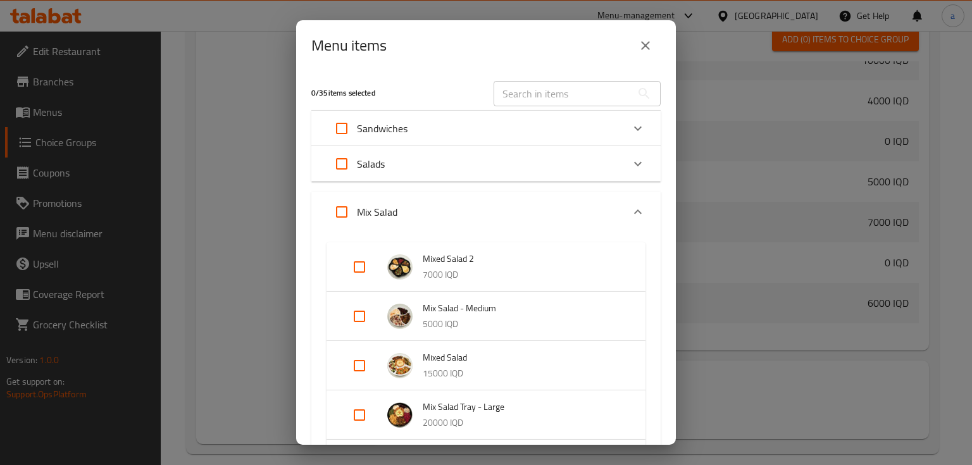
click at [363, 262] on input "Expand" at bounding box center [359, 267] width 30 height 30
checkbox input "true"
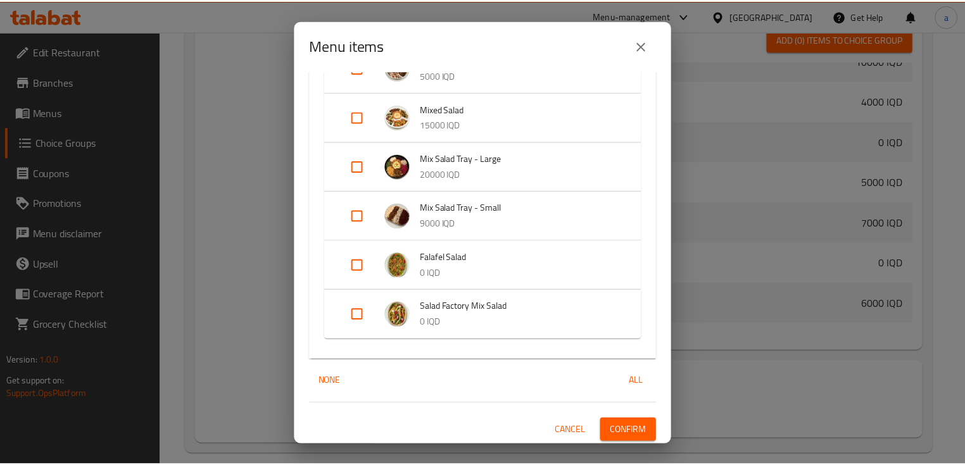
scroll to position [261, 0]
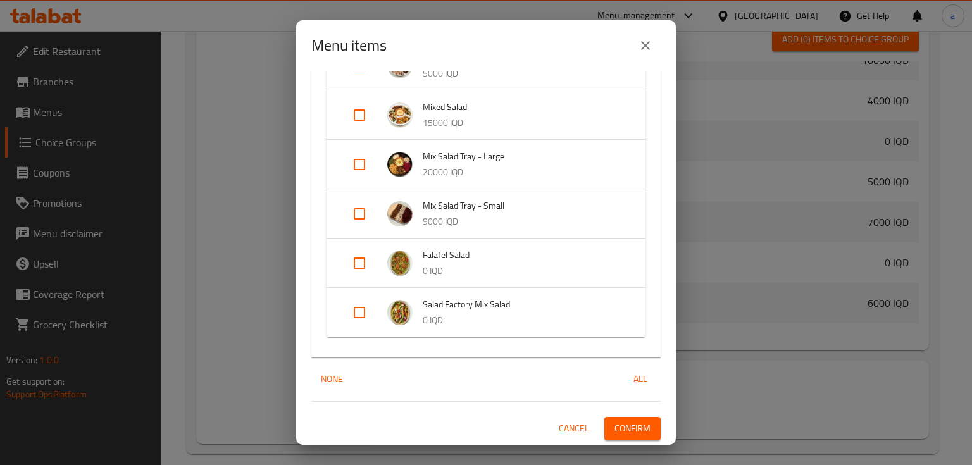
click at [615, 421] on span "Confirm" at bounding box center [633, 429] width 36 height 16
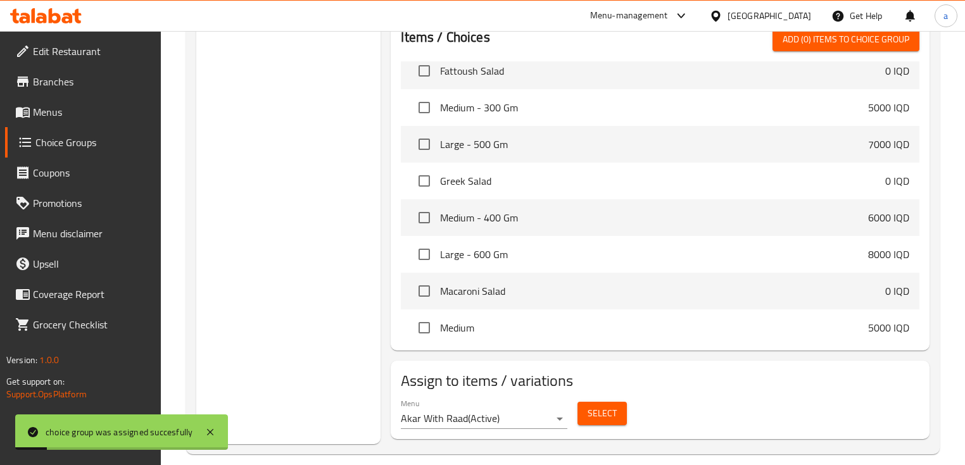
click at [74, 109] on span "Menus" at bounding box center [92, 111] width 118 height 15
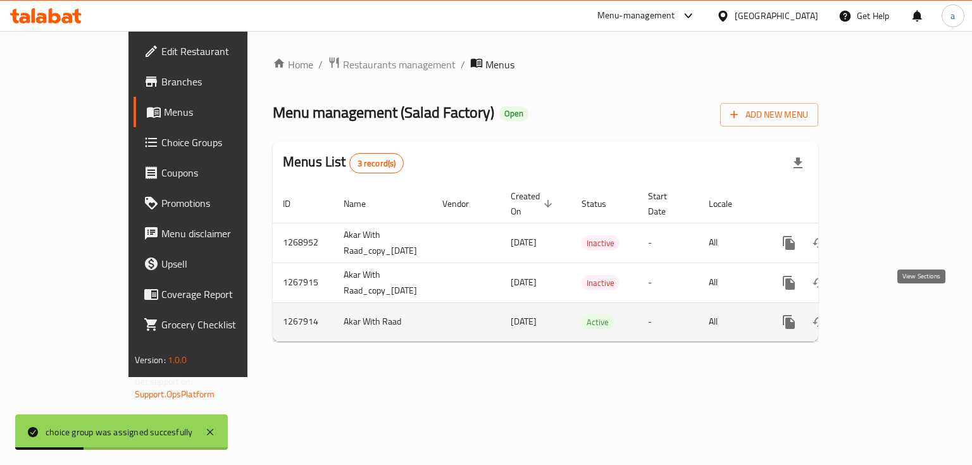
click at [888, 315] on icon "enhanced table" at bounding box center [880, 322] width 15 height 15
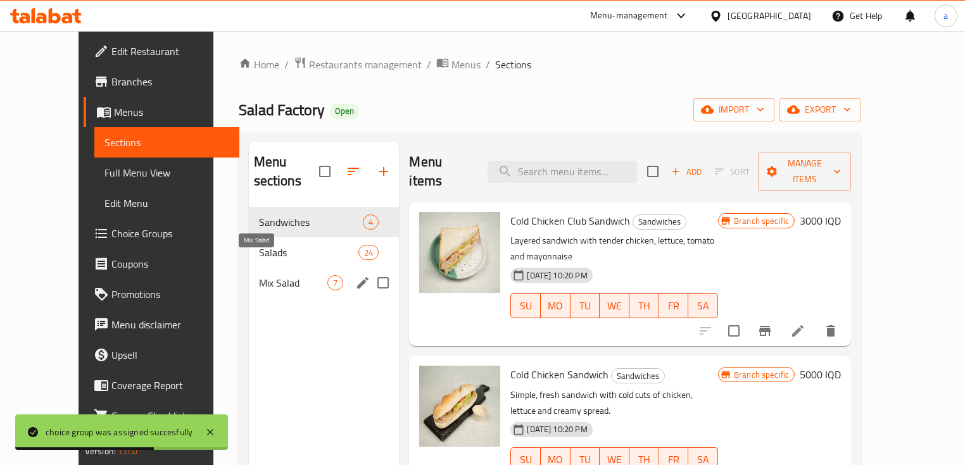
click at [287, 275] on span "Mix Salad" at bounding box center [293, 282] width 69 height 15
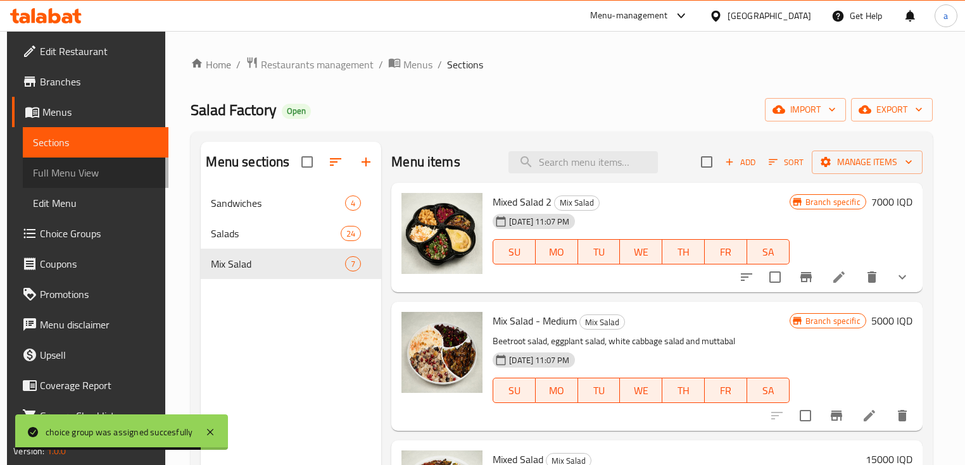
click at [104, 172] on span "Full Menu View" at bounding box center [95, 172] width 125 height 15
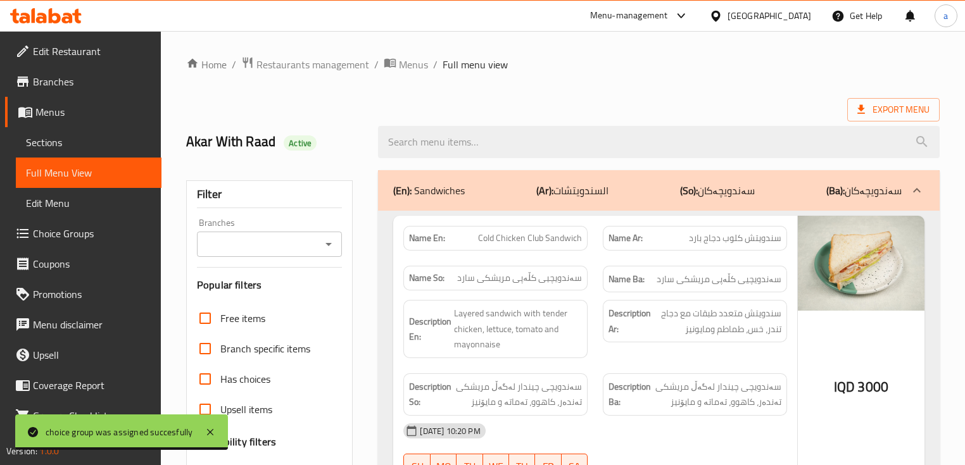
scroll to position [168, 0]
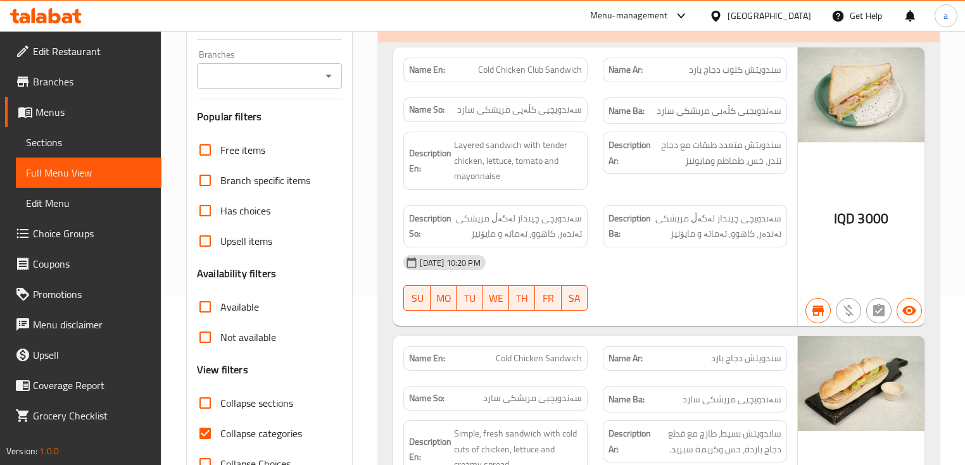
click at [233, 429] on span "Collapse categories" at bounding box center [261, 433] width 82 height 15
click at [220, 429] on input "Collapse categories" at bounding box center [205, 433] width 30 height 30
checkbox input "false"
click at [242, 403] on span "Collapse sections" at bounding box center [256, 403] width 73 height 15
click at [220, 403] on input "Collapse sections" at bounding box center [205, 403] width 30 height 30
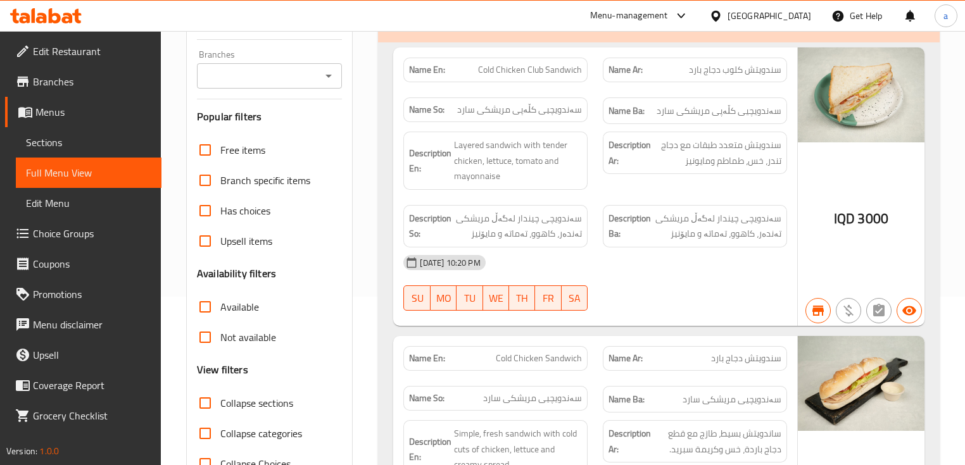
checkbox input "true"
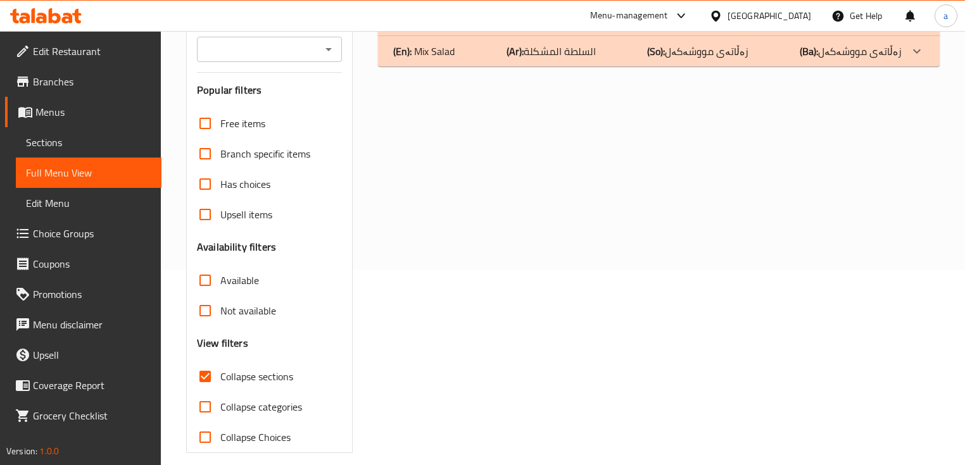
scroll to position [39, 0]
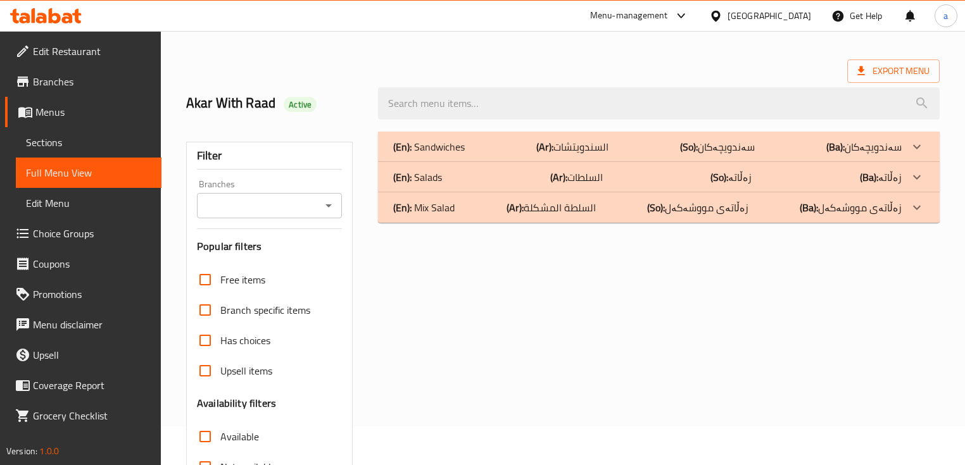
click at [889, 210] on p "(Ba): زەڵاتەی مووشەکەل" at bounding box center [851, 207] width 102 height 15
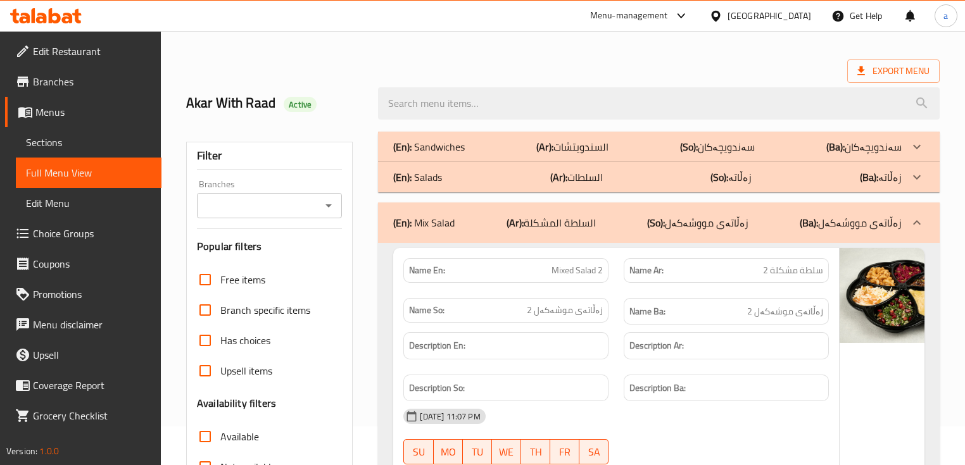
scroll to position [123, 0]
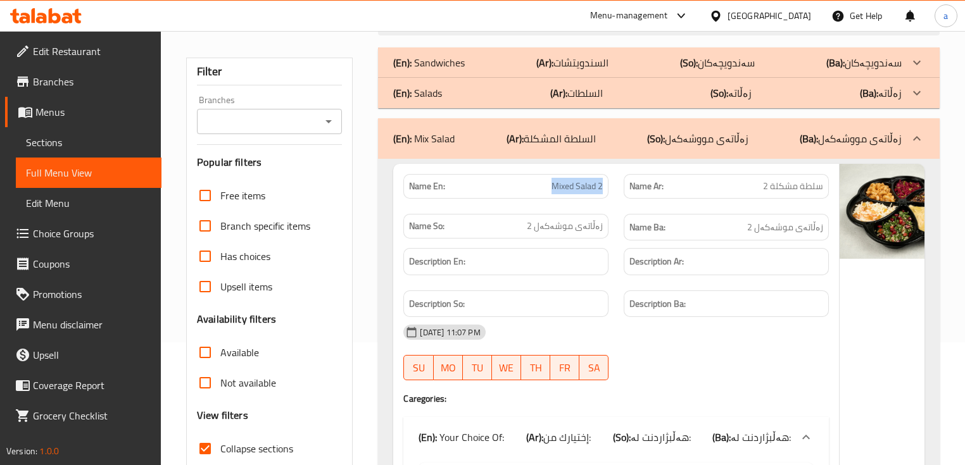
drag, startPoint x: 532, startPoint y: 187, endPoint x: 589, endPoint y: 180, distance: 57.4
click at [589, 180] on div "Name En: Mixed Salad 2" at bounding box center [506, 186] width 220 height 40
copy span "Mixed Salad 2"
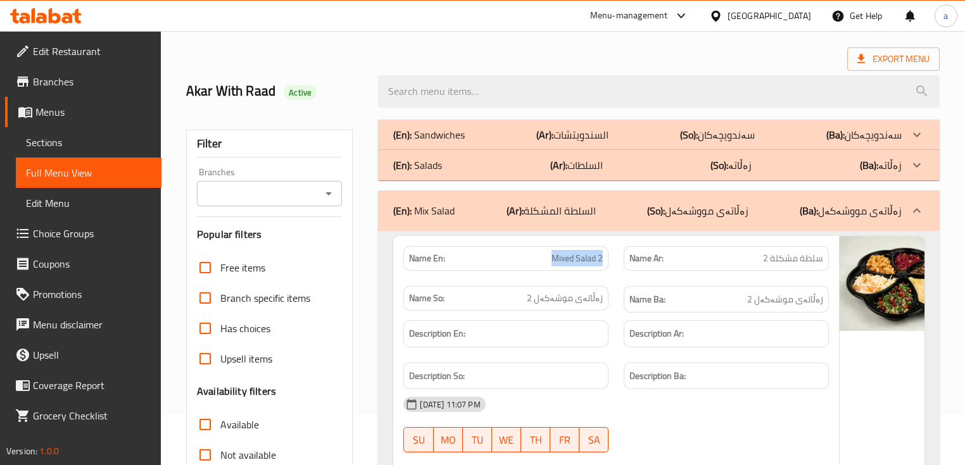
scroll to position [0, 0]
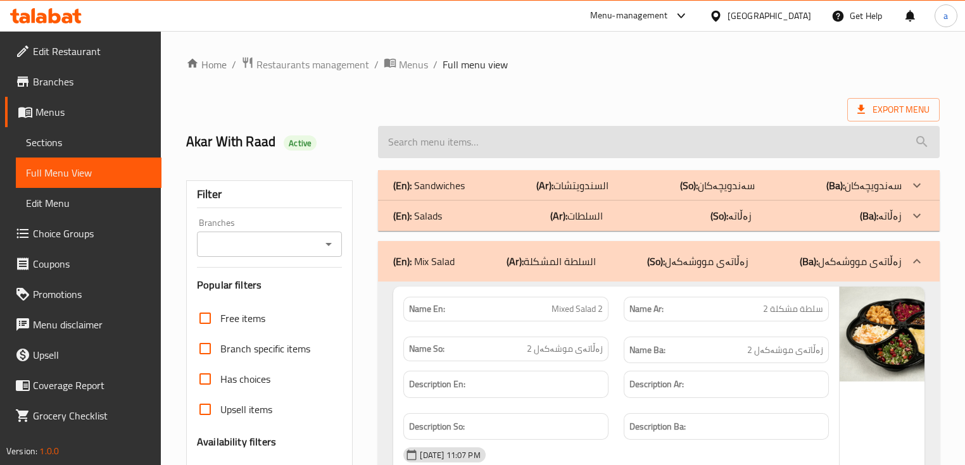
click at [597, 139] on input "search" at bounding box center [658, 142] width 561 height 32
paste input "Mixed Salad 2"
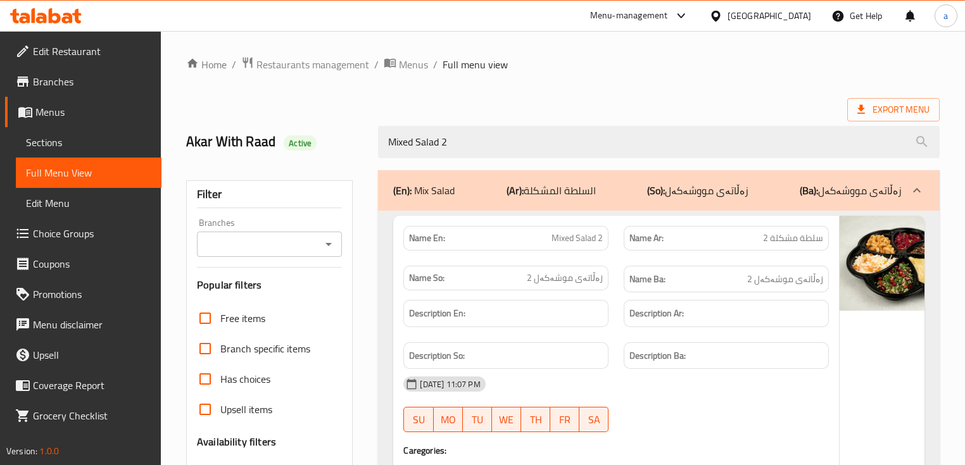
type input "Mixed Salad 2"
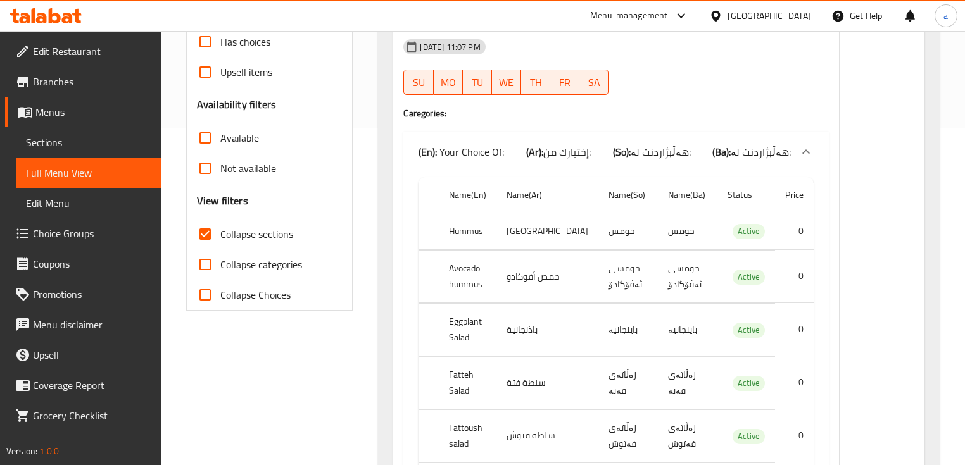
scroll to position [84, 0]
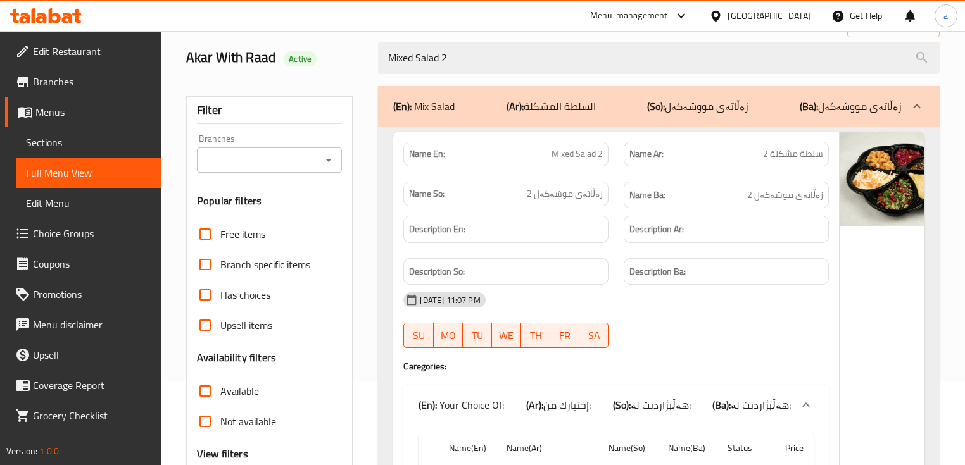
click at [330, 159] on icon "Open" at bounding box center [328, 160] width 6 height 3
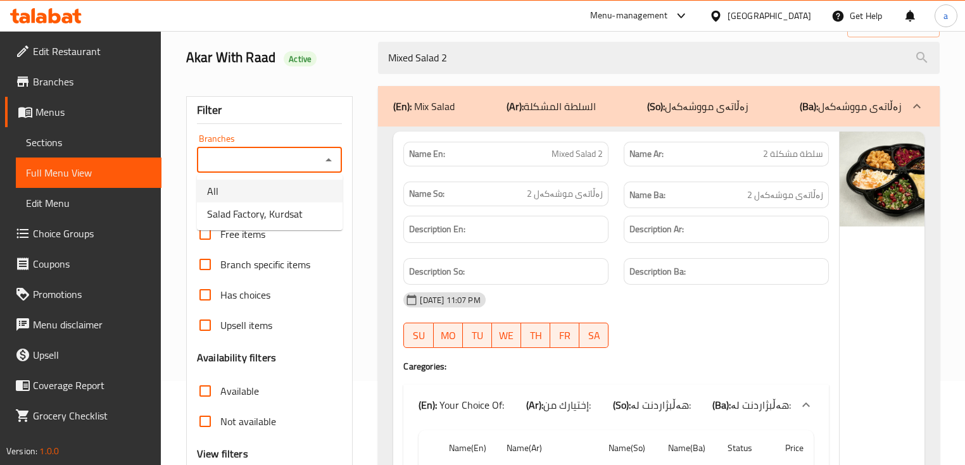
drag, startPoint x: 318, startPoint y: 201, endPoint x: 317, endPoint y: 215, distance: 14.1
click at [317, 215] on ul "All Salad Factory, Kurdsat" at bounding box center [270, 203] width 146 height 56
click at [316, 216] on li "Salad Factory, Kurdsat" at bounding box center [270, 214] width 146 height 23
type input "Salad Factory, Kurdsat"
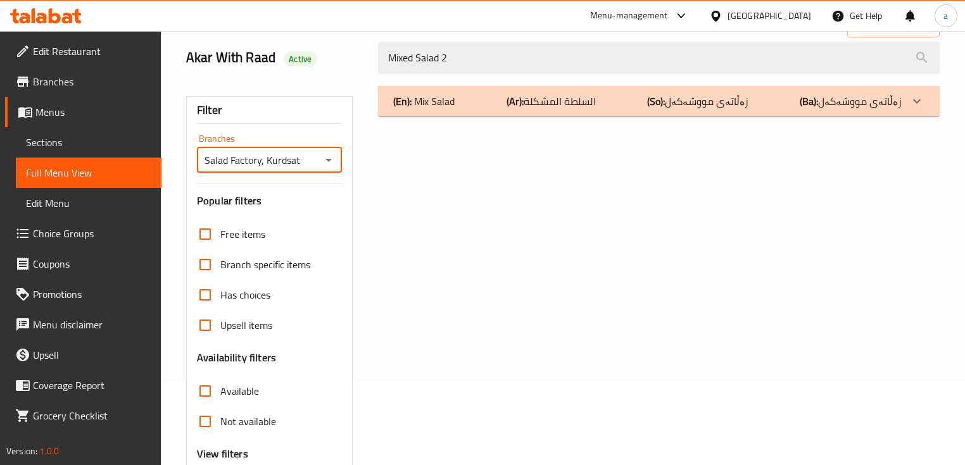
click at [728, 108] on p "(So): زەڵاتەی مووشەکەل" at bounding box center [697, 101] width 101 height 15
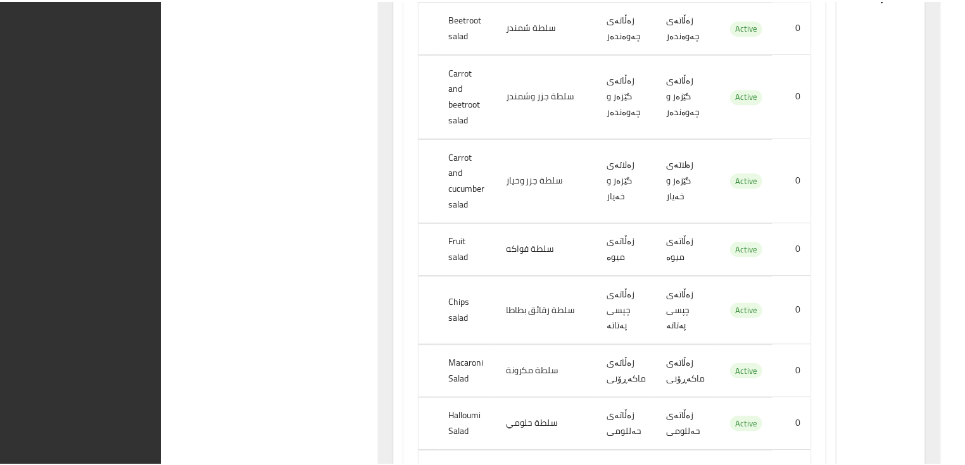
scroll to position [1265, 0]
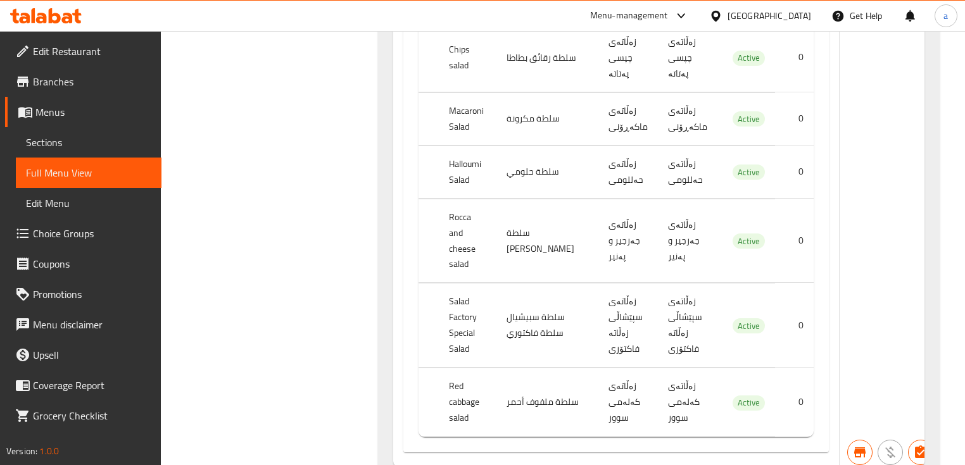
click at [101, 86] on span "Branches" at bounding box center [92, 81] width 118 height 15
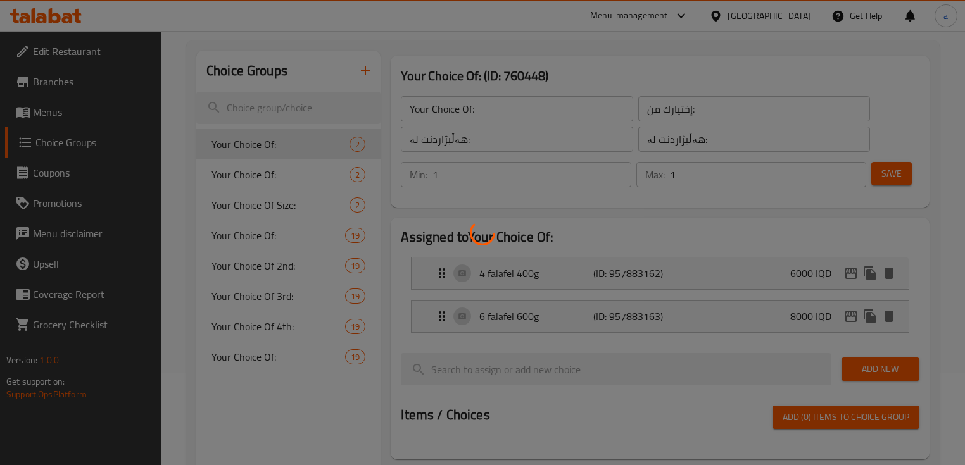
scroll to position [168, 0]
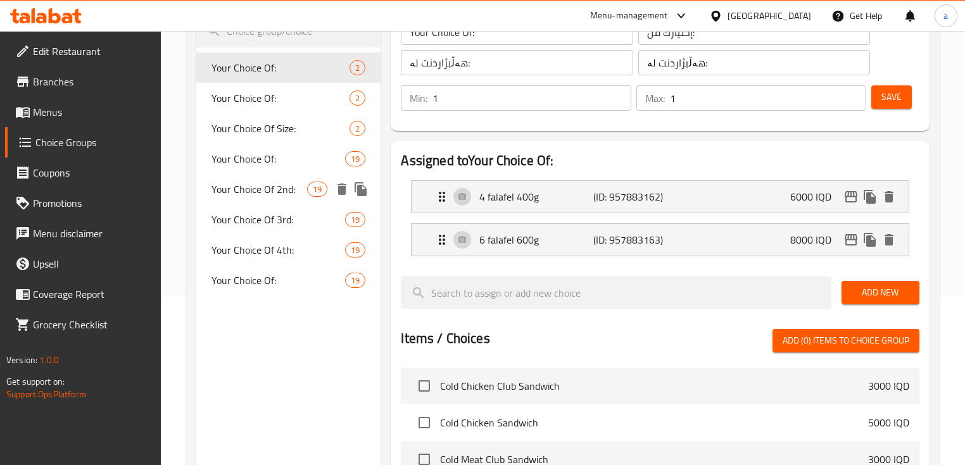
click at [282, 185] on span "Your Choice Of 2nd:" at bounding box center [259, 189] width 96 height 15
type input "Your Choice Of 2nd:"
type input "إختيارك من الثاني:"
type input "هەڵبژاردنت لە دووەم:"
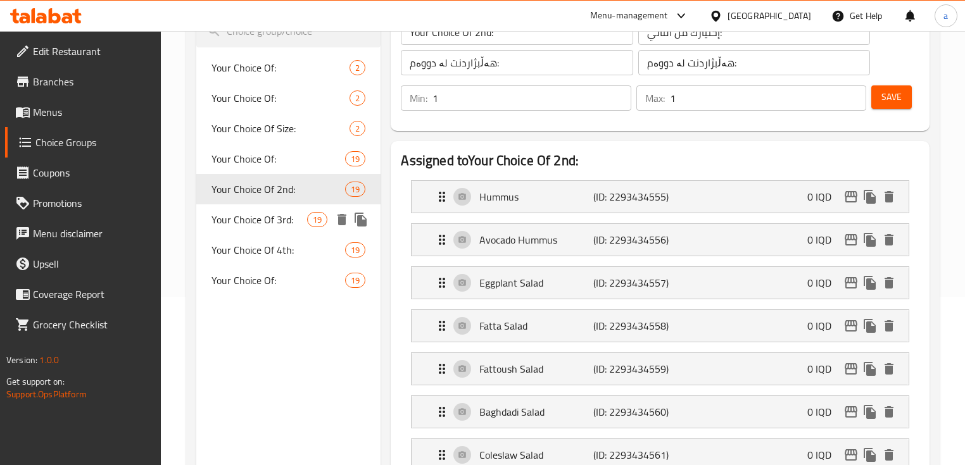
click at [280, 218] on span "Your Choice Of 3rd:" at bounding box center [259, 219] width 96 height 15
type input "Your Choice Of 3rd:"
type input "إختيارك من الثالث:"
type input "هەڵبژاردنت لە سێیەم:"
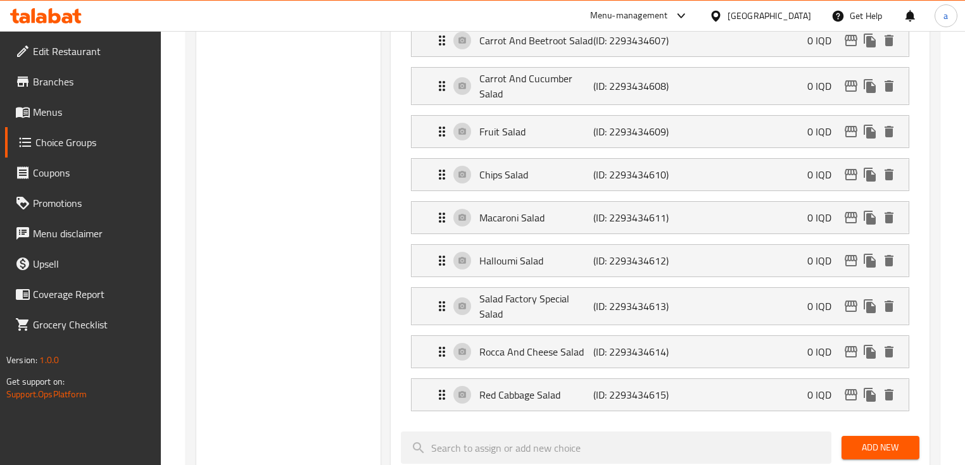
scroll to position [760, 0]
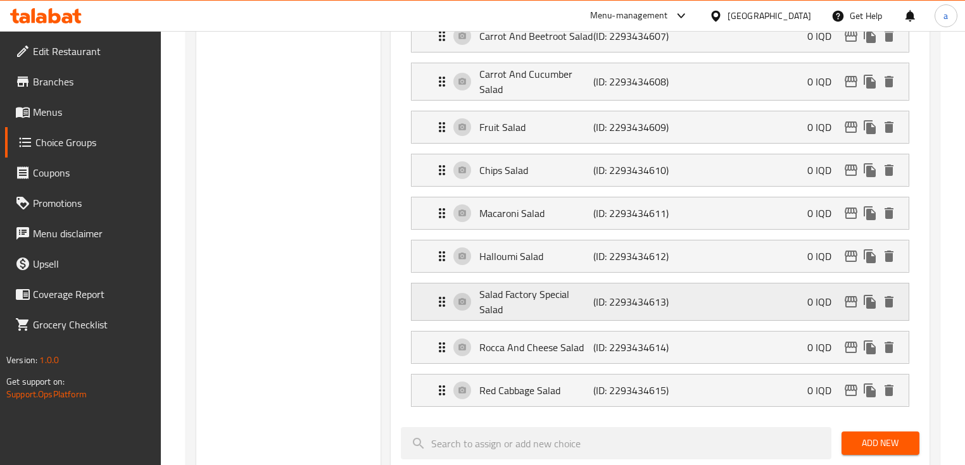
click at [438, 294] on icon "Expand" at bounding box center [441, 301] width 15 height 15
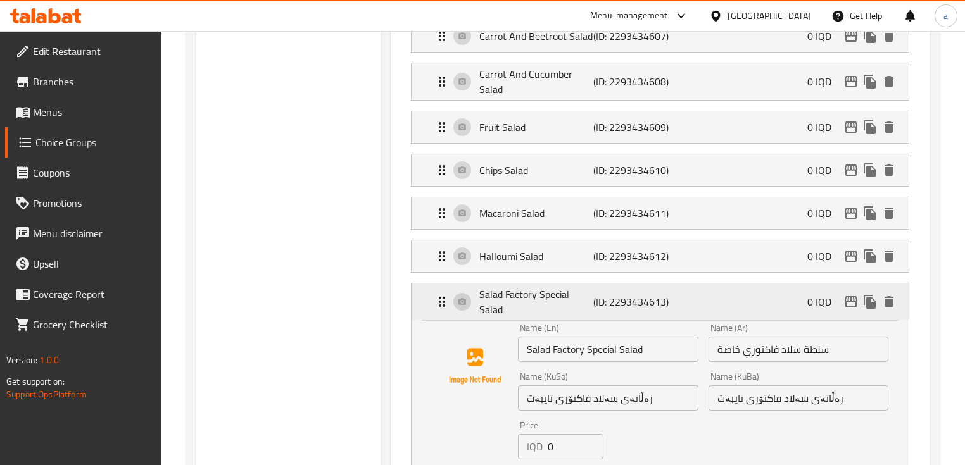
click at [438, 294] on icon "Expand" at bounding box center [441, 301] width 15 height 15
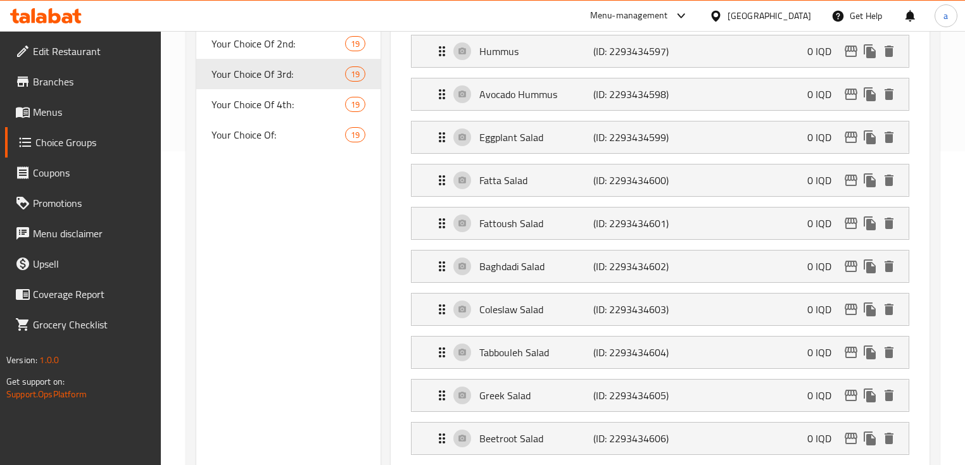
scroll to position [168, 0]
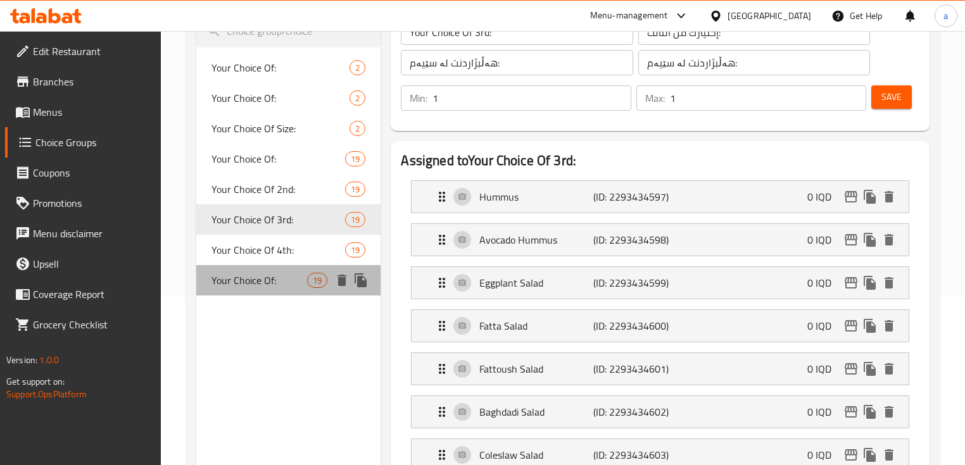
click at [280, 272] on div "Your Choice Of: 19" at bounding box center [288, 280] width 184 height 30
type input "Your Choice Of:"
type input "إختيارك من:"
type input "هەڵبژاردنت لە:"
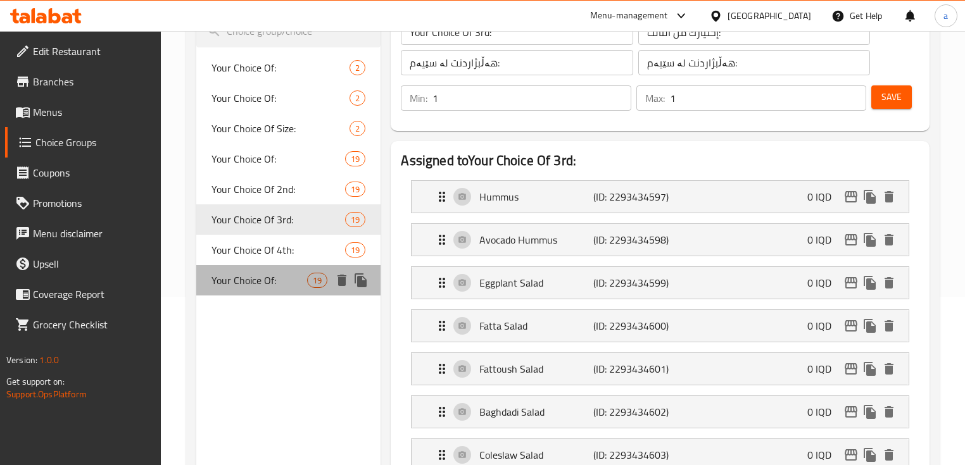
type input "7"
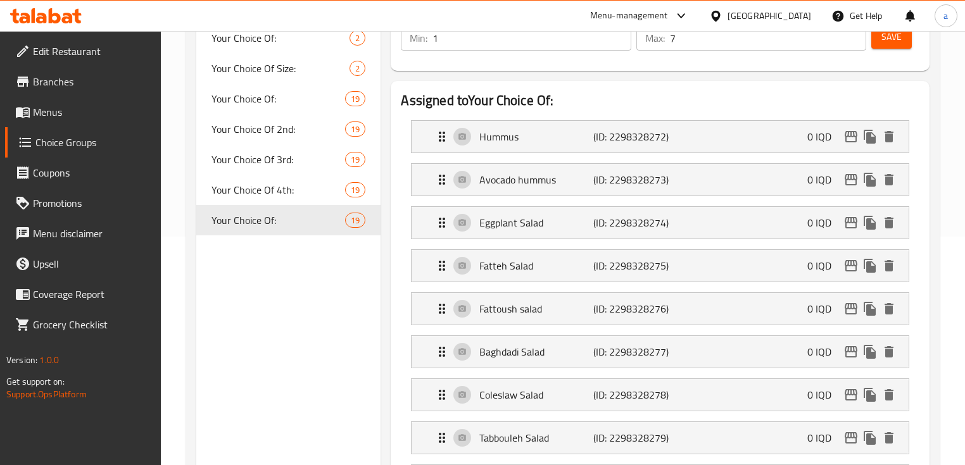
scroll to position [253, 0]
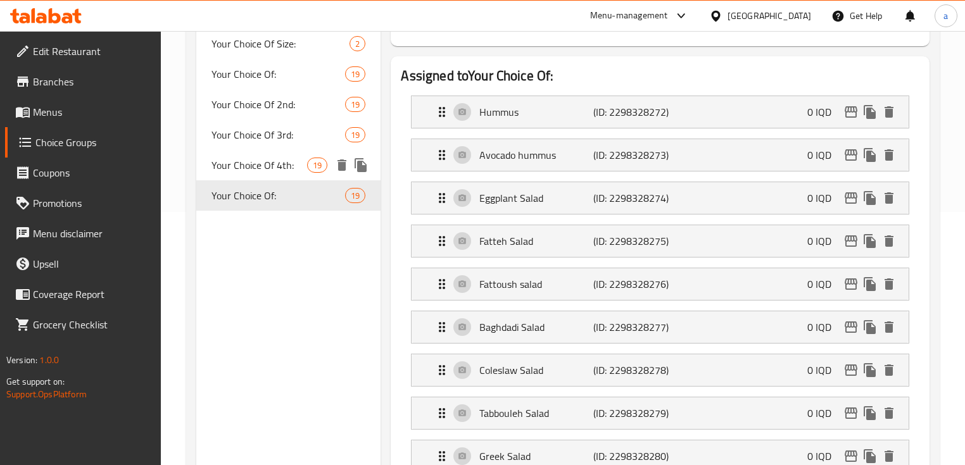
click at [280, 170] on span "Your Choice Of 4th:" at bounding box center [259, 165] width 96 height 15
type input "Your Choice Of 4th:"
type input "إختيارك من الرابع:"
type input "هەڵبژاردنت لە چوارەم:"
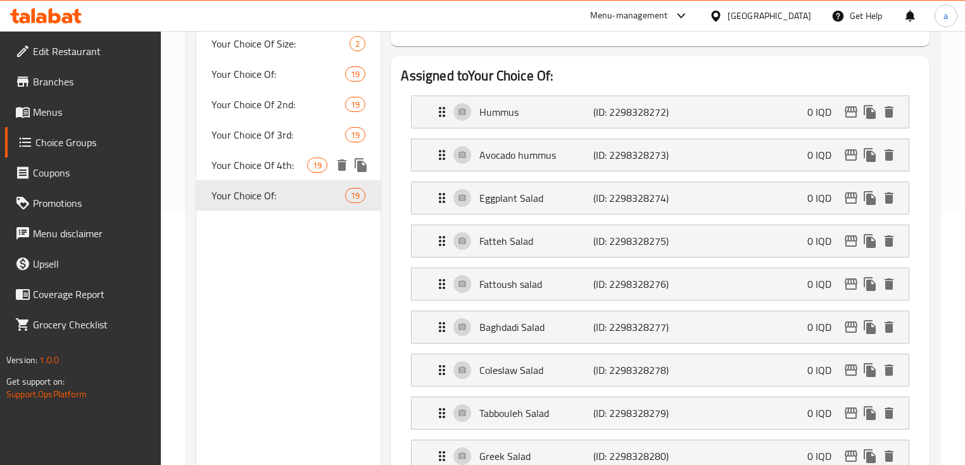
type input "1"
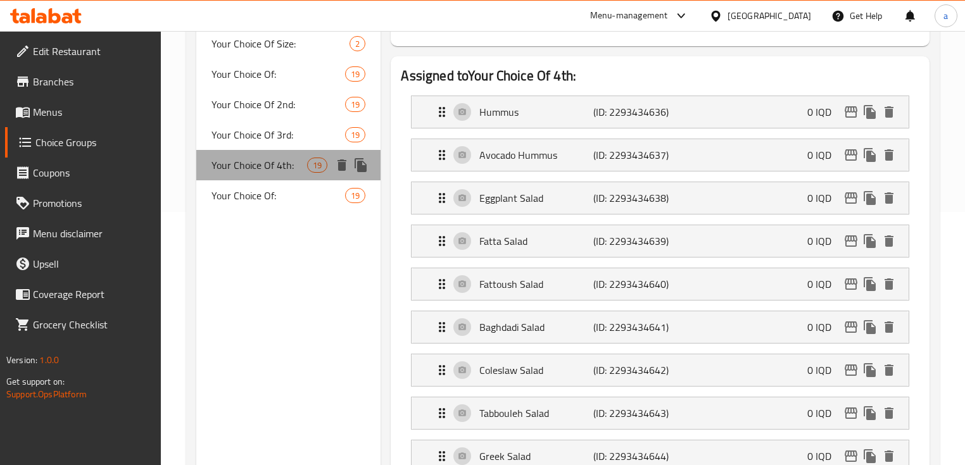
click at [275, 154] on div "Your Choice Of 4th: 19" at bounding box center [288, 165] width 184 height 30
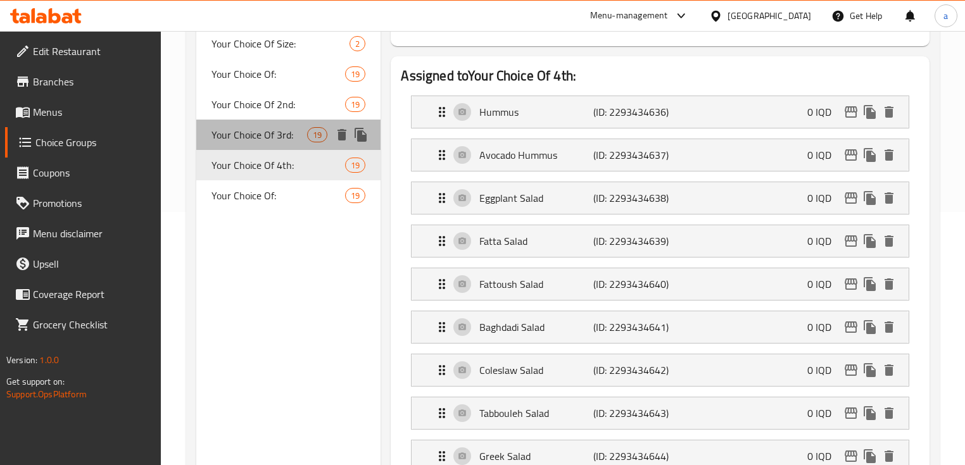
click at [270, 141] on span "Your Choice Of 3rd:" at bounding box center [259, 134] width 96 height 15
type input "Your Choice Of 3rd:"
type input "إختيارك من الثالث:"
type input "هەڵبژاردنت لە سێیەم:"
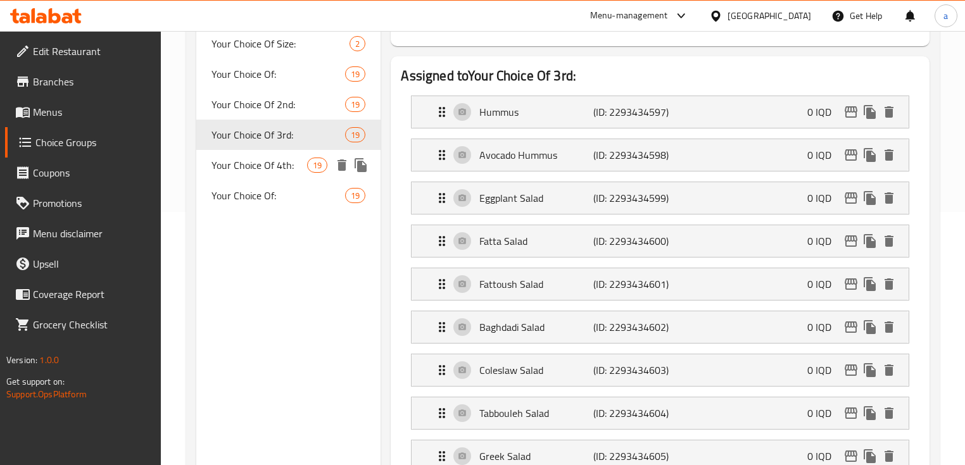
click at [264, 166] on span "Your Choice Of 4th:" at bounding box center [259, 165] width 96 height 15
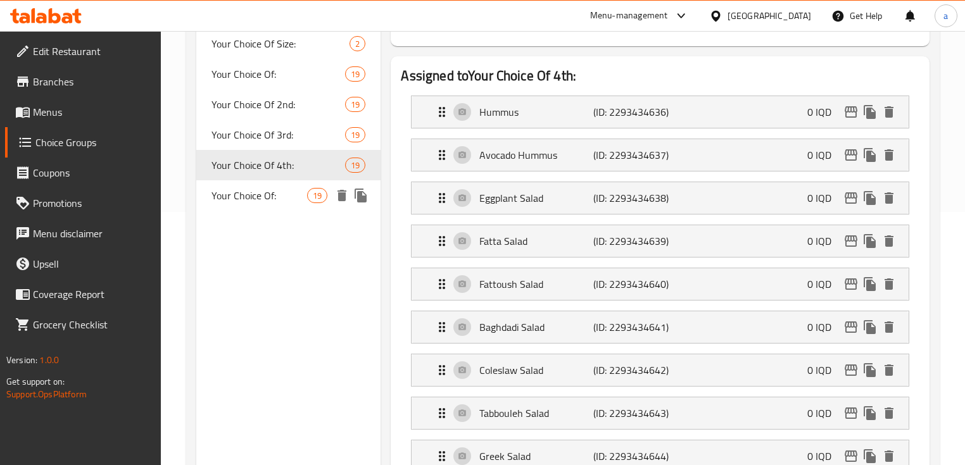
type input "Your Choice Of 4th:"
type input "إختيارك من الرابع:"
type input "هەڵبژاردنت لە چوارەم:"
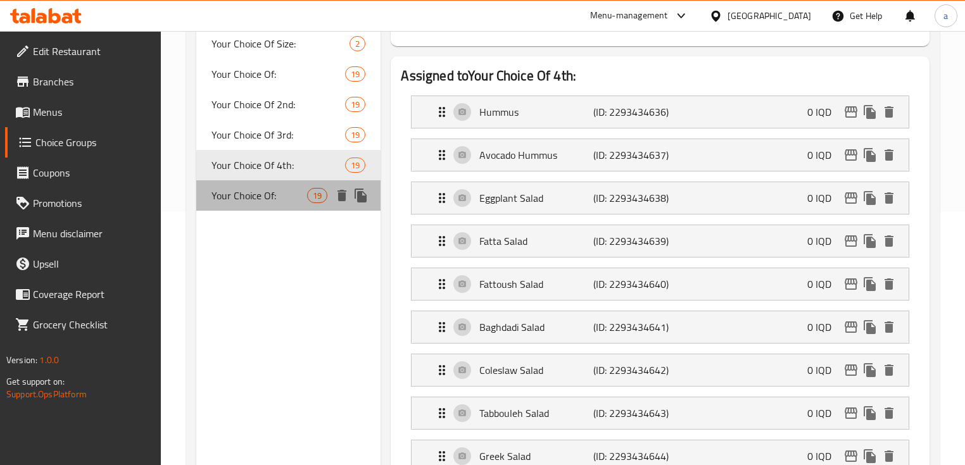
click at [261, 195] on span "Your Choice Of:" at bounding box center [259, 195] width 96 height 15
type input "Your Choice Of:"
type input "إختيارك من:"
type input "هەڵبژاردنت لە:"
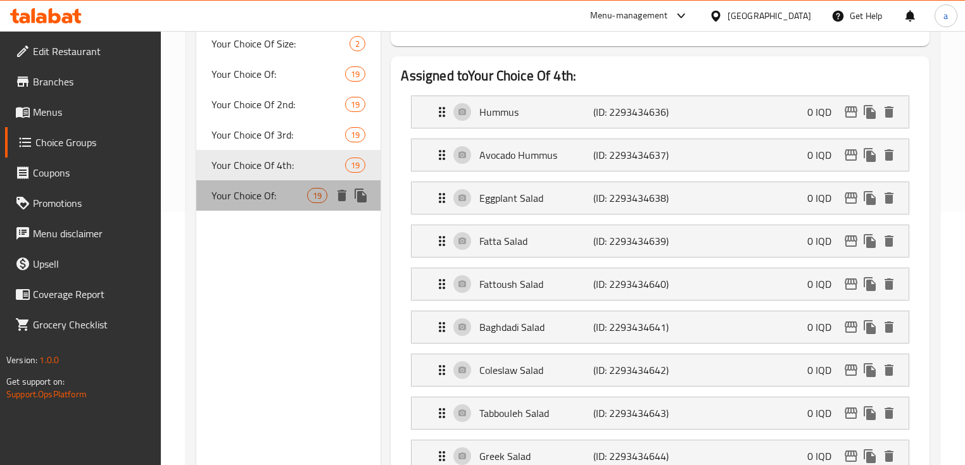
type input "7"
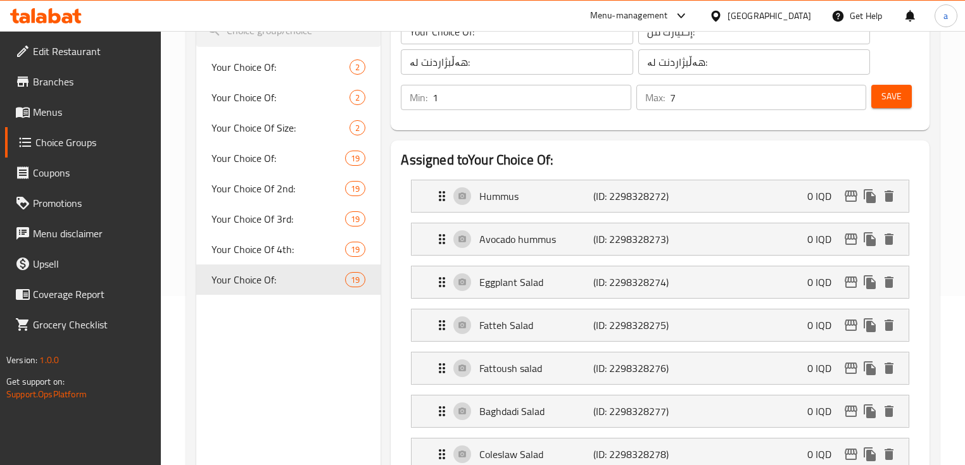
scroll to position [84, 0]
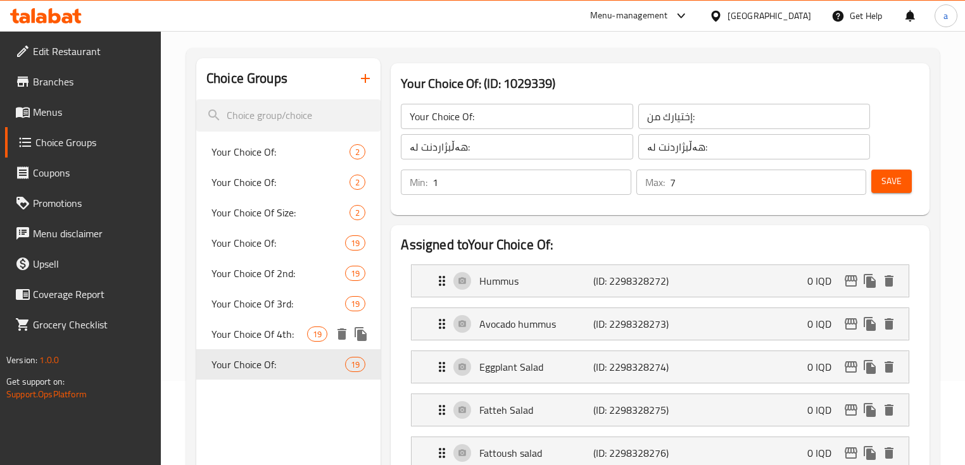
click at [270, 329] on span "Your Choice Of 4th:" at bounding box center [259, 334] width 96 height 15
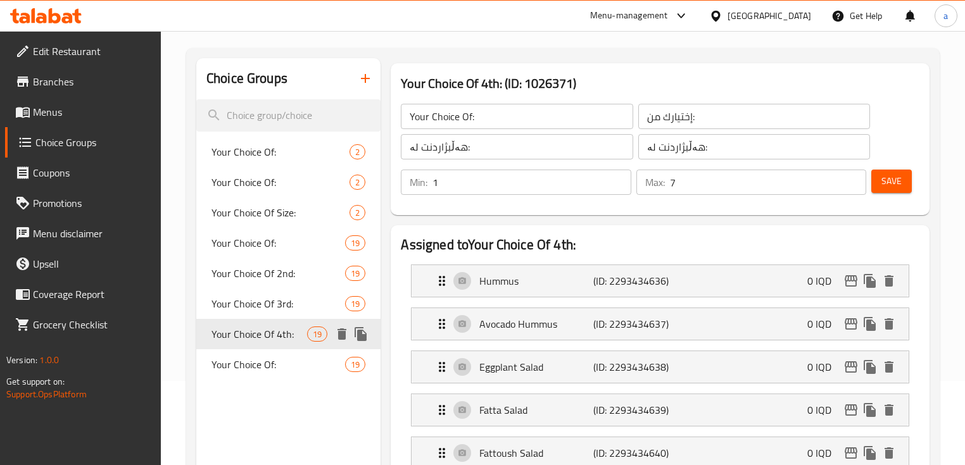
type input "Your Choice Of 4th:"
type input "إختيارك من الرابع:"
type input "هەڵبژاردنت لە چوارەم:"
type input "1"
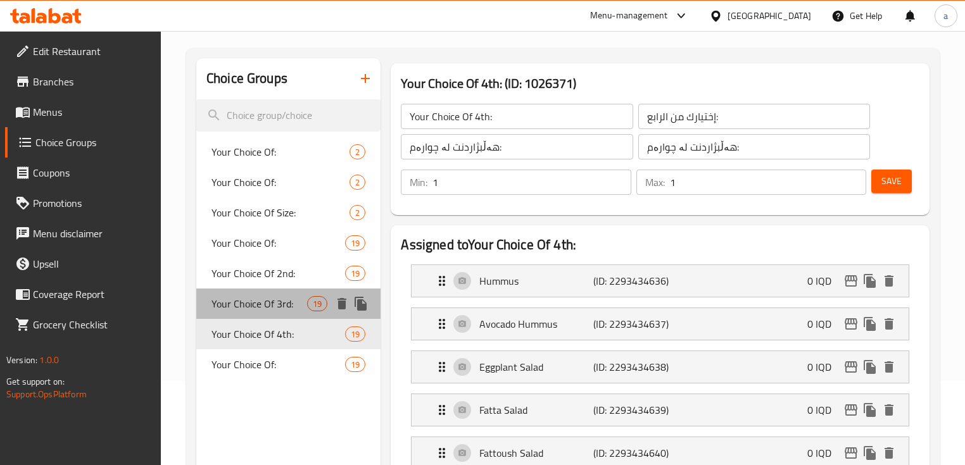
click at [269, 315] on div "Your Choice Of 3rd: 19" at bounding box center [288, 304] width 184 height 30
type input "Your Choice Of 3rd:"
type input "إختيارك من الثالث:"
type input "هەڵبژاردنت لە سێیەم:"
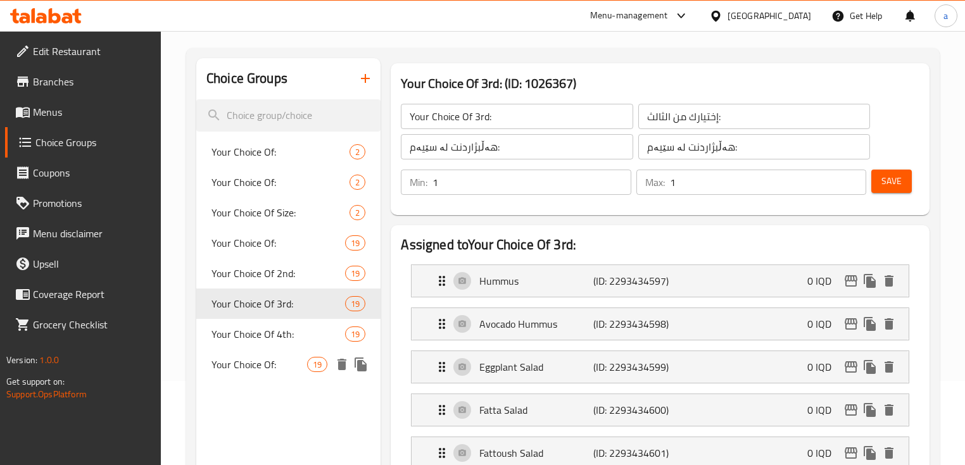
click at [273, 353] on div "Your Choice Of: 19" at bounding box center [288, 364] width 184 height 30
type input "Your Choice Of:"
type input "إختيارك من:"
type input "هەڵبژاردنت لە:"
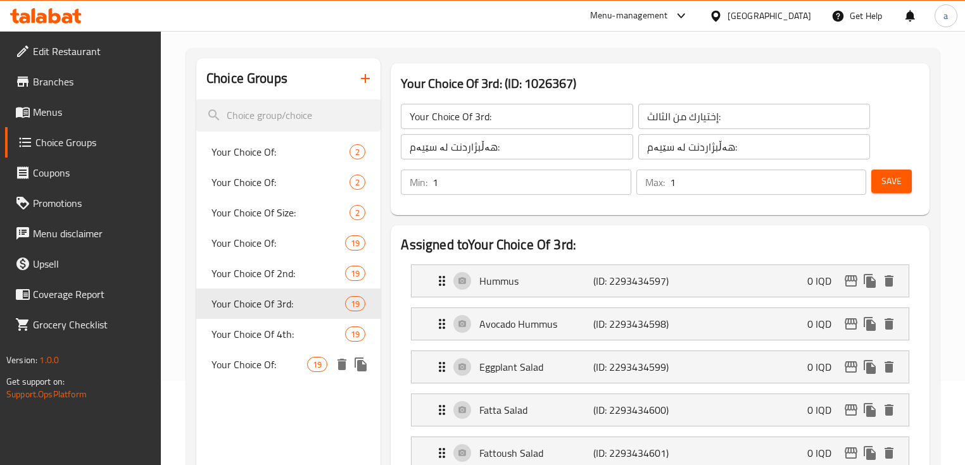
type input "7"
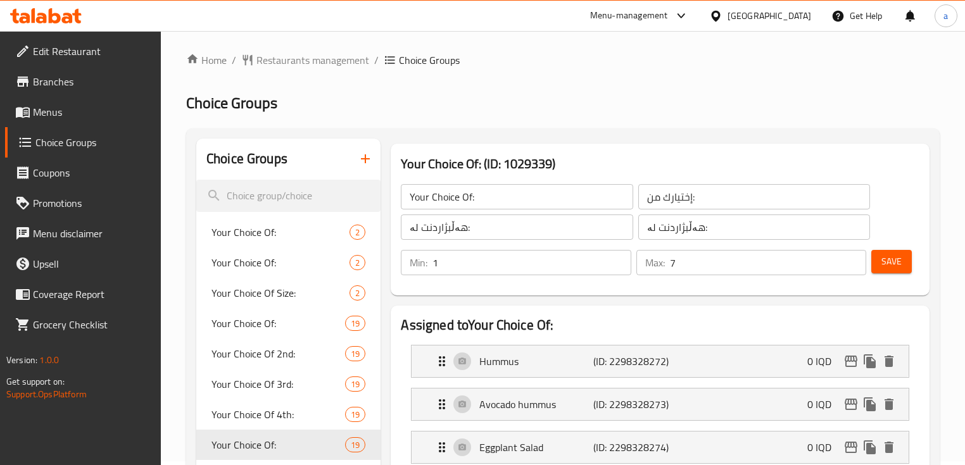
scroll to position [0, 0]
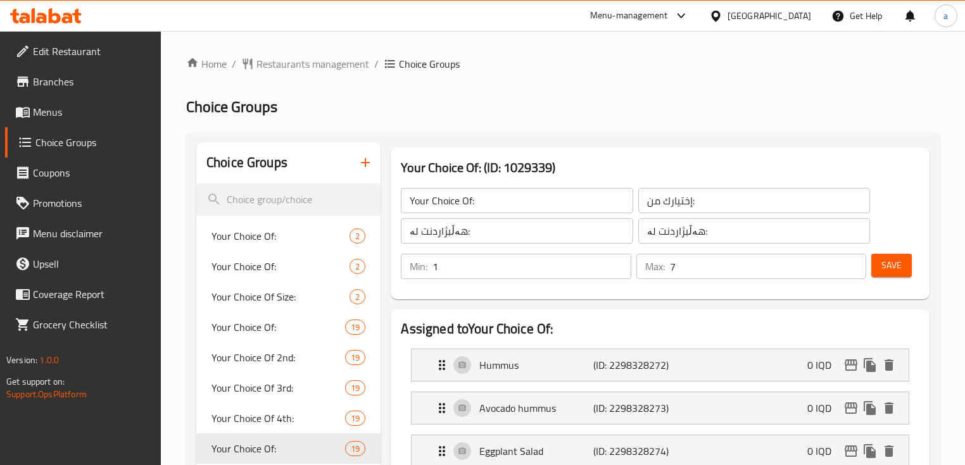
click at [63, 13] on icon at bounding box center [46, 15] width 72 height 15
